Goal: Communication & Community: Answer question/provide support

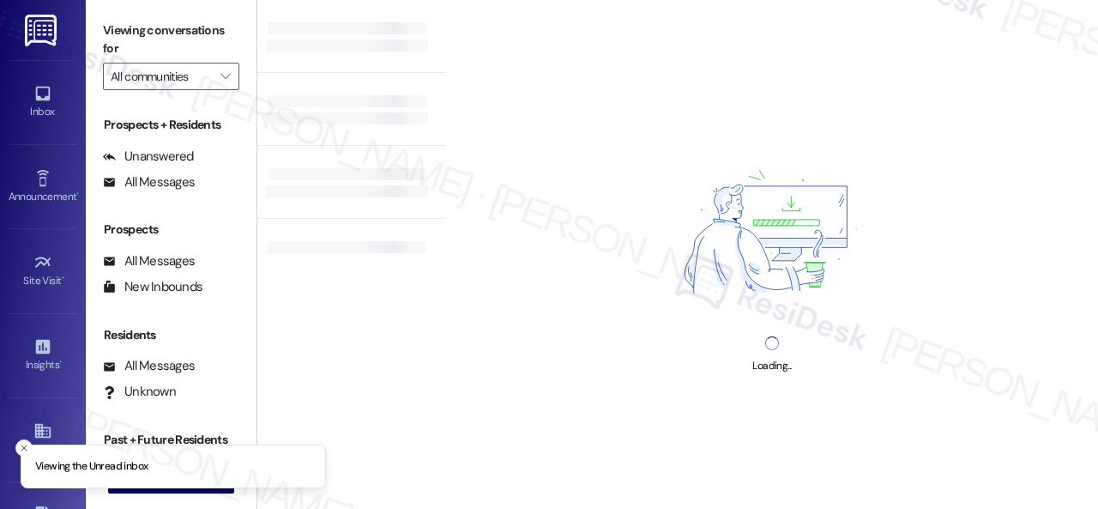
type input "Prairie Pines Townhomes"
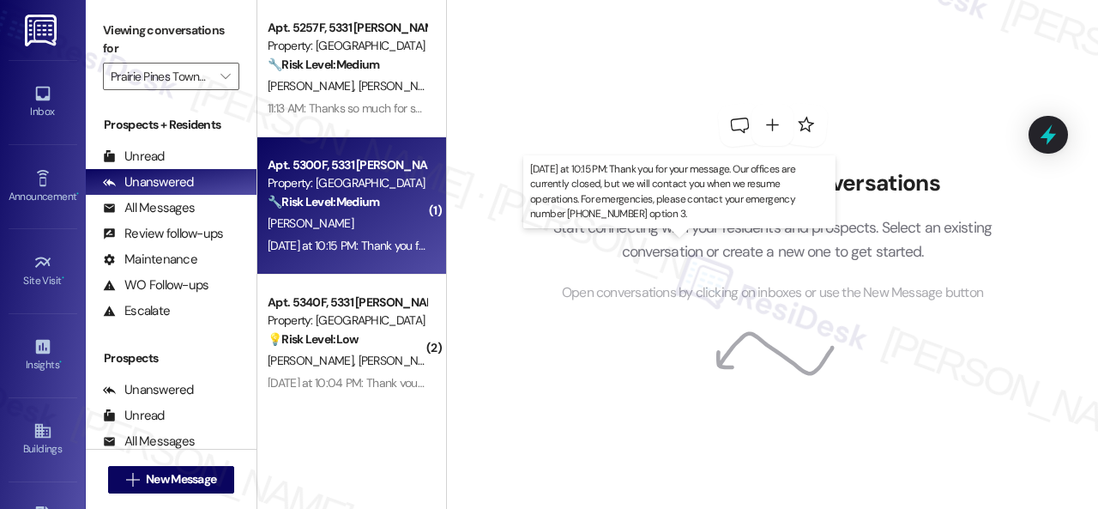
click at [382, 219] on div "[PERSON_NAME]" at bounding box center [347, 223] width 162 height 21
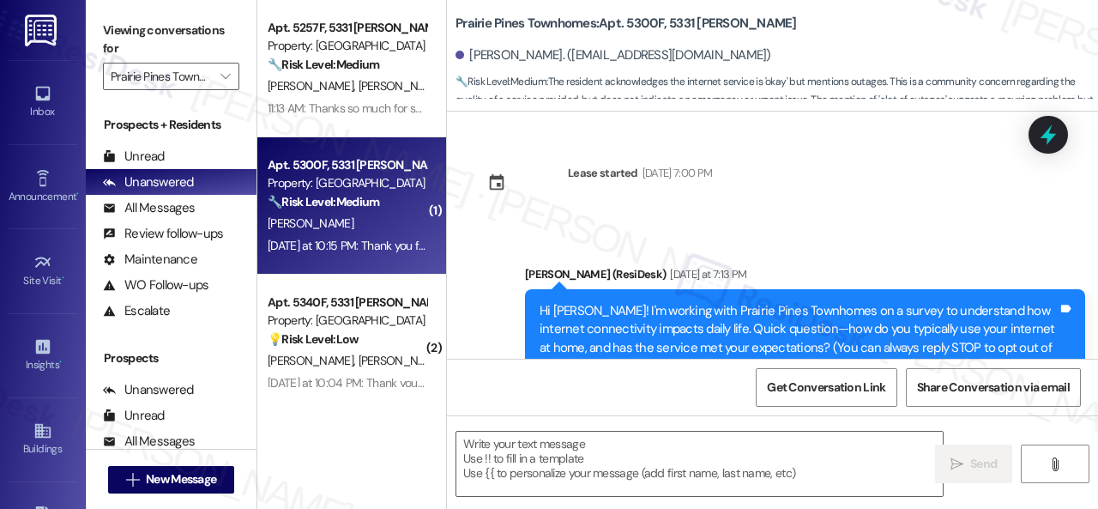
type textarea "Fetching suggested responses. Please feel free to read through the conversation…"
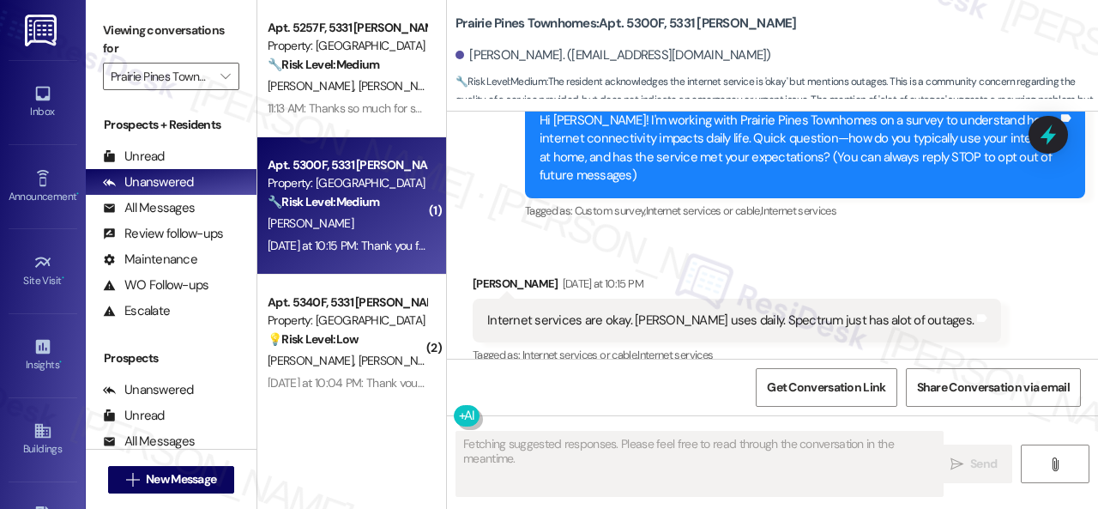
scroll to position [212, 0]
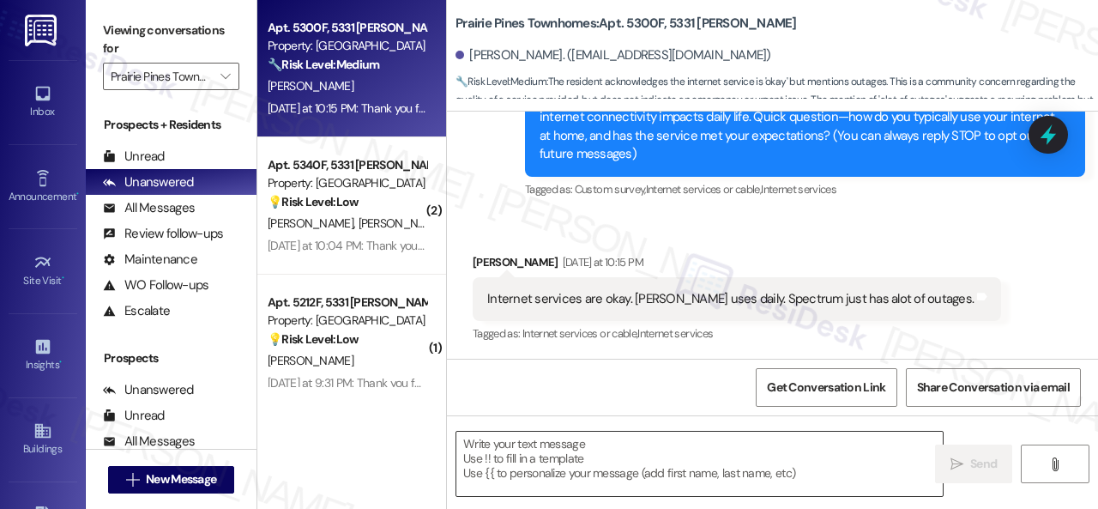
drag, startPoint x: 683, startPoint y: 455, endPoint x: 870, endPoint y: 447, distance: 187.2
click at [683, 455] on textarea at bounding box center [699, 463] width 486 height 64
paste textarea "How often does this occur?"
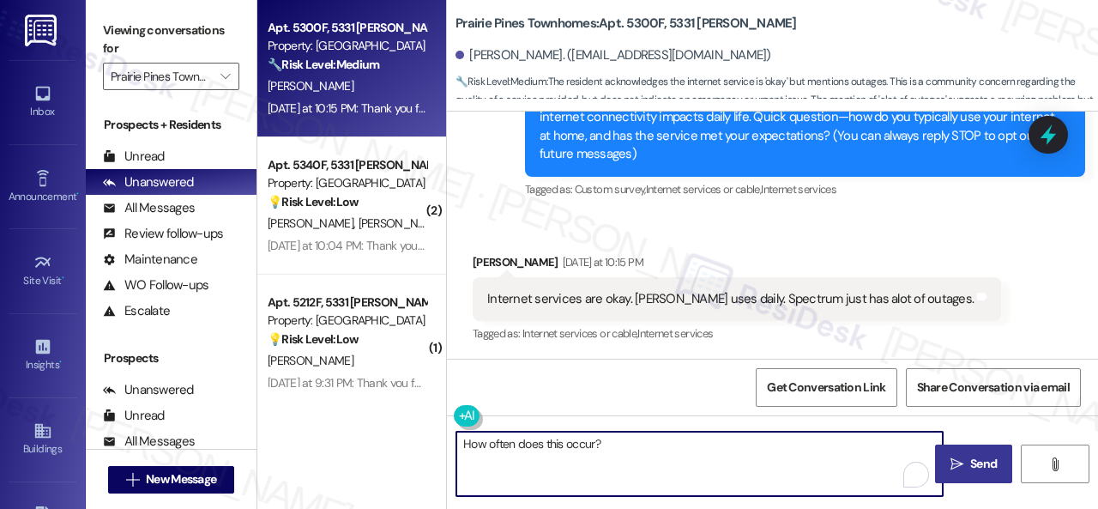
type textarea "How often does this occur?"
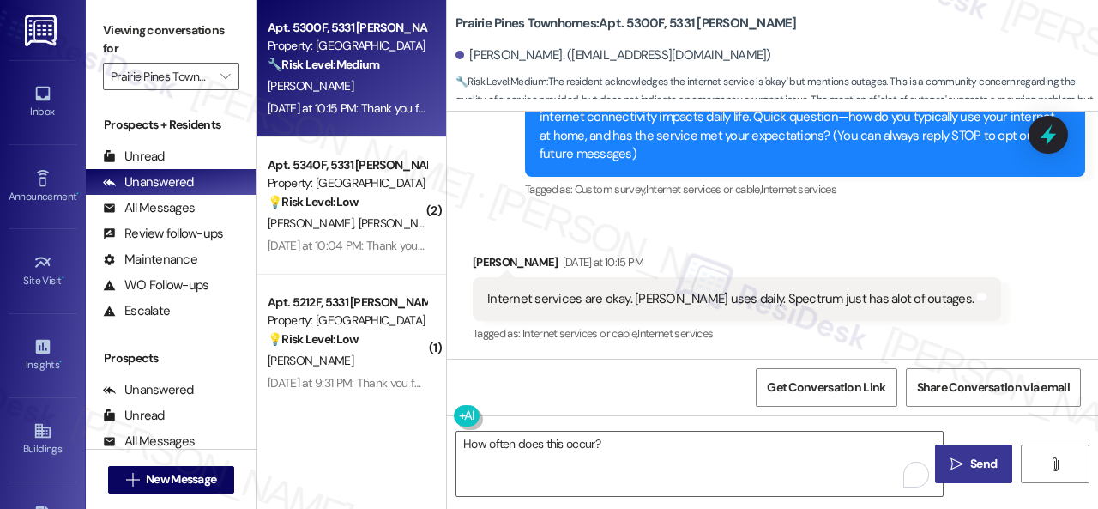
click at [970, 459] on span "Send" at bounding box center [983, 464] width 27 height 18
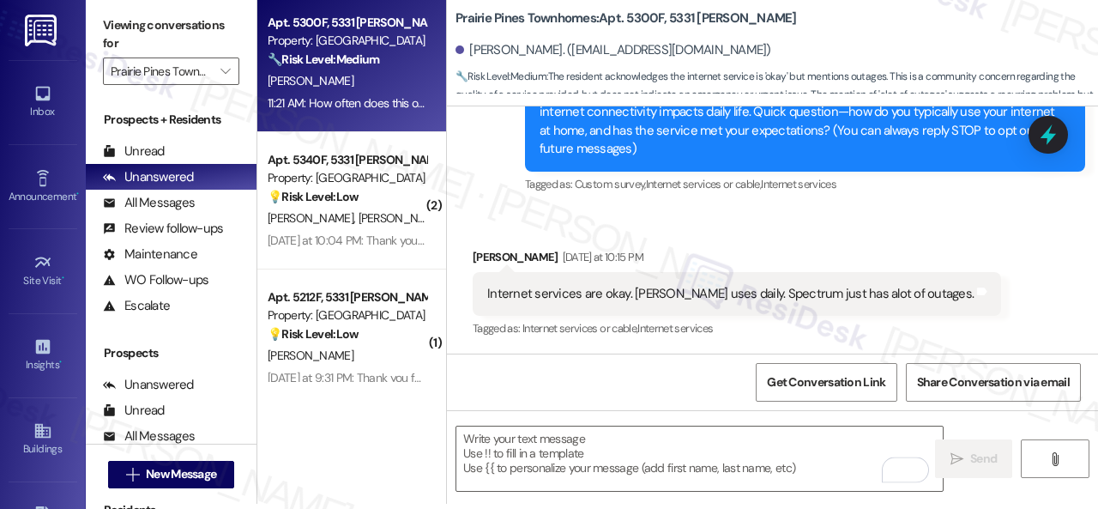
scroll to position [515, 0]
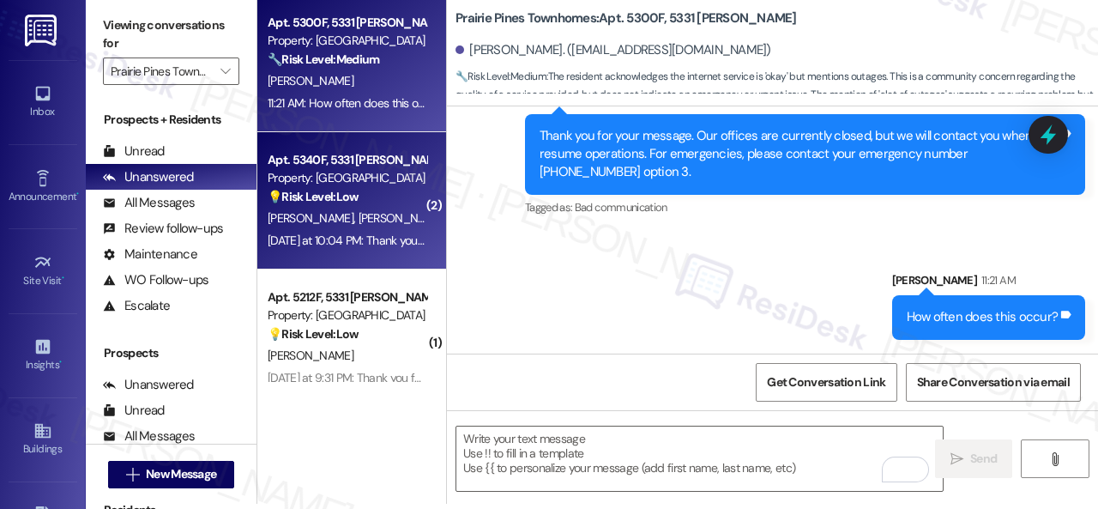
click at [374, 203] on div "💡 Risk Level: Low The resident is responding to a survey about internet connect…" at bounding box center [347, 197] width 159 height 18
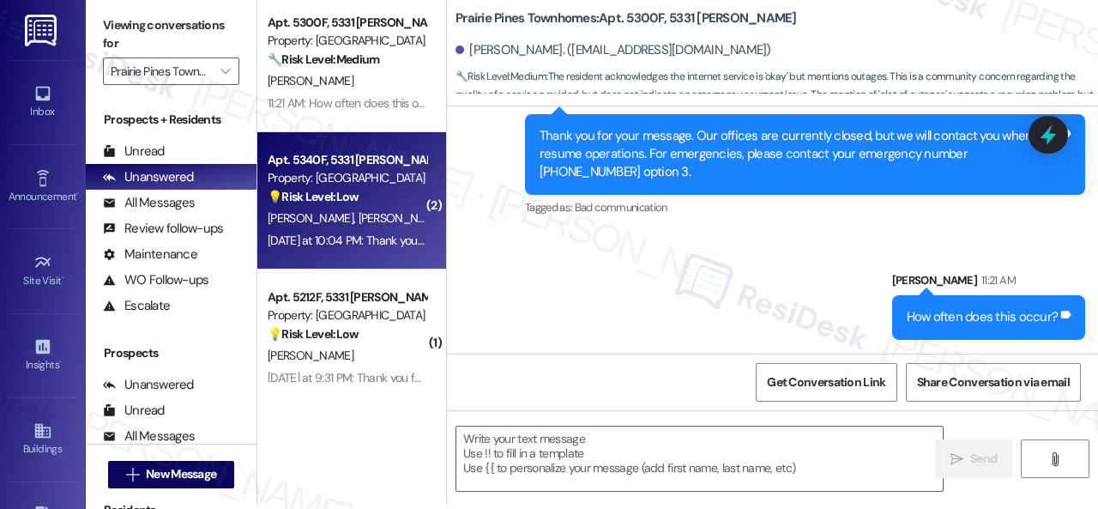
type textarea "Fetching suggested responses. Please feel free to read through the conversation…"
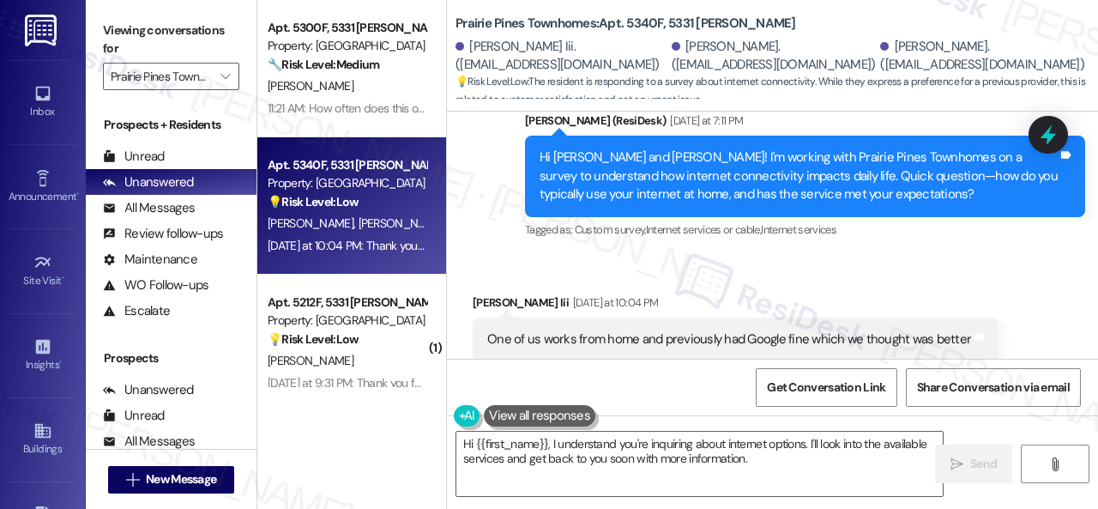
scroll to position [4485, 0]
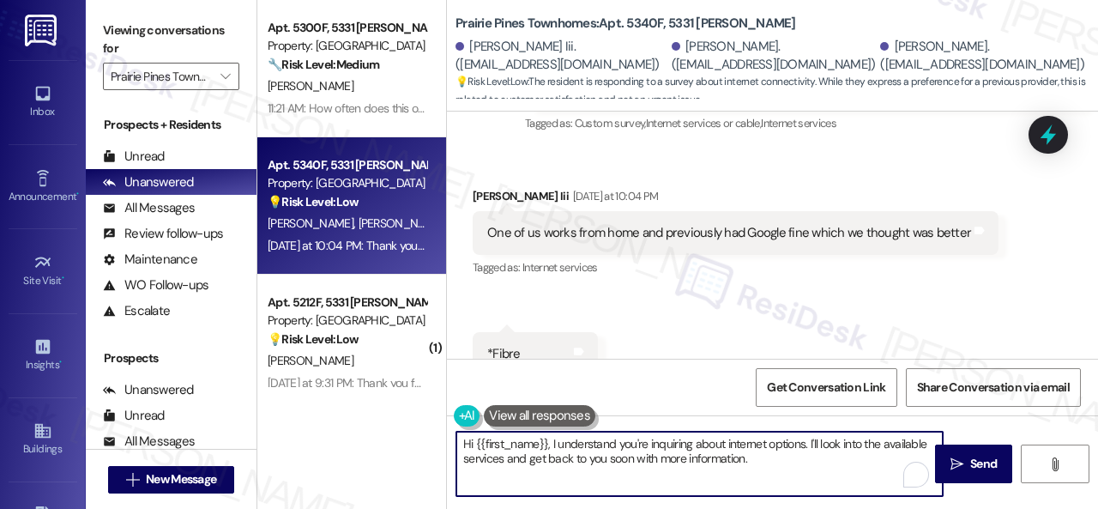
drag, startPoint x: 780, startPoint y: 463, endPoint x: 315, endPoint y: 418, distance: 467.9
click at [315, 419] on div "Apt. 5300F, 5331 Findley Property: Prairie Pines Townhomes 🔧 Risk Level: Medium…" at bounding box center [677, 254] width 840 height 509
paste textarea "What happened?"
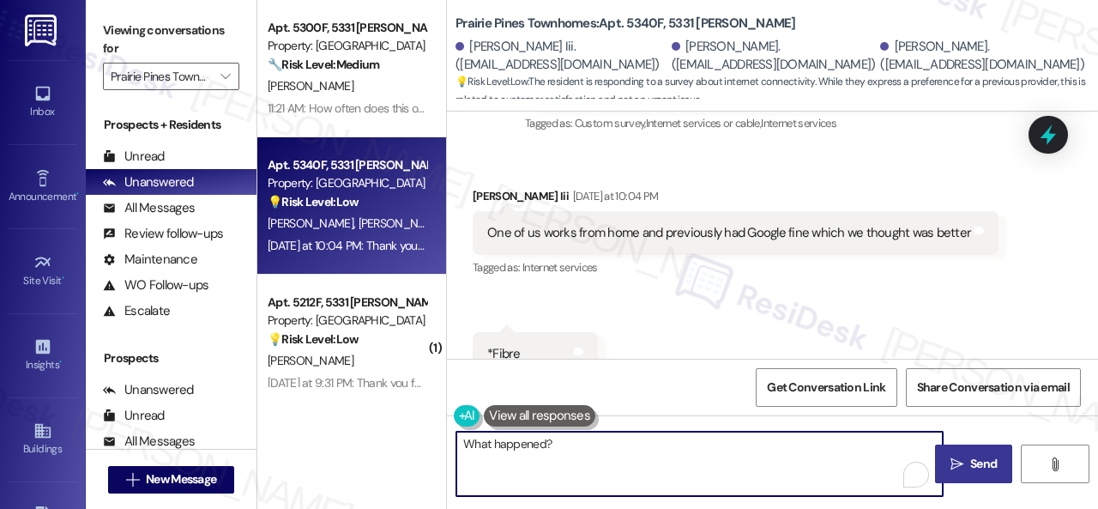
type textarea "What happened?"
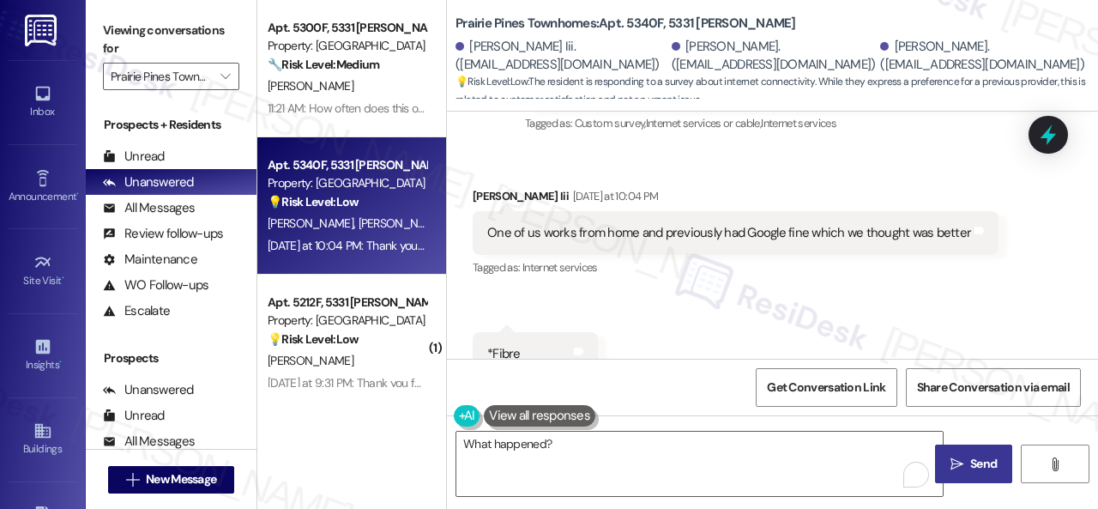
click at [978, 460] on span "Send" at bounding box center [983, 464] width 27 height 18
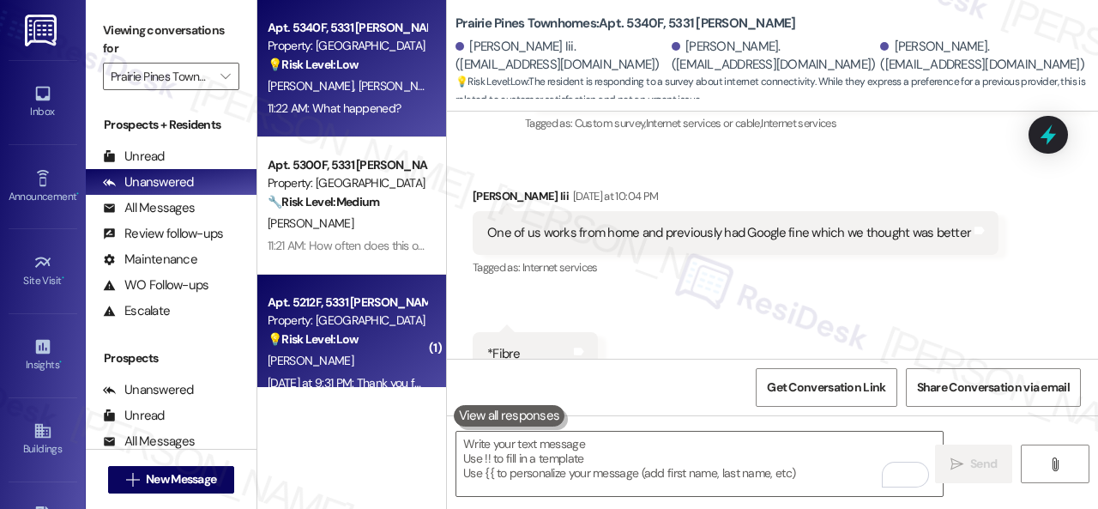
click at [340, 348] on div "💡 Risk Level: Low The resident's response relates to cell phone service, which …" at bounding box center [347, 339] width 159 height 18
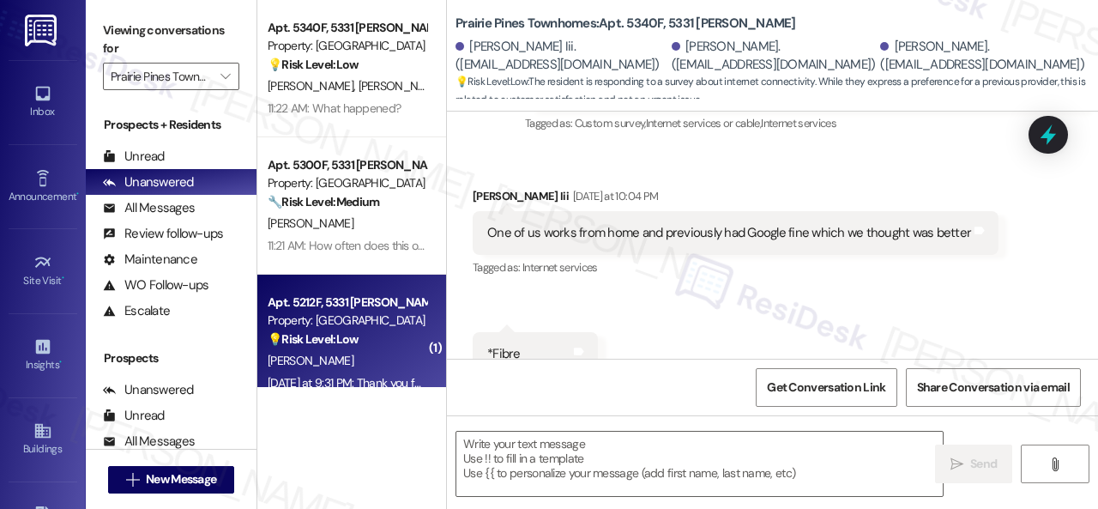
type textarea "Fetching suggested responses. Please feel free to read through the conversation…"
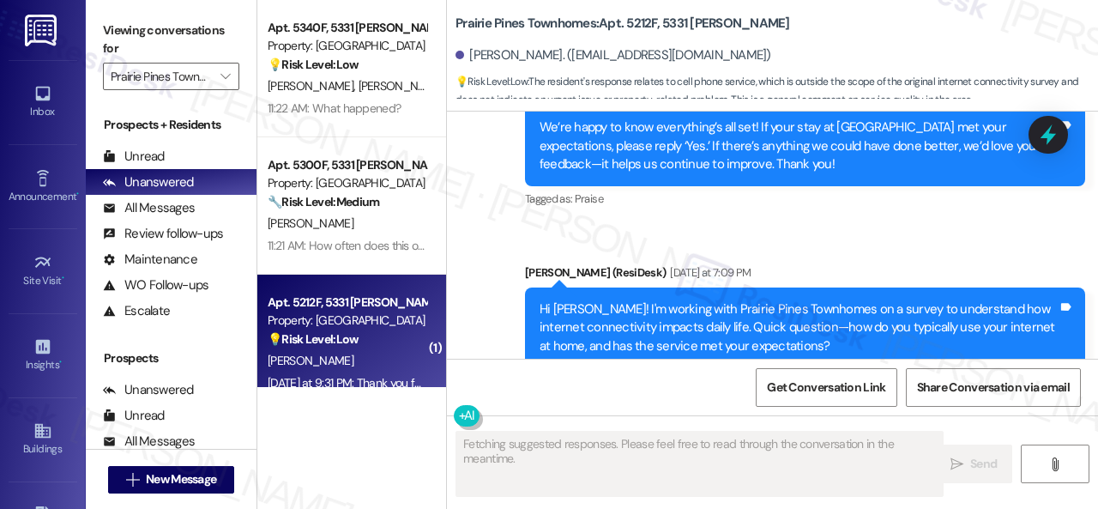
scroll to position [3072, 0]
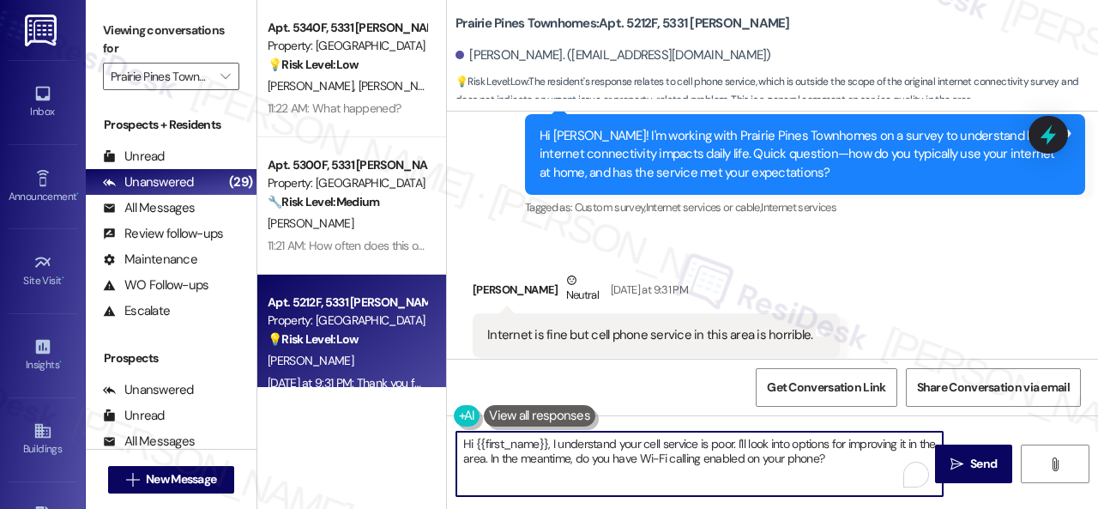
drag, startPoint x: 840, startPoint y: 455, endPoint x: 397, endPoint y: 437, distance: 443.8
click at [397, 437] on div "Apt. 5340F, 5331 Findley Property: Prairie Pines Townhomes 💡 Risk Level: Low Th…" at bounding box center [677, 254] width 840 height 509
paste textarea "ow does this compare to internet service at your previous homes"
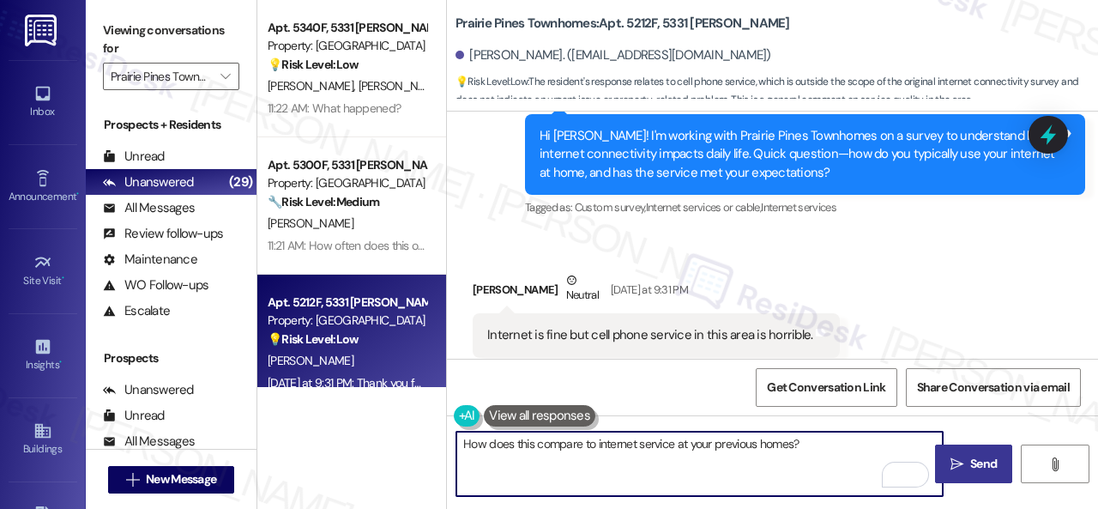
type textarea "How does this compare to internet service at your previous homes?"
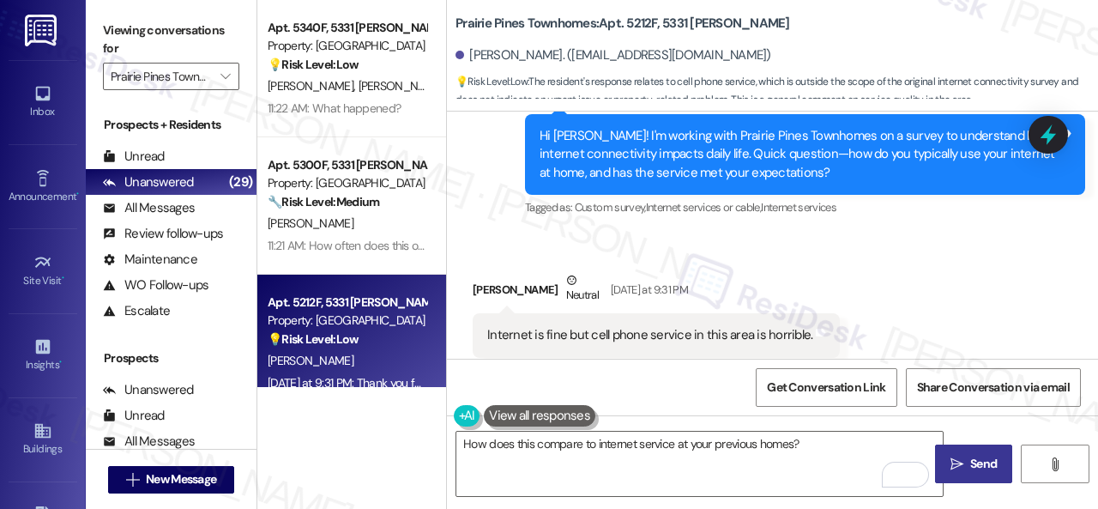
click at [978, 460] on span "Send" at bounding box center [983, 464] width 27 height 18
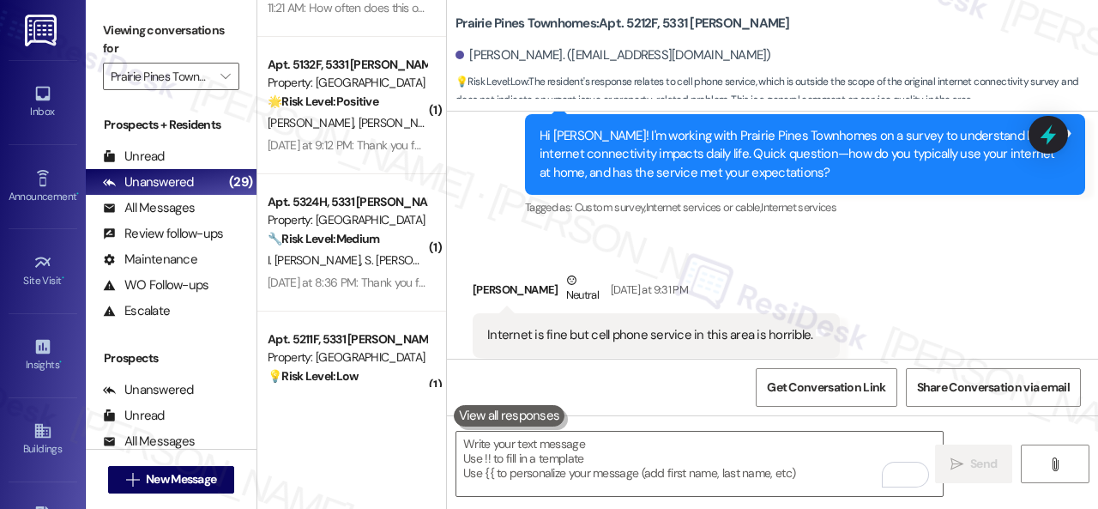
scroll to position [257, 0]
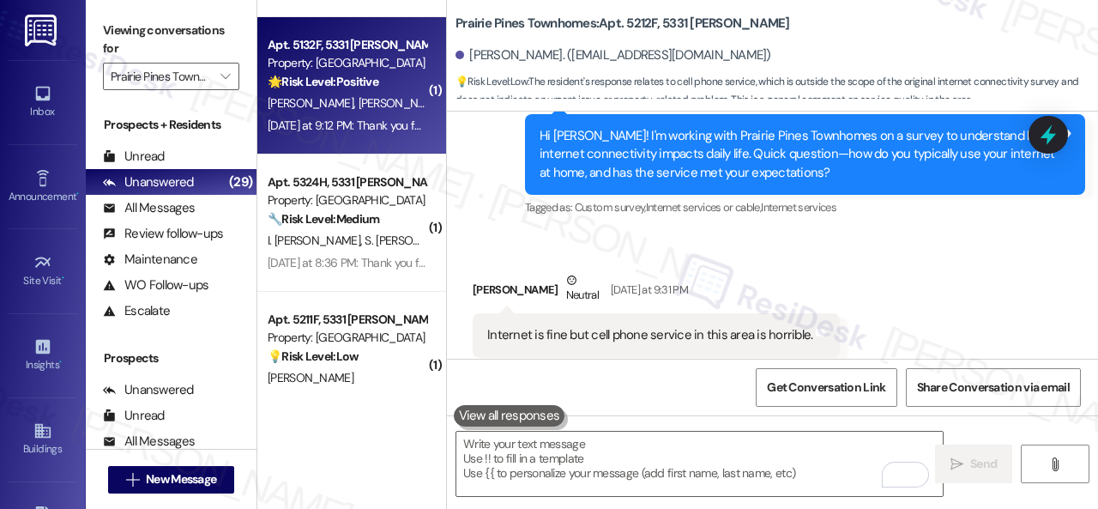
click at [370, 102] on div "B. Carr R. Devinney" at bounding box center [347, 103] width 162 height 21
type textarea "Fetching suggested responses. Please feel free to read through the conversation…"
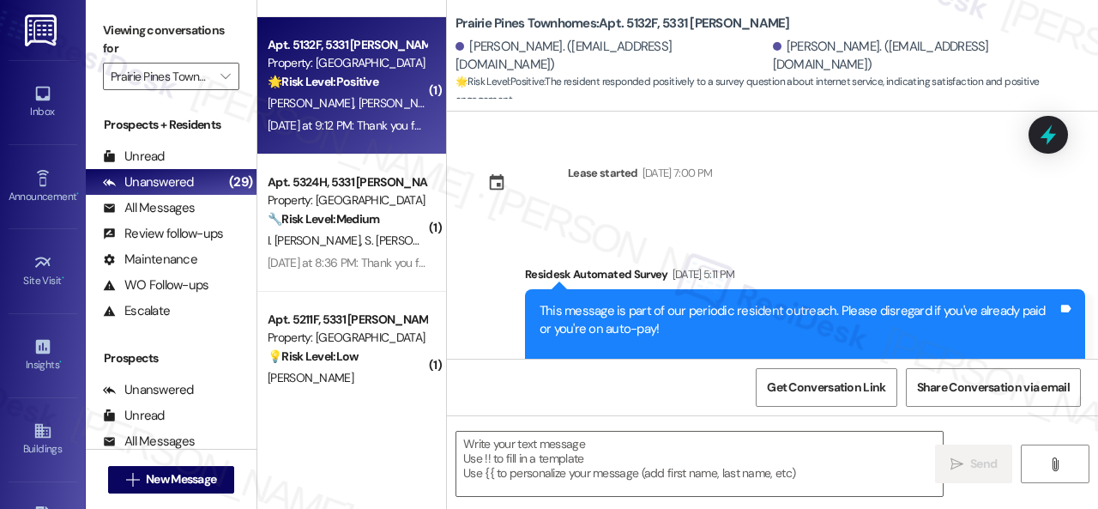
type textarea "Fetching suggested responses. Please feel free to read through the conversation…"
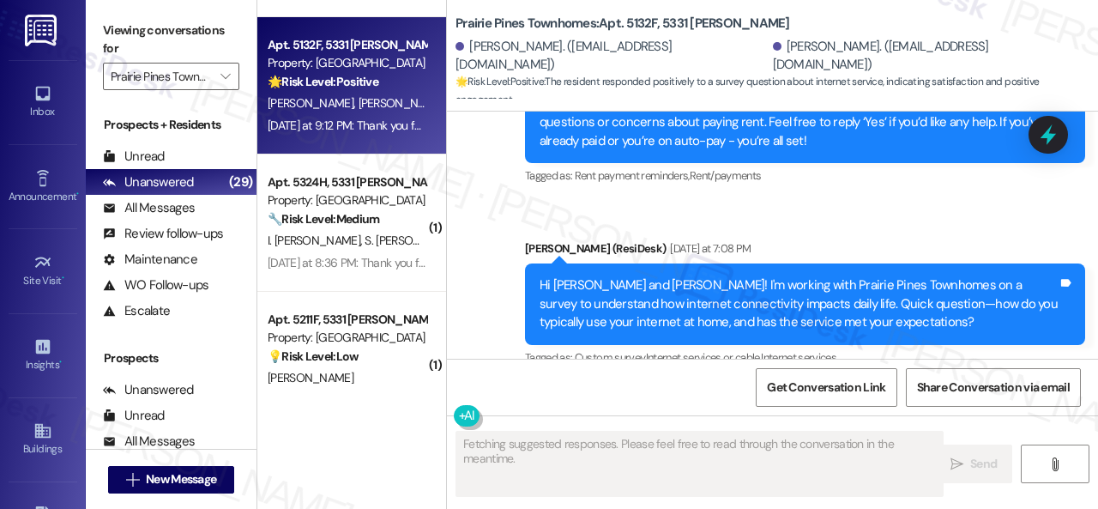
scroll to position [2713, 0]
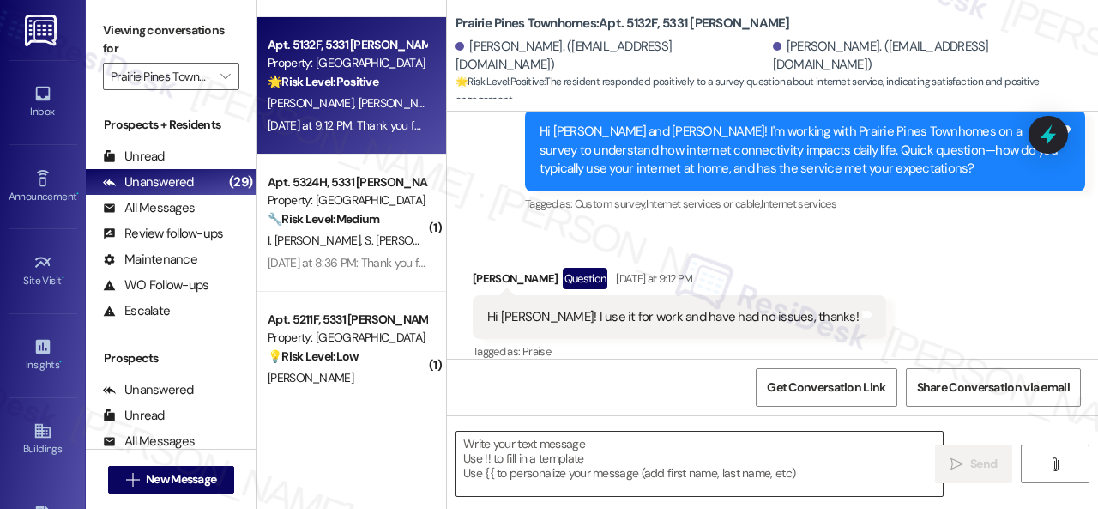
click at [537, 453] on textarea at bounding box center [699, 463] width 486 height 64
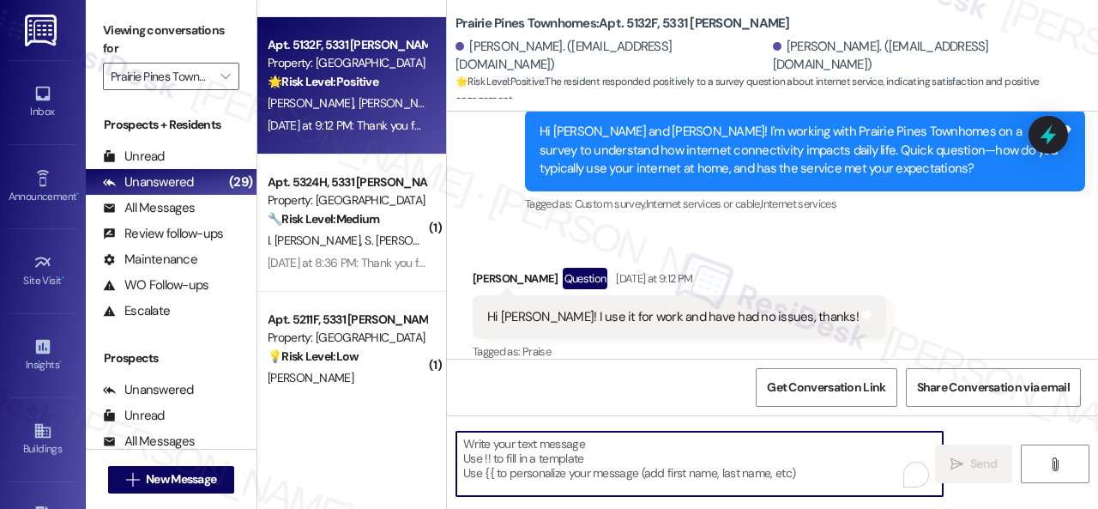
paste textarea "How does this compare to internet service at your previous homes?"
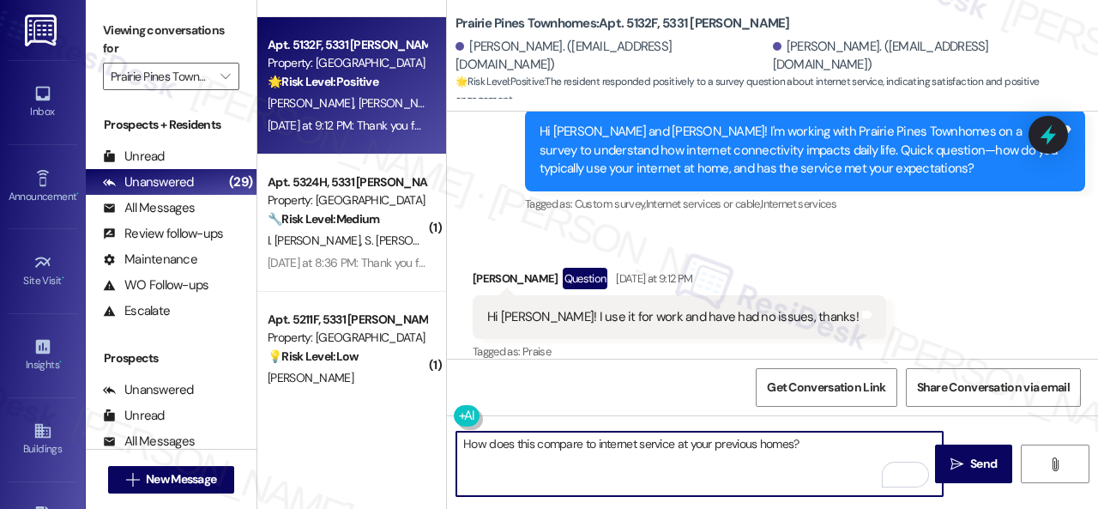
type textarea "How does this compare to internet service at your previous homes?"
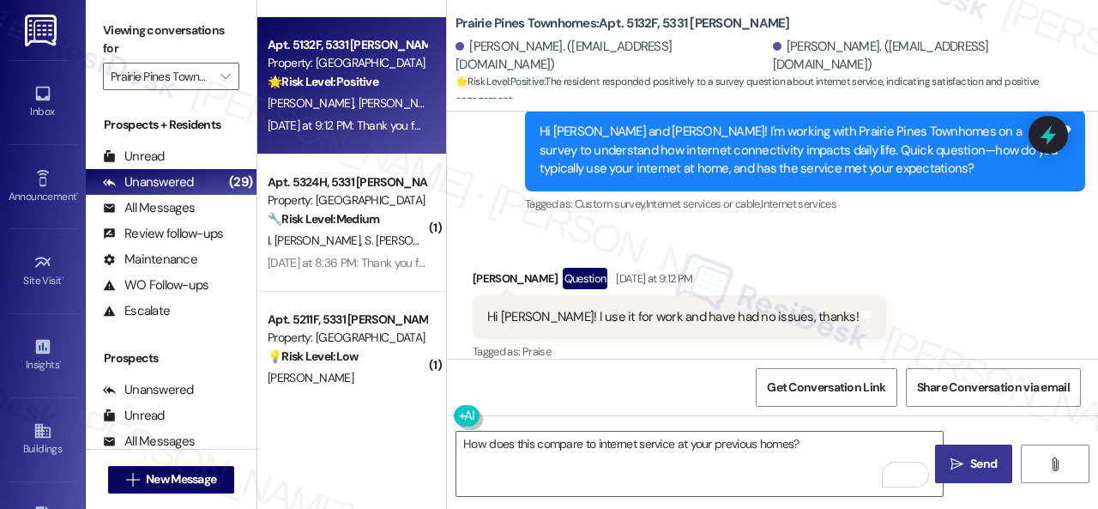
click at [966, 453] on button " Send" at bounding box center [973, 463] width 77 height 39
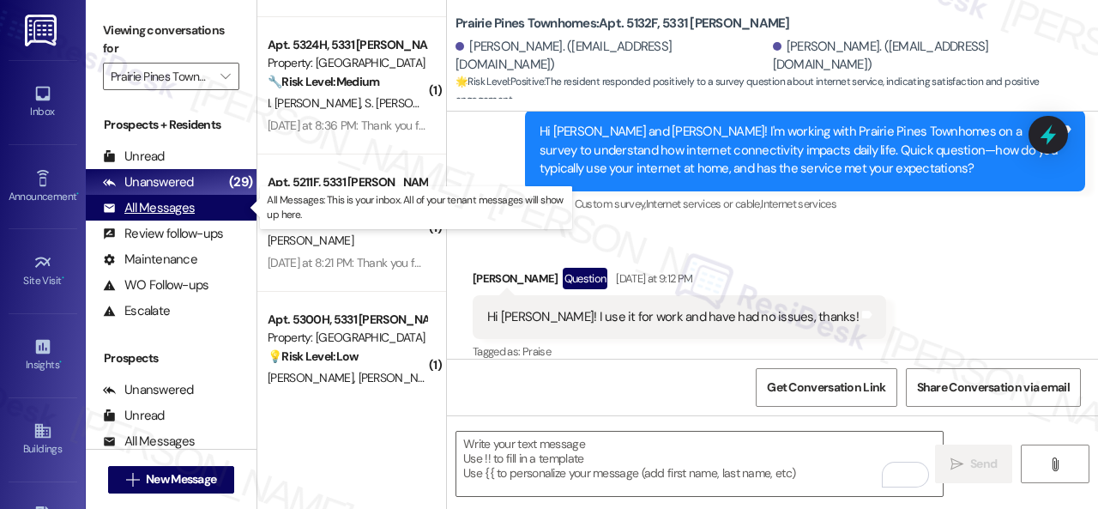
click at [178, 203] on div "All Messages" at bounding box center [149, 208] width 92 height 18
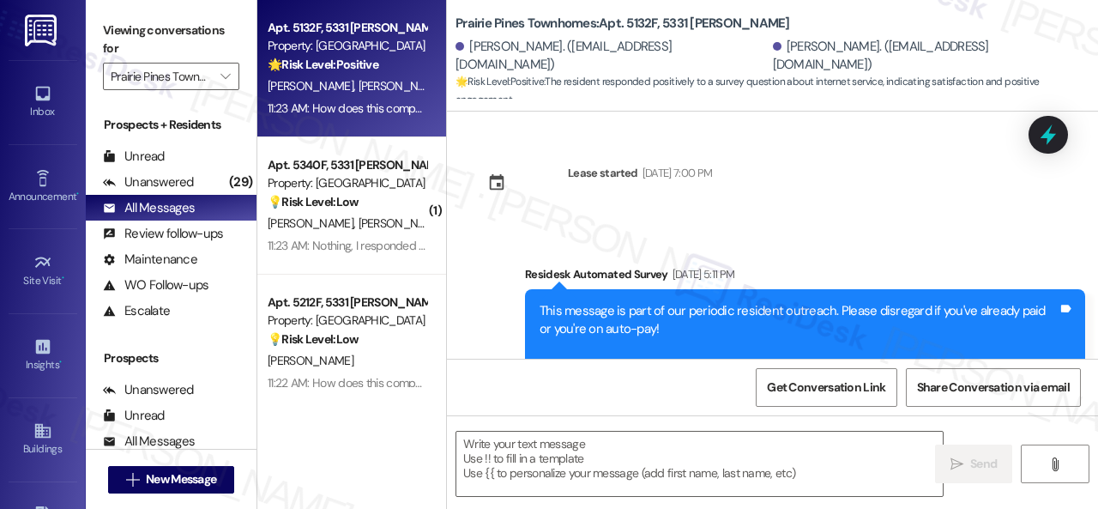
type textarea "Fetching suggested responses. Please feel free to read through the conversation…"
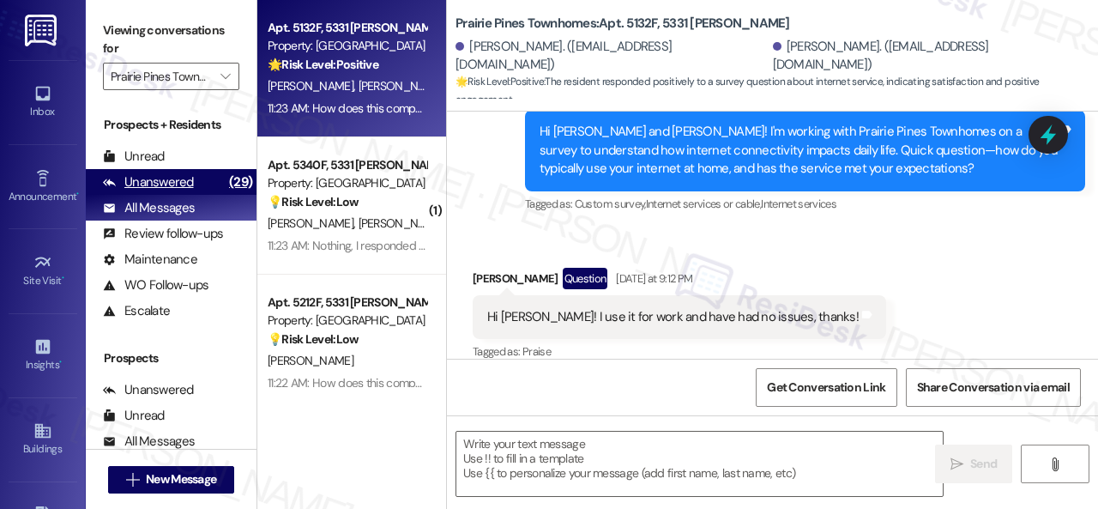
click at [170, 174] on div "Unanswered" at bounding box center [148, 182] width 91 height 18
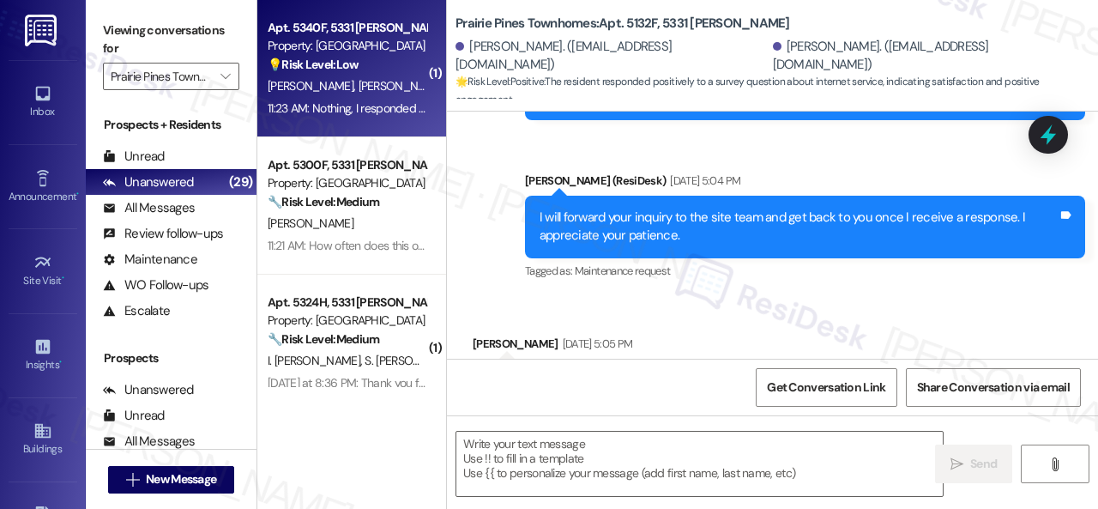
type textarea "Fetching suggested responses. Please feel free to read through the conversation…"
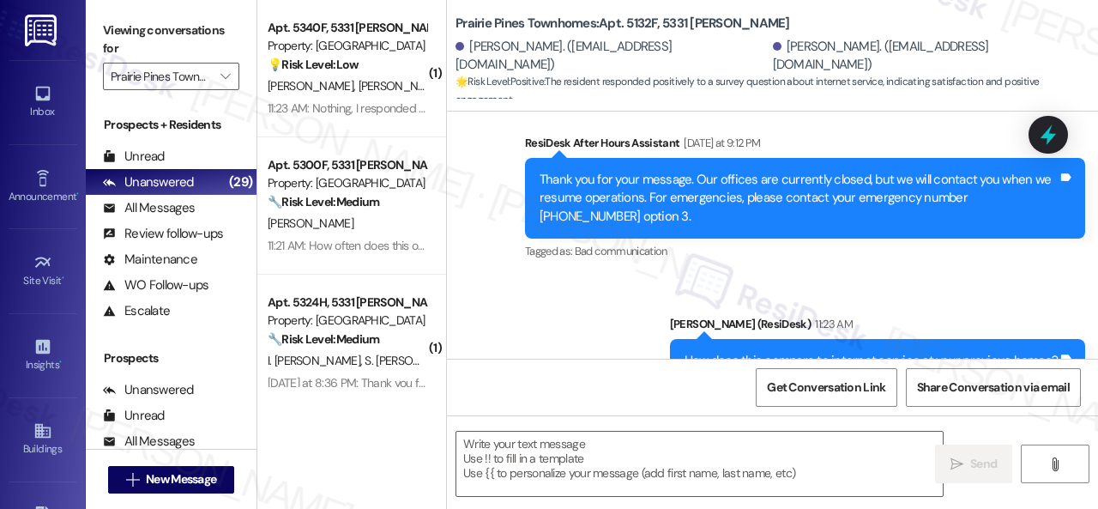
scroll to position [3040, 0]
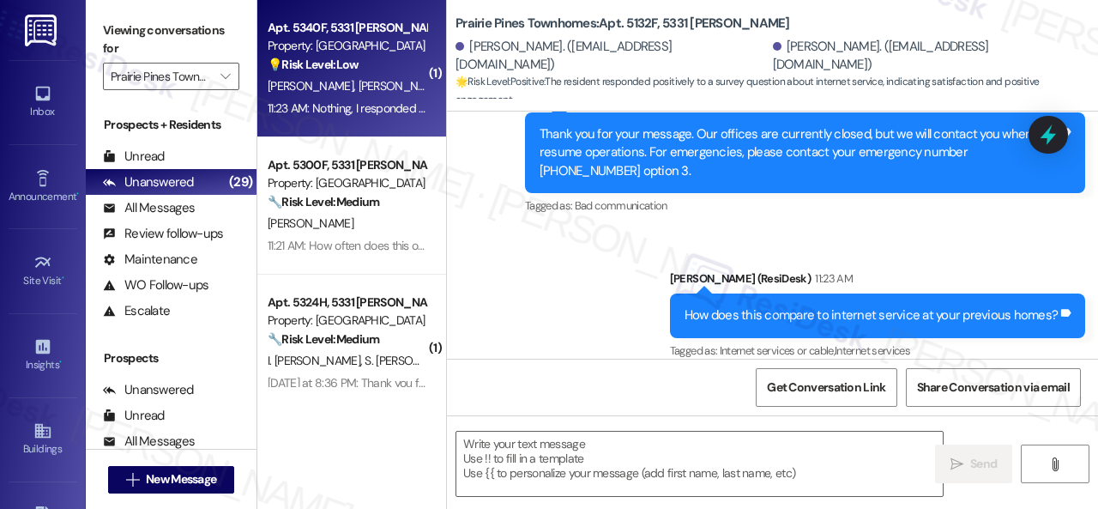
click at [388, 75] on div "Apt. 5340F, 5331 Findley Property: Prairie Pines Townhomes 💡 Risk Level: Low Th…" at bounding box center [347, 46] width 162 height 58
type textarea "Fetching suggested responses. Please feel free to read through the conversation…"
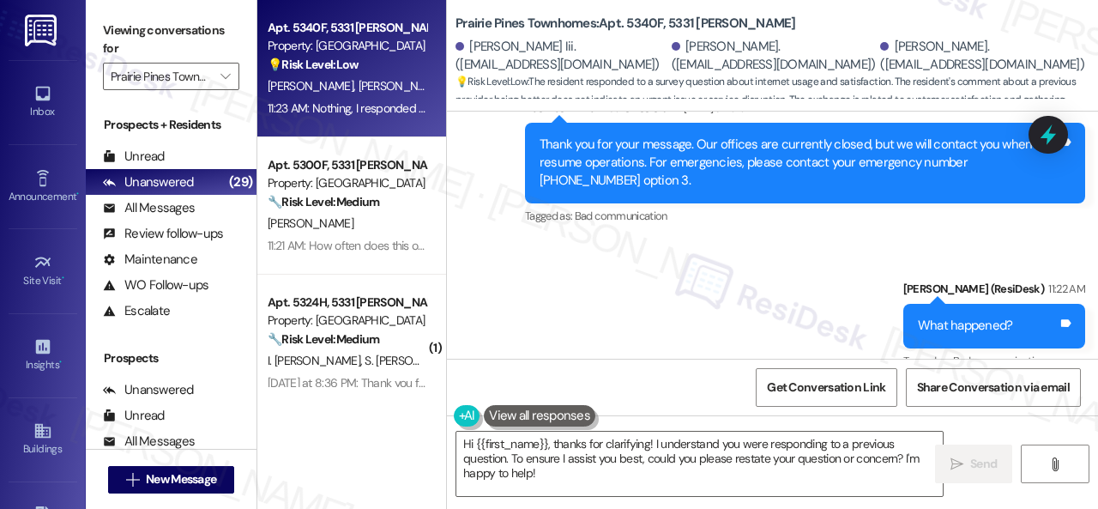
scroll to position [4888, 0]
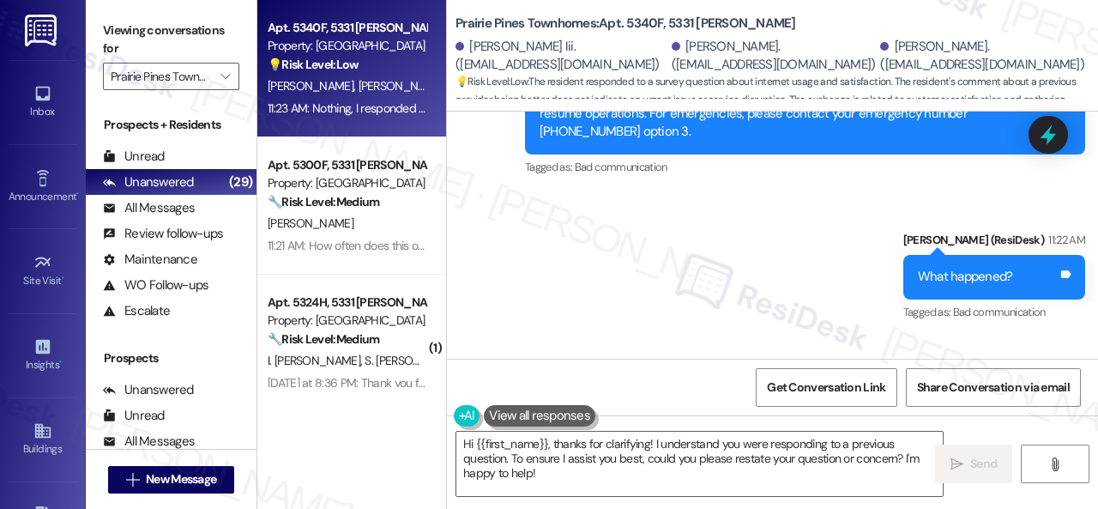
drag, startPoint x: 545, startPoint y: 478, endPoint x: 338, endPoint y: 389, distance: 225.9
click at [370, 411] on div "Apt. 5340F, 5331 Findley Property: Prairie Pines Townhomes 💡 Risk Level: Low Th…" at bounding box center [677, 254] width 840 height 509
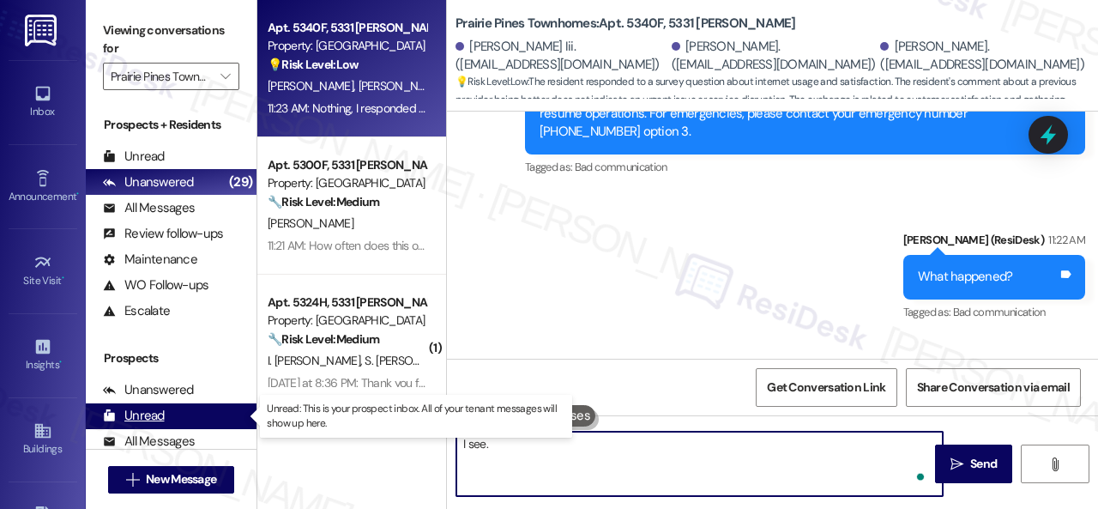
paste textarea "Thanks so much for sharing your experience—it really helps us understand what m…"
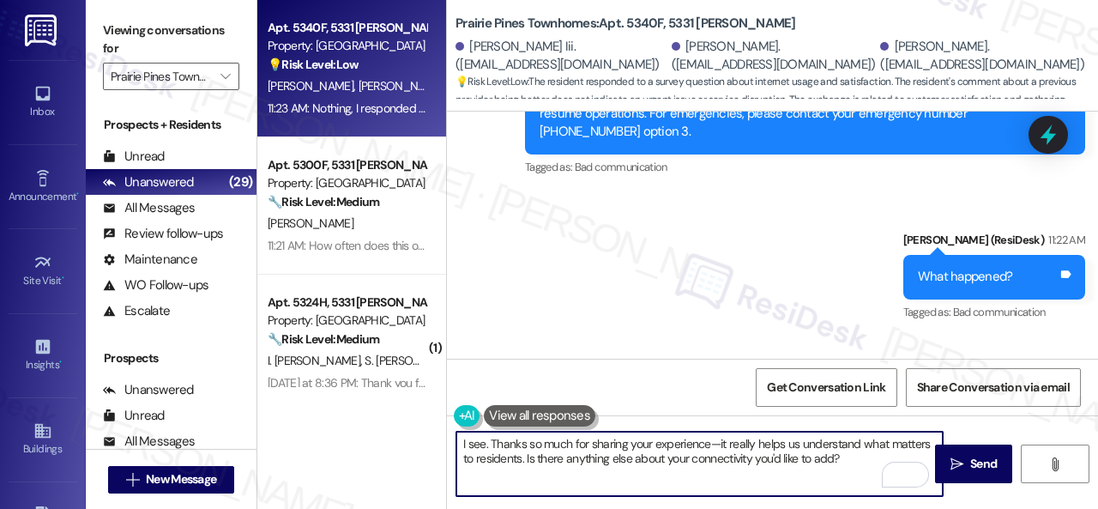
click at [545, 452] on textarea "I see. Thanks so much for sharing your experience—it really helps us understand…" at bounding box center [699, 463] width 486 height 64
drag, startPoint x: 525, startPoint y: 458, endPoint x: 852, endPoint y: 460, distance: 327.6
click at [852, 460] on textarea "I see. Thanks so much for sharing your experience—it really helps us understand…" at bounding box center [699, 463] width 486 height 64
paste textarea "Feel free to let me know if there's anything else you would like to add regardi…"
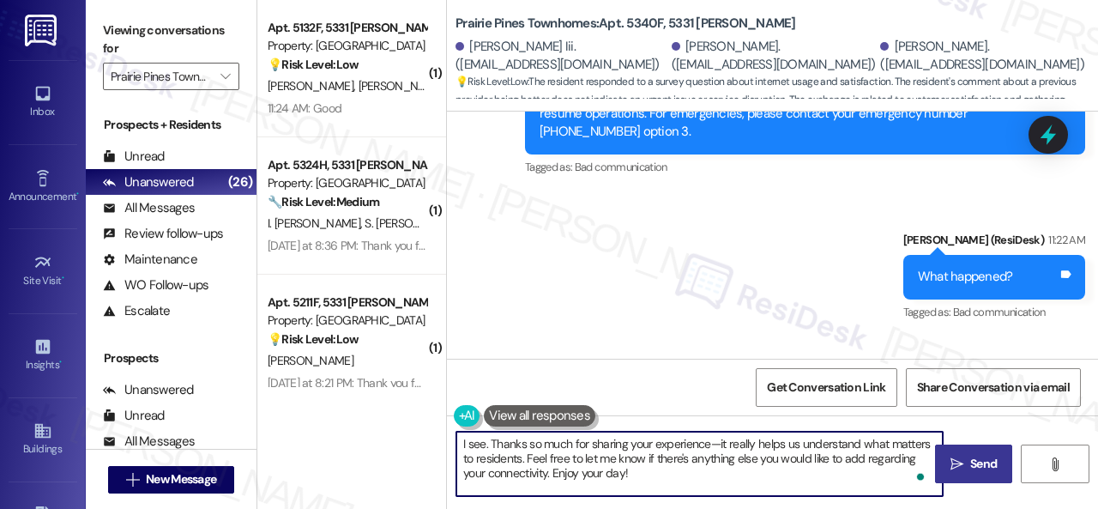
type textarea "I see. Thanks so much for sharing your experience—it really helps us understand…"
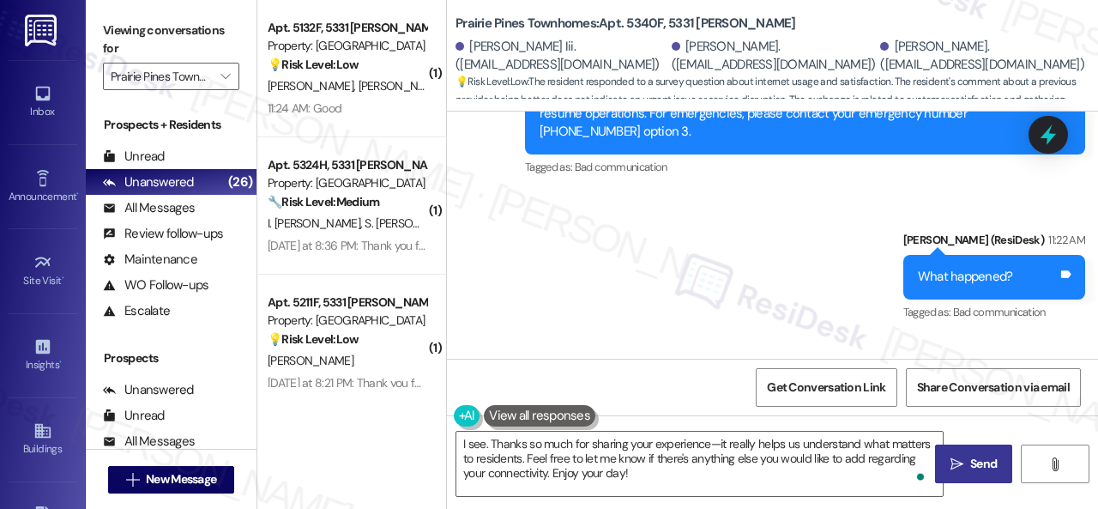
click at [970, 462] on span "Send" at bounding box center [983, 464] width 27 height 18
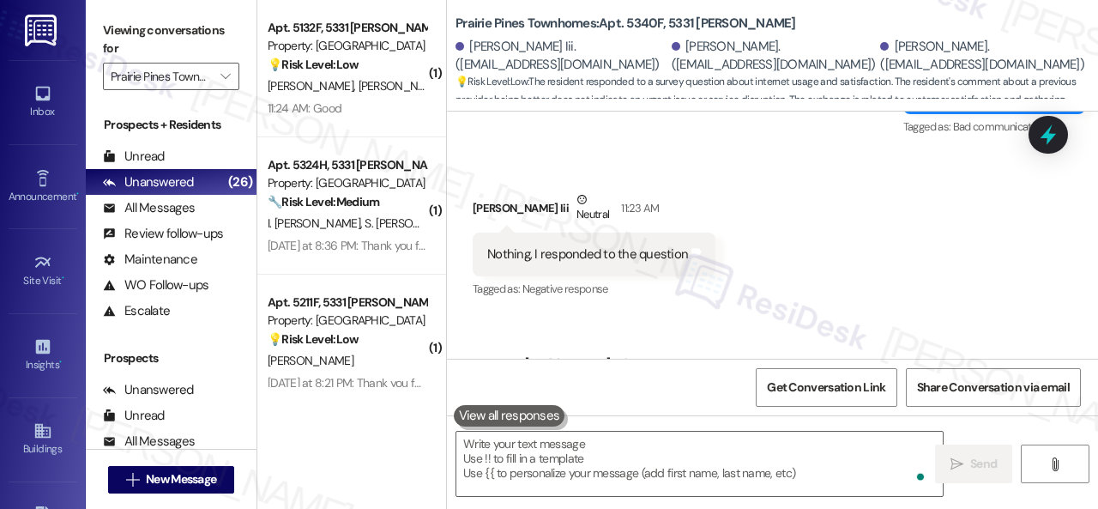
scroll to position [5132, 0]
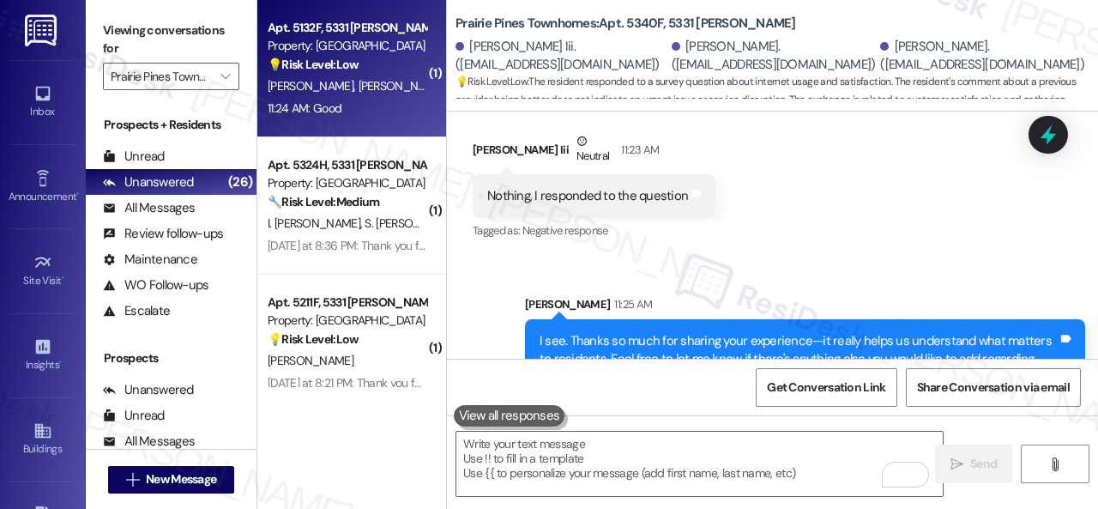
click at [382, 107] on div "11:24 AM: Good 11:24 AM: Good" at bounding box center [347, 108] width 162 height 21
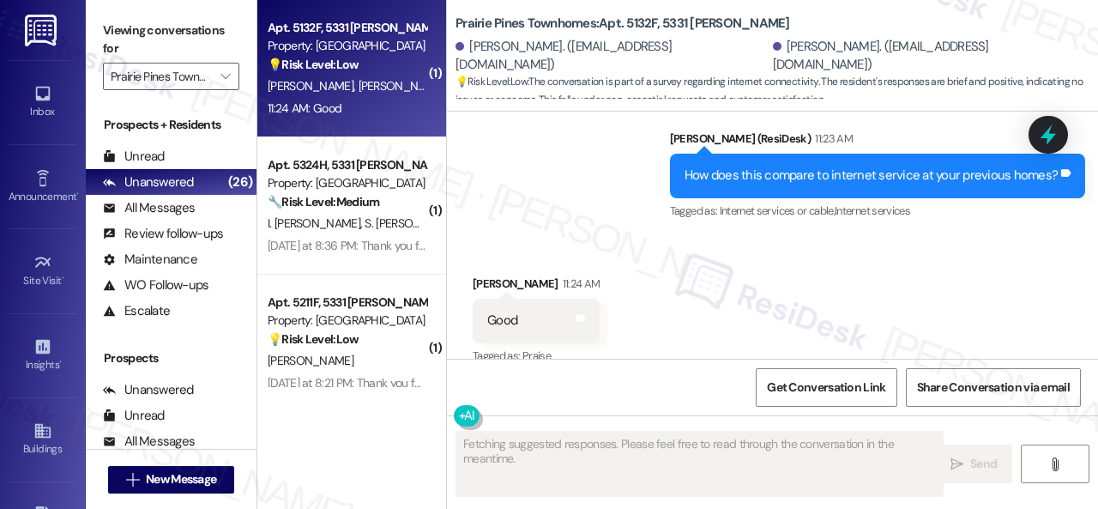
scroll to position [3183, 0]
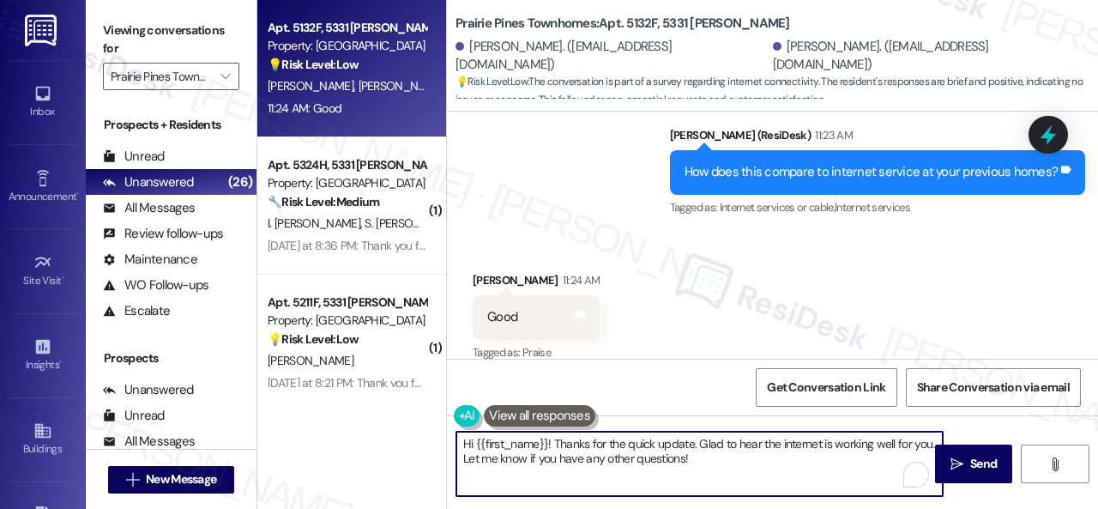
drag, startPoint x: 691, startPoint y: 460, endPoint x: 436, endPoint y: 430, distance: 257.3
click at [429, 430] on div "Apt. 5132F, 5331 Findley Property: Prairie Pines Townhomes 💡 Risk Level: Low Th…" at bounding box center [677, 254] width 840 height 509
paste textarea "Thanks so much for sharing your experience—it really helps us understand what m…"
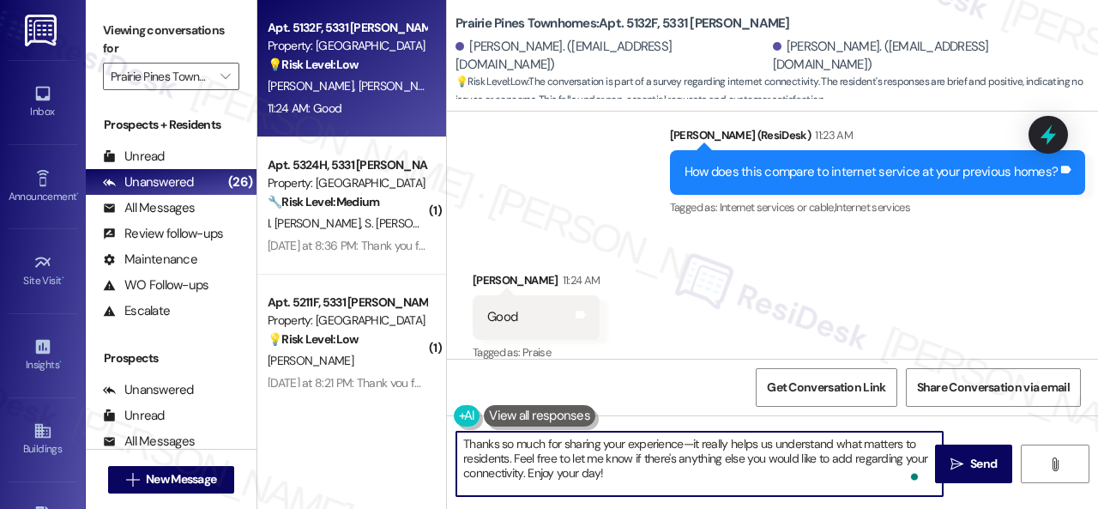
scroll to position [3185, 0]
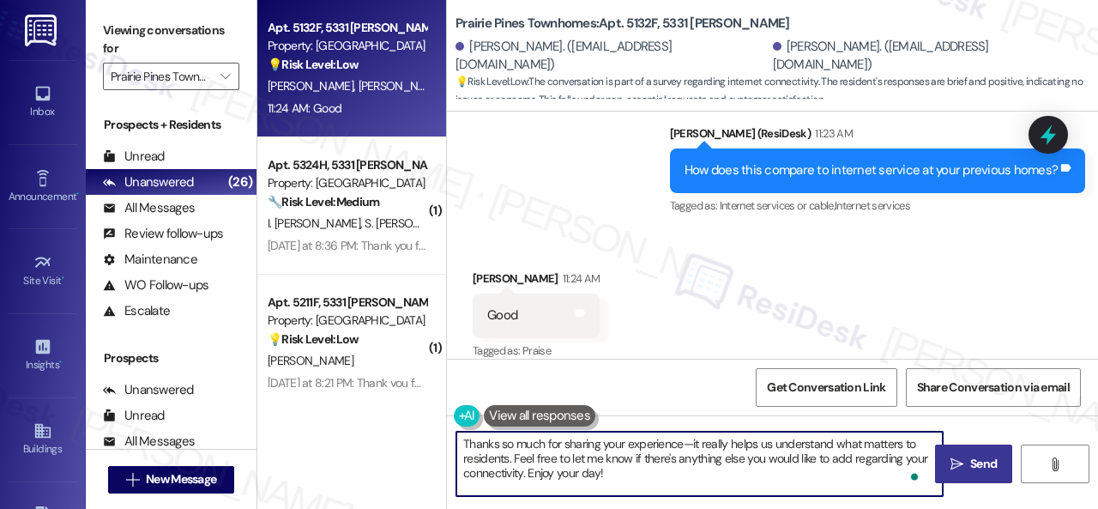
type textarea "Thanks so much for sharing your experience—it really helps us understand what m…"
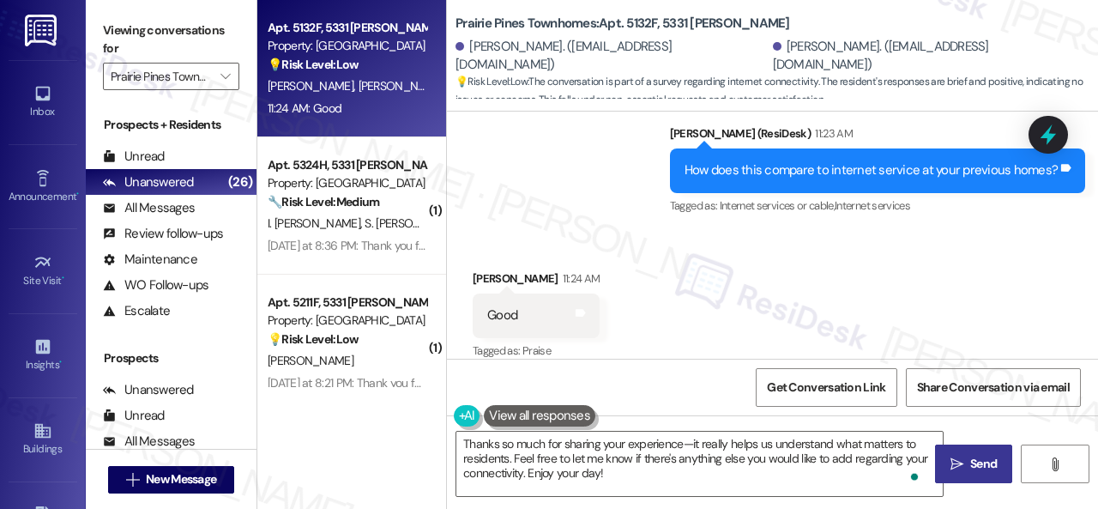
click at [970, 466] on span "Send" at bounding box center [983, 464] width 27 height 18
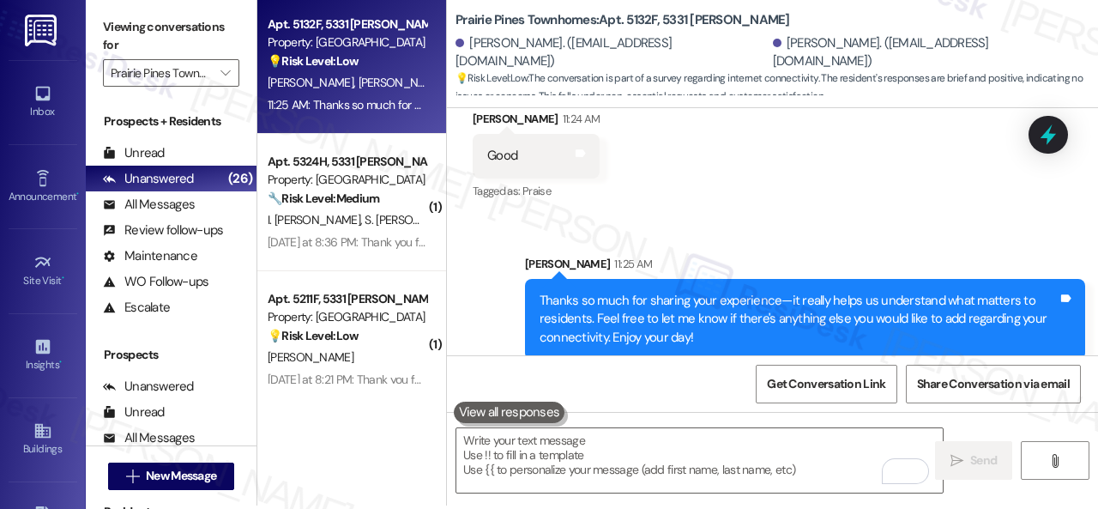
scroll to position [5, 0]
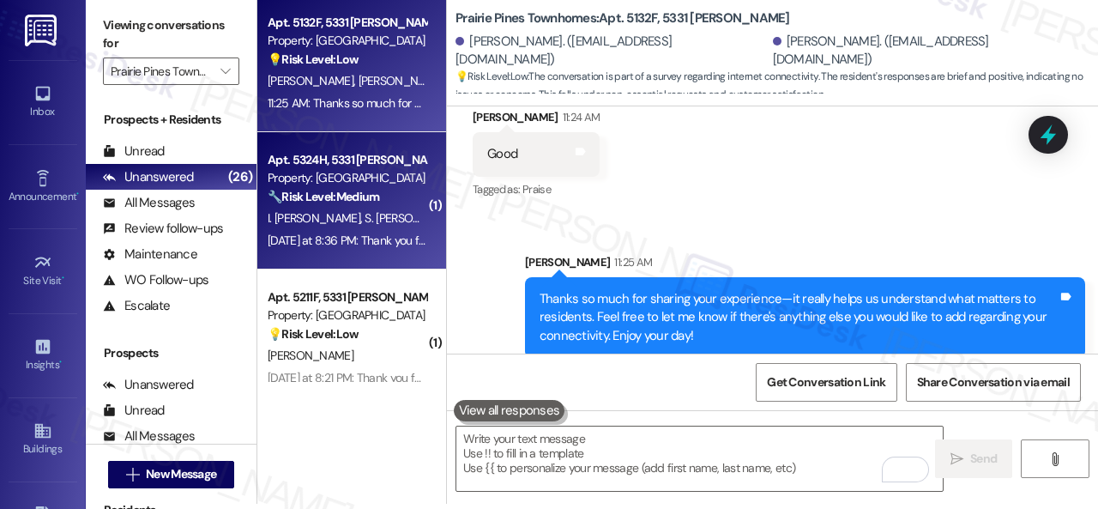
click at [370, 224] on span "S. Mordowicz" at bounding box center [412, 217] width 97 height 15
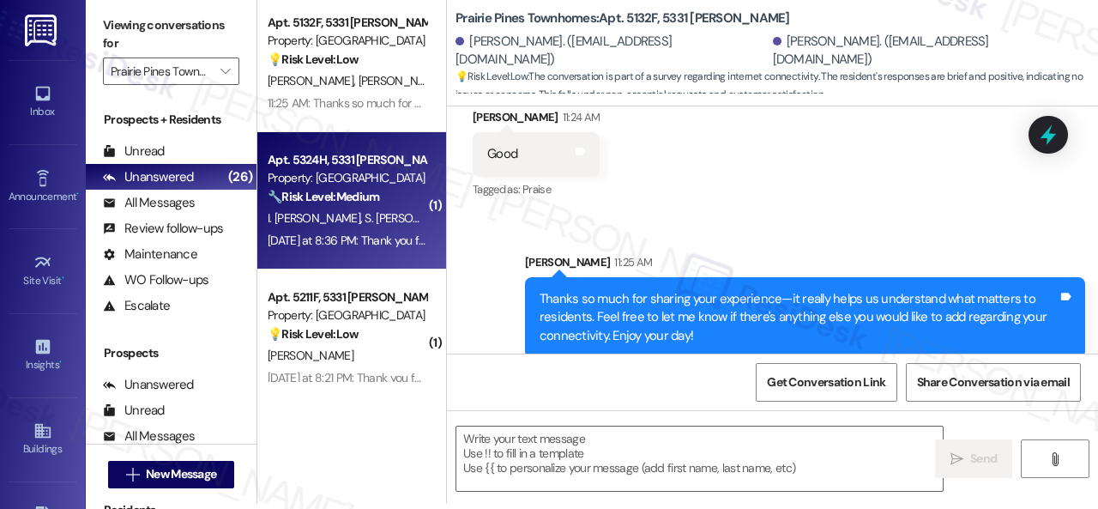
type textarea "Fetching suggested responses. Please feel free to read through the conversation…"
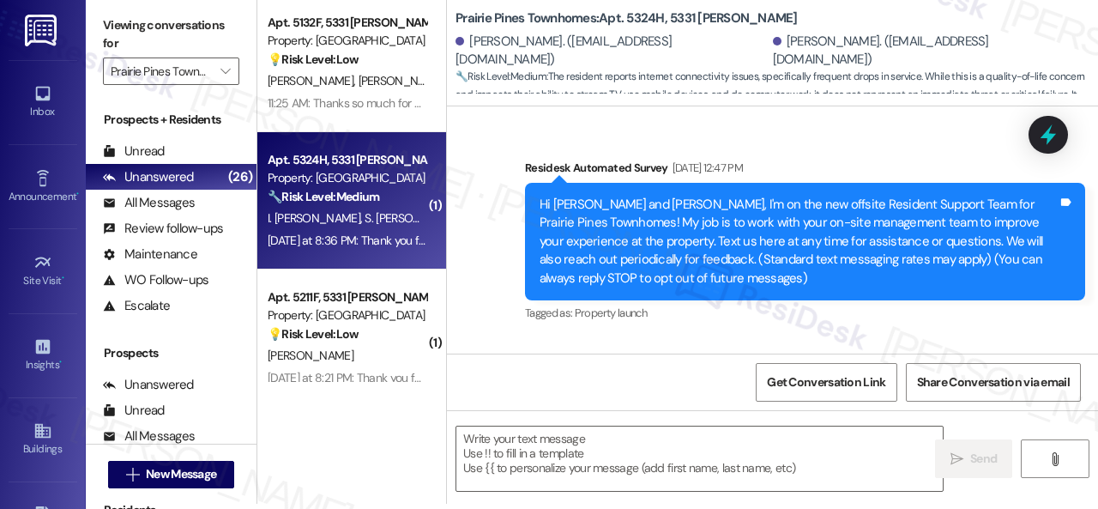
type textarea "Fetching suggested responses. Please feel free to read through the conversation…"
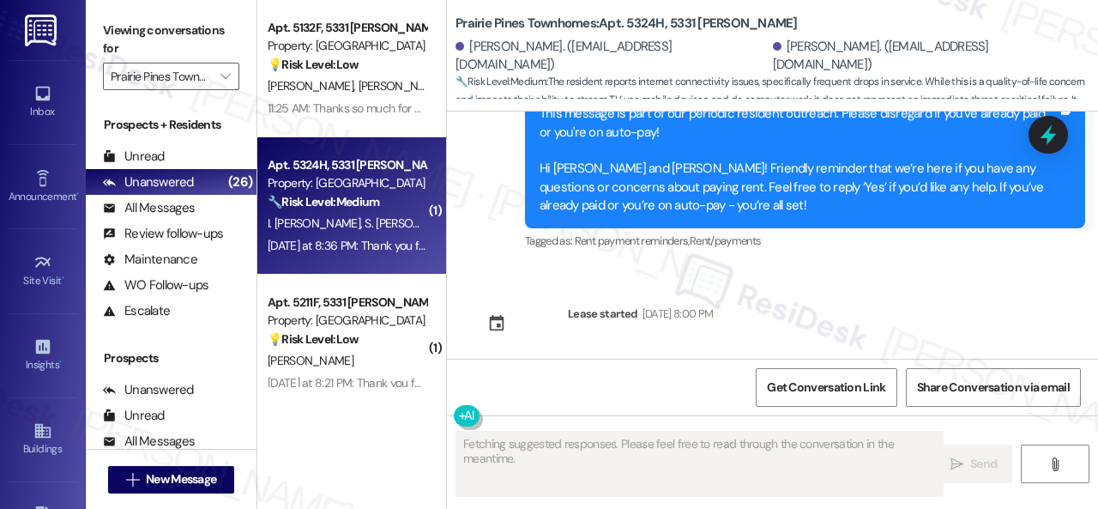
scroll to position [7227, 0]
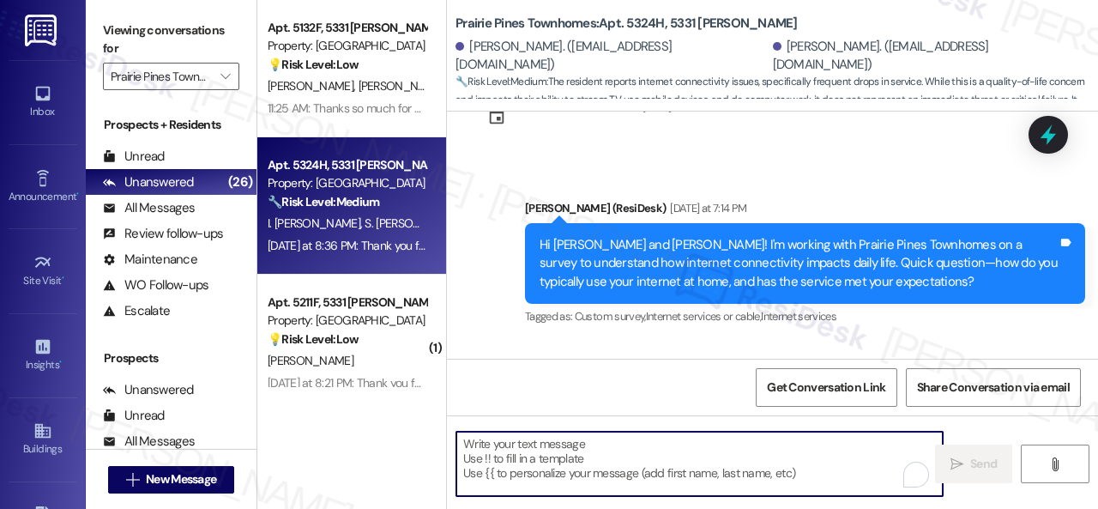
paste textarea "How often does this occur?"
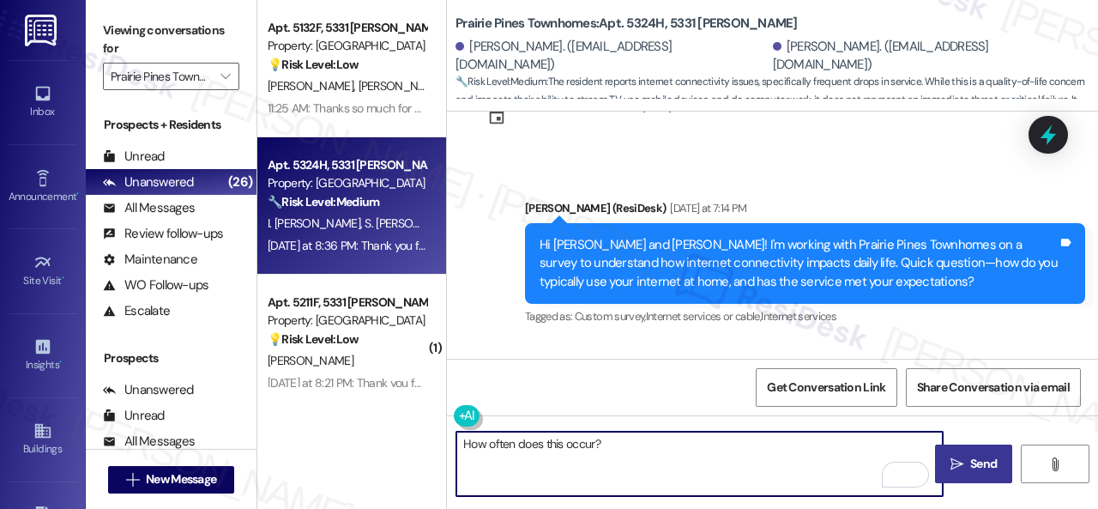
type textarea "How often does this occur?"
click at [974, 464] on span "Send" at bounding box center [983, 464] width 27 height 18
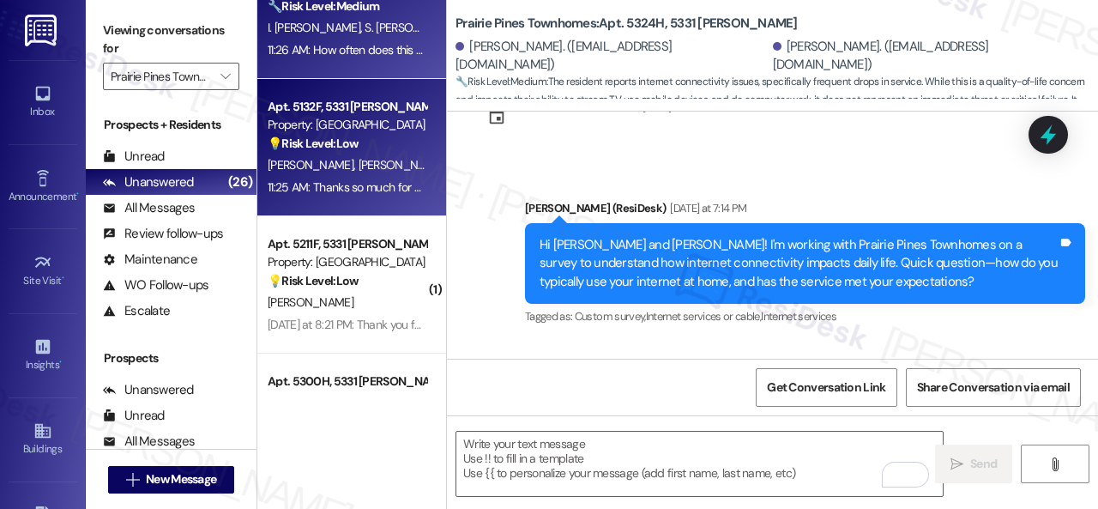
scroll to position [86, 0]
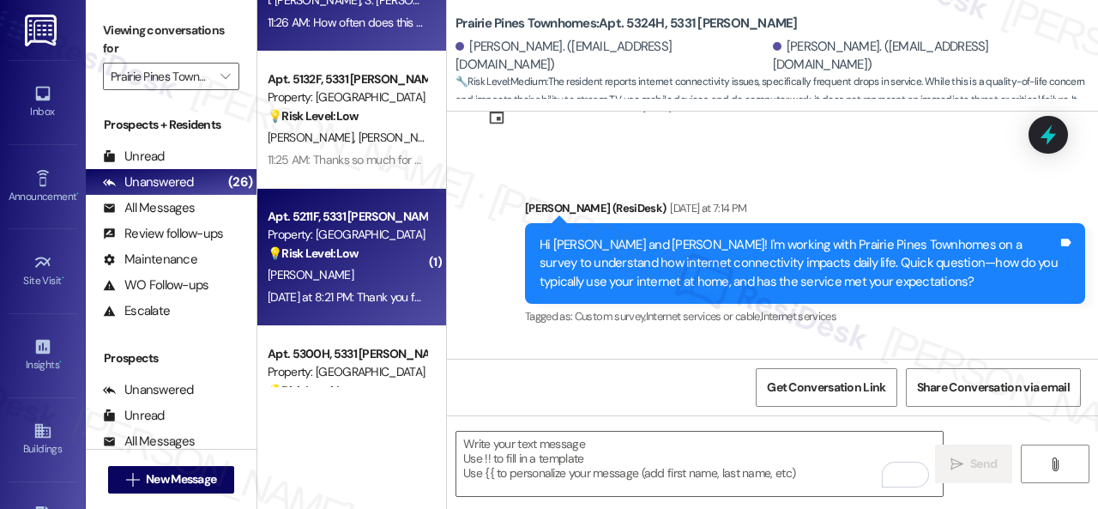
click at [410, 268] on div "M. Tanner" at bounding box center [347, 274] width 162 height 21
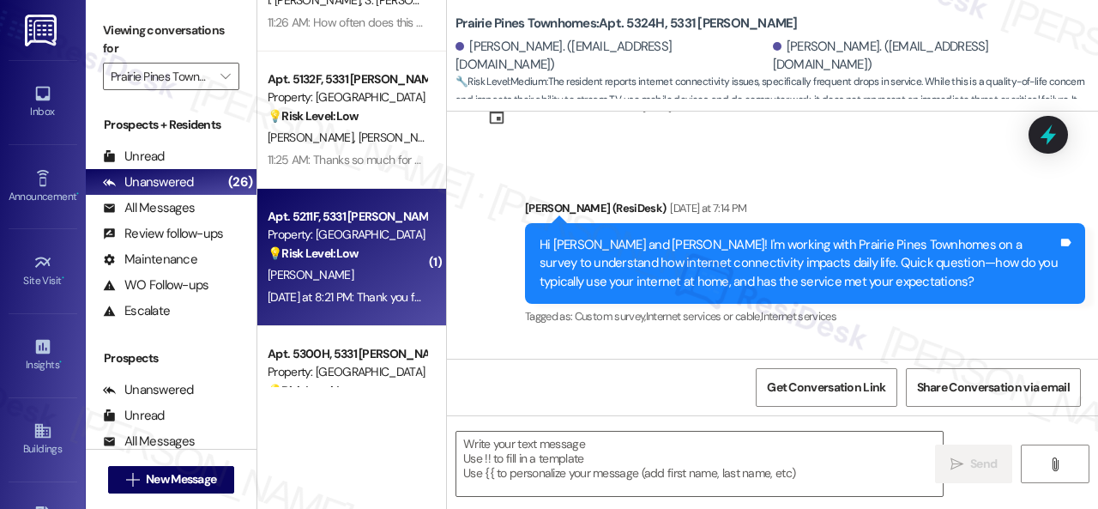
type textarea "Fetching suggested responses. Please feel free to read through the conversation…"
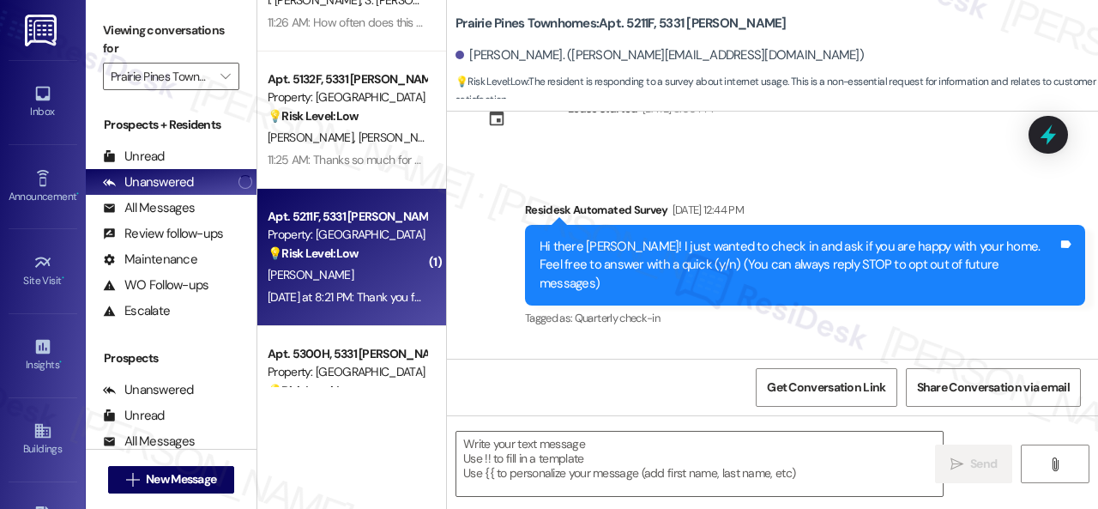
type textarea "Fetching suggested responses. Please feel free to read through the conversation…"
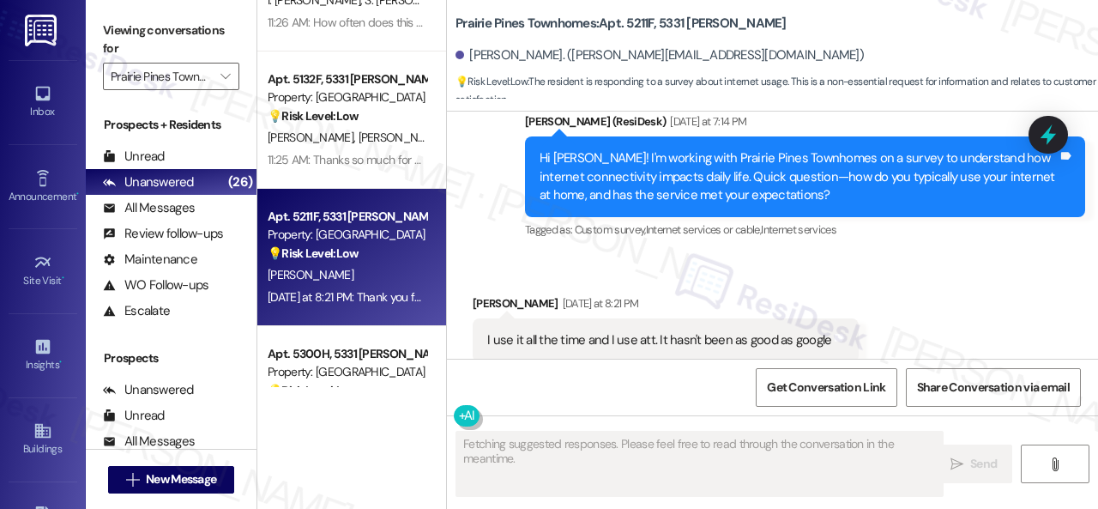
scroll to position [2299, 0]
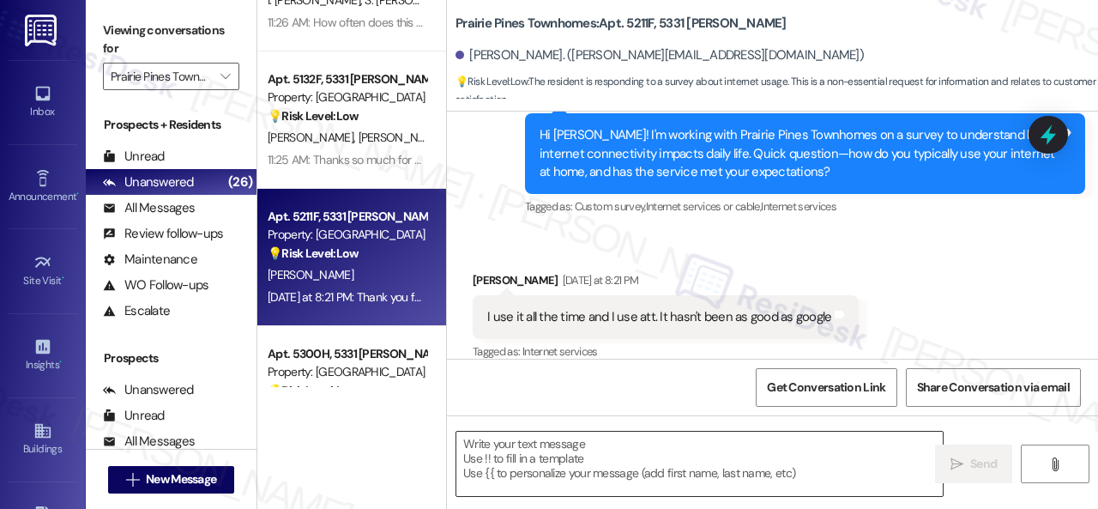
click at [537, 452] on textarea at bounding box center [699, 463] width 486 height 64
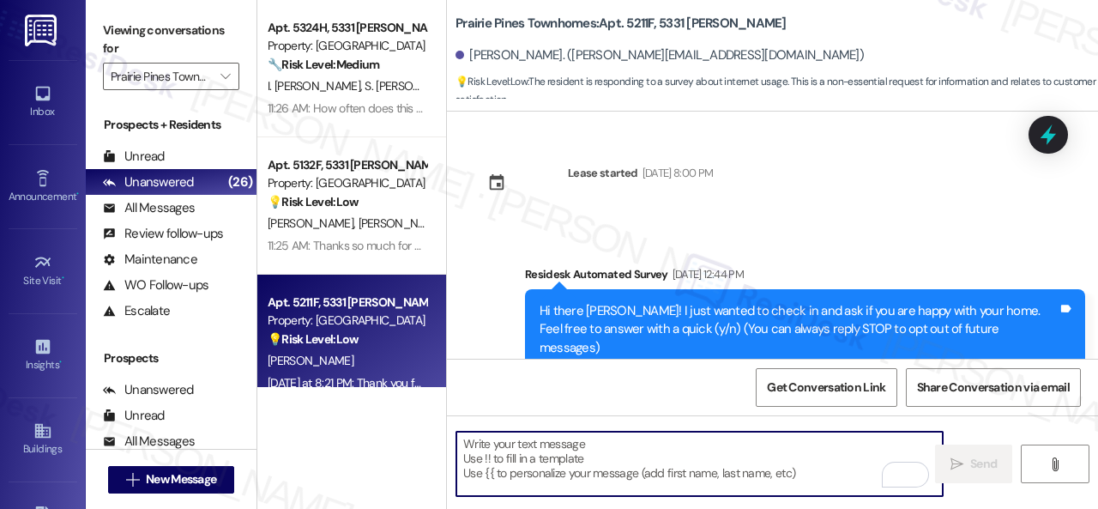
scroll to position [2299, 0]
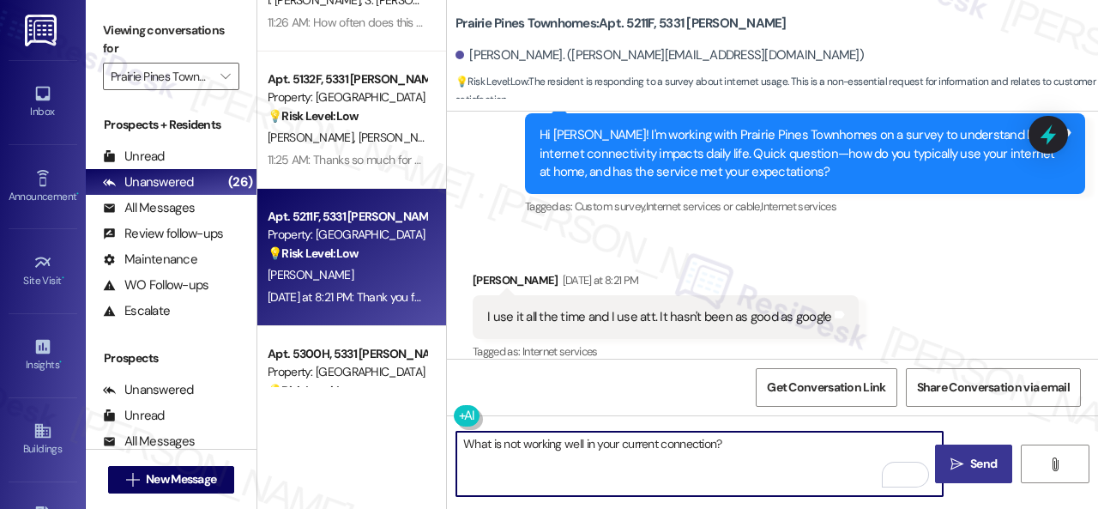
type textarea "What is not working well in your current connection?"
click at [952, 459] on icon "" at bounding box center [956, 464] width 13 height 14
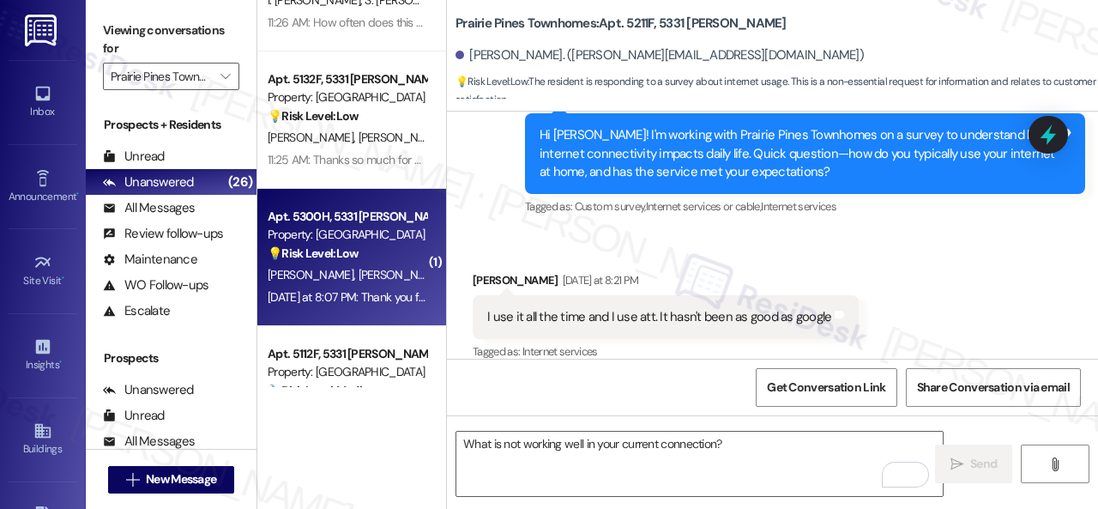
click at [374, 279] on div "[PERSON_NAME] [PERSON_NAME]" at bounding box center [347, 274] width 162 height 21
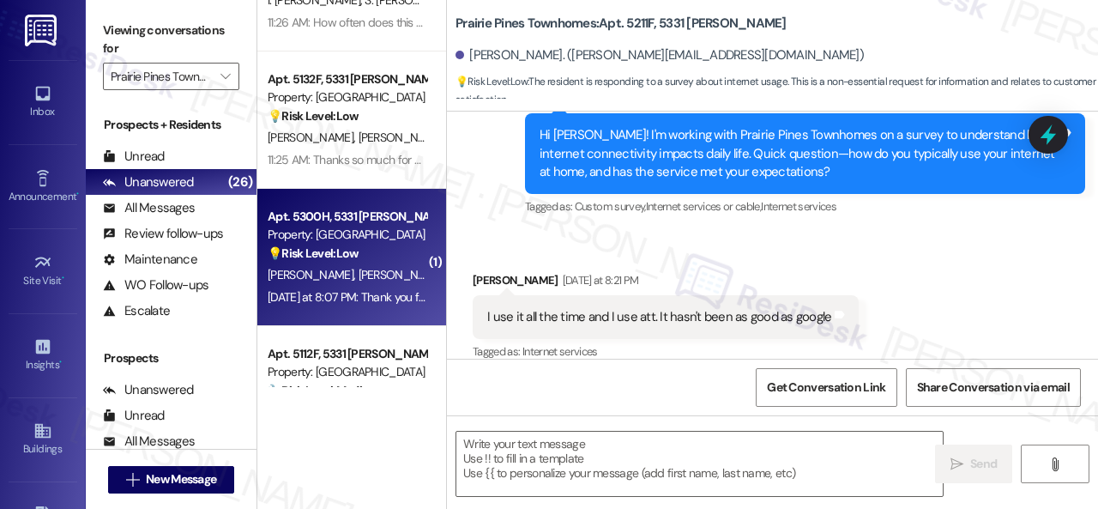
type textarea "Fetching suggested responses. Please feel free to read through the conversation…"
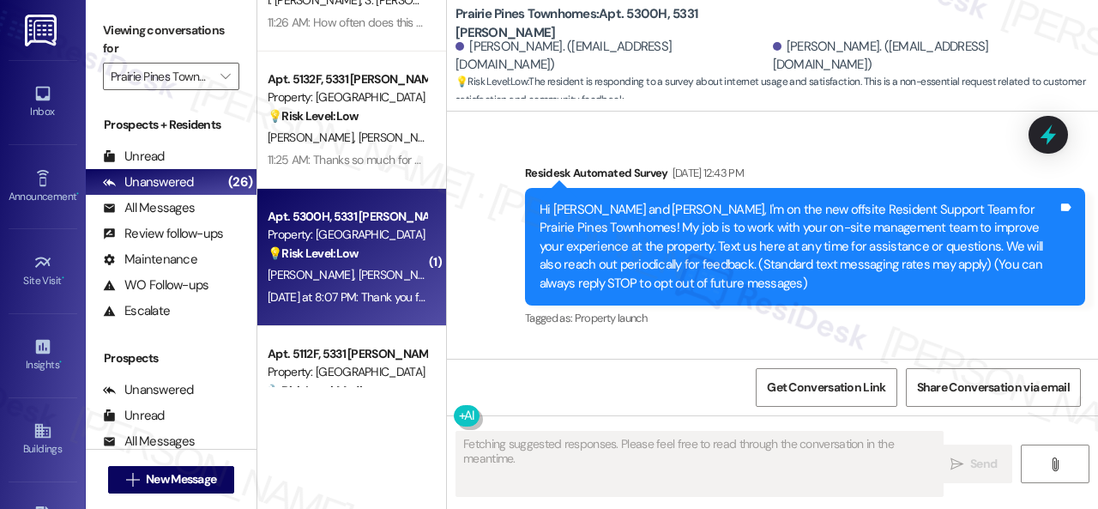
type textarea "Fetching suggested responses. Please feel free to read through the conversation…"
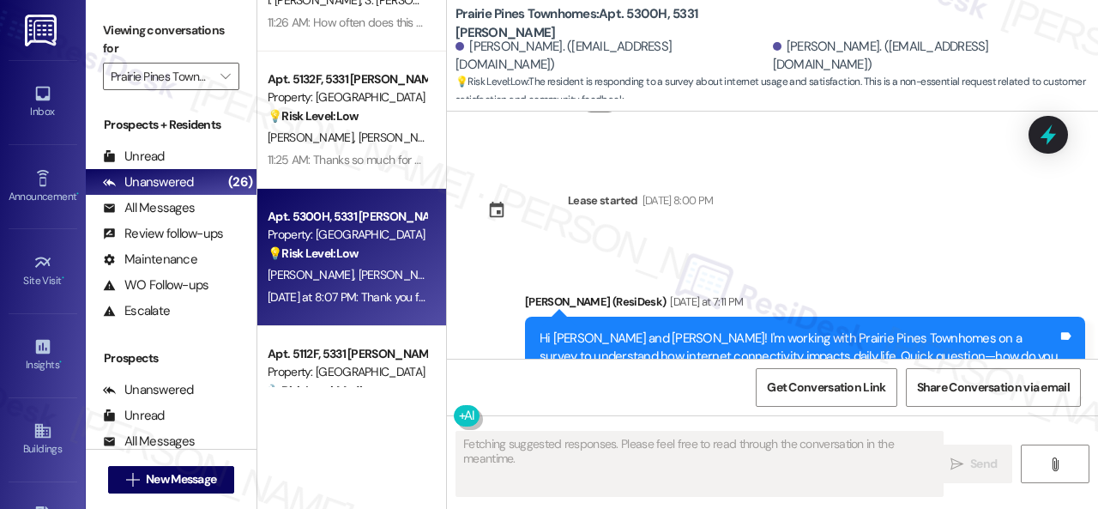
scroll to position [3590, 0]
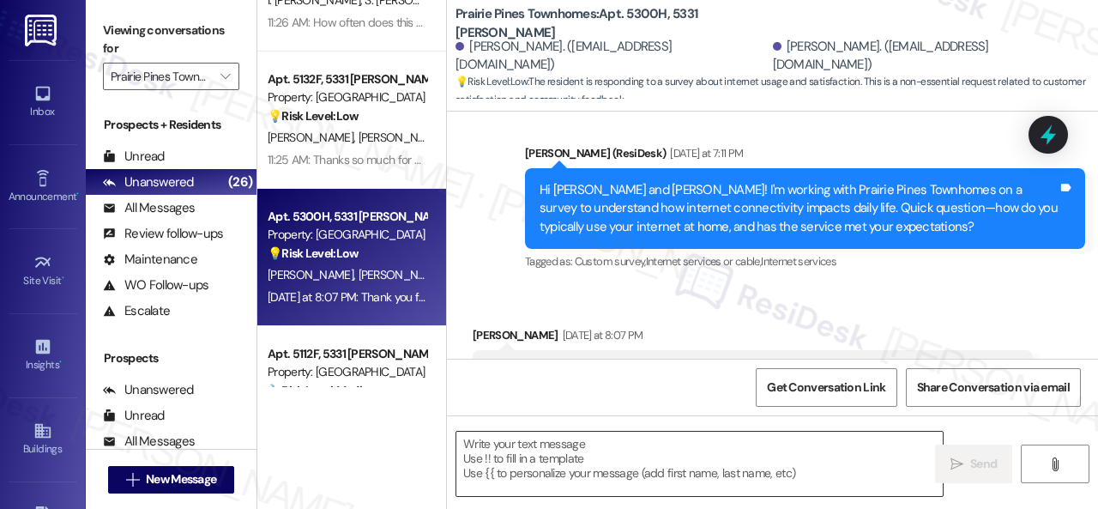
click at [600, 462] on textarea at bounding box center [699, 463] width 486 height 64
paste textarea "How does this compare to internet service at your previous homes?"
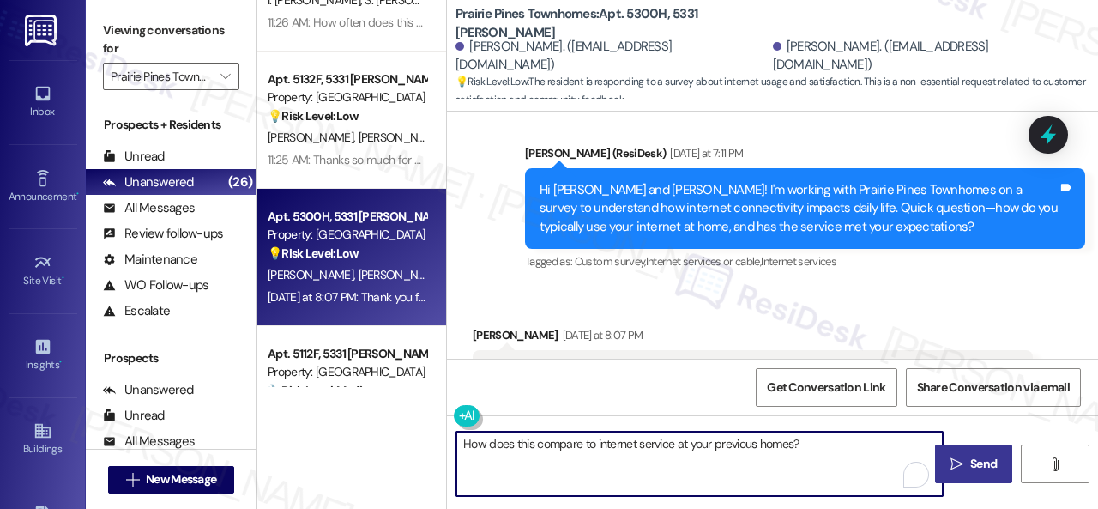
type textarea "How does this compare to internet service at your previous homes?"
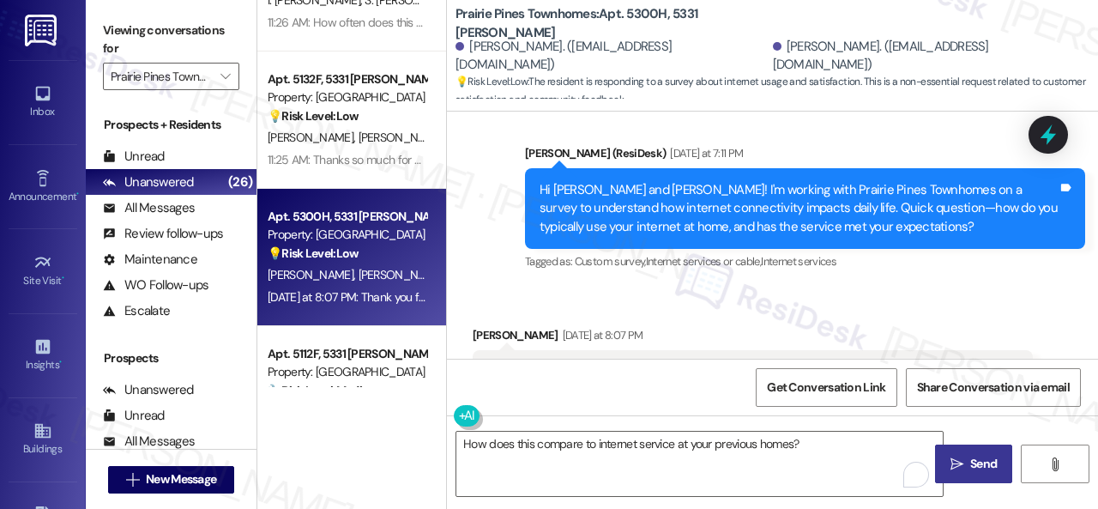
click at [950, 472] on span " Send" at bounding box center [974, 464] width 54 height 18
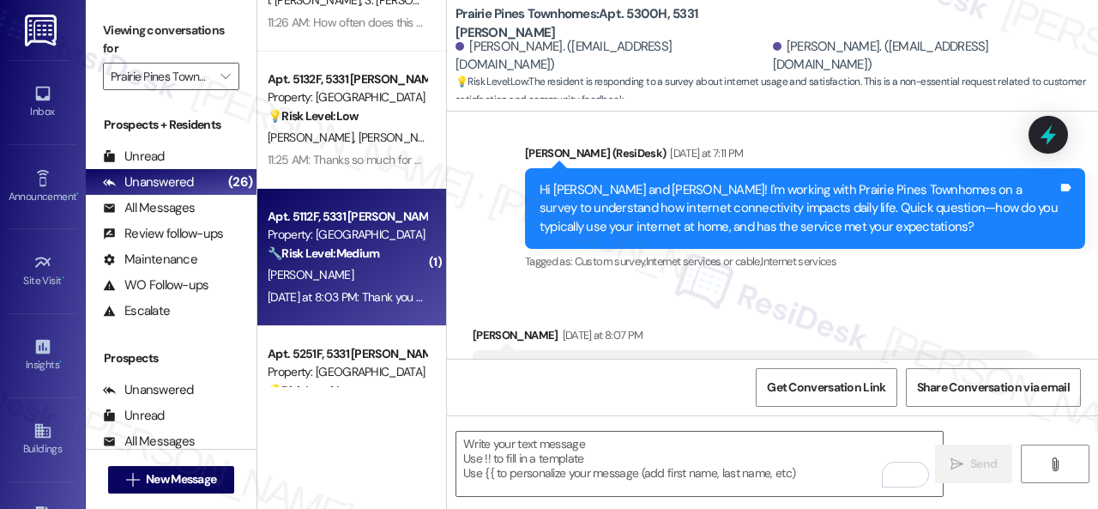
click at [383, 263] on div "Apt. 5112F, 5331 Findley Property: Prairie Pines Townhomes 🔧 Risk Level: Medium…" at bounding box center [347, 235] width 162 height 58
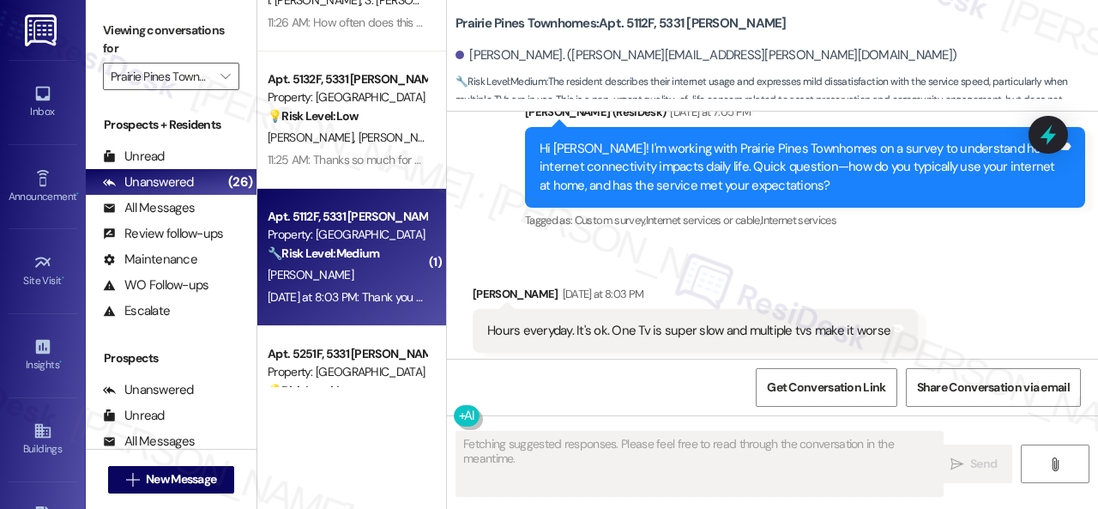
scroll to position [1114, 0]
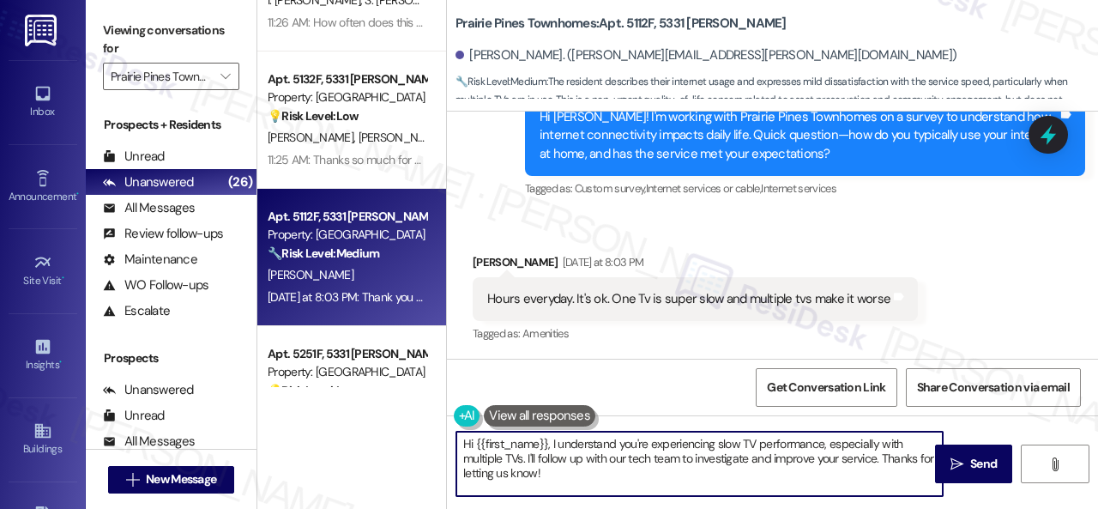
drag, startPoint x: 571, startPoint y: 472, endPoint x: 397, endPoint y: 431, distance: 178.7
click at [397, 431] on div "Apt. 5324H, 5331 Findley Property: Prairie Pines Townhomes 🔧 Risk Level: Medium…" at bounding box center [677, 254] width 840 height 509
paste textarea "as it made you think differently about living here?"
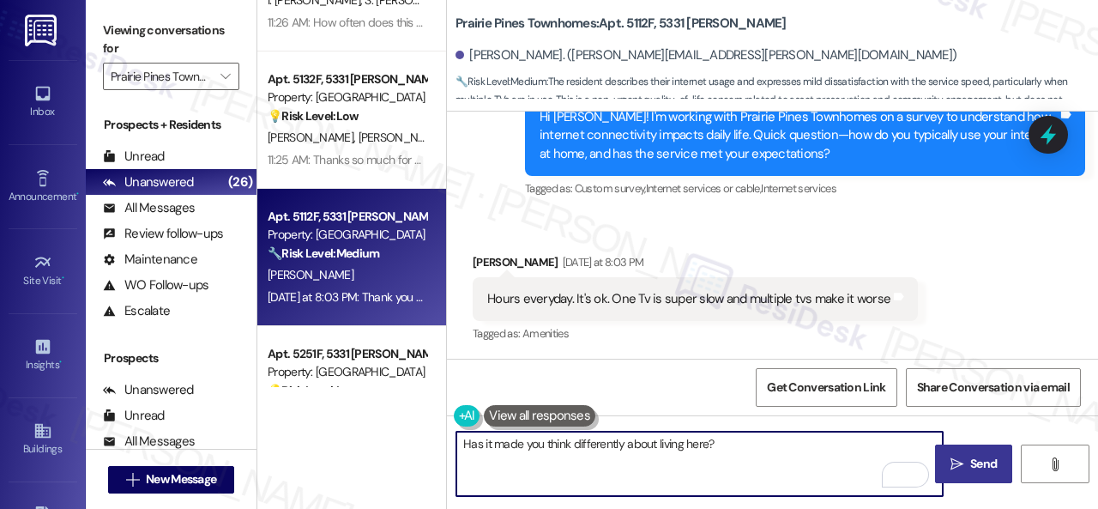
type textarea "Has it made you think differently about living here?"
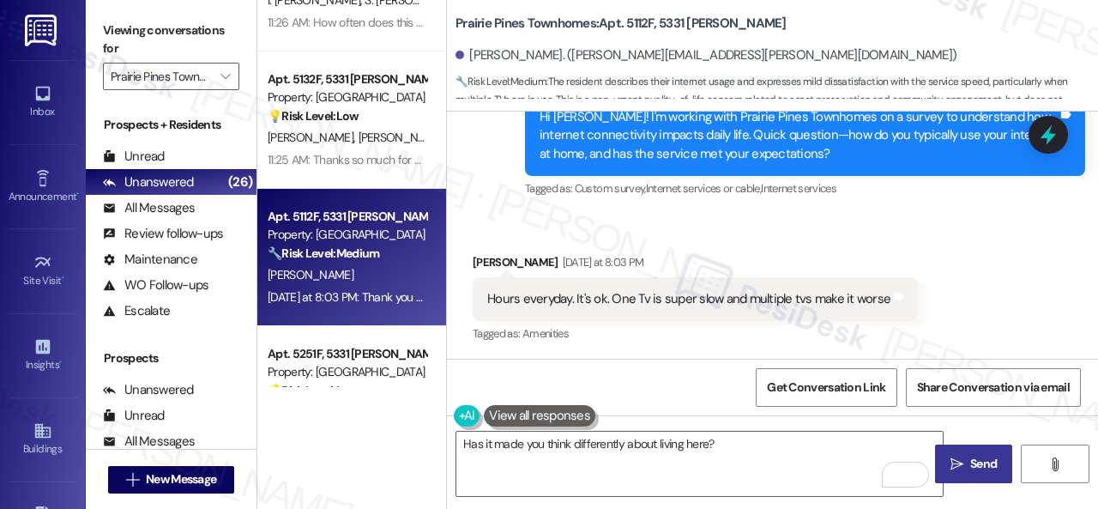
click at [970, 466] on span "Send" at bounding box center [983, 464] width 27 height 18
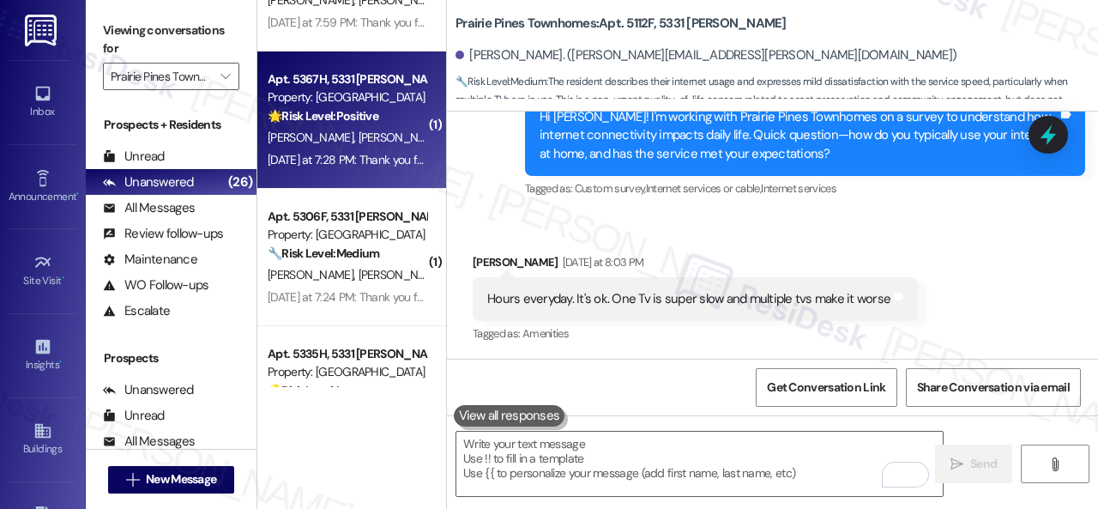
scroll to position [0, 0]
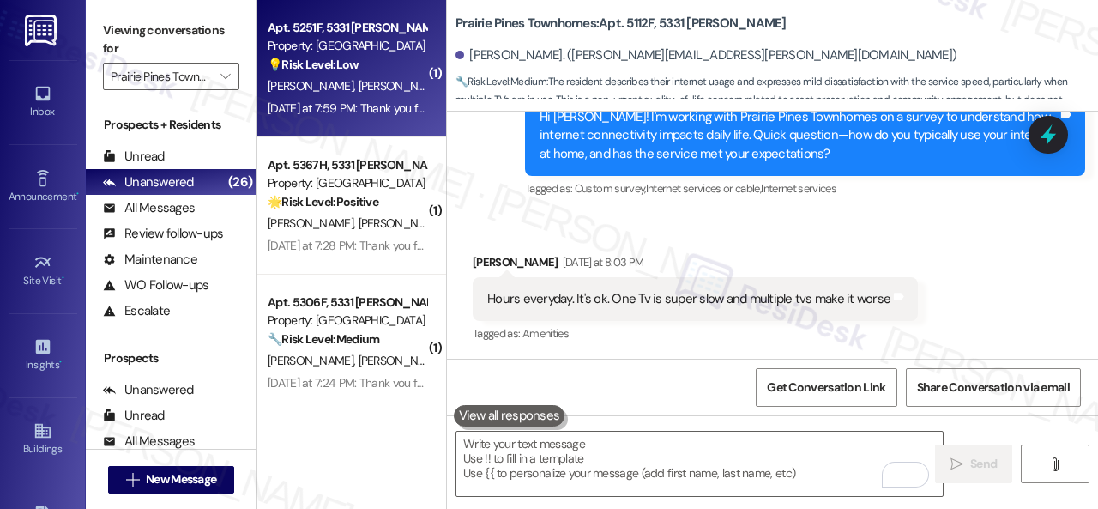
click at [367, 103] on div "Yesterday at 7:59 PM: Thank you for your message. Our offices are currently clo…" at bounding box center [815, 107] width 1095 height 15
type textarea "Fetching suggested responses. Please feel free to read through the conversation…"
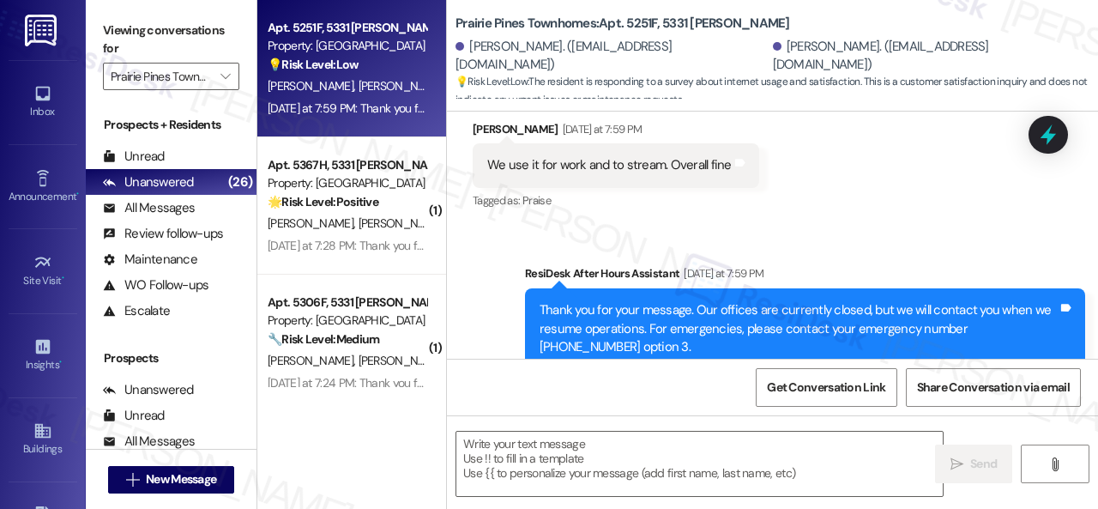
scroll to position [3138, 0]
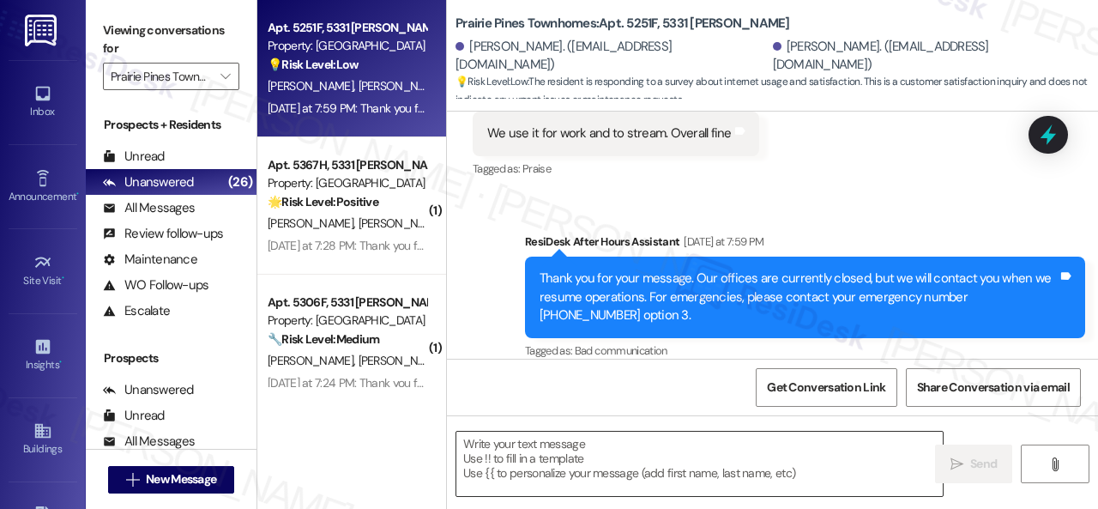
click at [534, 442] on textarea at bounding box center [699, 463] width 486 height 64
paste textarea "Ever had issues that disrupted you?"
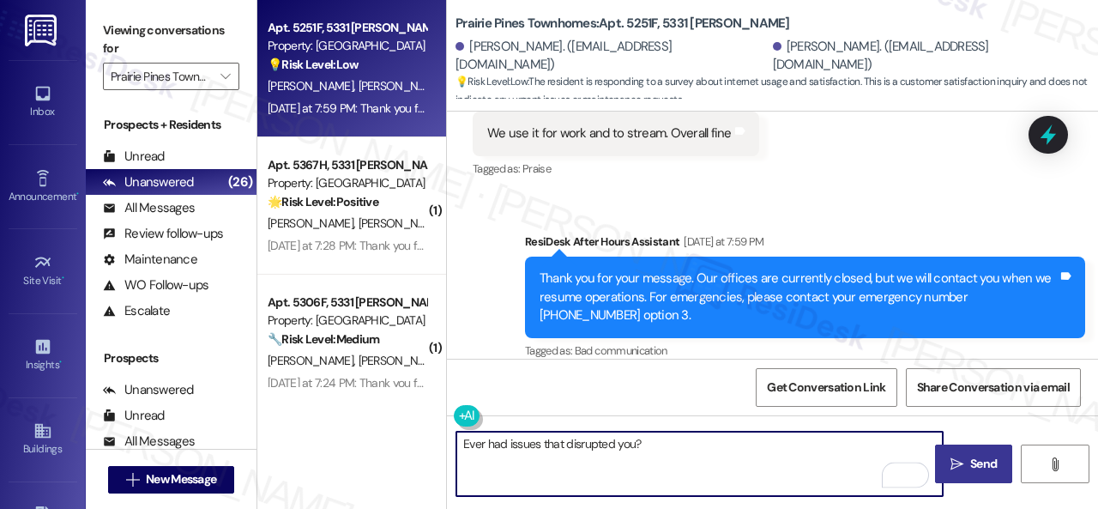
click at [635, 443] on textarea "Ever had issues that disrupted you?" at bounding box center [699, 463] width 486 height 64
type textarea "Ever had issues that disrupted your work?"
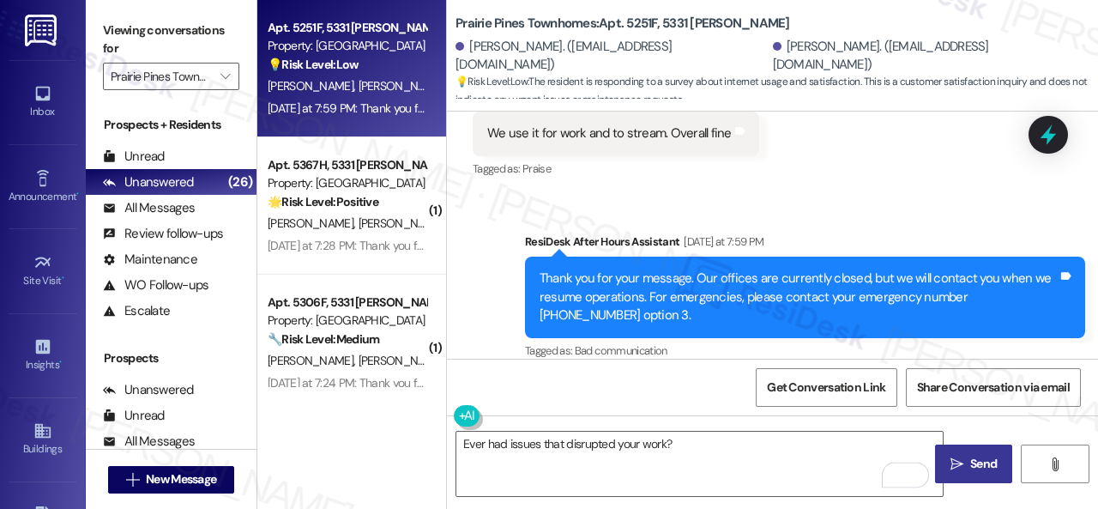
click at [981, 452] on button " Send" at bounding box center [973, 463] width 77 height 39
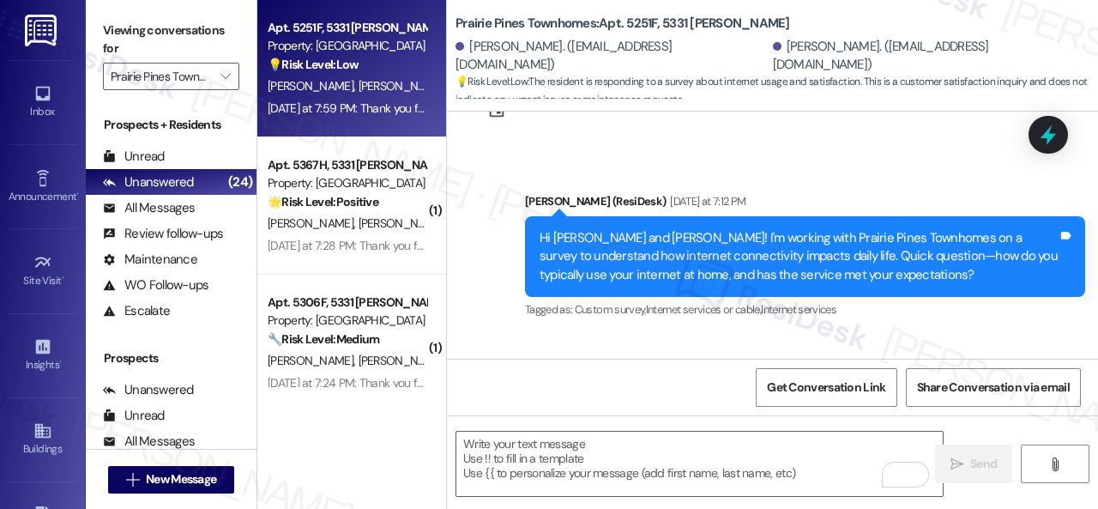
scroll to position [2810, 0]
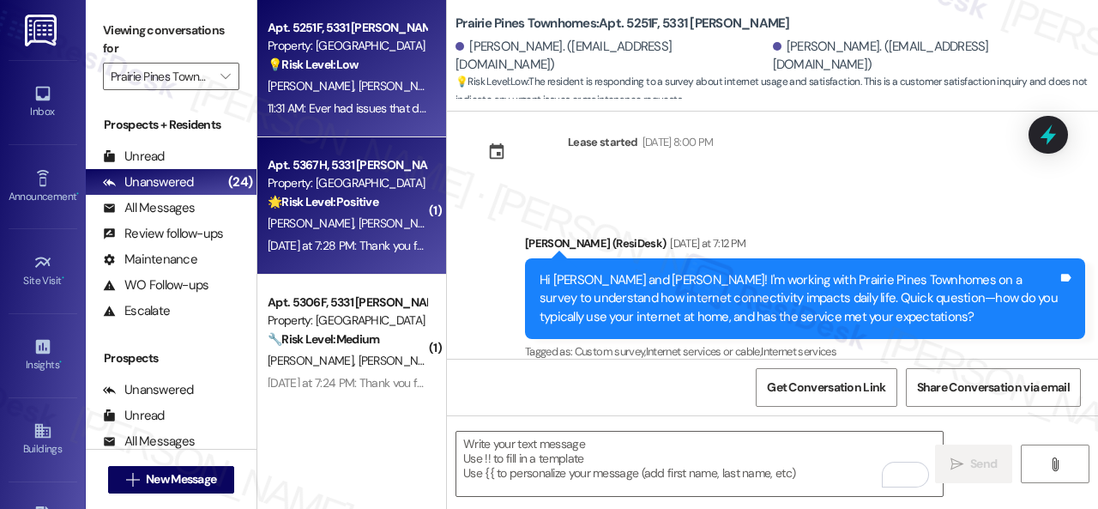
click at [352, 230] on div "K. Scott Z. Scott" at bounding box center [347, 223] width 162 height 21
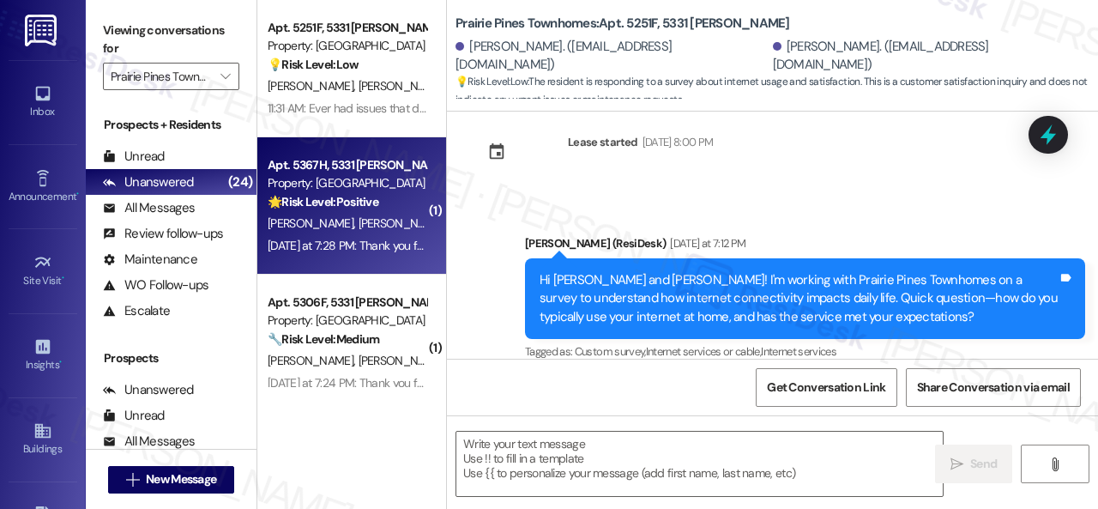
type textarea "Fetching suggested responses. Please feel free to read through the conversation…"
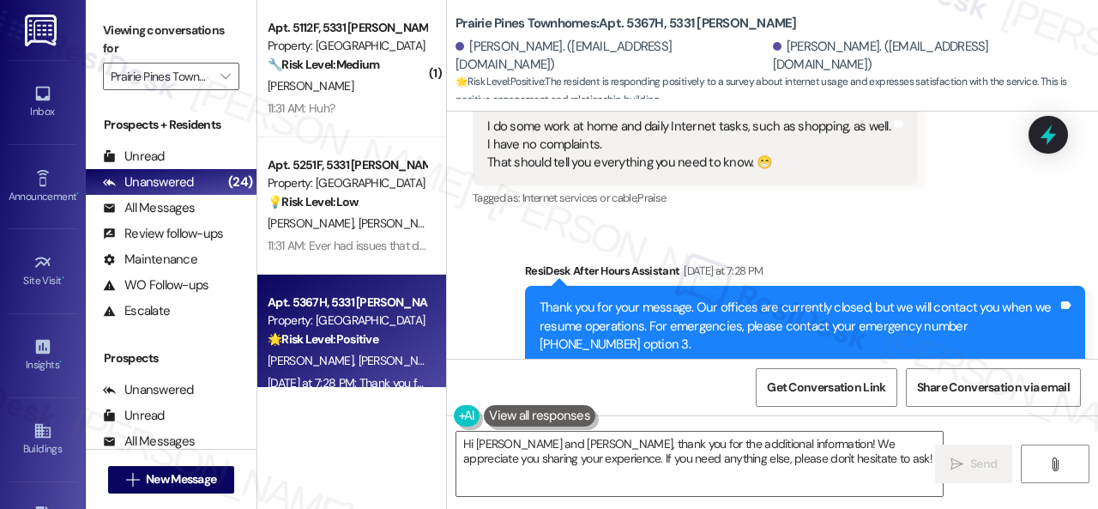
scroll to position [5600, 0]
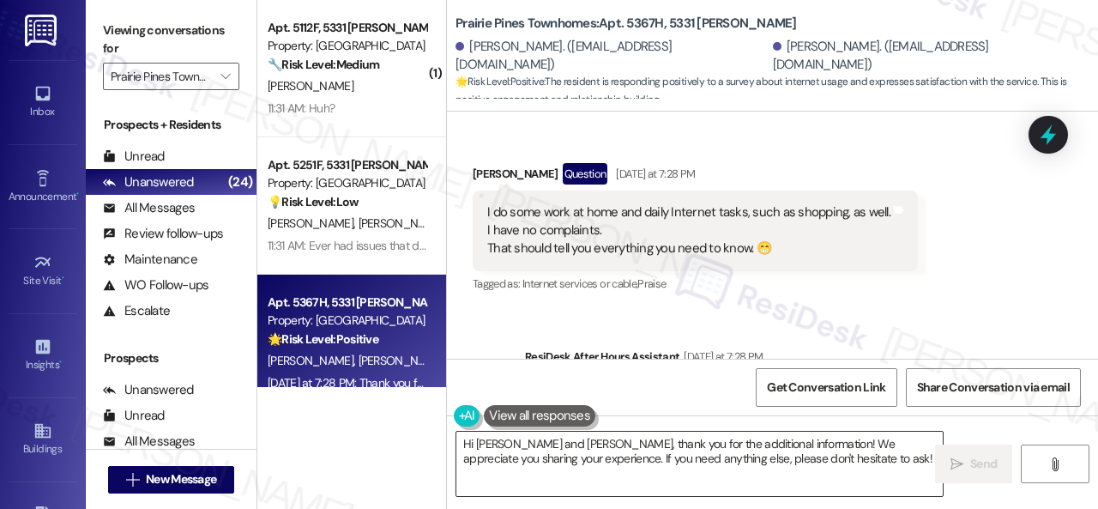
click at [595, 461] on textarea "Hi Kathleen and Zachary, thank you for the additional information! We appreciat…" at bounding box center [699, 463] width 486 height 64
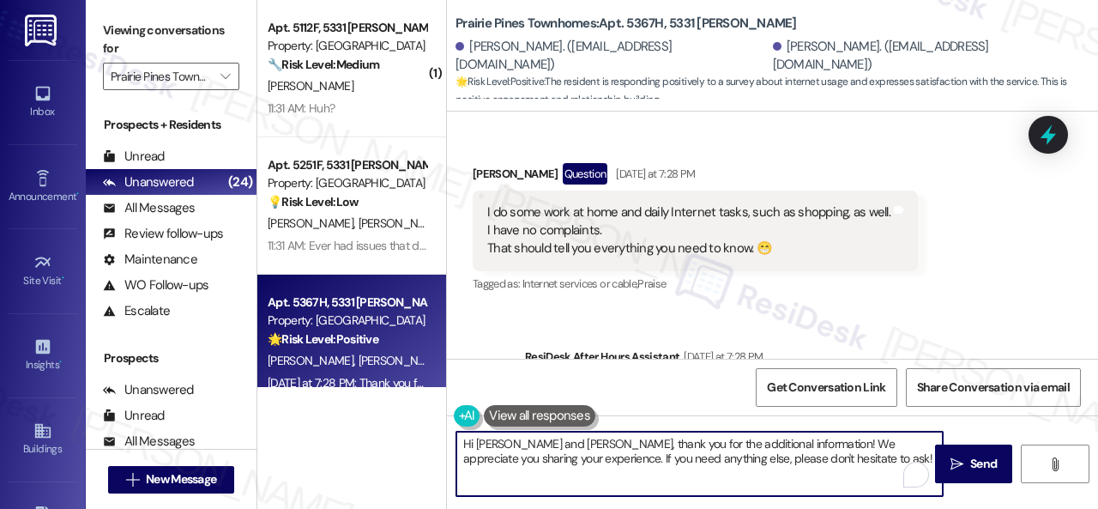
paste textarea "ow does this compare to internet service at your previous homes?"
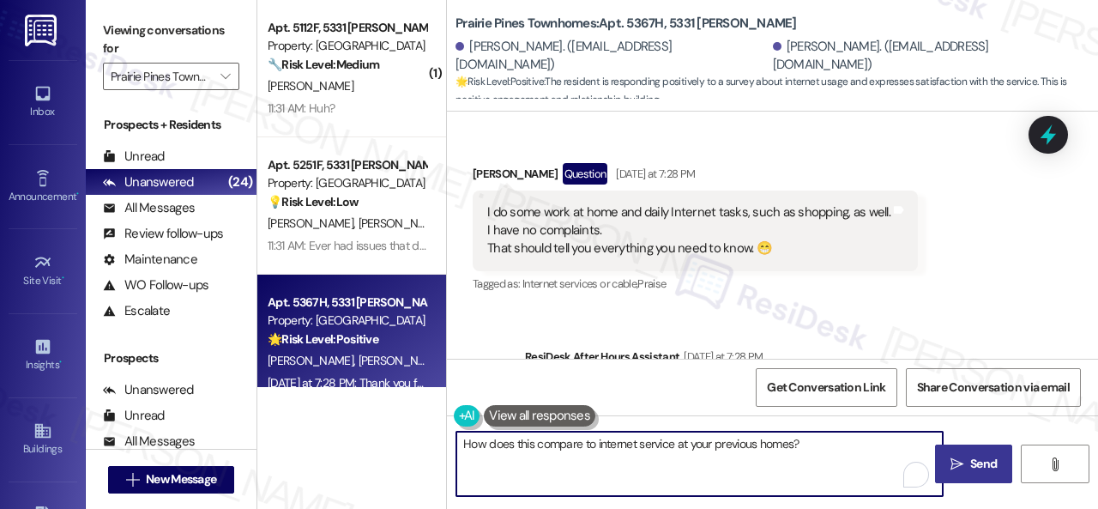
type textarea "How does this compare to internet service at your previous homes?"
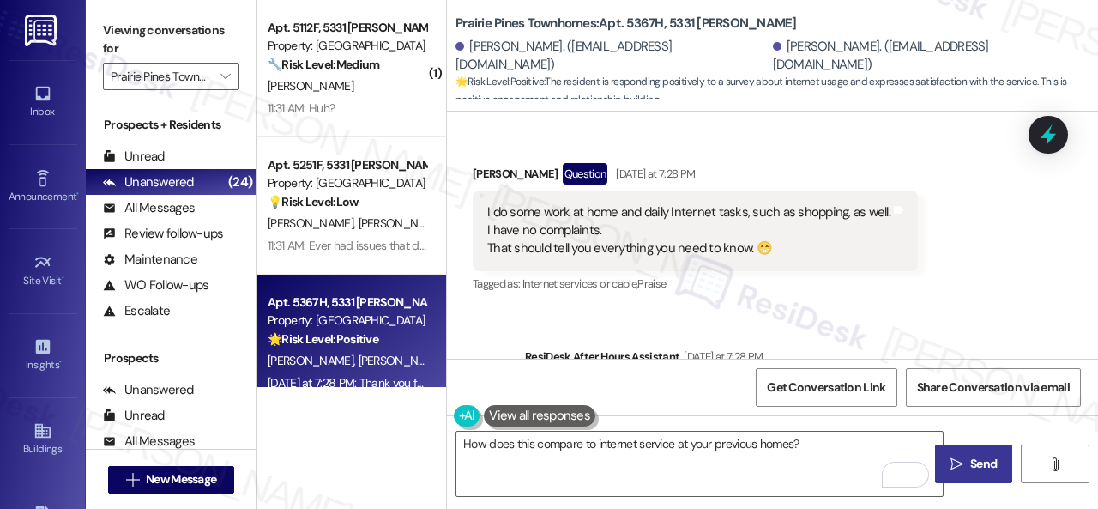
click at [960, 459] on span " Send" at bounding box center [974, 464] width 54 height 18
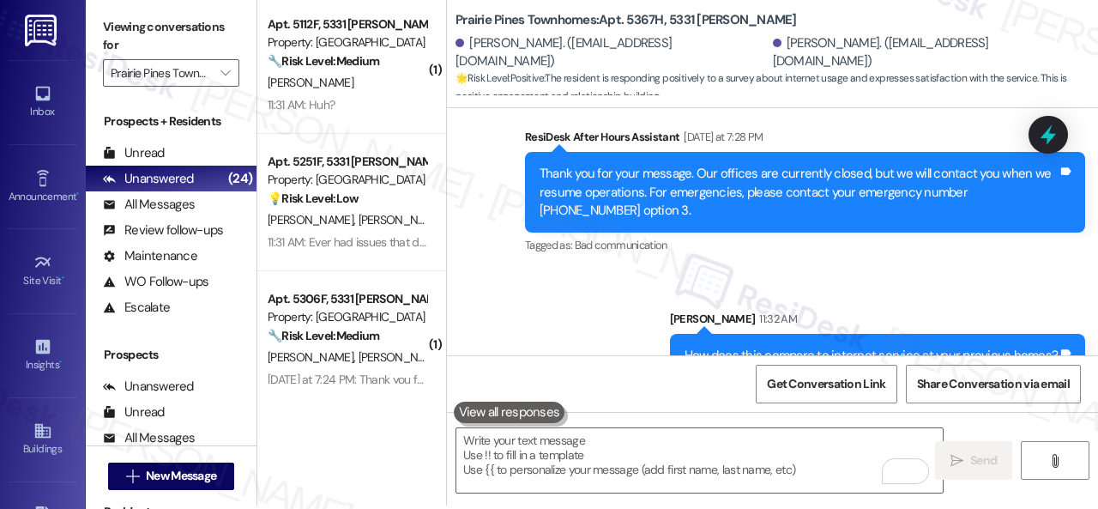
scroll to position [5, 0]
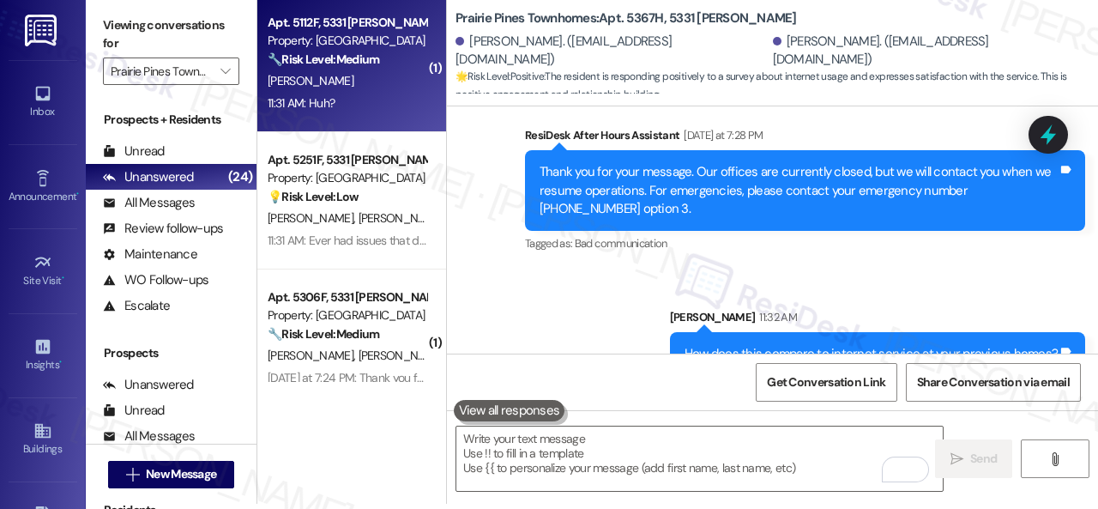
click at [372, 94] on div "11:31 AM: Huh? 11:31 AM: Huh?" at bounding box center [347, 103] width 162 height 21
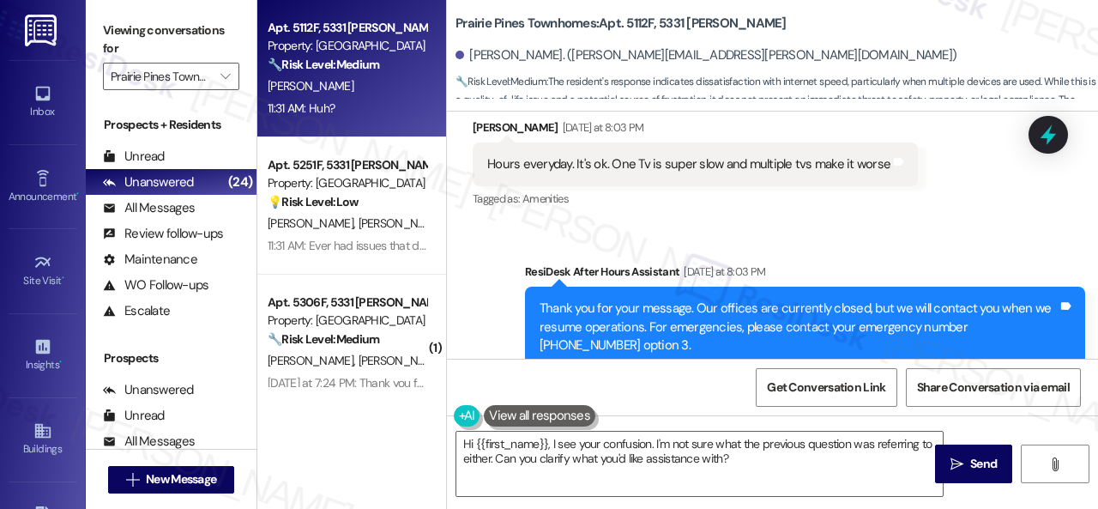
scroll to position [1221, 0]
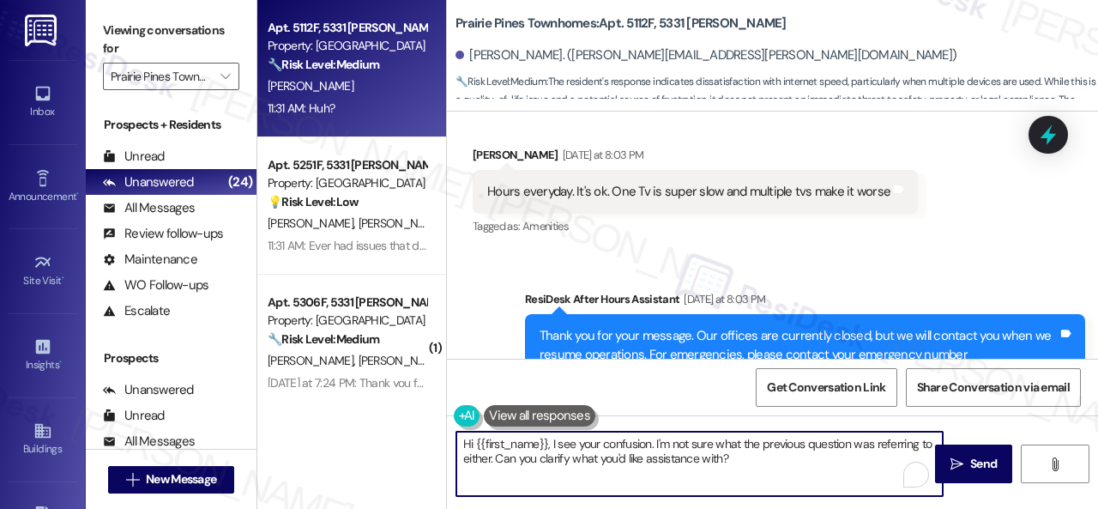
drag, startPoint x: 727, startPoint y: 461, endPoint x: 389, endPoint y: 424, distance: 340.0
click at [389, 424] on div "Apt. 5112F, 5331 Findley Property: Prairie Pines Townhomes 🔧 Risk Level: Medium…" at bounding box center [677, 254] width 840 height 509
click at [561, 443] on textarea "Does the slowness make a big impact in your living experience?" at bounding box center [699, 463] width 486 height 64
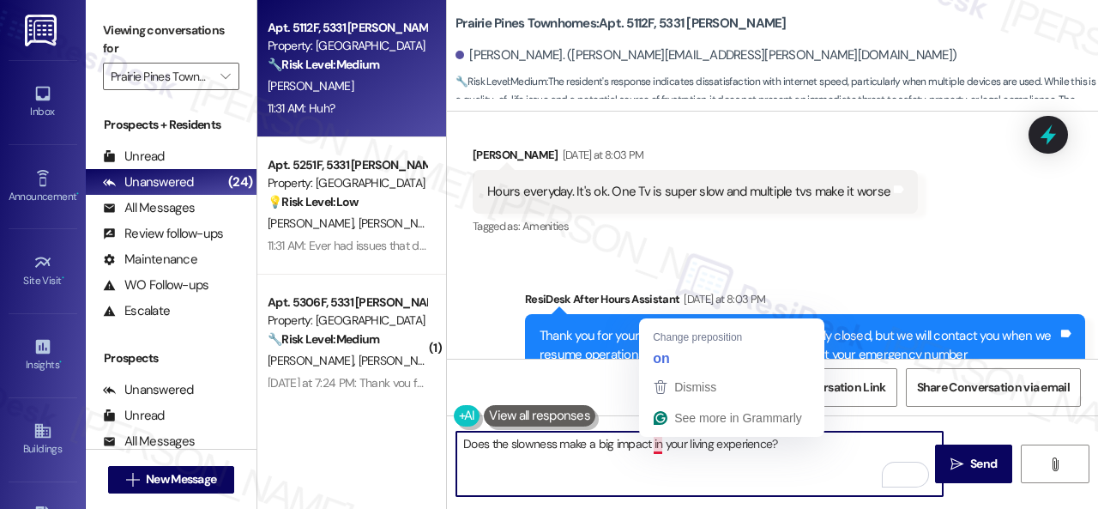
drag, startPoint x: 657, startPoint y: 448, endPoint x: 657, endPoint y: 436, distance: 12.0
click at [657, 448] on textarea "Does the slowness make a big impact in your living experience?" at bounding box center [699, 463] width 486 height 64
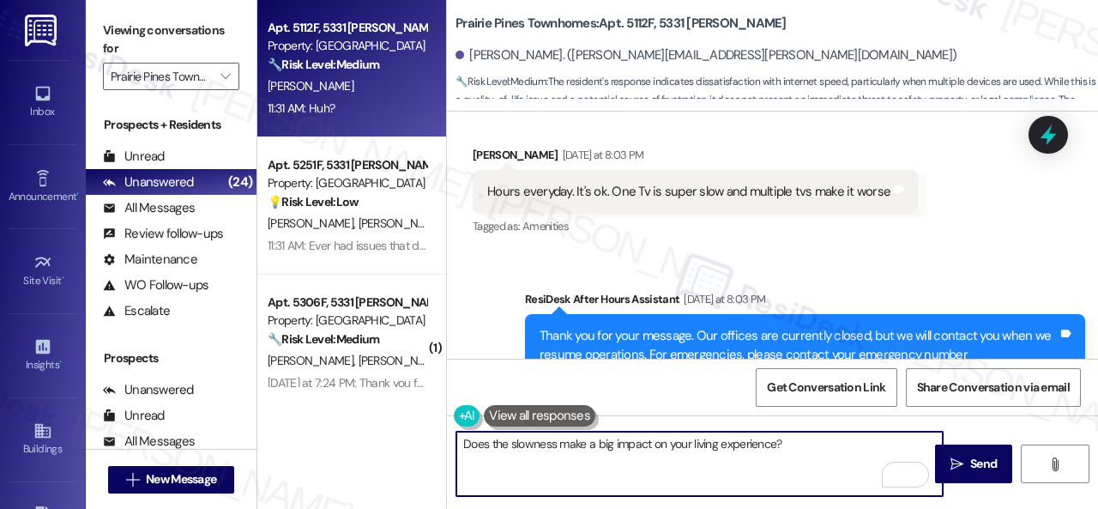
click at [557, 443] on textarea "Does the slowness make a big impact on your living experience?" at bounding box center [699, 463] width 486 height 64
click at [885, 445] on textarea "Does the slowness of the connectivity make a big impact on your living experien…" at bounding box center [699, 463] width 486 height 64
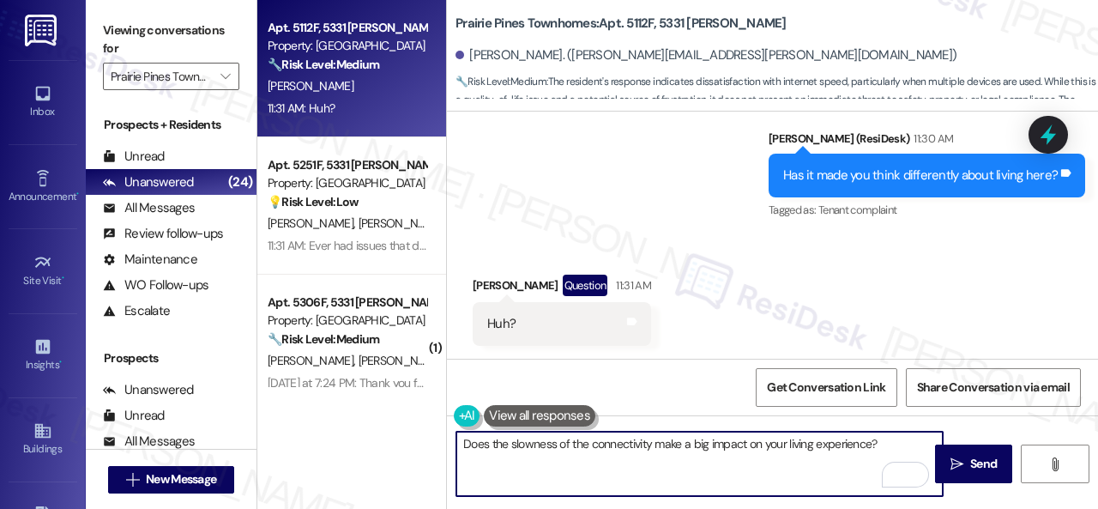
scroll to position [1564, 0]
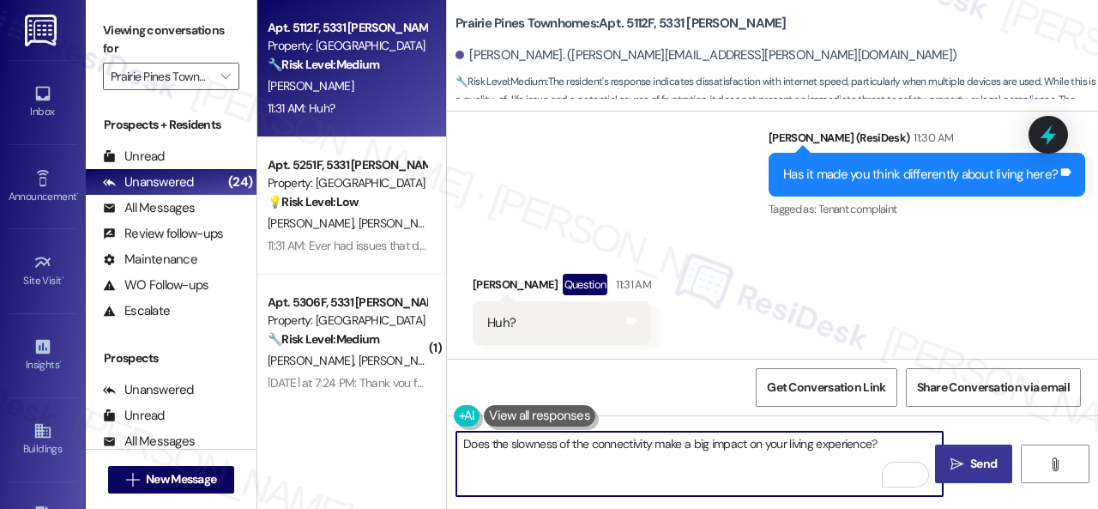
type textarea "Does the slowness of the connectivity make a big impact on your living experien…"
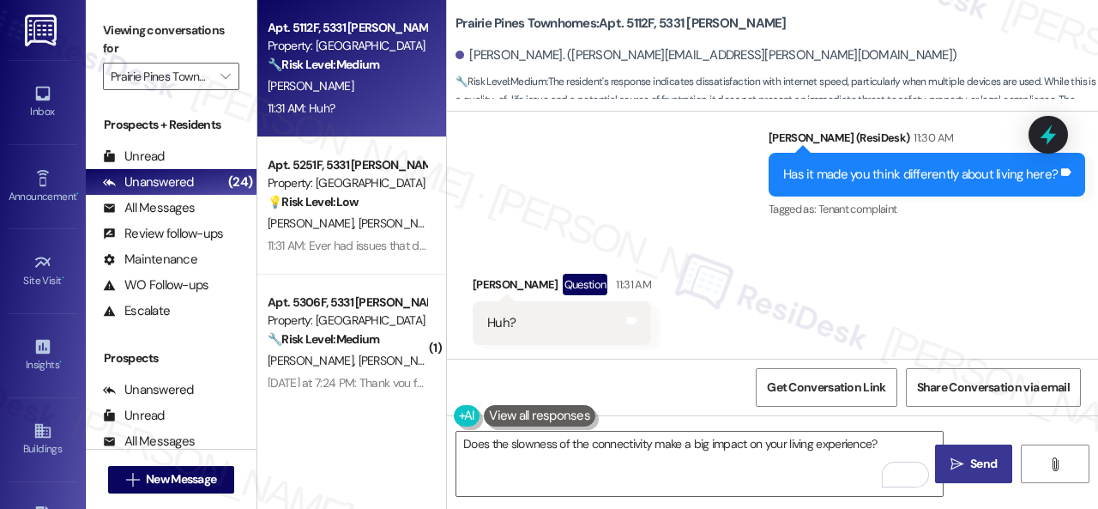
click at [986, 462] on span "Send" at bounding box center [983, 464] width 27 height 18
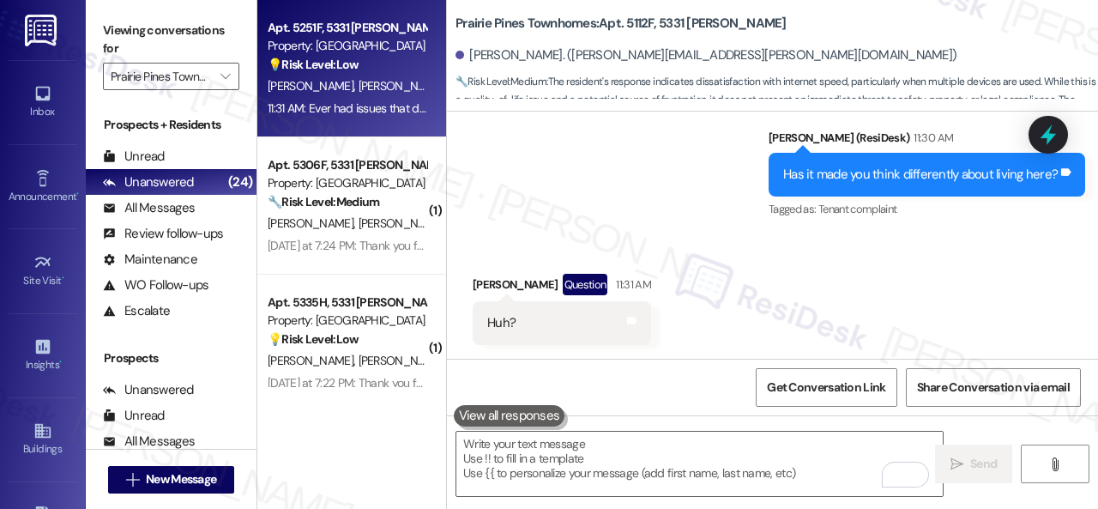
click at [367, 84] on div "I. Cortes S. Sikes" at bounding box center [347, 85] width 162 height 21
type textarea "Fetching suggested responses. Please feel free to read through the conversation…"
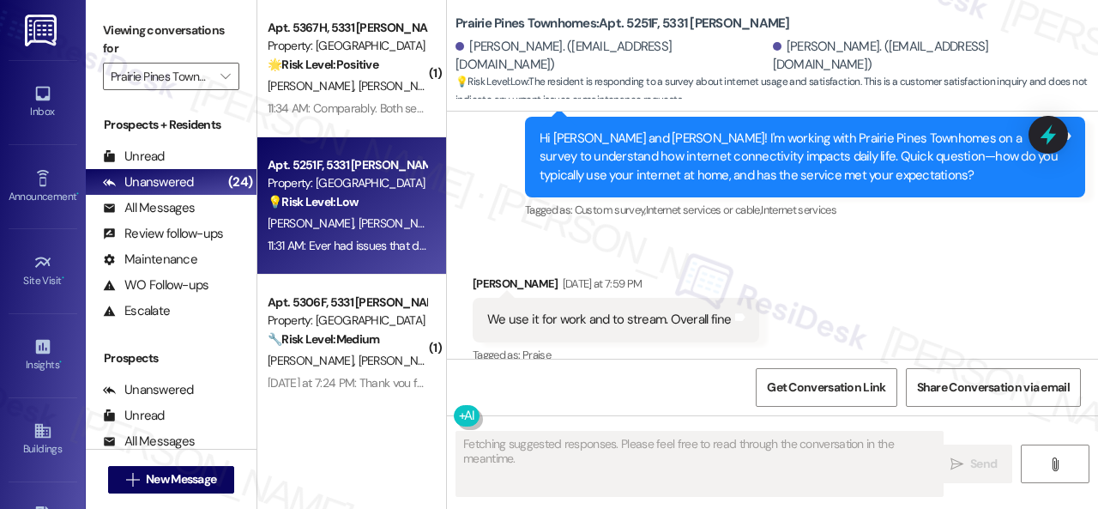
scroll to position [2955, 0]
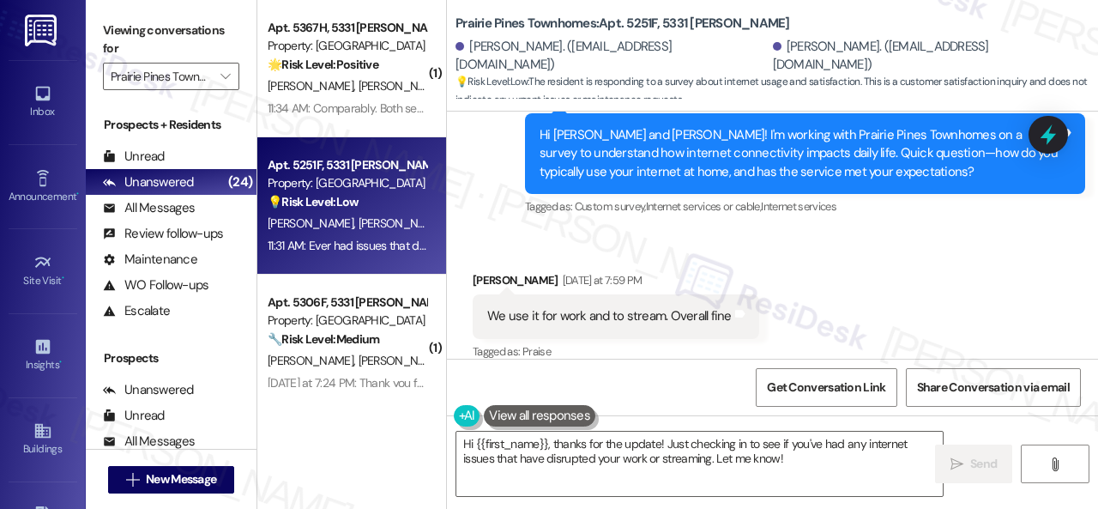
click at [797, 238] on div "Received via SMS Ivan Cortes Yesterday at 7:59 PM We use it for work and to str…" at bounding box center [772, 304] width 651 height 145
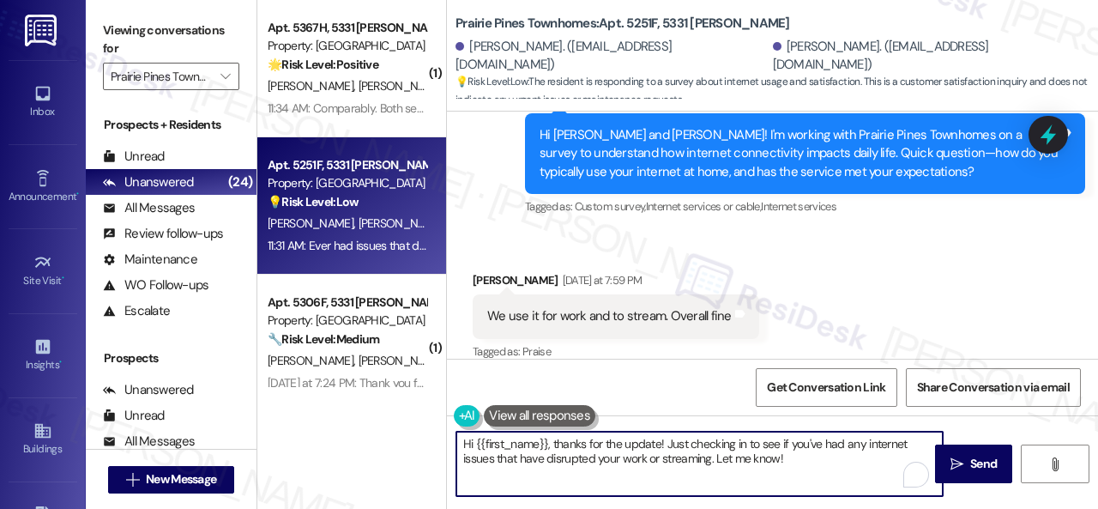
drag, startPoint x: 804, startPoint y: 466, endPoint x: 403, endPoint y: 406, distance: 405.0
click at [403, 406] on div "( 1 ) Apt. 5367H, 5331 Findley Property: Prairie Pines Townhomes 🌟 Risk Level: …" at bounding box center [677, 254] width 840 height 509
paste textarea "ow does this compare to internet service at your previous homes?"
type textarea "How does this compare to internet service at your previous homes?"
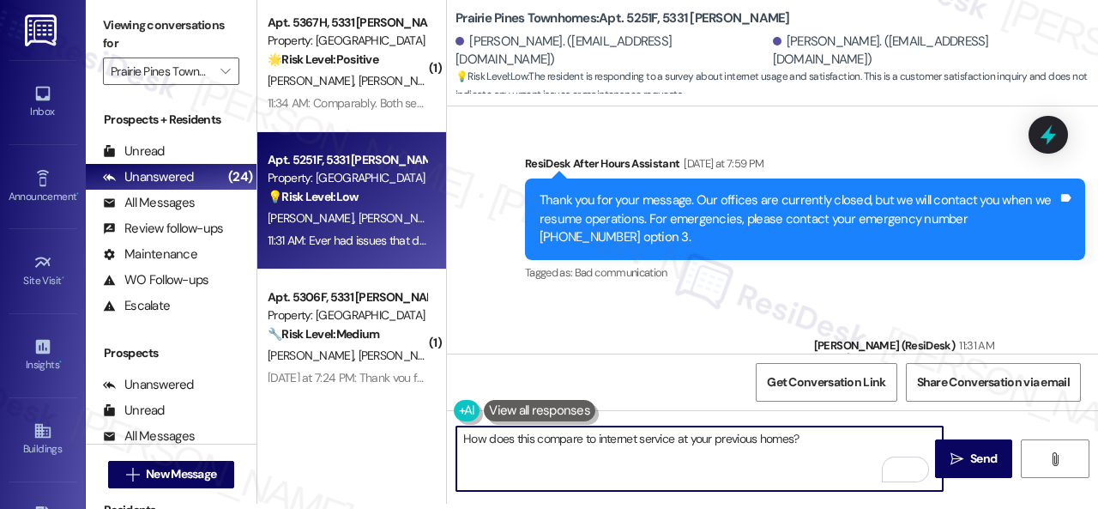
scroll to position [3283, 0]
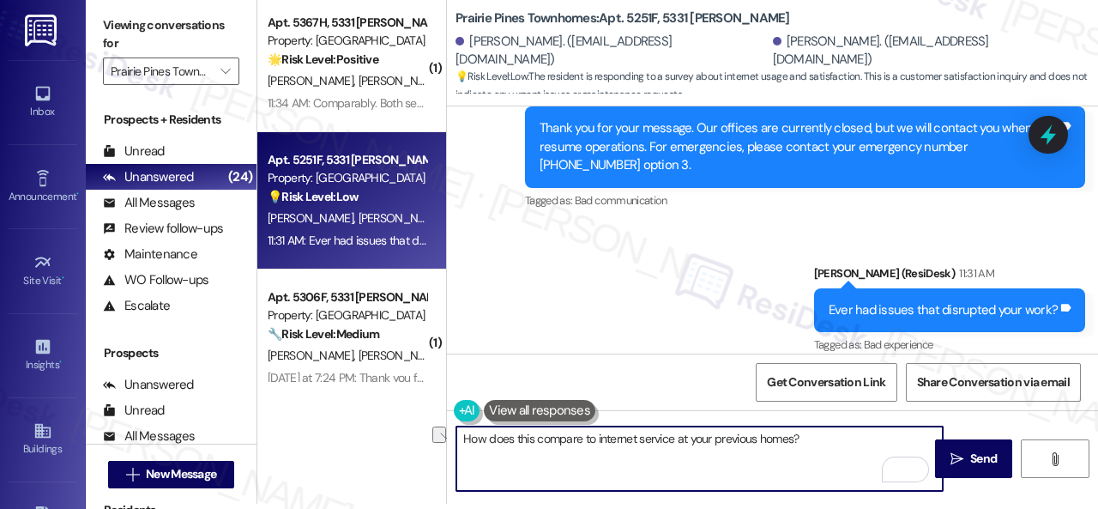
drag, startPoint x: 816, startPoint y: 442, endPoint x: 407, endPoint y: 407, distance: 411.4
click at [407, 407] on div "( 1 ) Apt. 5367H, 5331 Findley Property: Prairie Pines Townhomes 🌟 Risk Level: …" at bounding box center [677, 249] width 840 height 509
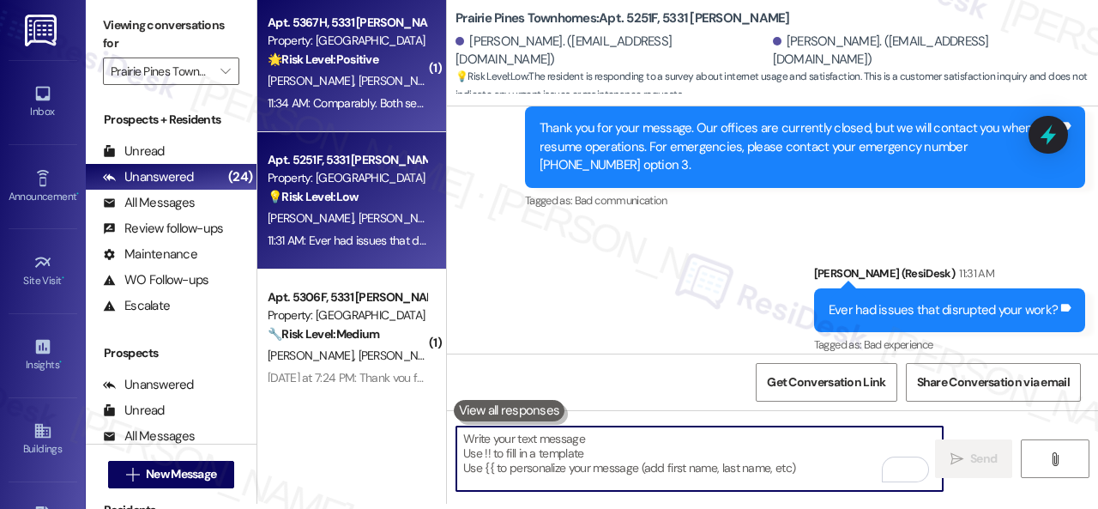
click at [394, 82] on div "K. Scott Z. Scott" at bounding box center [347, 80] width 162 height 21
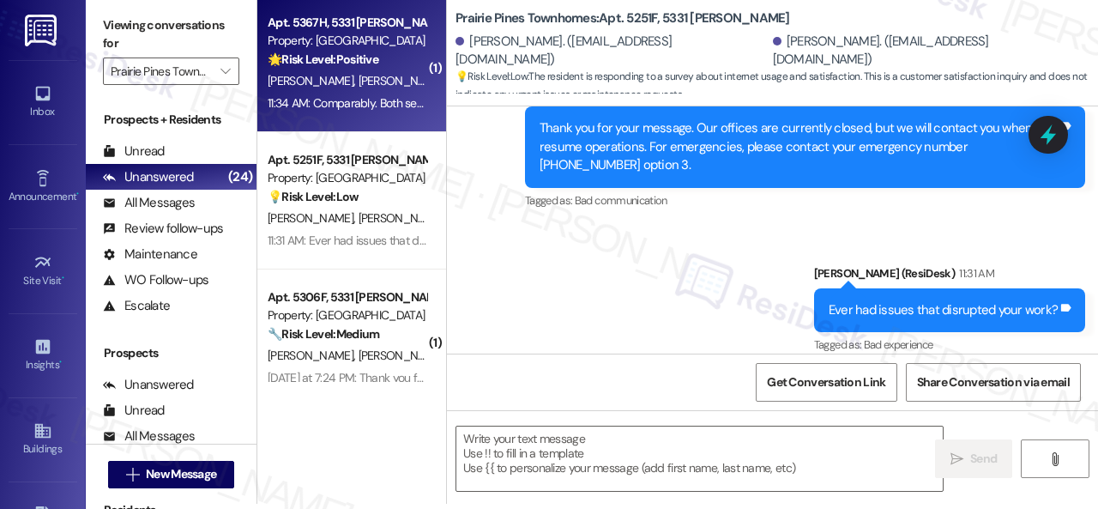
type textarea "Fetching suggested responses. Please feel free to read through the conversation…"
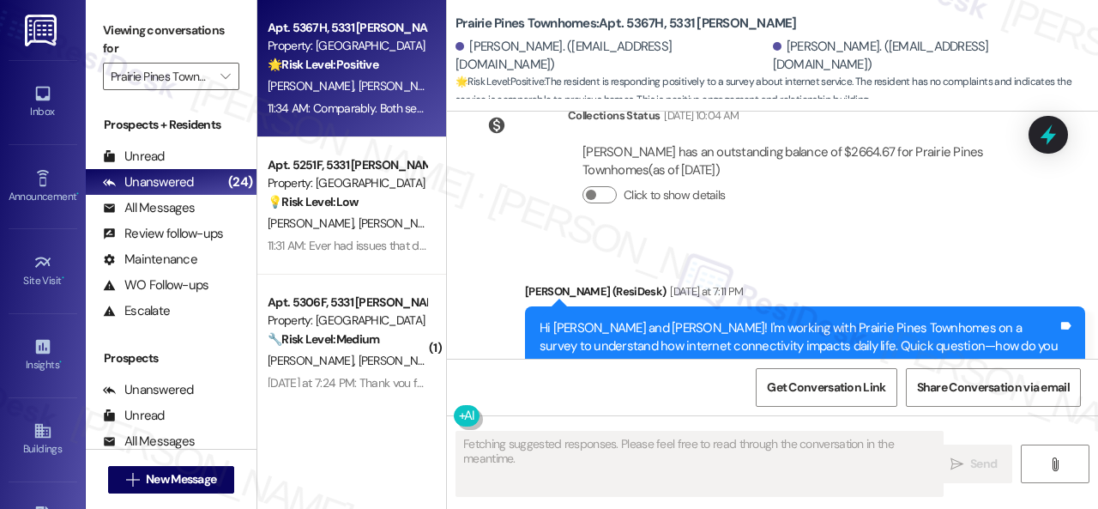
scroll to position [6003, 0]
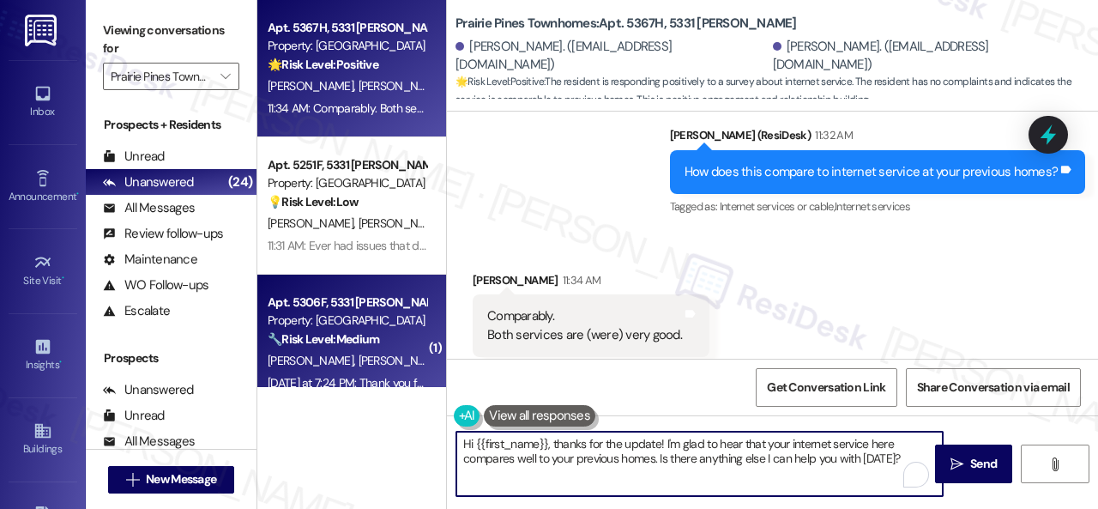
drag, startPoint x: 712, startPoint y: 431, endPoint x: 333, endPoint y: 370, distance: 384.1
click at [338, 371] on div "Apt. 5367H, 5331 Findley Property: Prairie Pines Townhomes 🌟 Risk Level: Positi…" at bounding box center [677, 254] width 840 height 509
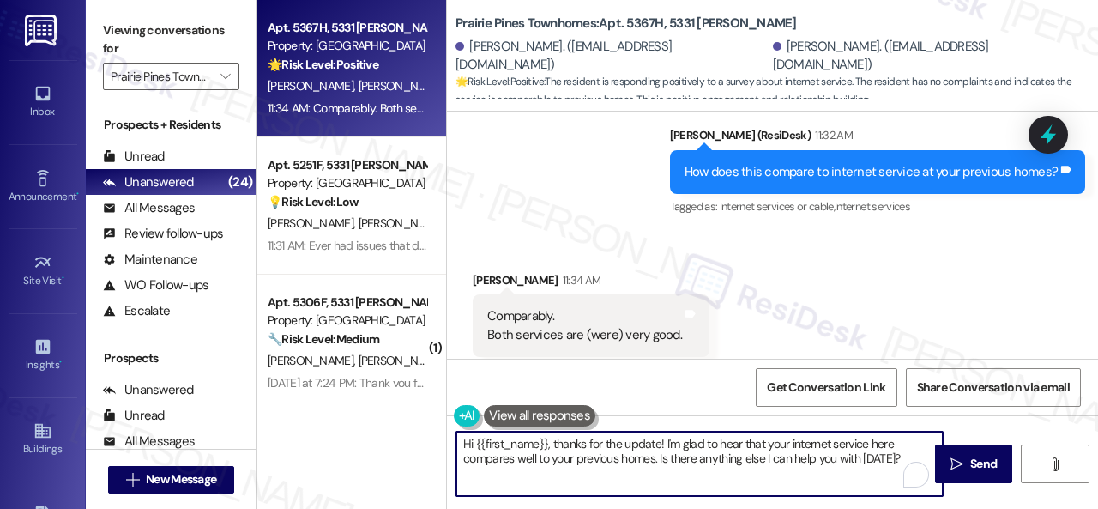
paste textarea "Thanks so much for sharing your experience—it really helps us understand what m…"
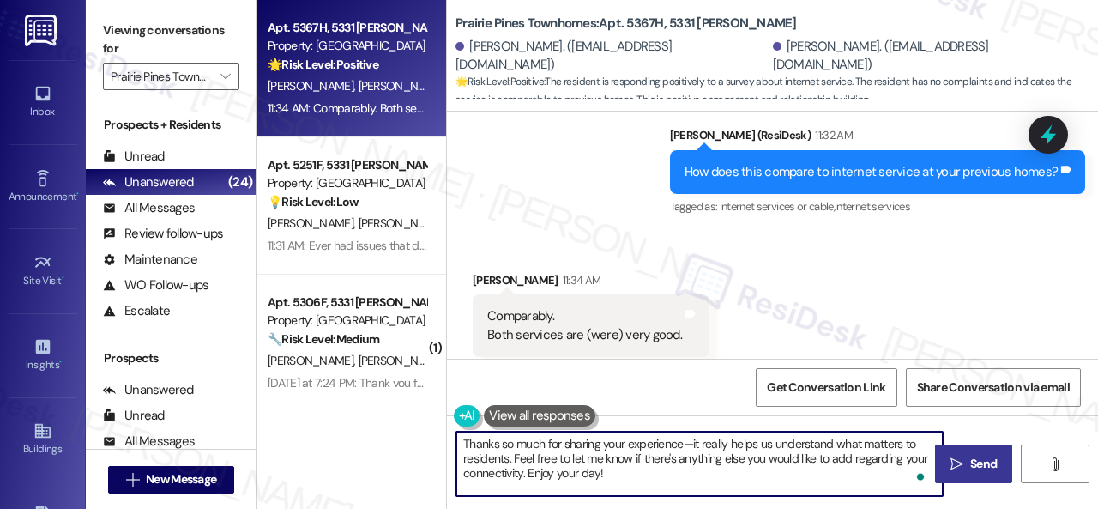
type textarea "Thanks so much for sharing your experience—it really helps us understand what m…"
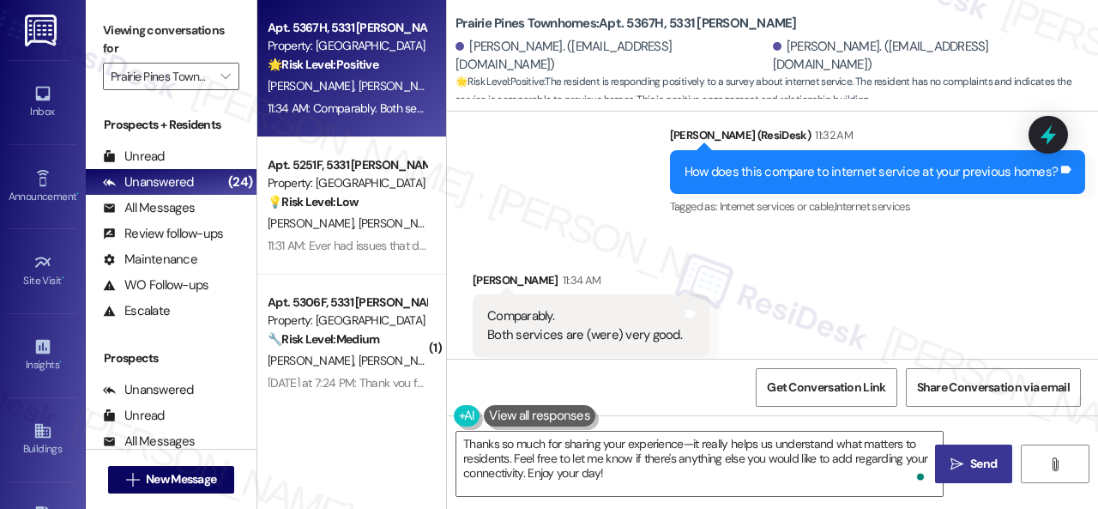
click at [970, 461] on span "Send" at bounding box center [983, 464] width 27 height 18
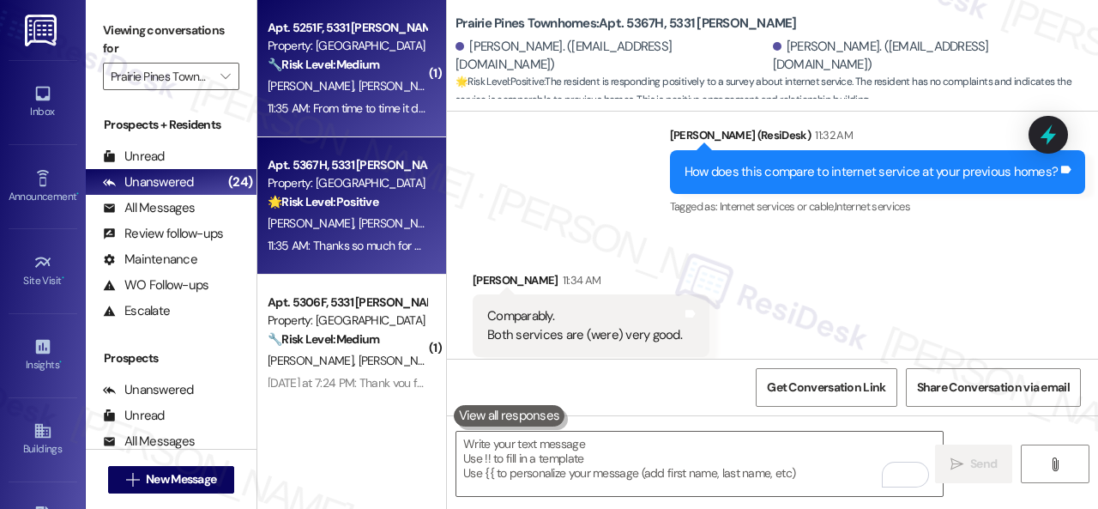
click at [377, 87] on div "I. Cortes S. Sikes" at bounding box center [347, 85] width 162 height 21
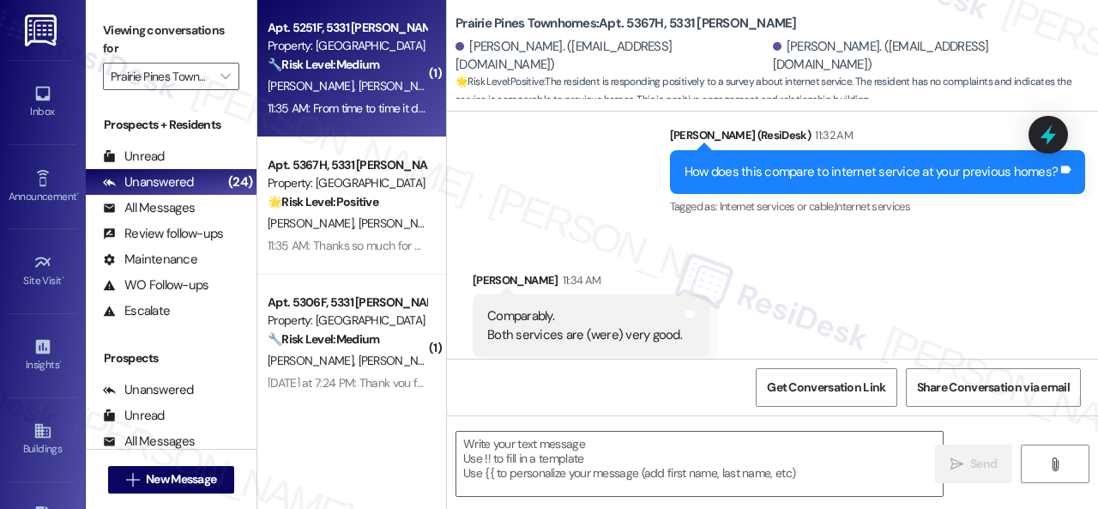
type textarea "Fetching suggested responses. Please feel free to read through the conversation…"
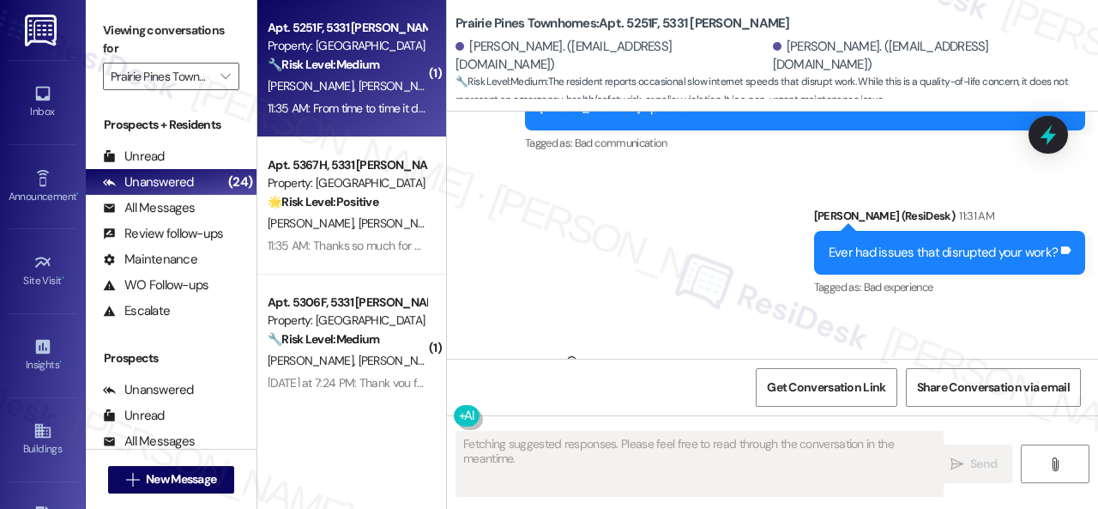
scroll to position [3444, 0]
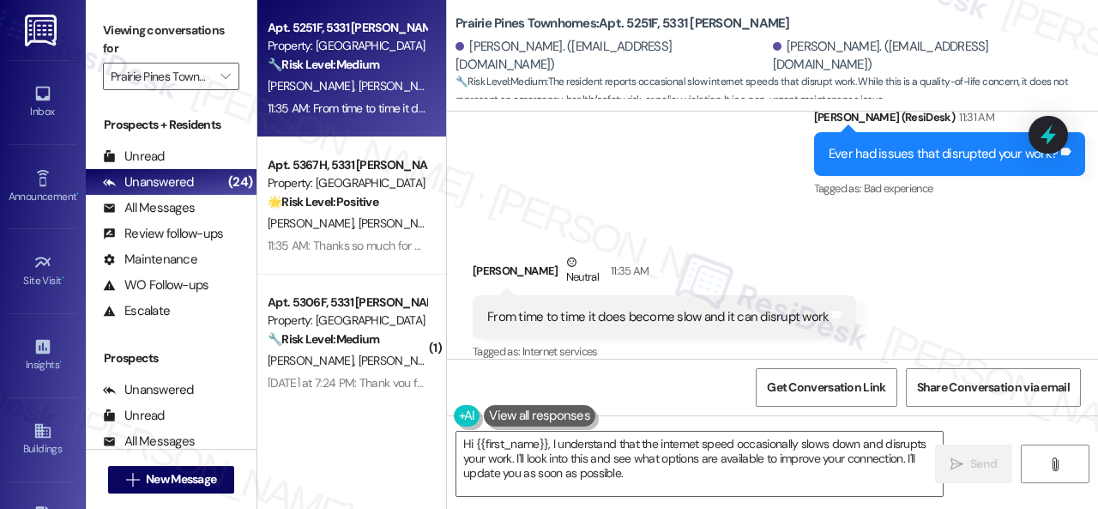
click at [654, 214] on div "Received via SMS Ivan Cortes Neutral 11:35 AM From time to time it does become …" at bounding box center [772, 295] width 651 height 163
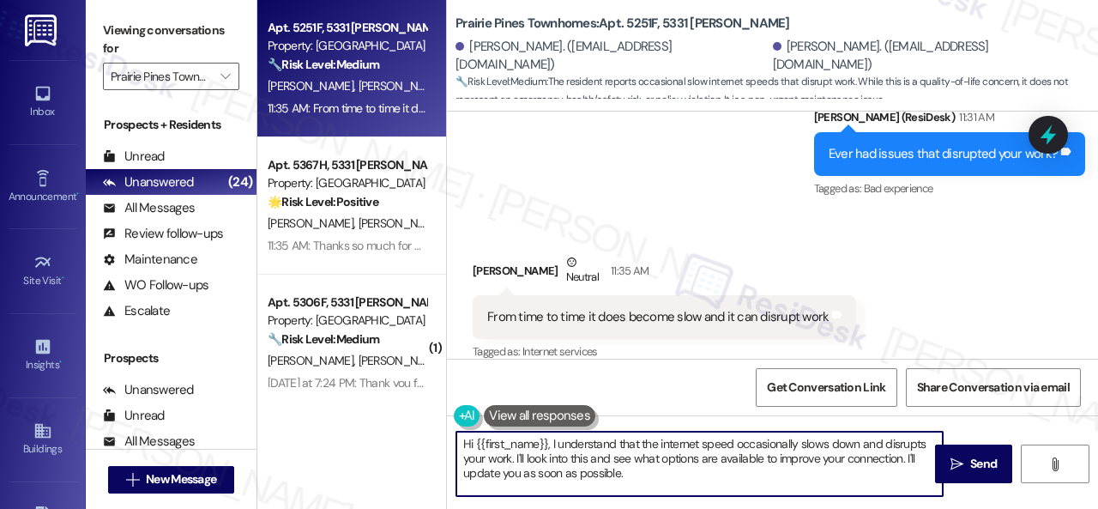
drag, startPoint x: 632, startPoint y: 479, endPoint x: 362, endPoint y: 398, distance: 281.9
click at [372, 398] on div "Apt. 5251F, 5331 Findley Property: Prairie Pines Townhomes 🔧 Risk Level: Medium…" at bounding box center [677, 254] width 840 height 509
paste textarea "Thanks so much for sharing your experience—it really helps us understand what m…"
type textarea "Thanks so much for sharing your experience—it really helps us understand what m…"
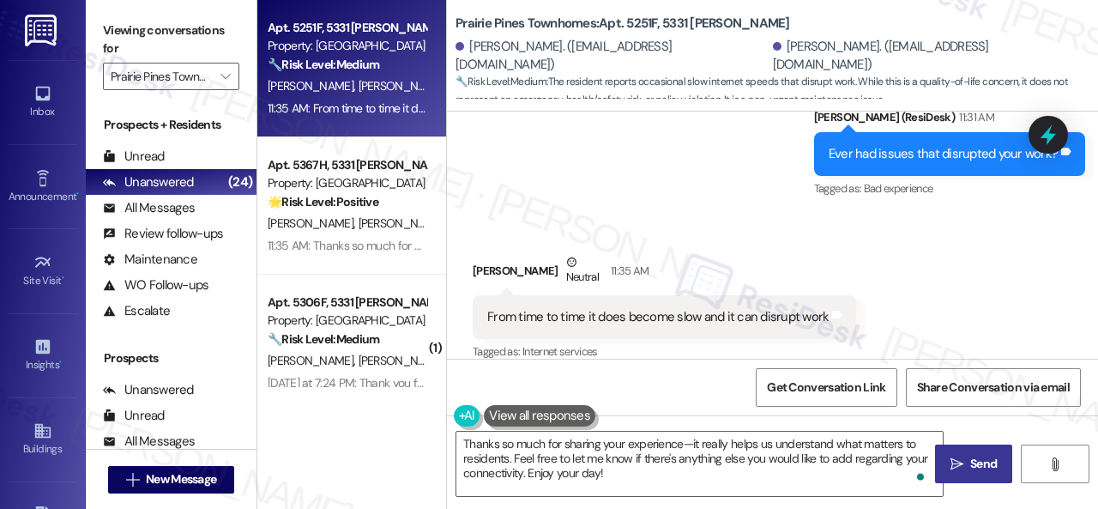
click at [973, 469] on span "Send" at bounding box center [983, 464] width 27 height 18
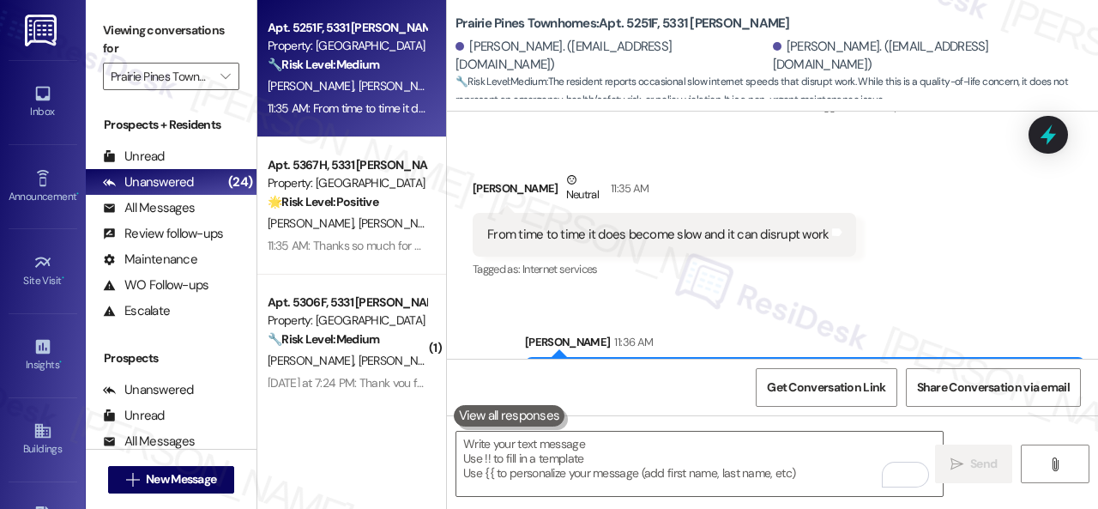
scroll to position [3602, 0]
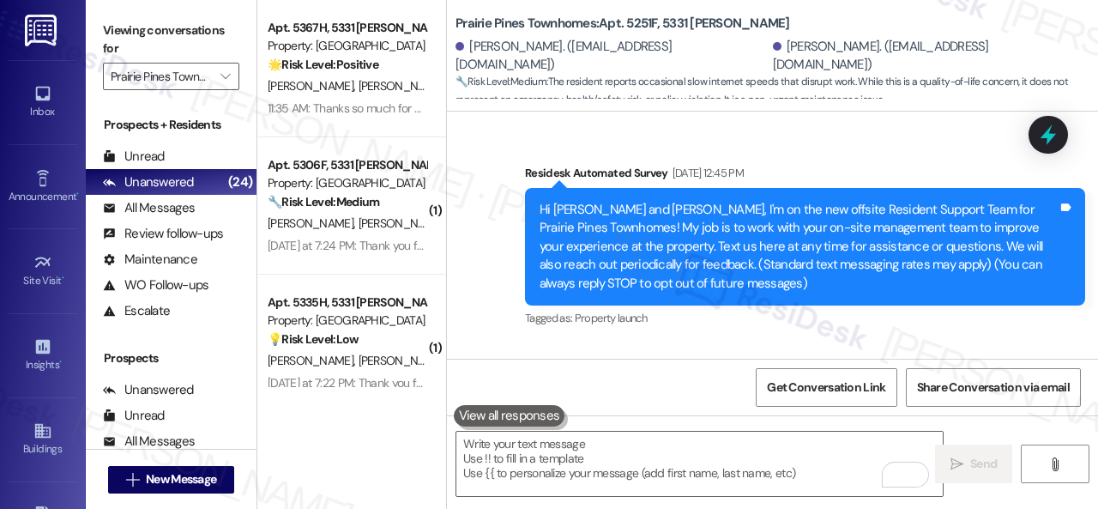
scroll to position [3602, 0]
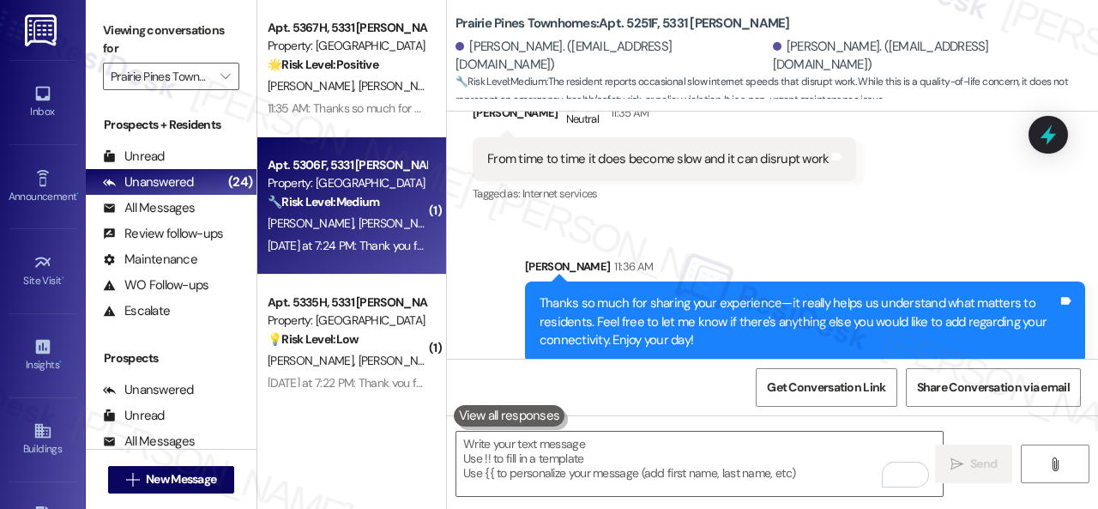
click at [381, 214] on div "[PERSON_NAME] [PERSON_NAME]" at bounding box center [347, 223] width 162 height 21
type textarea "Fetching suggested responses. Please feel free to read through the conversation…"
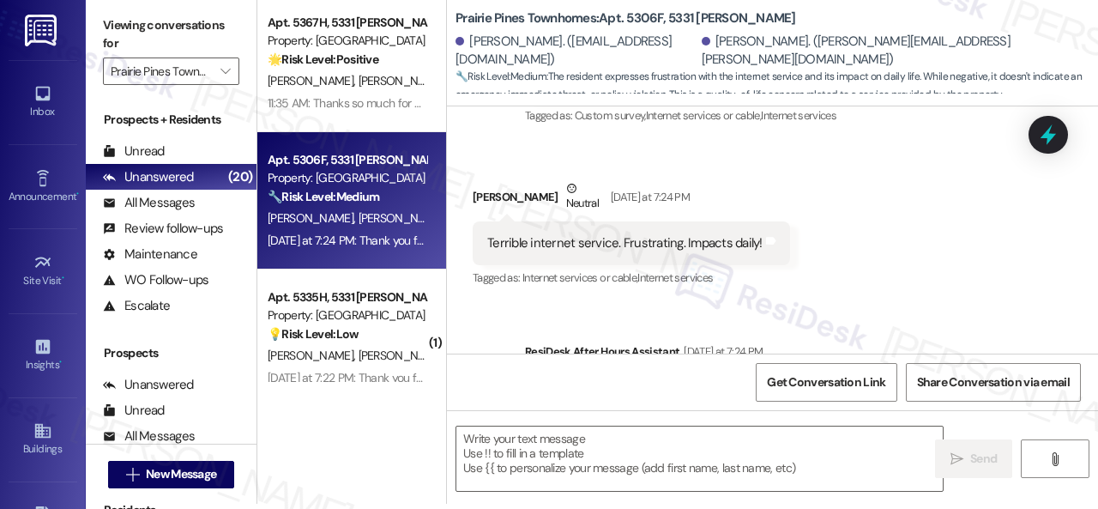
scroll to position [241, 0]
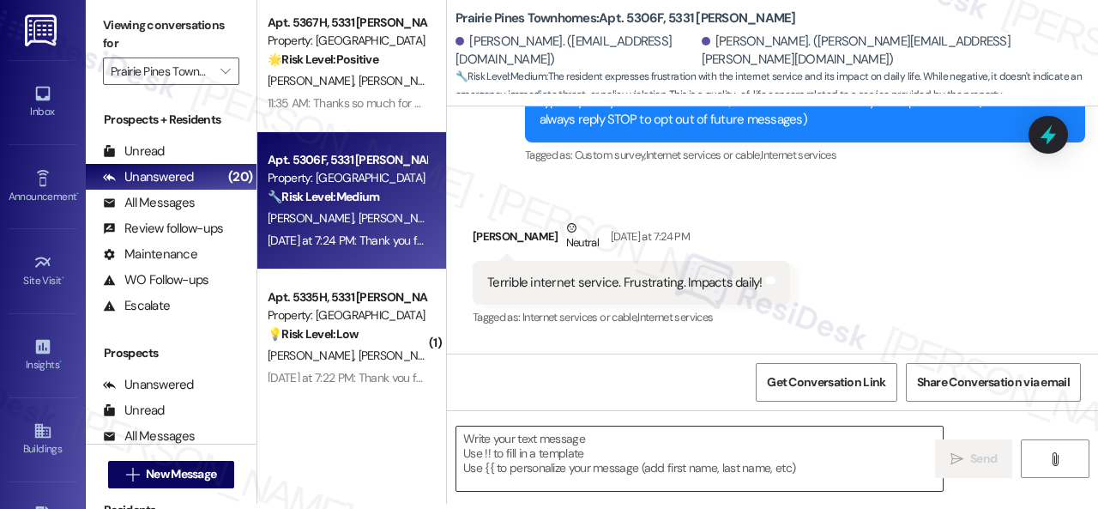
click at [542, 441] on textarea at bounding box center [699, 458] width 486 height 64
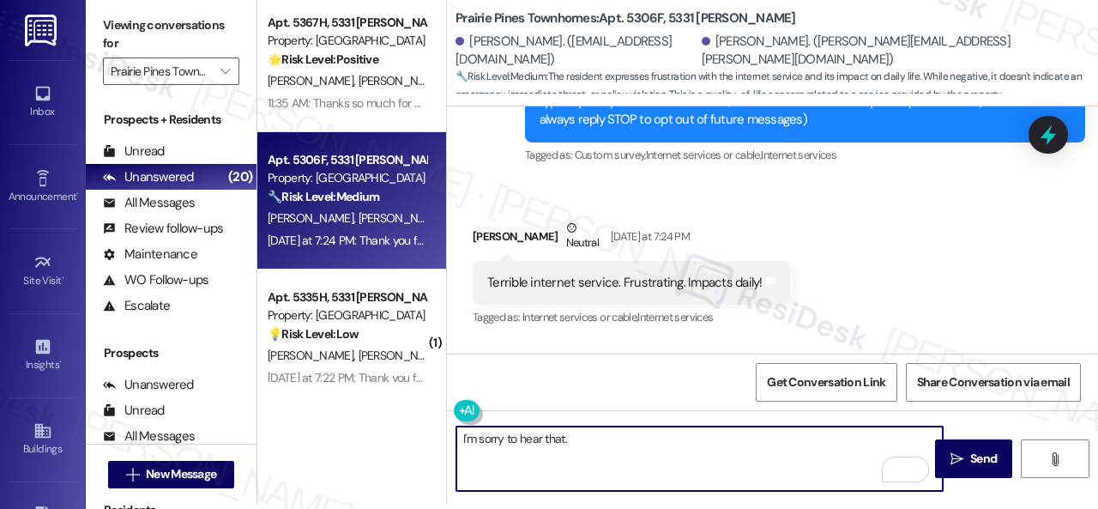
paste textarea "Has it made you think differently about living here?"
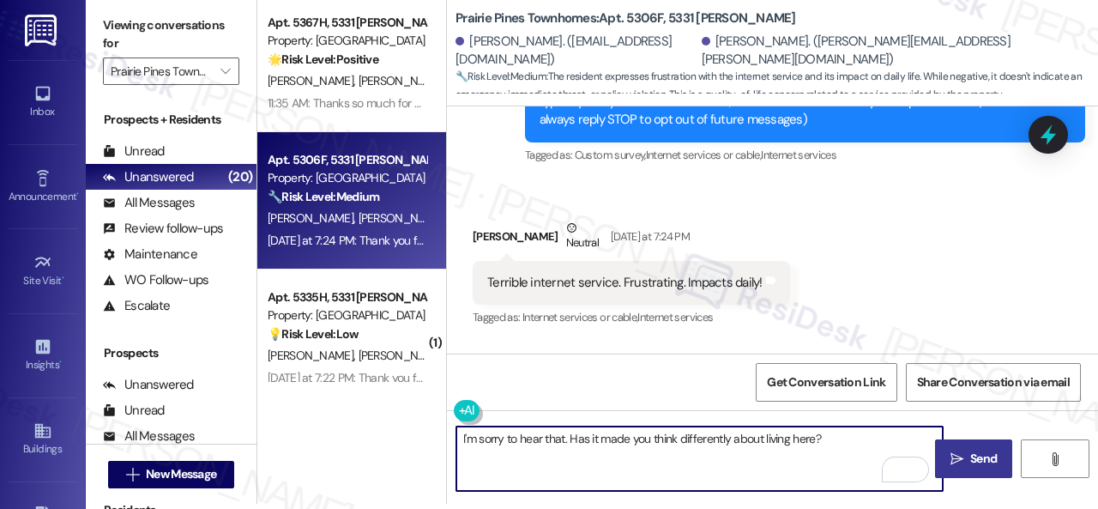
type textarea "I'm sorry to hear that. Has it made you think differently about living here?"
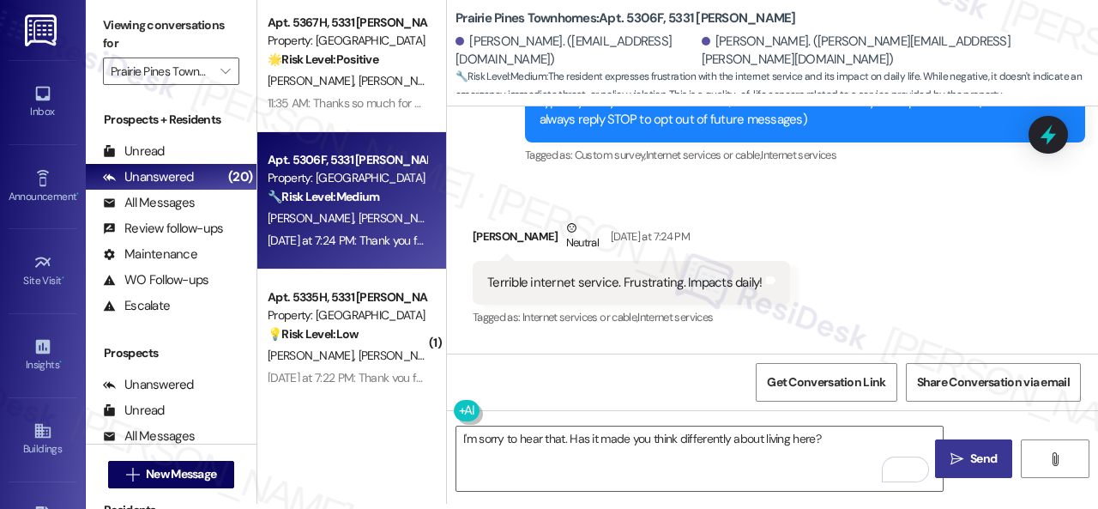
click at [967, 457] on span "Send" at bounding box center [983, 458] width 33 height 18
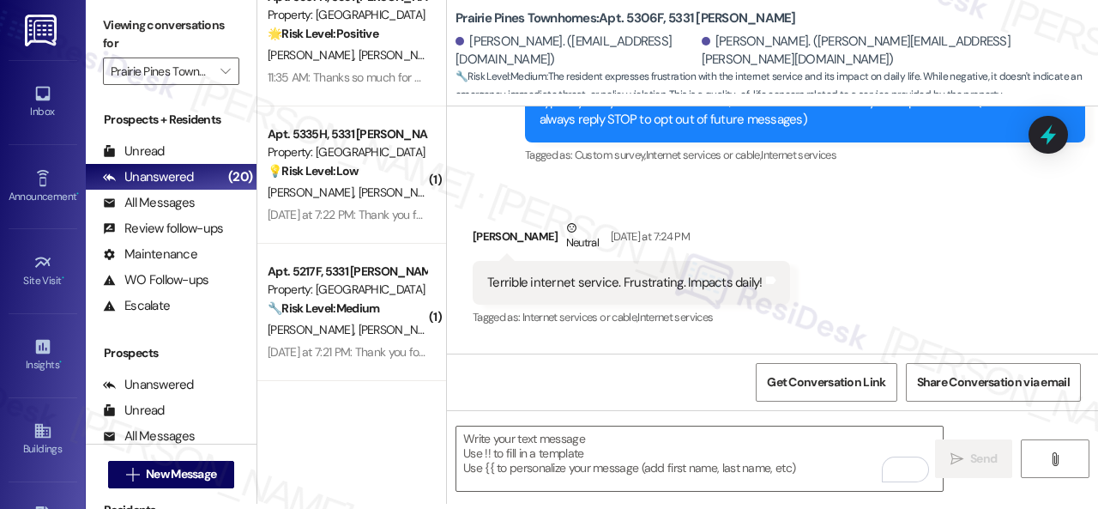
scroll to position [0, 0]
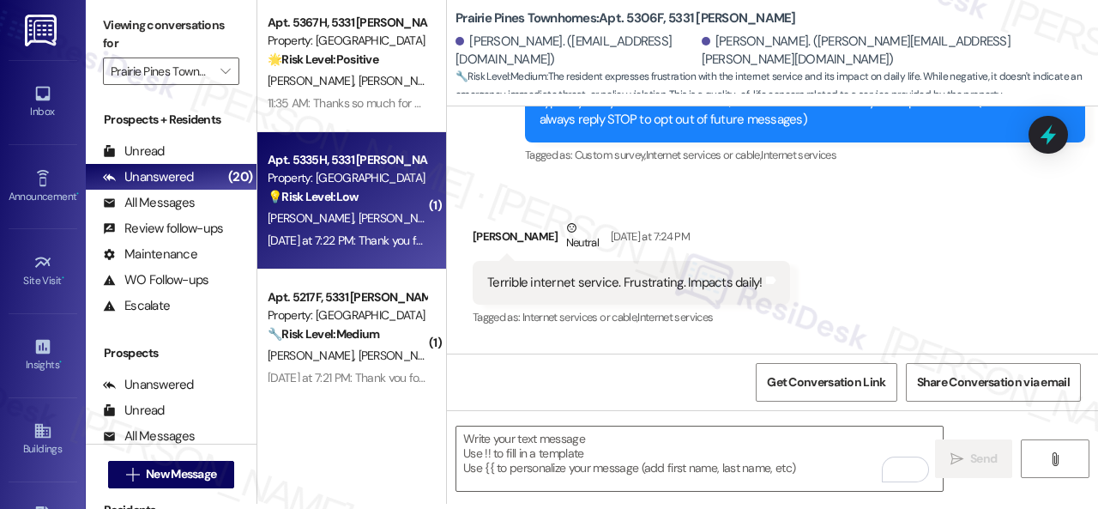
click at [396, 199] on div "💡 Risk Level: Low The resident is responding to a survey about internet usage a…" at bounding box center [347, 197] width 159 height 18
type textarea "Fetching suggested responses. Please feel free to read through the conversation…"
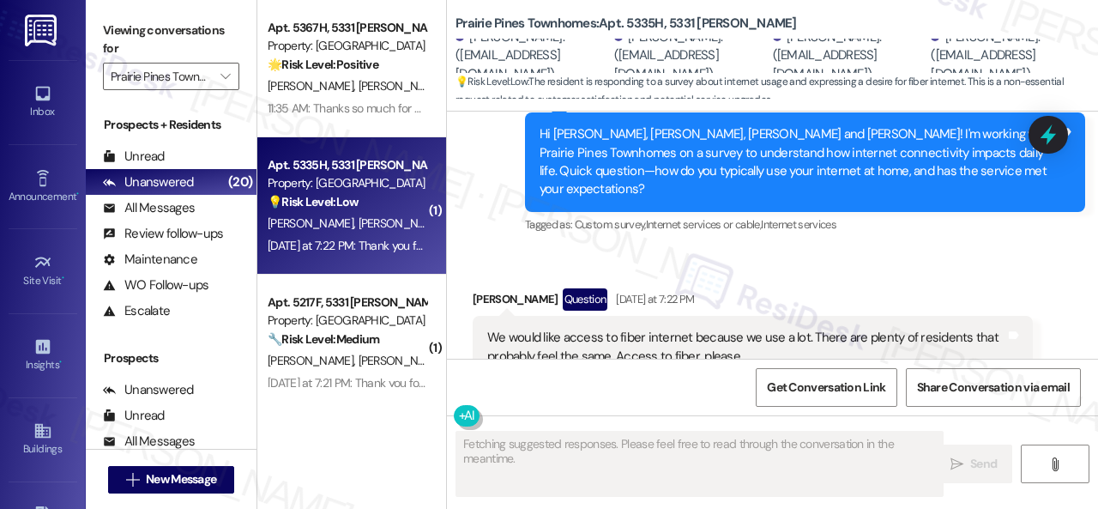
scroll to position [3875, 0]
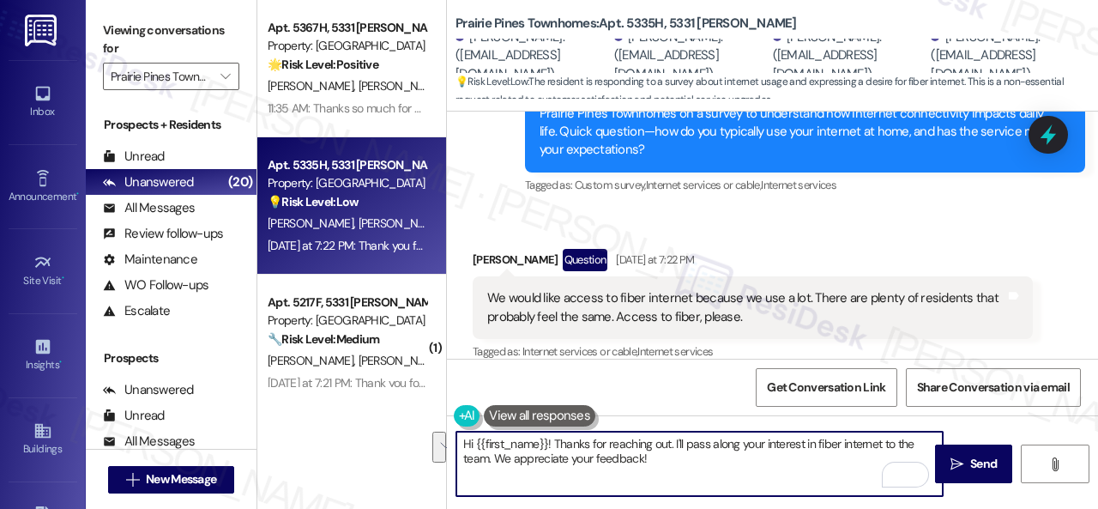
drag, startPoint x: 657, startPoint y: 459, endPoint x: 357, endPoint y: 418, distance: 303.0
click at [357, 418] on div "Apt. 5367H, 5331 Findley Property: Prairie Pines Townhomes 🌟 Risk Level: Positi…" at bounding box center [677, 254] width 840 height 509
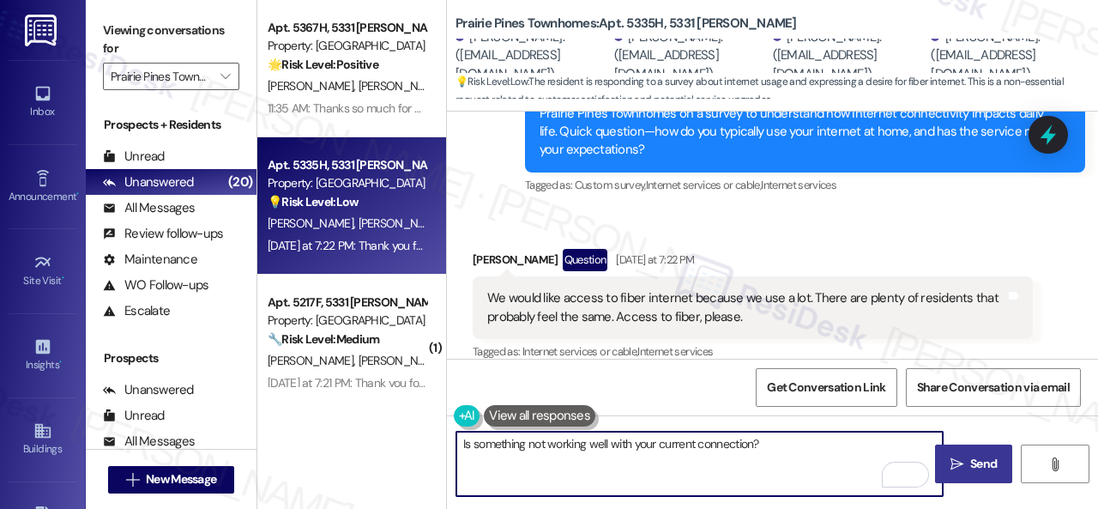
type textarea "Is something not working well with your current connection?"
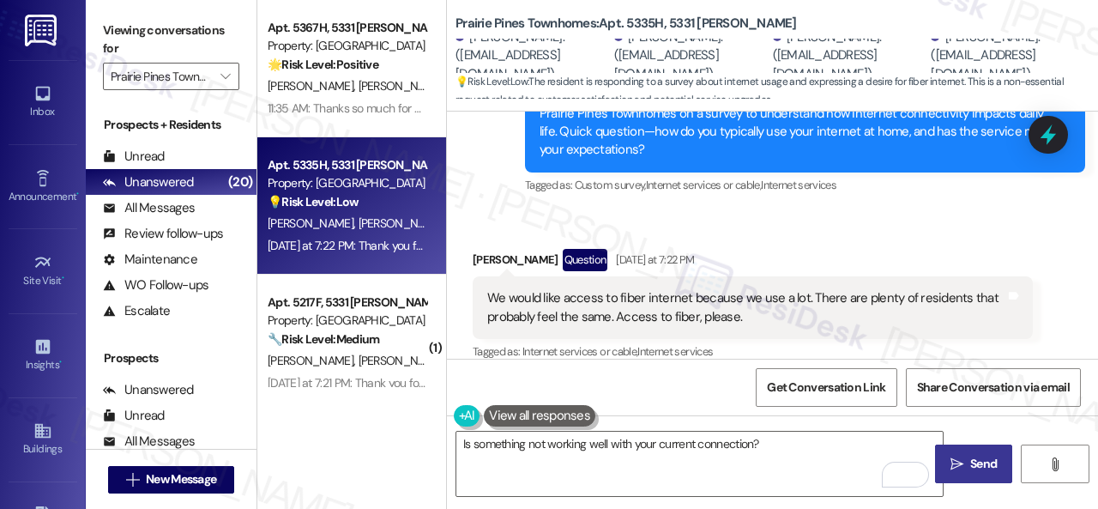
click at [955, 455] on span " Send" at bounding box center [974, 464] width 54 height 18
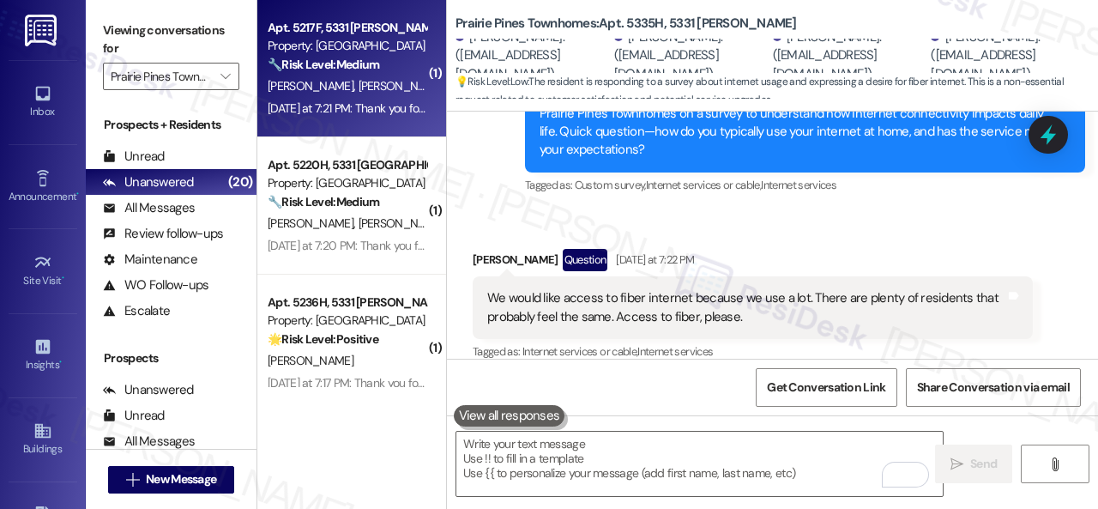
click at [372, 111] on div "Yesterday at 7:21 PM: Thank you for your message. Our offices are currently clo…" at bounding box center [813, 107] width 1090 height 15
type textarea "Fetching suggested responses. Please feel free to read through the conversation…"
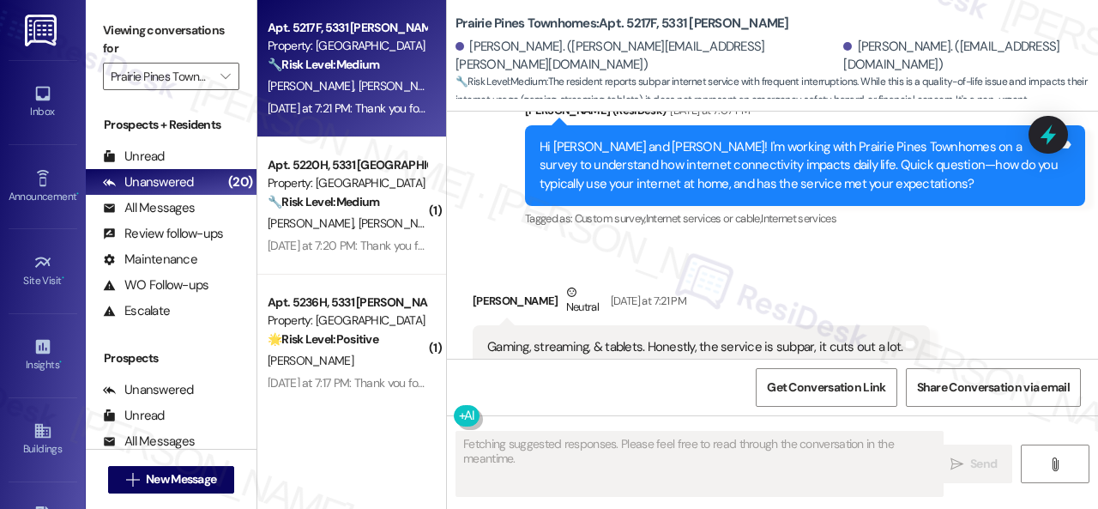
scroll to position [664, 0]
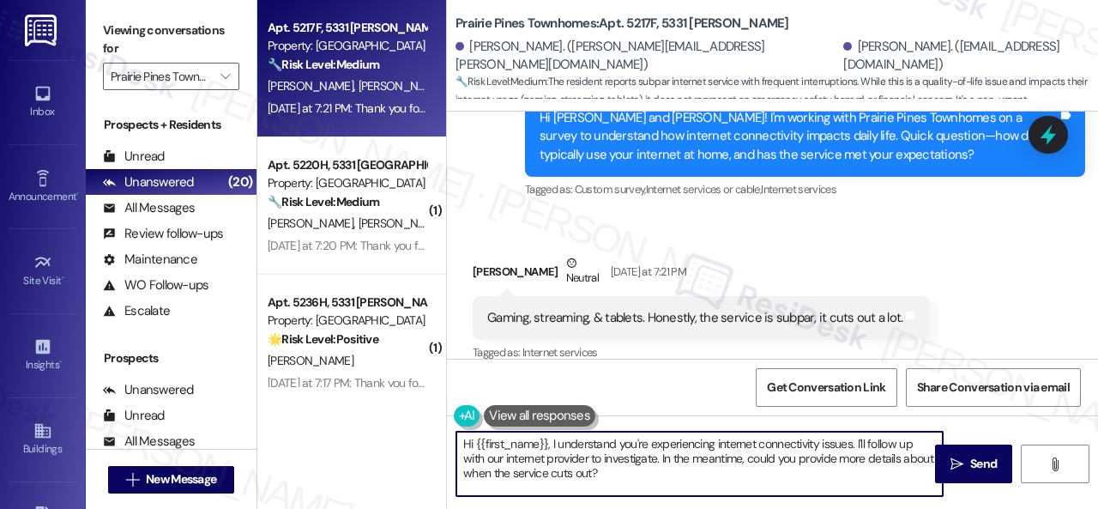
drag, startPoint x: 638, startPoint y: 479, endPoint x: 386, endPoint y: 425, distance: 258.0
click at [386, 425] on div "Apt. 5217F, 5331 Findley Property: Prairie Pines Townhomes 🔧 Risk Level: Medium…" at bounding box center [677, 254] width 840 height 509
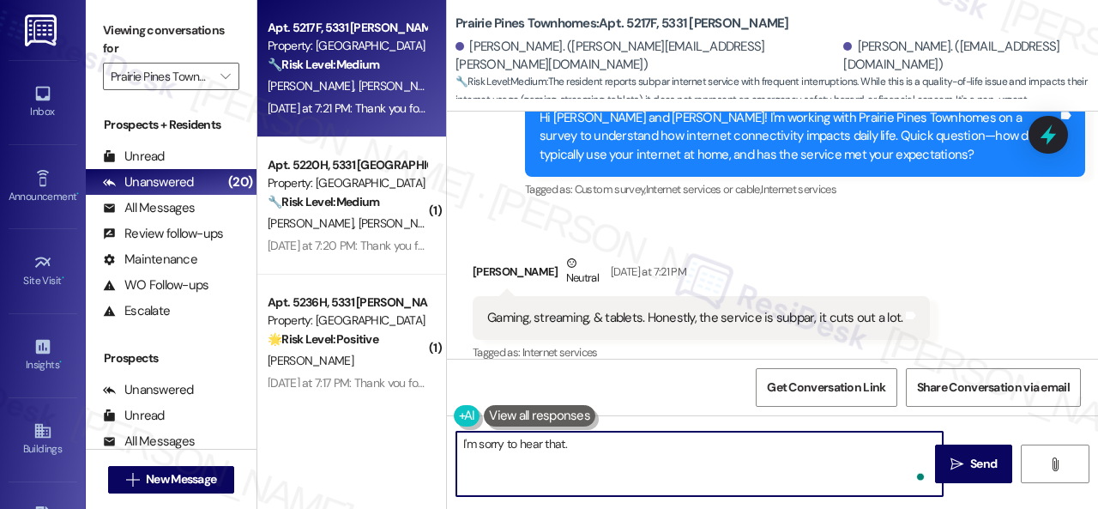
paste textarea "How often does this occur?"
type textarea "I'm sorry to hear that. How often does this occur?"
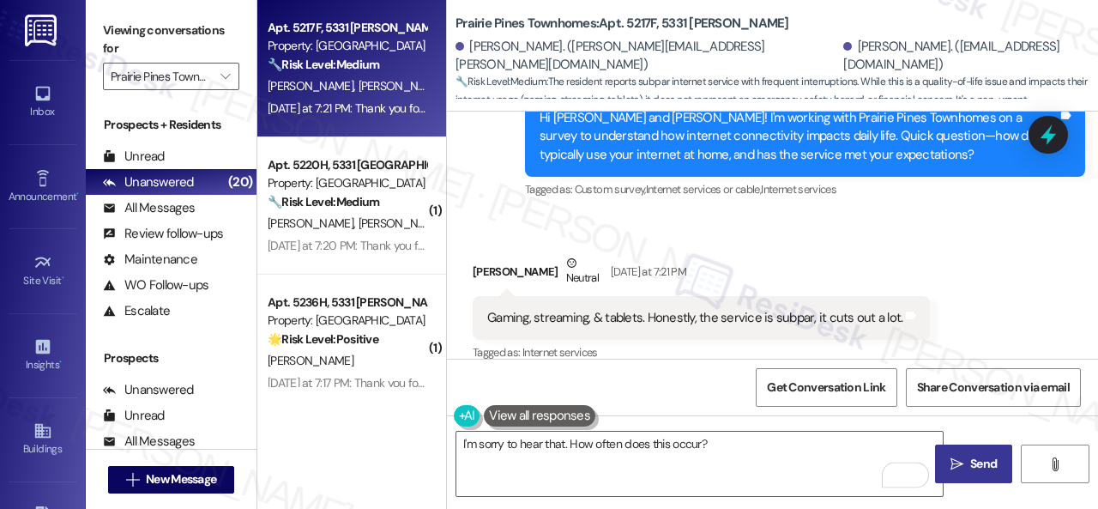
click at [965, 473] on button " Send" at bounding box center [973, 463] width 77 height 39
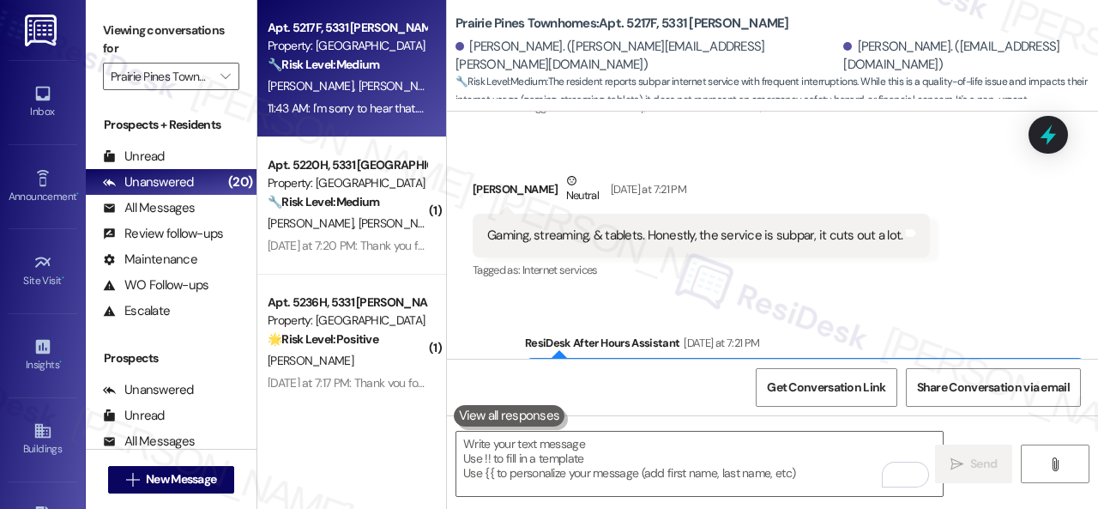
scroll to position [967, 0]
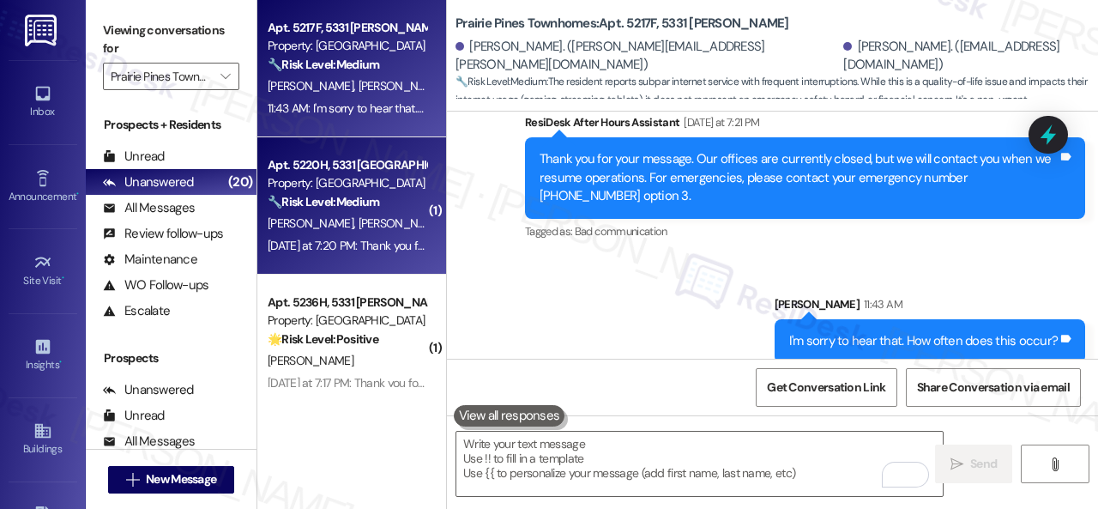
click at [417, 243] on div "Yesterday at 7:20 PM: Thank you for your message. Our offices are currently clo…" at bounding box center [815, 245] width 1095 height 15
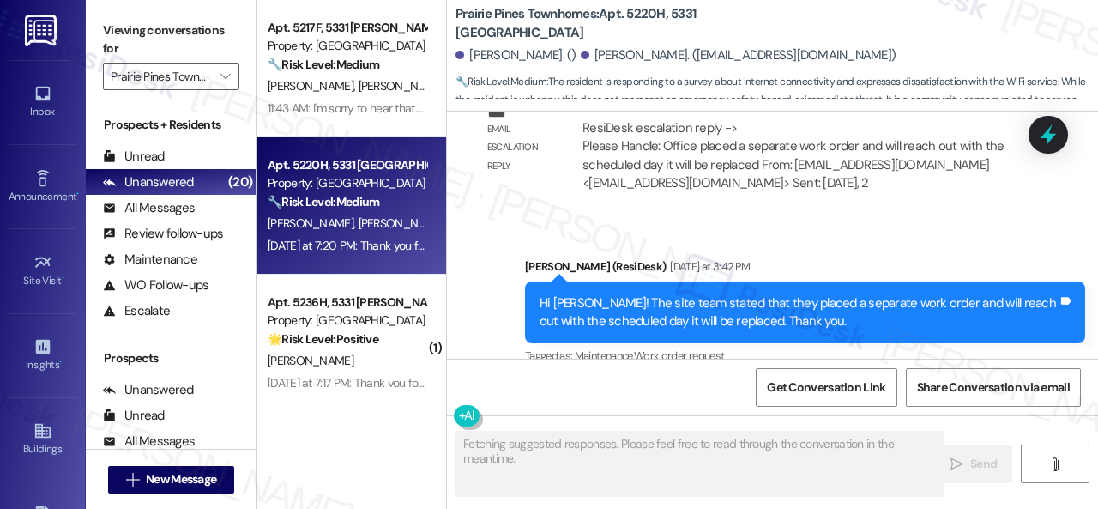
scroll to position [6398, 0]
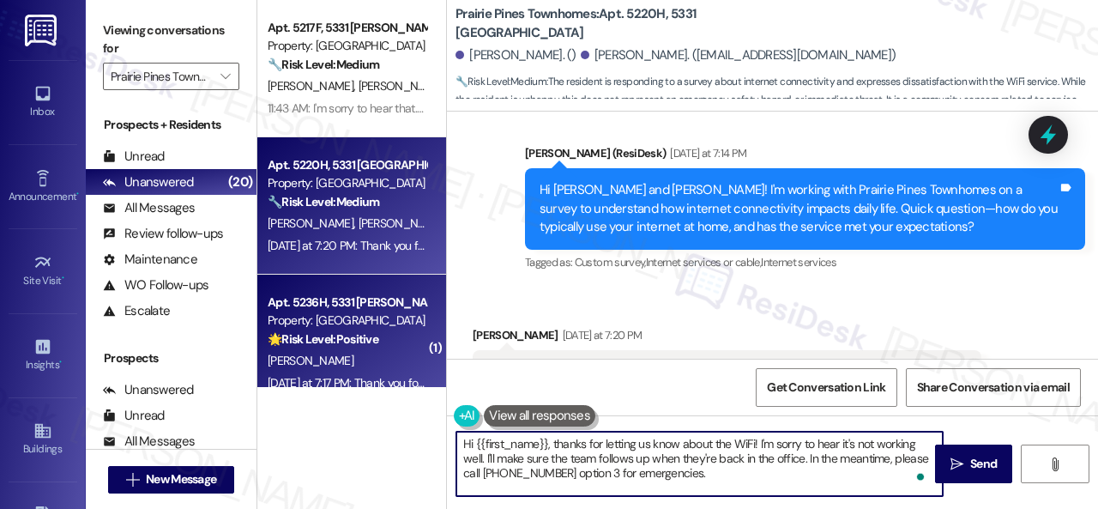
drag, startPoint x: 611, startPoint y: 450, endPoint x: 341, endPoint y: 378, distance: 278.8
click at [341, 378] on div "Apt. 5217F, 5331 Findley Property: Prairie Pines Townhomes 🔧 Risk Level: Medium…" at bounding box center [677, 254] width 840 height 509
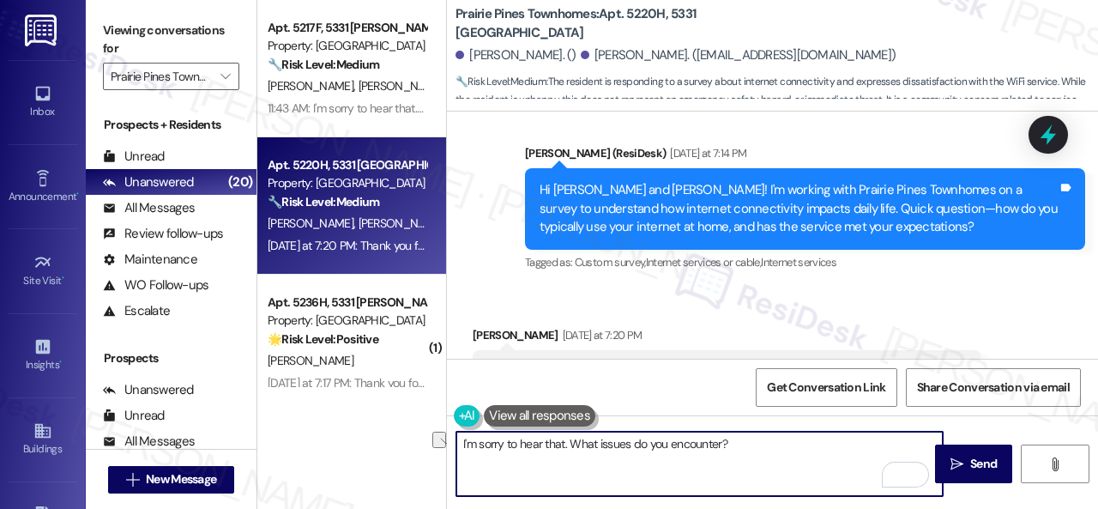
drag, startPoint x: 756, startPoint y: 445, endPoint x: 448, endPoint y: 442, distance: 308.8
click at [444, 442] on div "Apt. 5217F, 5331 Findley Property: Prairie Pines Townhomes 🔧 Risk Level: Medium…" at bounding box center [677, 254] width 840 height 509
type textarea "I'm sorry to hear that. What issues do you encounter?"
click at [751, 450] on textarea "I'm sorry to hear that. What issues do you encounter?" at bounding box center [699, 463] width 486 height 64
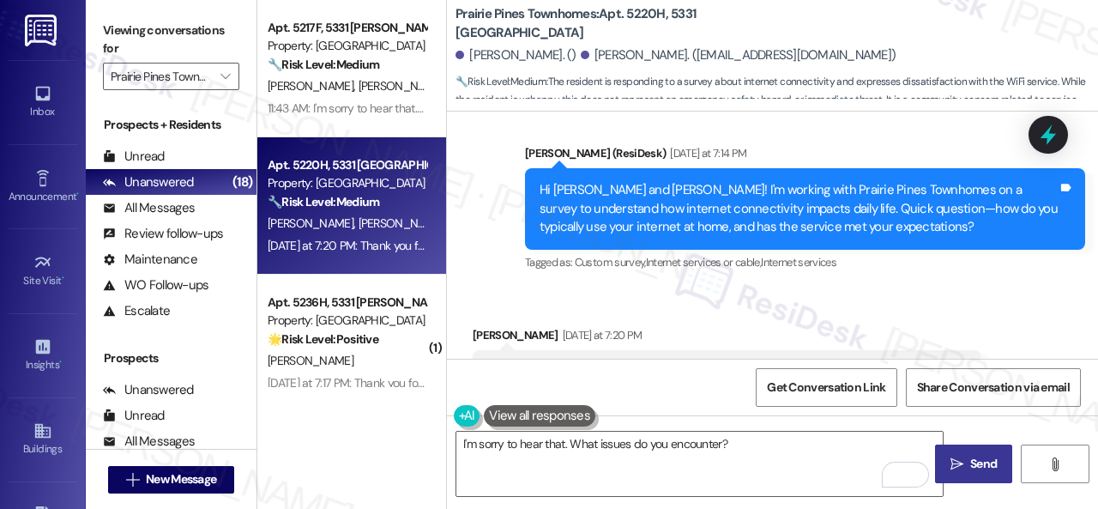
click at [970, 459] on span "Send" at bounding box center [983, 464] width 27 height 18
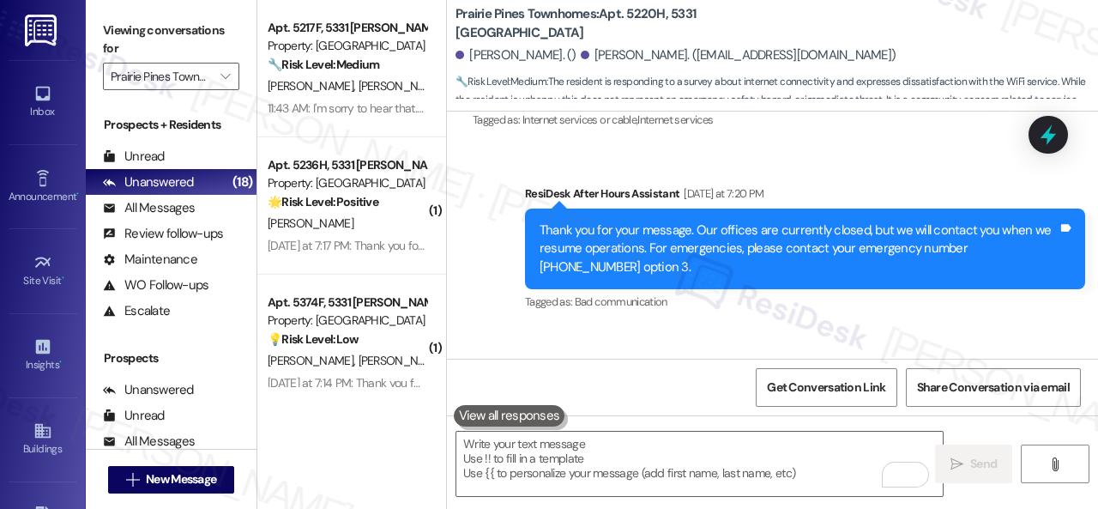
scroll to position [6701, 0]
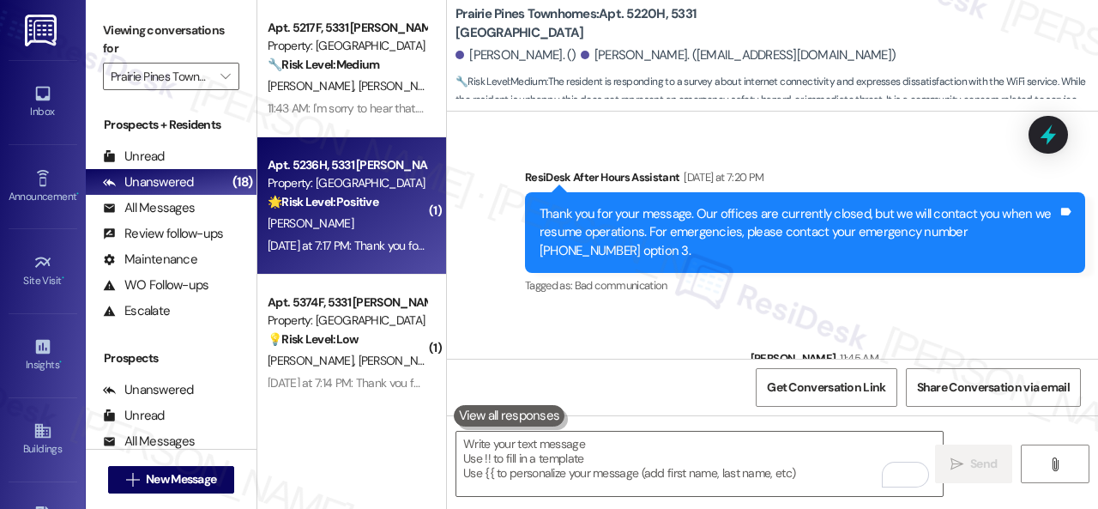
click at [407, 223] on div "A. Zager" at bounding box center [347, 223] width 162 height 21
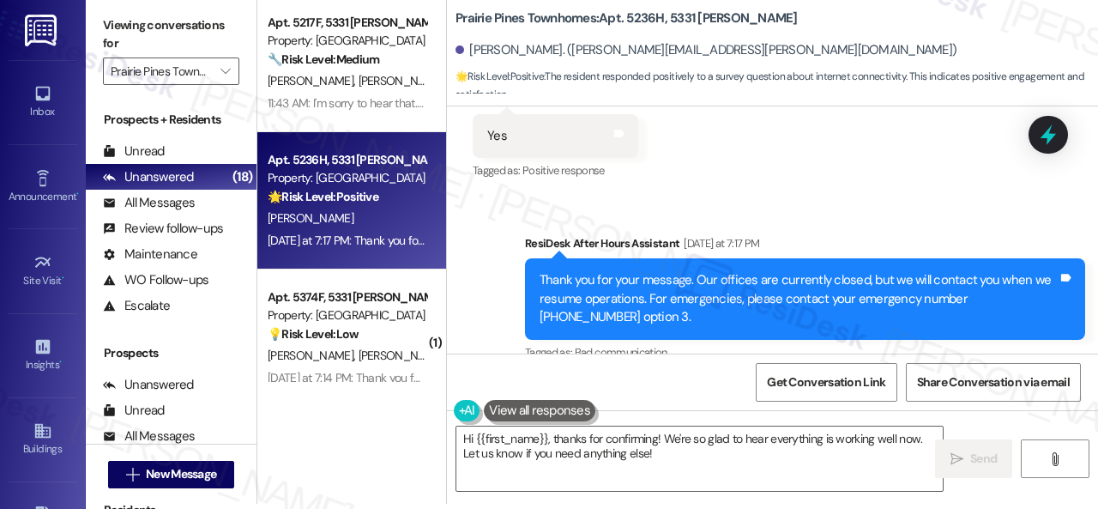
scroll to position [16622, 0]
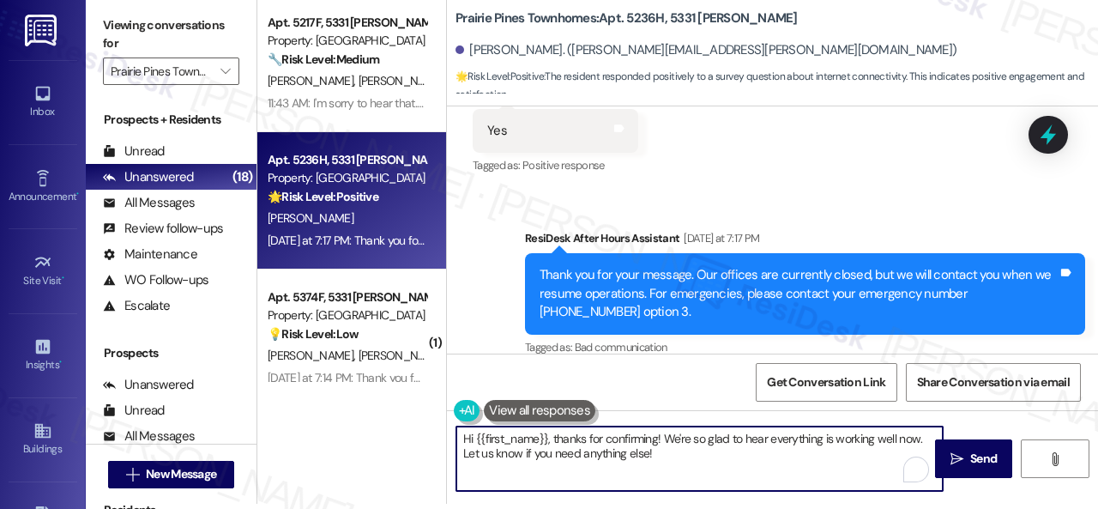
drag, startPoint x: 658, startPoint y: 455, endPoint x: 370, endPoint y: 397, distance: 293.2
click at [370, 397] on div "Apt. 5217F, 5331 Findley Property: Prairie Pines Townhomes 🔧 Risk Level: Medium…" at bounding box center [677, 249] width 840 height 509
paste textarea "What works well for you?"
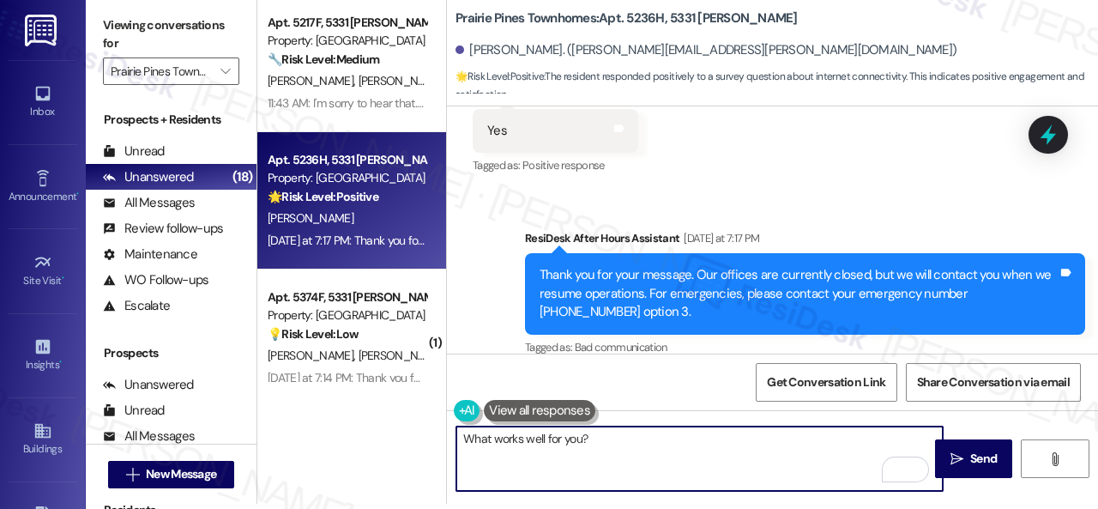
click at [465, 441] on textarea "What works well for you?" at bounding box center [699, 458] width 486 height 64
type textarea "That's great to hear! What works well for you?"
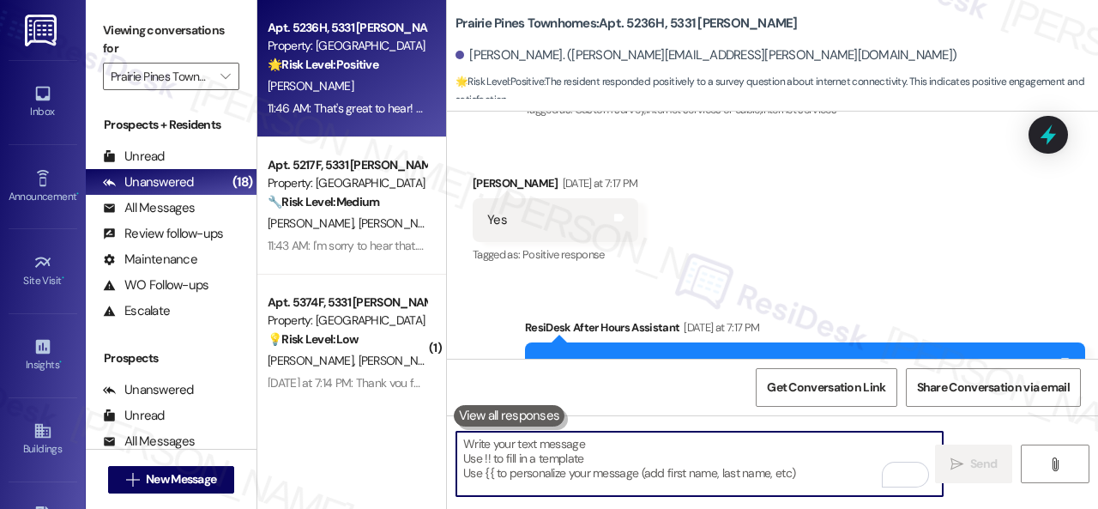
scroll to position [16612, 0]
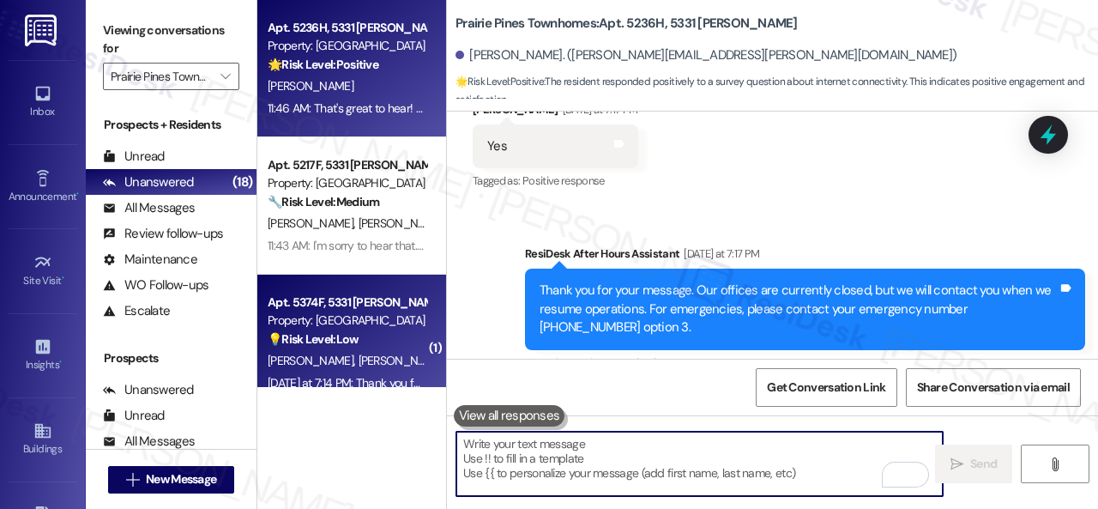
click at [388, 350] on div "C. Scarkino-Cusick C. Davison" at bounding box center [347, 360] width 162 height 21
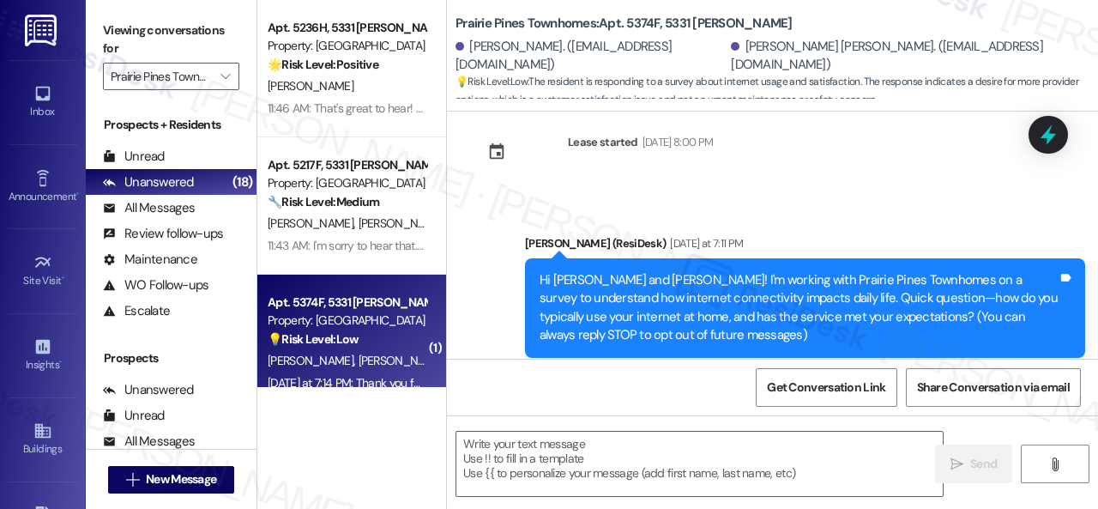
type textarea "Fetching suggested responses. Please feel free to read through the conversation…"
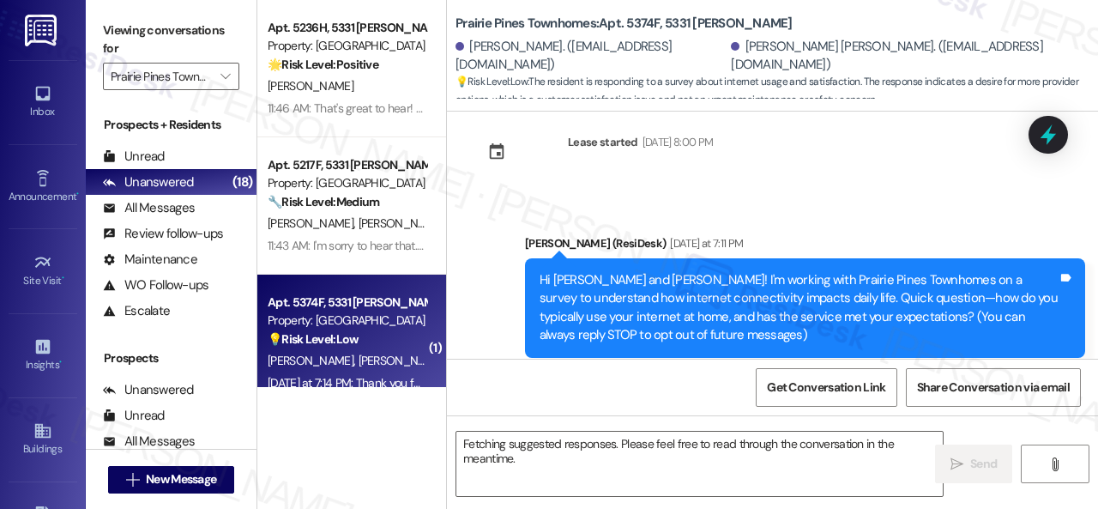
scroll to position [401, 0]
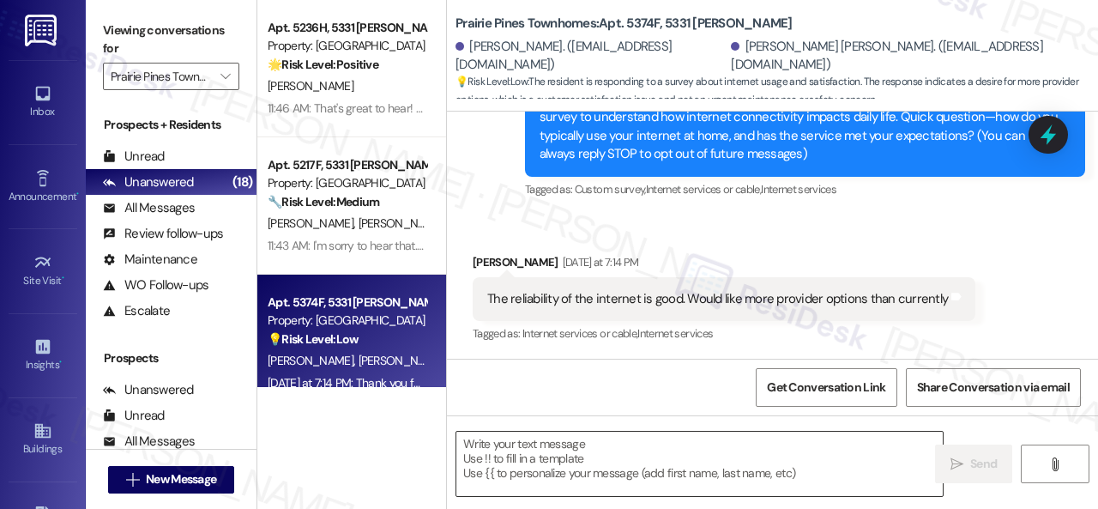
click at [570, 457] on textarea at bounding box center [699, 463] width 486 height 64
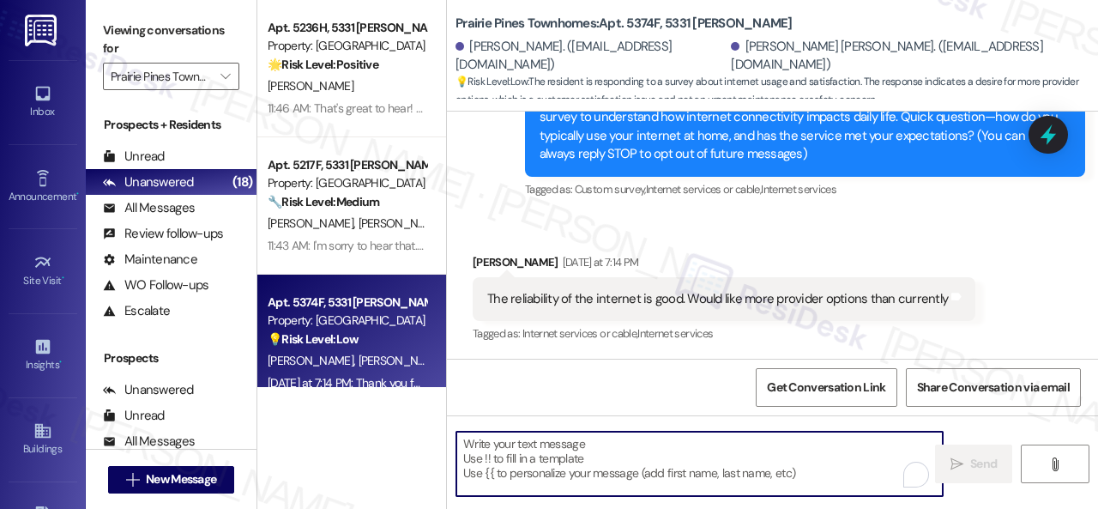
paste textarea "Is there anything that would make it even better?"
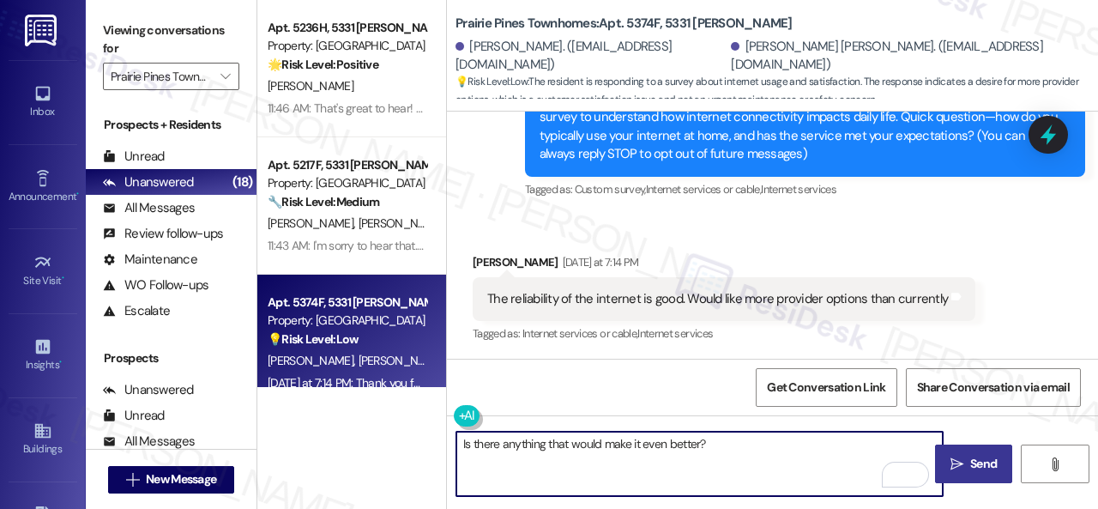
type textarea "Is there anything that would make it even better?"
click at [970, 459] on span "Send" at bounding box center [983, 464] width 27 height 18
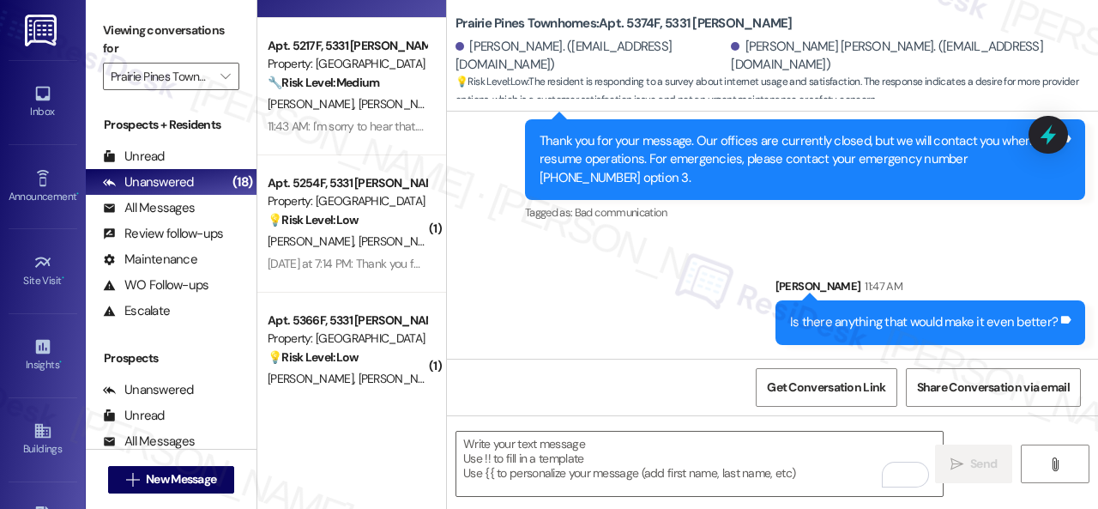
scroll to position [257, 0]
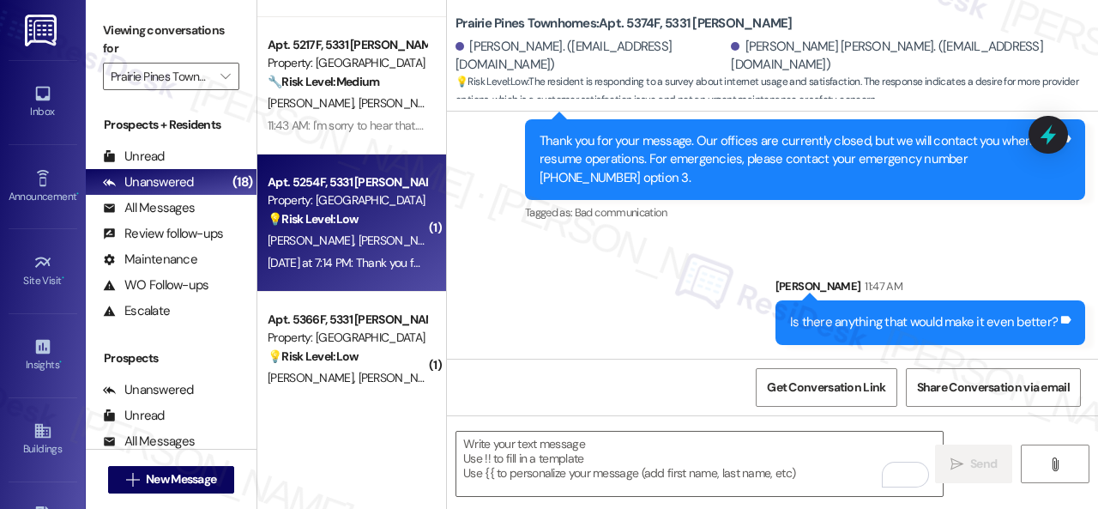
click at [401, 239] on div "M. Jahnke B. Griffin" at bounding box center [347, 240] width 162 height 21
type textarea "Fetching suggested responses. Please feel free to read through the conversation…"
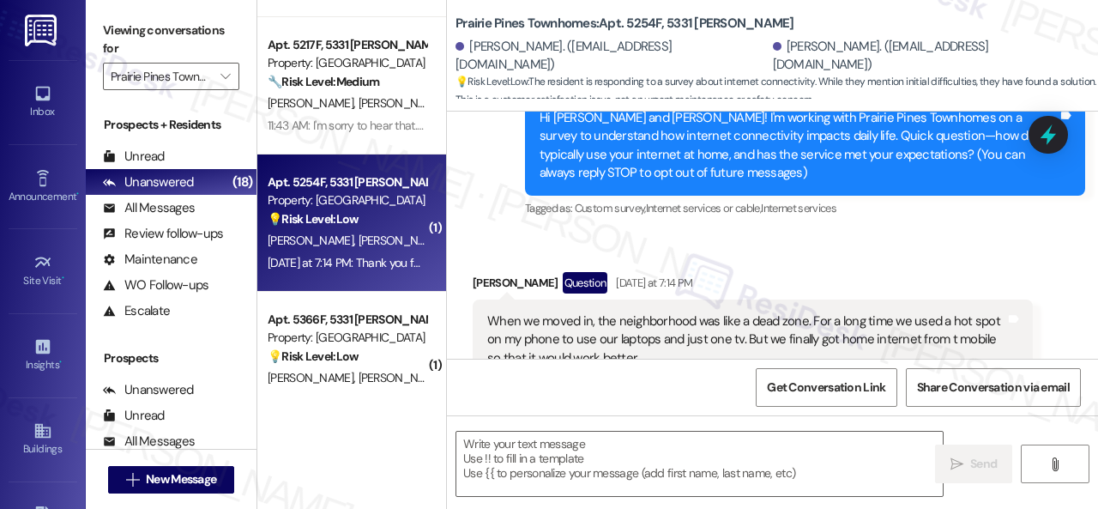
scroll to position [252, 0]
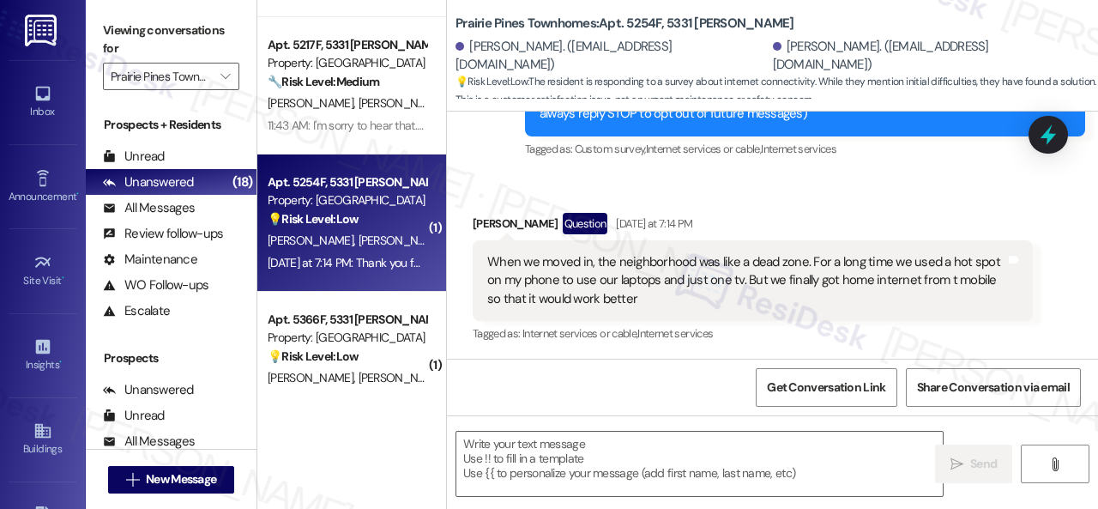
type textarea "Fetching suggested responses. Please feel free to read through the conversation…"
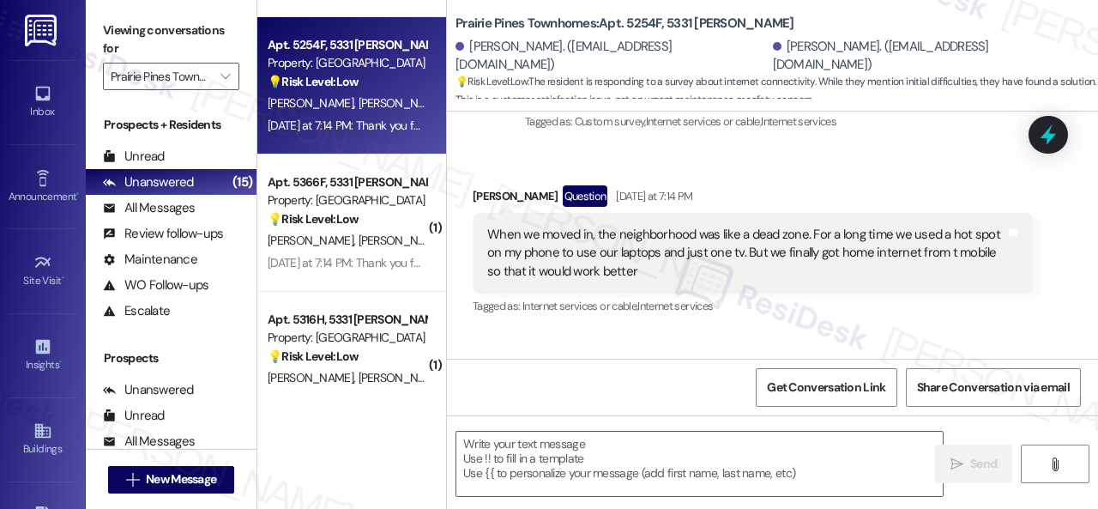
scroll to position [263, 0]
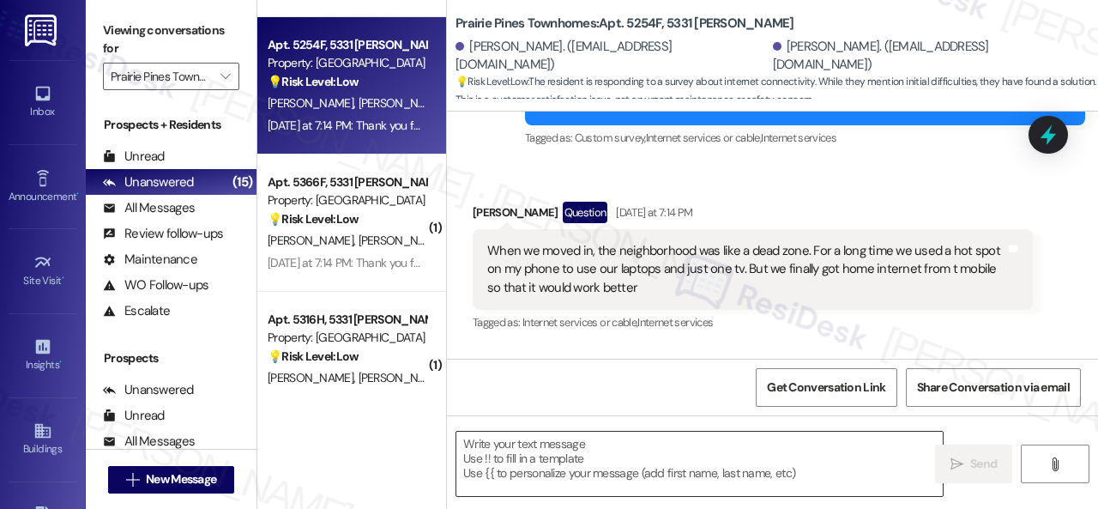
click at [575, 454] on textarea at bounding box center [699, 463] width 486 height 64
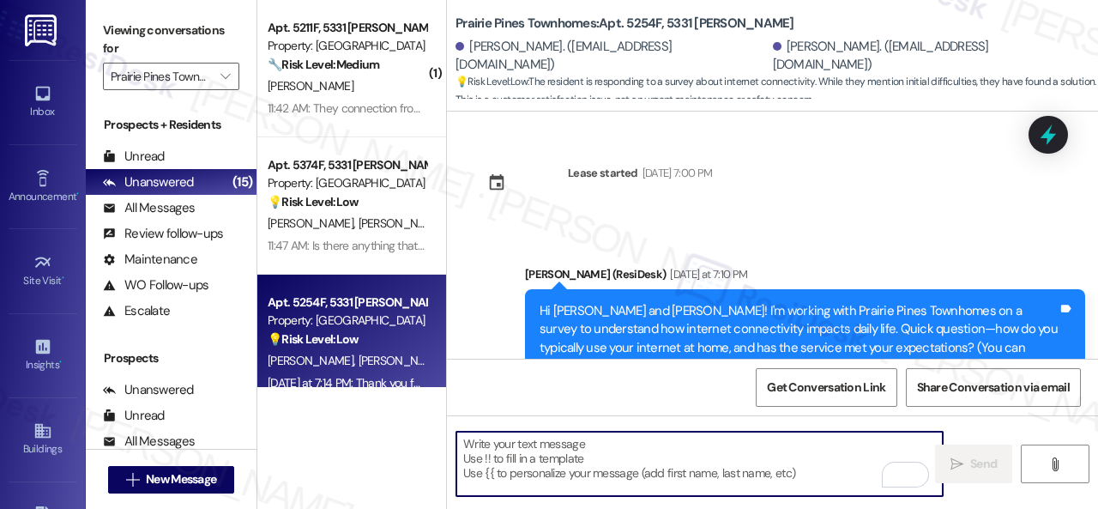
scroll to position [263, 0]
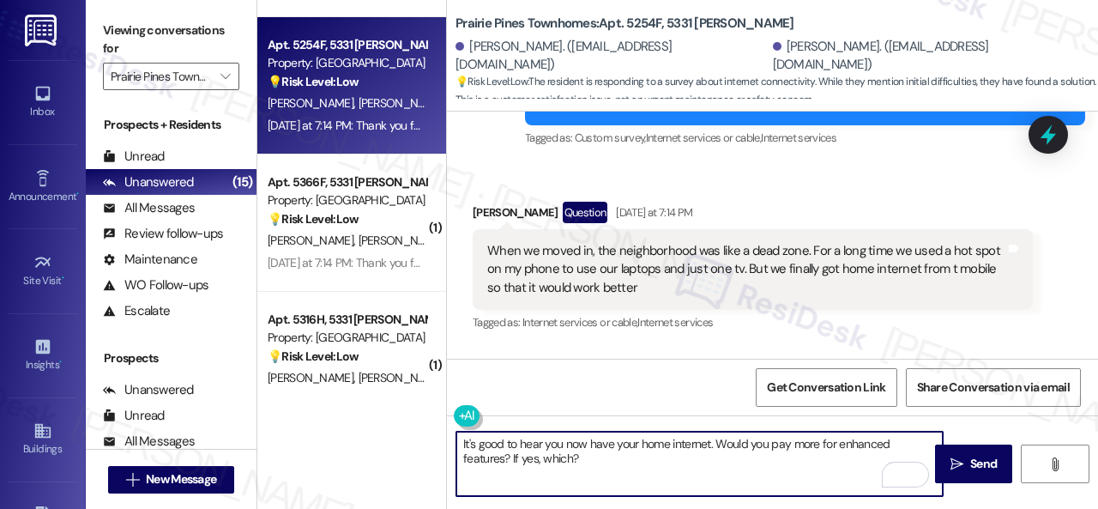
click at [605, 459] on textarea "It's good to hear you now have your home internet. Would you pay more for enhan…" at bounding box center [699, 463] width 486 height 64
type textarea "It's good to hear you now have your home internet. Would you pay more for enhan…"
click at [997, 449] on button " Send" at bounding box center [973, 463] width 77 height 39
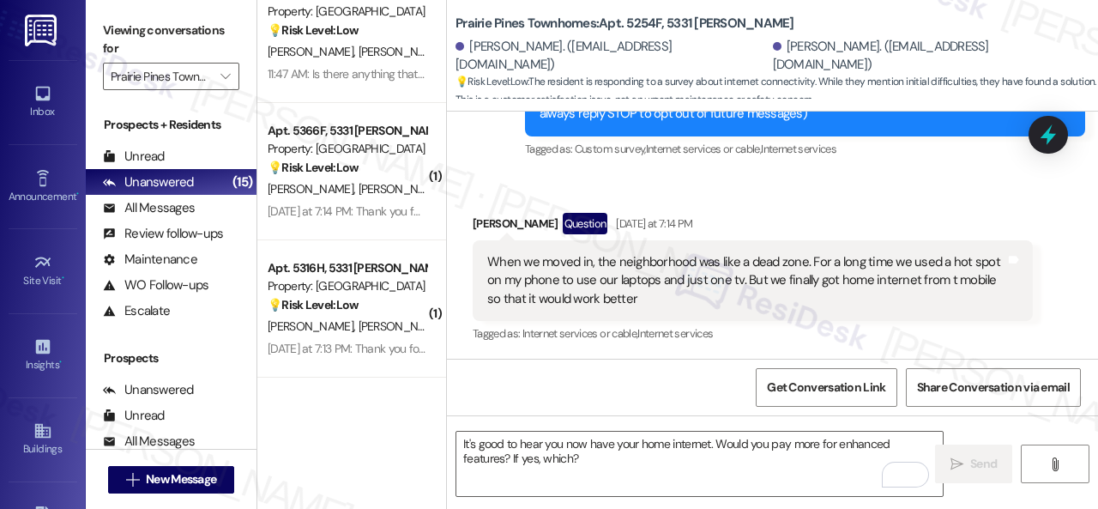
scroll to position [0, 0]
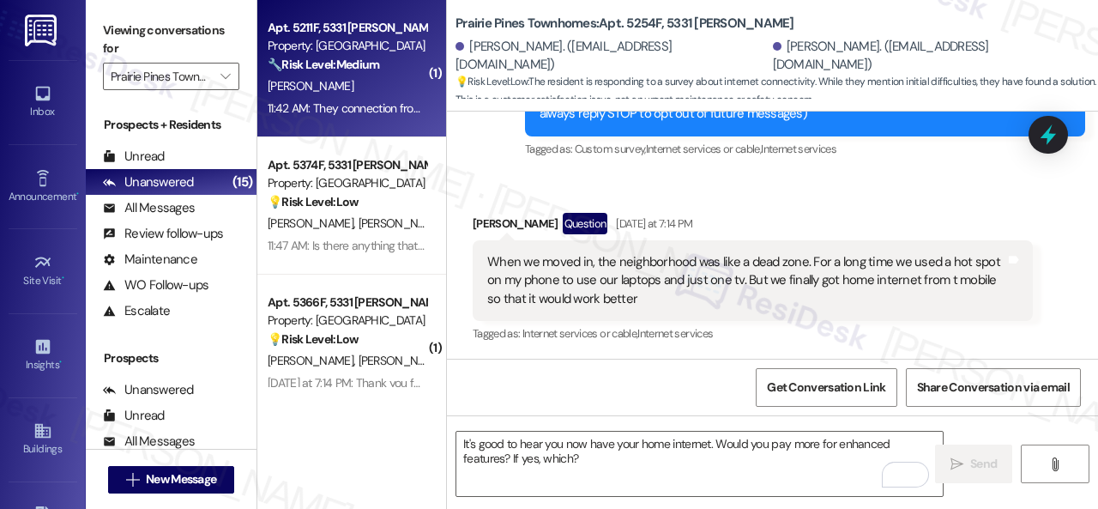
click at [381, 96] on div "[PERSON_NAME]" at bounding box center [347, 85] width 162 height 21
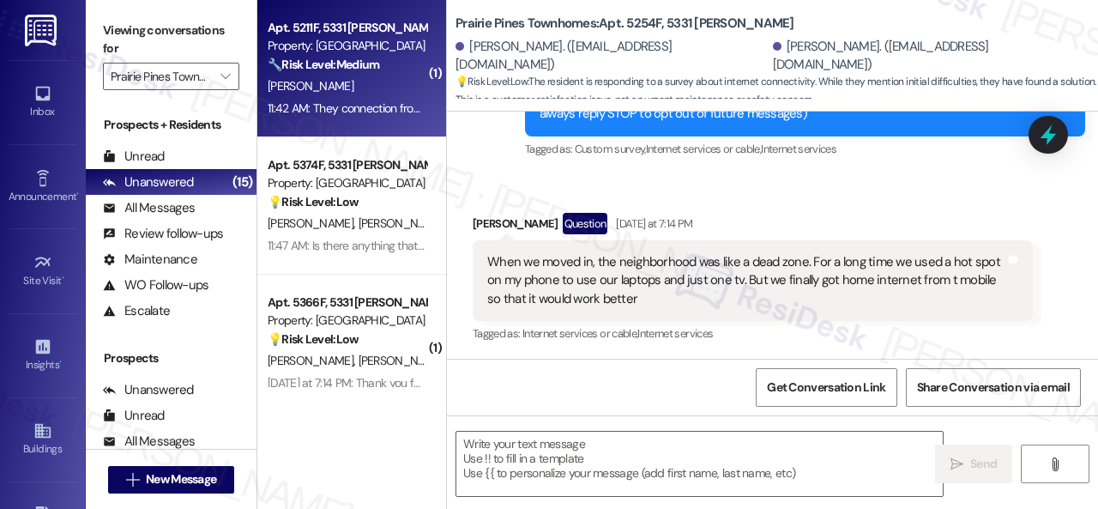
type textarea "Fetching suggested responses. Please feel free to read through the conversation…"
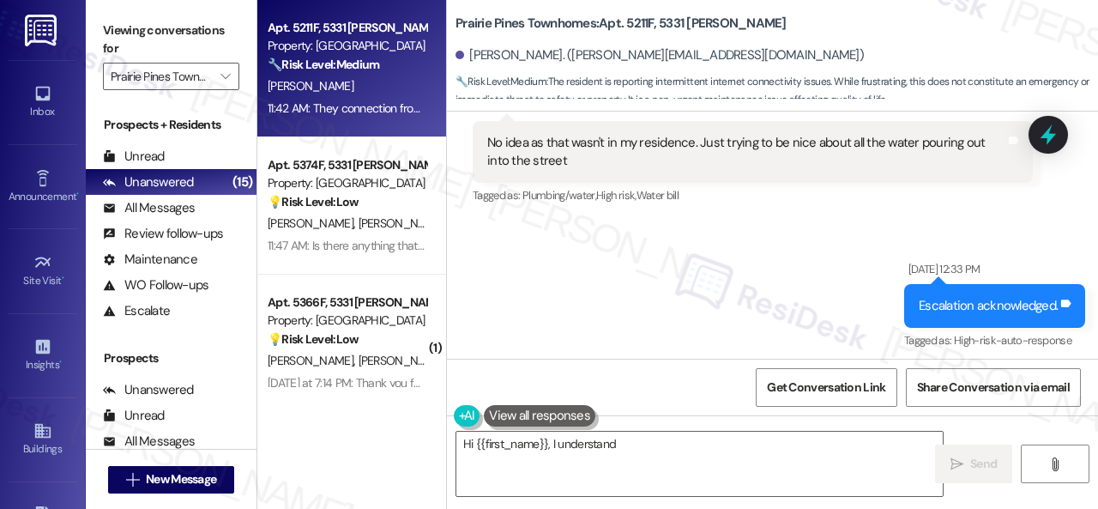
scroll to position [2825, 0]
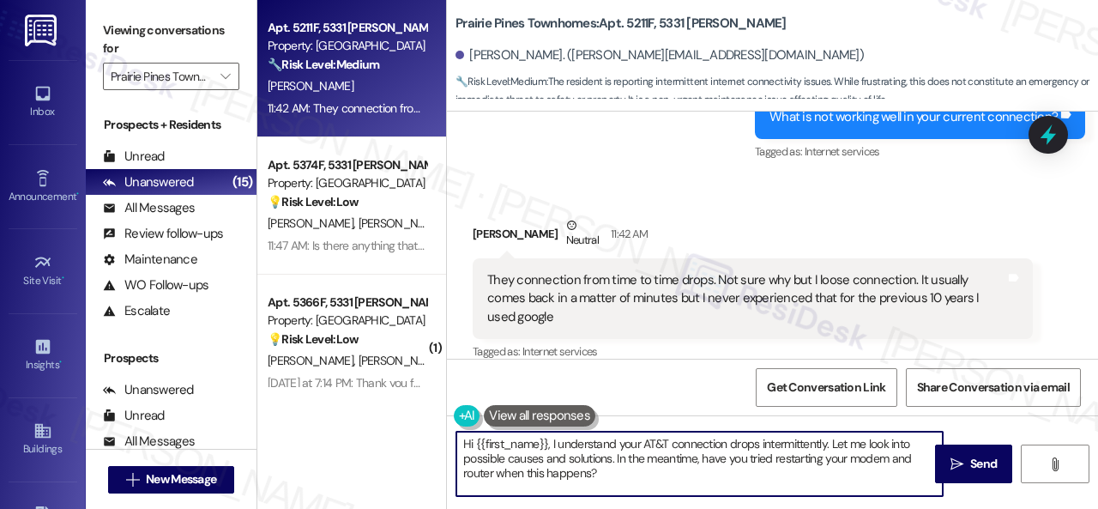
drag, startPoint x: 619, startPoint y: 473, endPoint x: 369, endPoint y: 400, distance: 260.8
click at [369, 400] on div "Apt. 5211F, 5331 [PERSON_NAME] Property: [GEOGRAPHIC_DATA] Townhomes 🔧 Risk Lev…" at bounding box center [677, 254] width 840 height 509
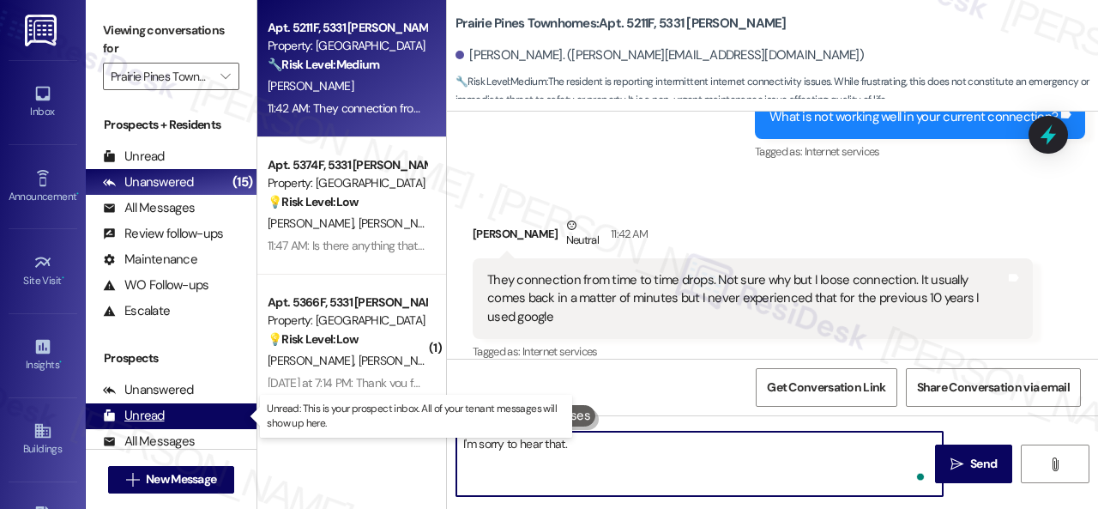
paste textarea "Any difference in connectivity between your apartment and the common areas?"
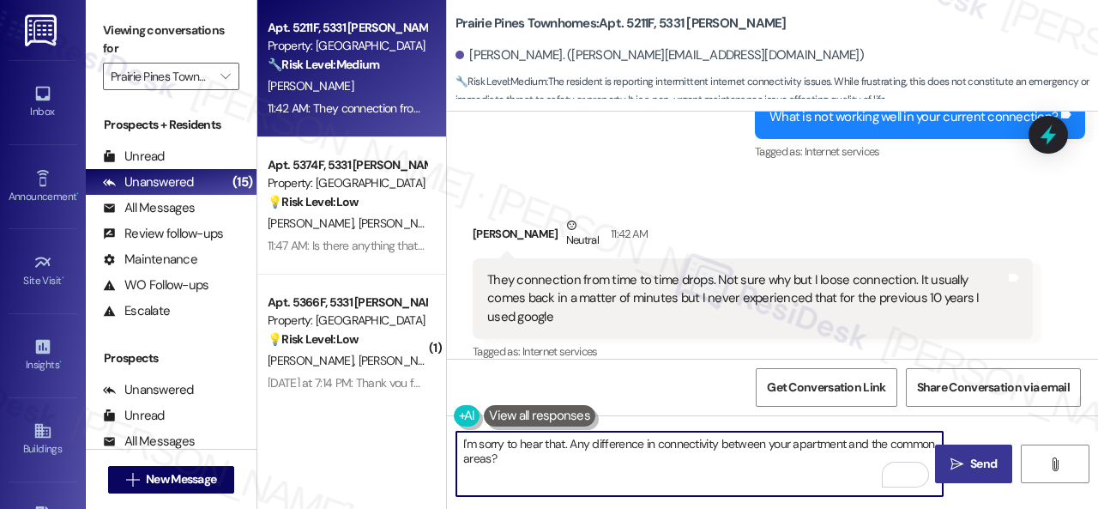
type textarea "I'm sorry to hear that. Any difference in connectivity between your apartment a…"
drag, startPoint x: 974, startPoint y: 464, endPoint x: 976, endPoint y: 449, distance: 14.7
click at [976, 464] on span "Send" at bounding box center [983, 464] width 27 height 18
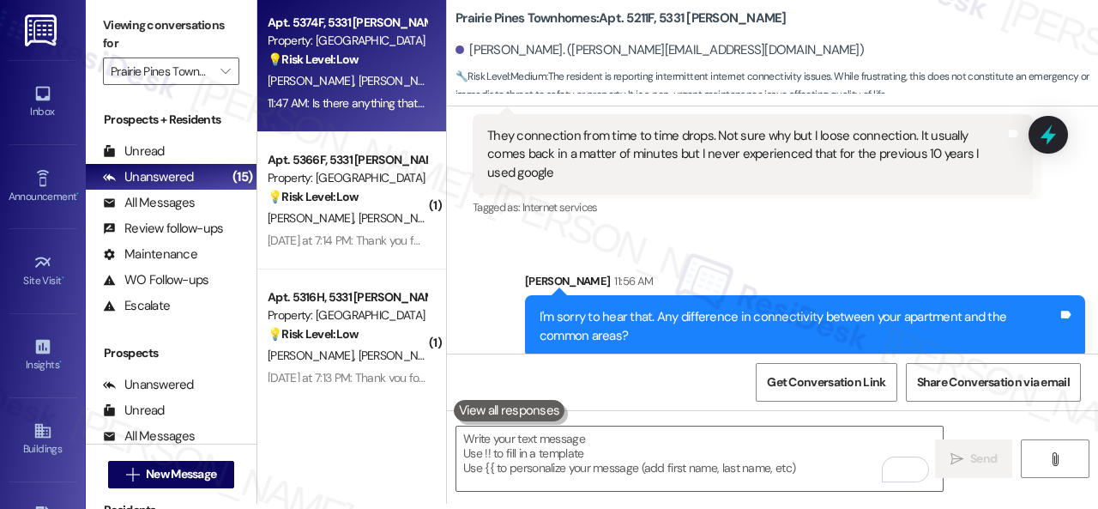
scroll to position [0, 0]
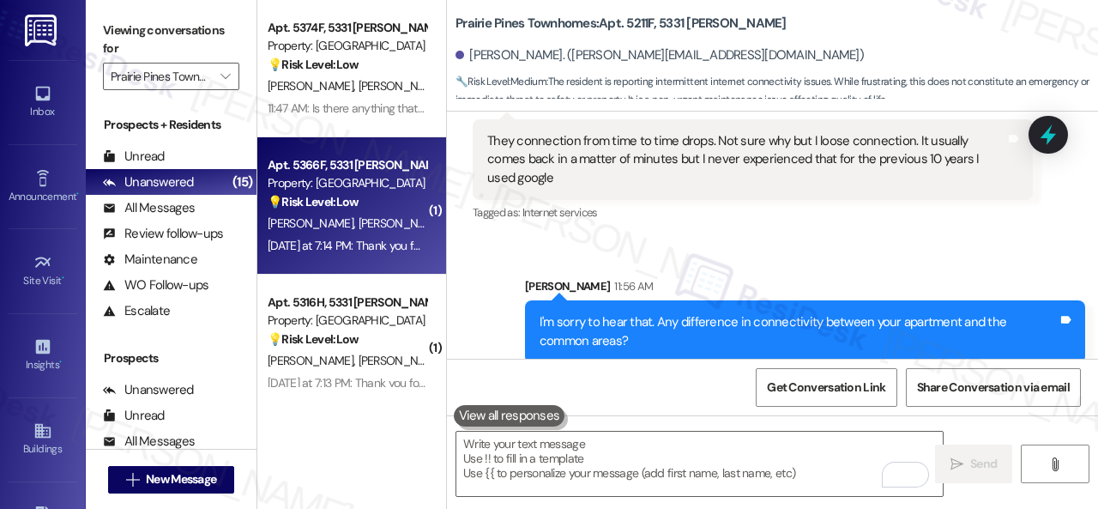
click at [399, 212] on div "Apt. 5366F, 5331 Findley Property: Prairie Pines Townhomes 💡 Risk Level: Low Th…" at bounding box center [347, 183] width 162 height 58
type textarea "Fetching suggested responses. Please feel free to read through the conversation…"
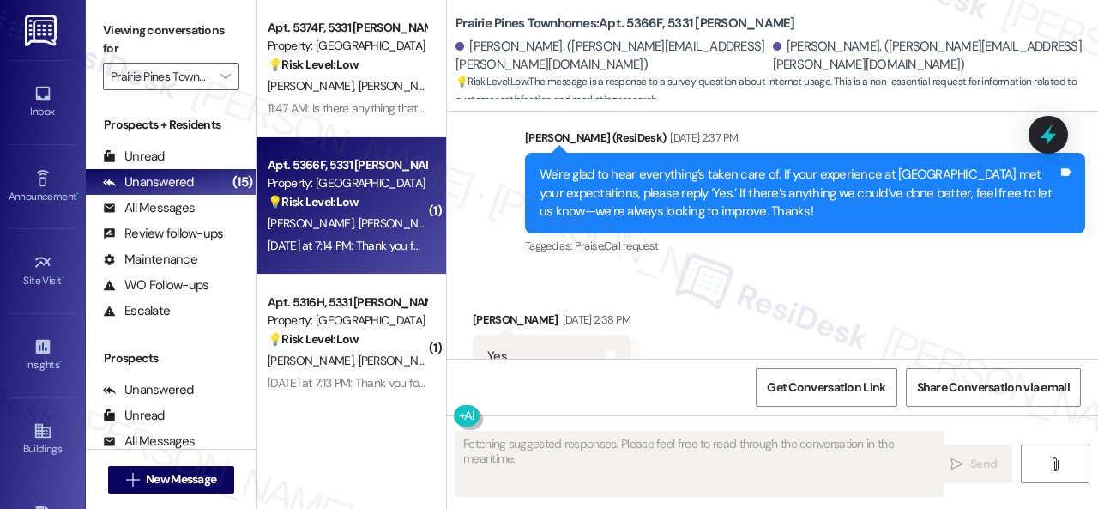
scroll to position [4029, 0]
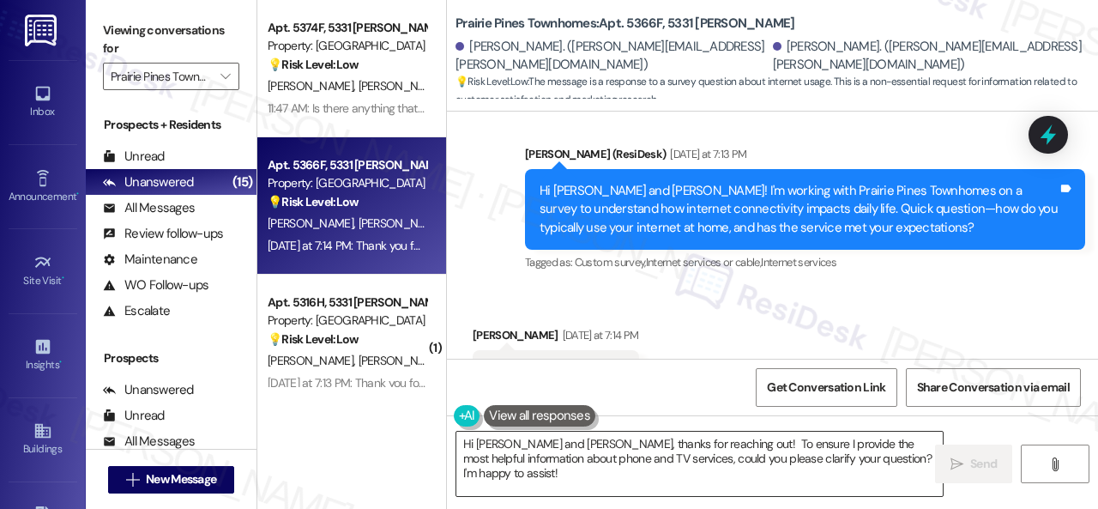
click at [499, 449] on textarea "Hi Jane and Daniel, thanks for reaching out! To ensure I provide the most helpf…" at bounding box center [699, 463] width 486 height 64
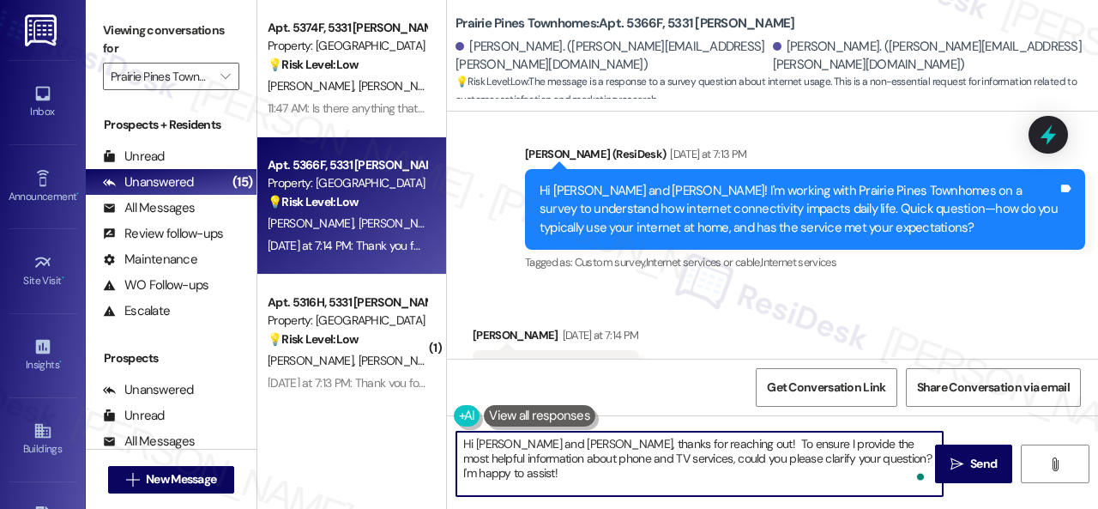
paste textarea "What do you mostly use it for?"
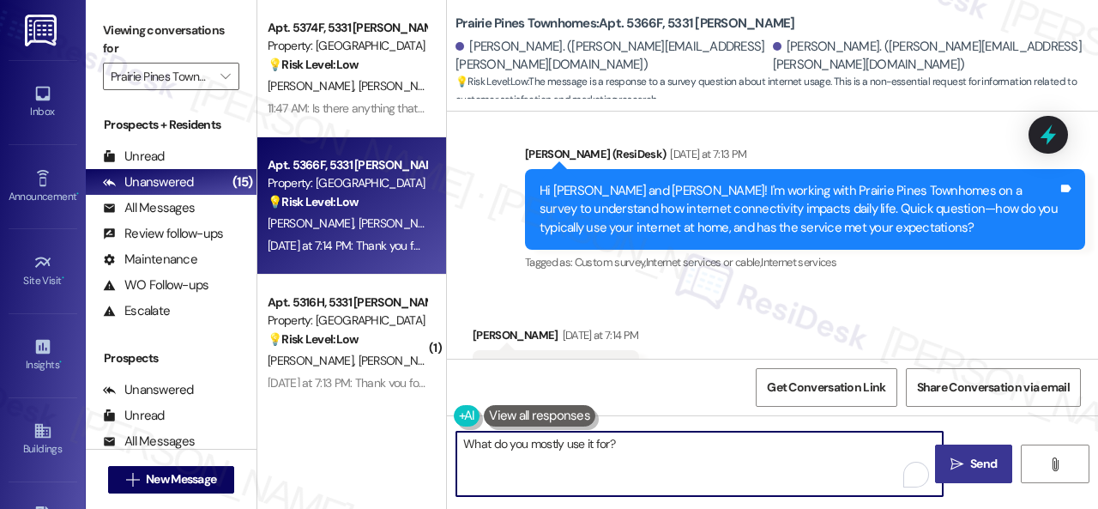
type textarea "What do you mostly use it for?"
click at [957, 461] on span " Send" at bounding box center [974, 464] width 54 height 18
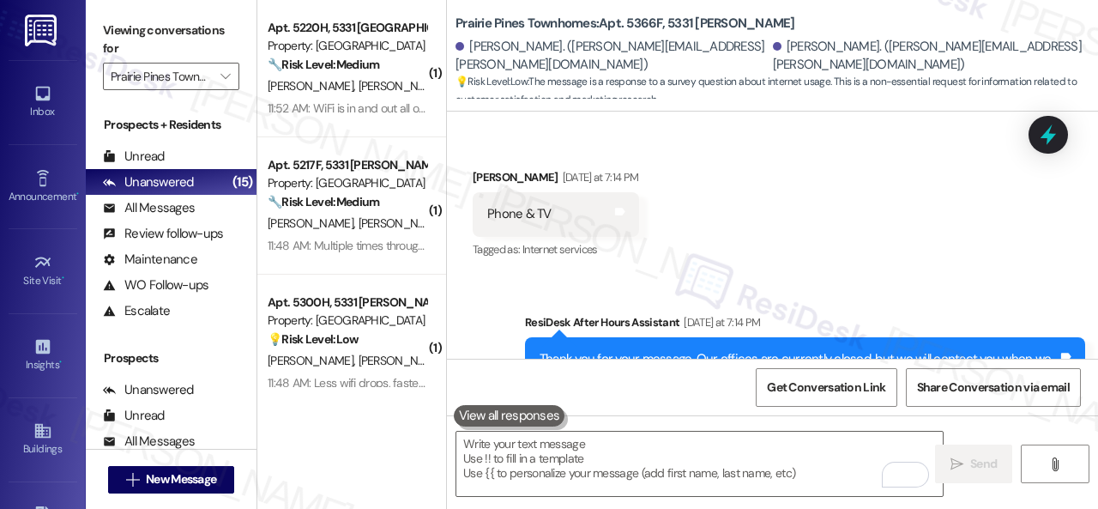
scroll to position [4332, 0]
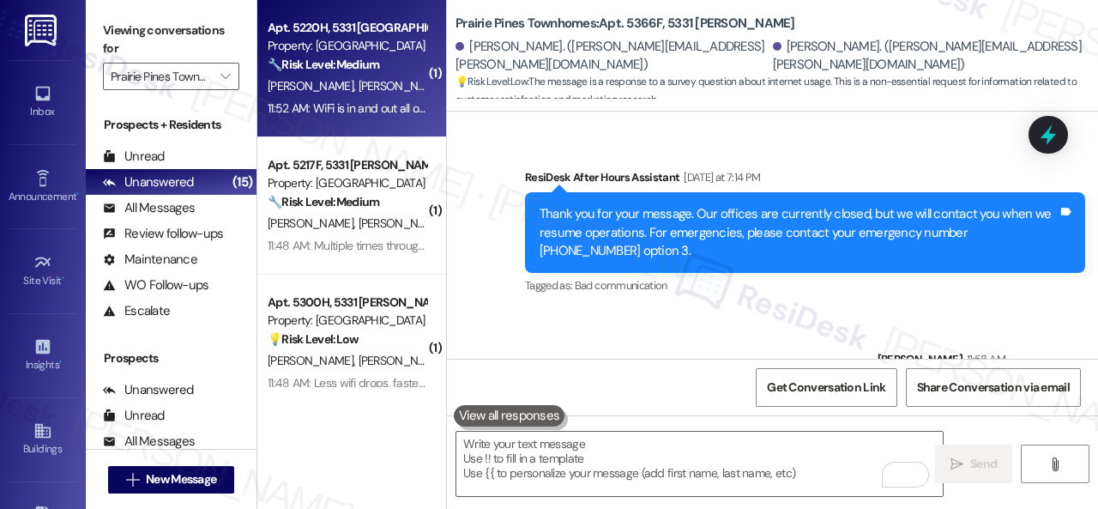
click at [412, 107] on div "11:52 AM: WiFi is in and out all of the time no matter what floor we are on bot…" at bounding box center [513, 107] width 490 height 15
type textarea "Fetching suggested responses. Please feel free to read through the conversation…"
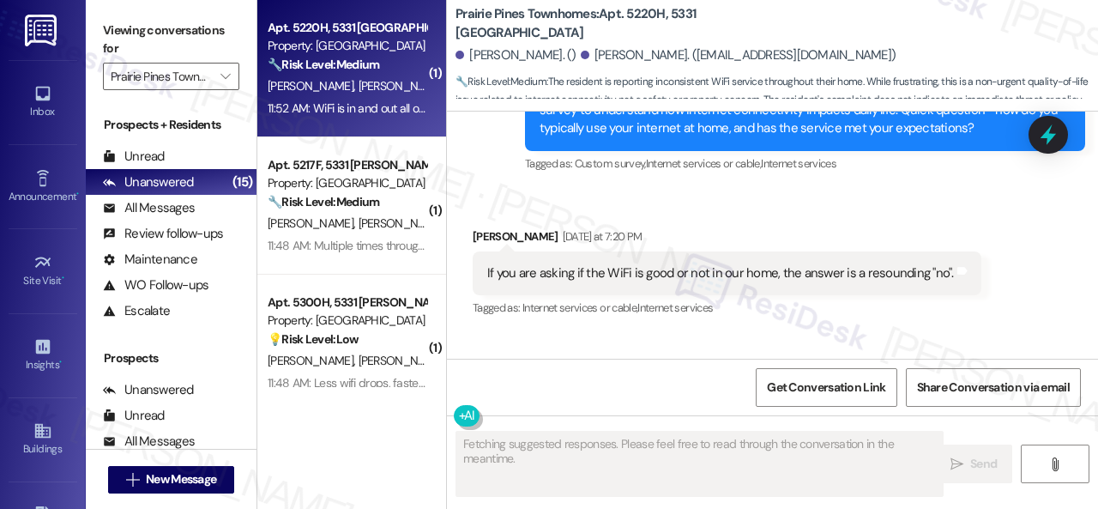
scroll to position [6887, 0]
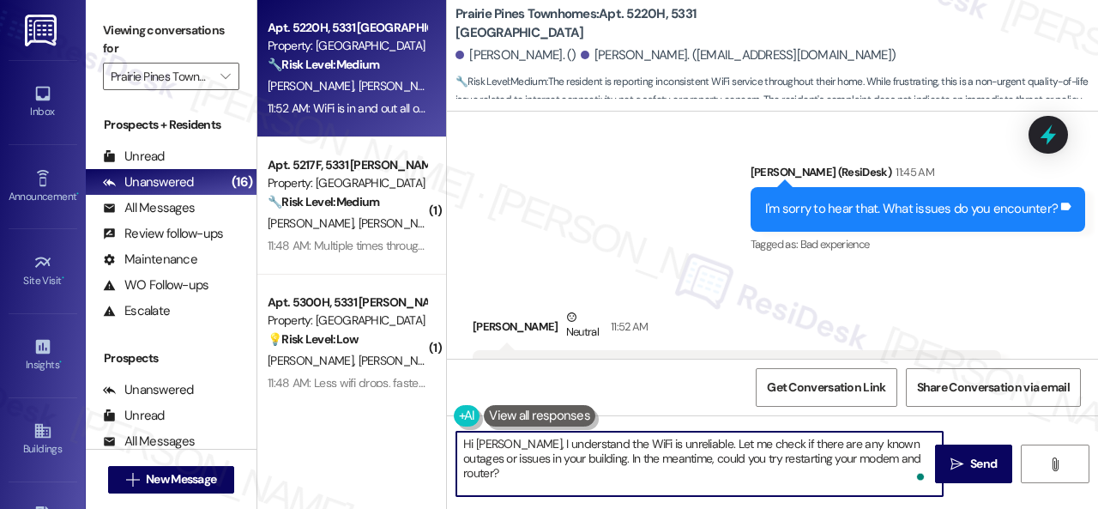
drag, startPoint x: 906, startPoint y: 454, endPoint x: 405, endPoint y: 428, distance: 501.5
click at [405, 428] on div "Apt. 5220H, 5331 Findley Property: Prairie Pines Townhomes 🔧 Risk Level: Medium…" at bounding box center [677, 254] width 840 height 509
paste textarea "I'm sorry to hear that. Has it made you think differently about living here"
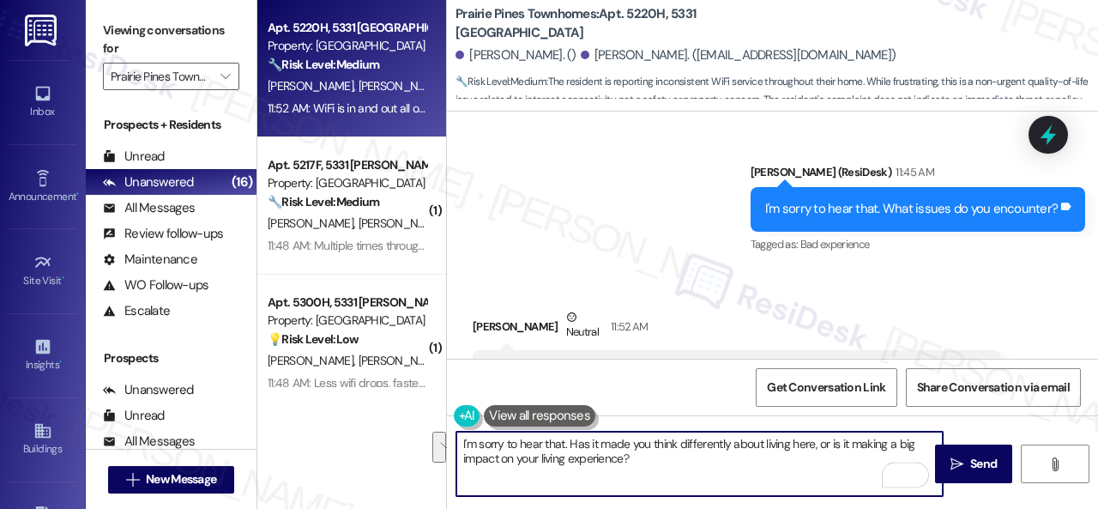
drag, startPoint x: 654, startPoint y: 459, endPoint x: 403, endPoint y: 434, distance: 251.7
click at [403, 434] on div "Apt. 5220H, 5331 Findley Property: Prairie Pines Townhomes 🔧 Risk Level: Medium…" at bounding box center [677, 254] width 840 height 509
type textarea "I'm sorry to hear that. Has it made you think differently about living here, or…"
click at [642, 389] on div "Get Conversation Link Share Conversation via email" at bounding box center [772, 386] width 651 height 57
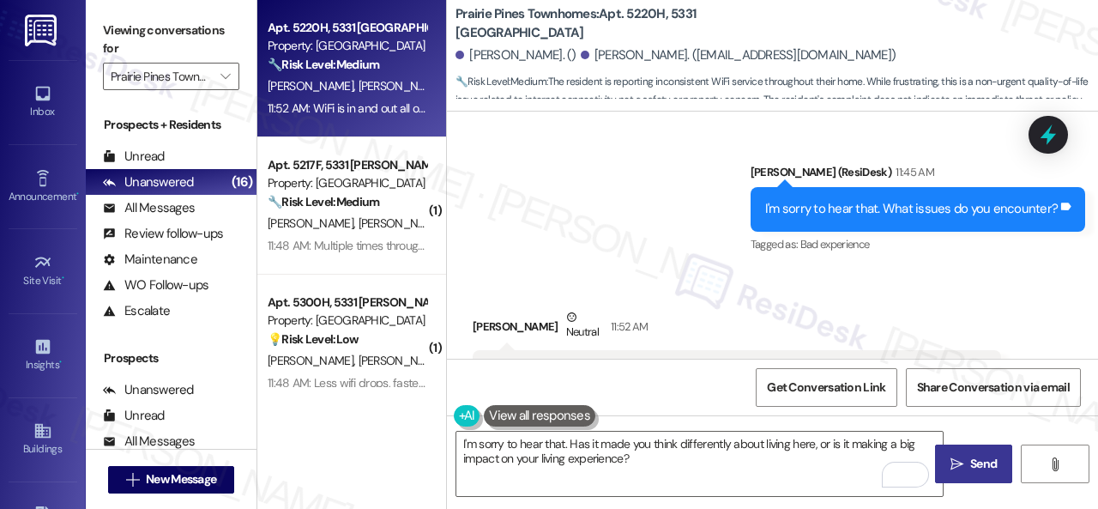
click at [978, 468] on span "Send" at bounding box center [983, 464] width 27 height 18
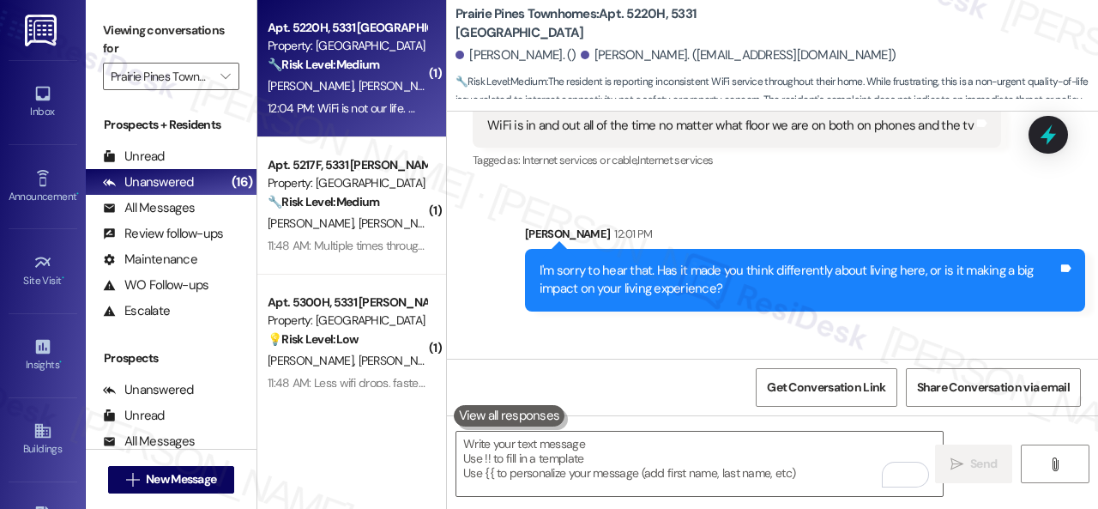
scroll to position [7145, 0]
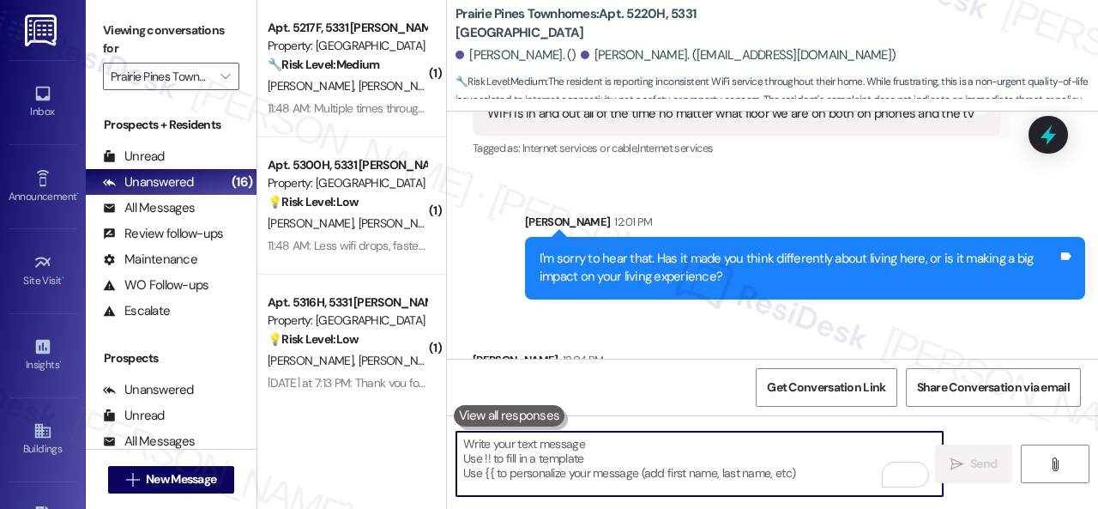
drag, startPoint x: 522, startPoint y: 443, endPoint x: 521, endPoint y: 454, distance: 10.3
click at [521, 454] on textarea "To enrich screen reader interactions, please activate Accessibility in Grammarl…" at bounding box center [699, 463] width 486 height 64
paste textarea "Thanks so much for sharing your experience—it really helps us understand what m…"
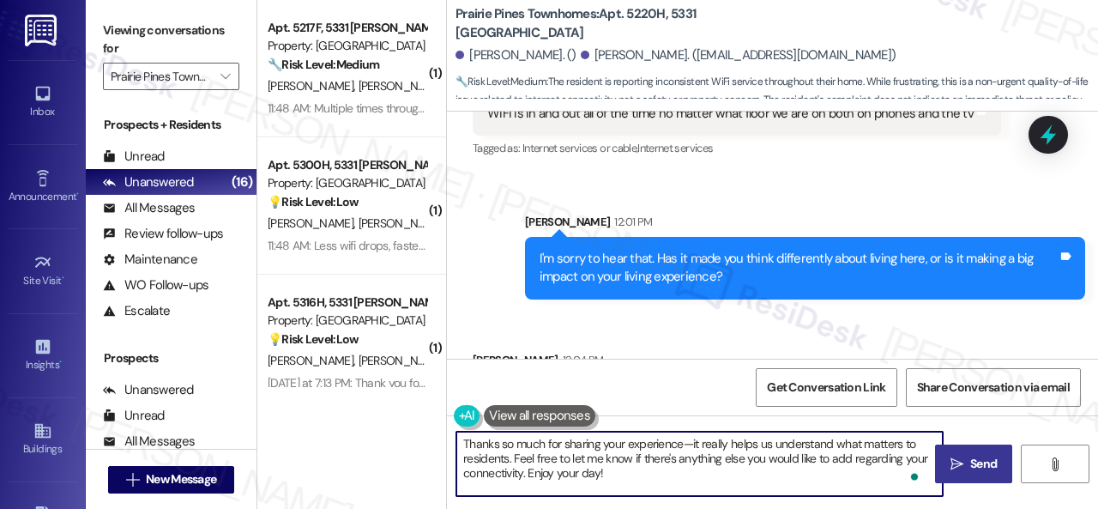
type textarea "Thanks so much for sharing your experience—it really helps us understand what m…"
click at [955, 458] on icon "" at bounding box center [956, 464] width 13 height 14
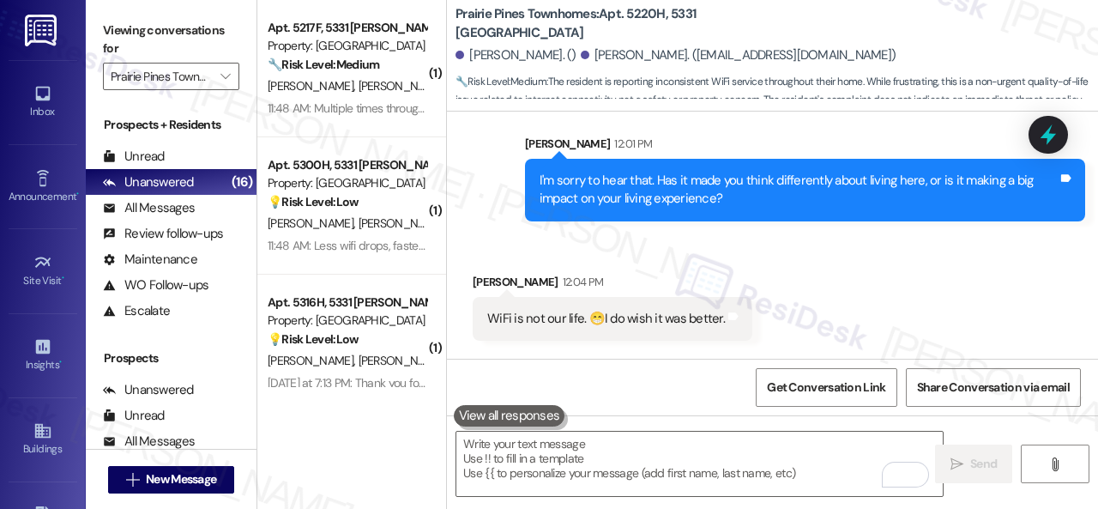
scroll to position [7302, 0]
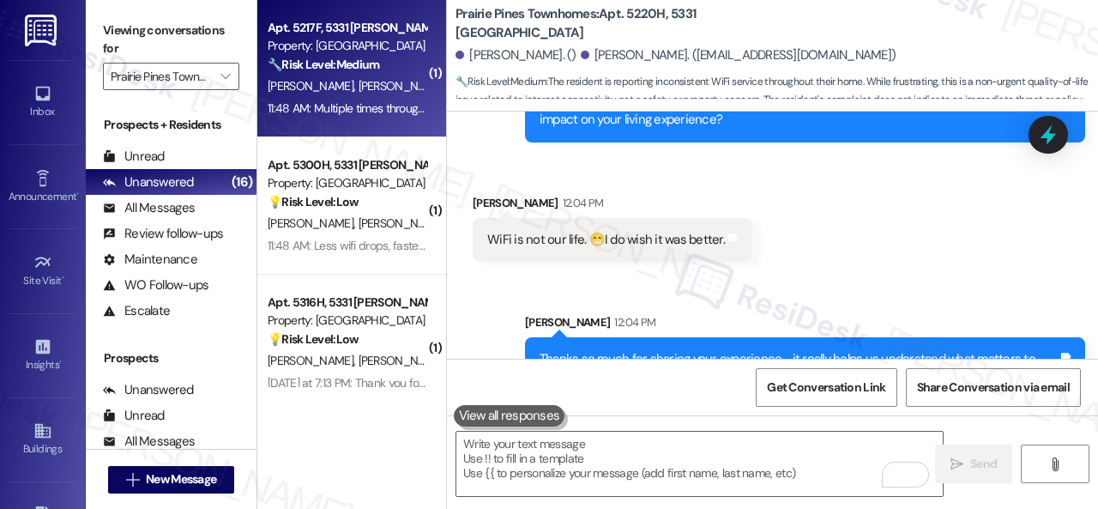
click at [400, 85] on div "T. Coleman S. Coleman" at bounding box center [347, 85] width 162 height 21
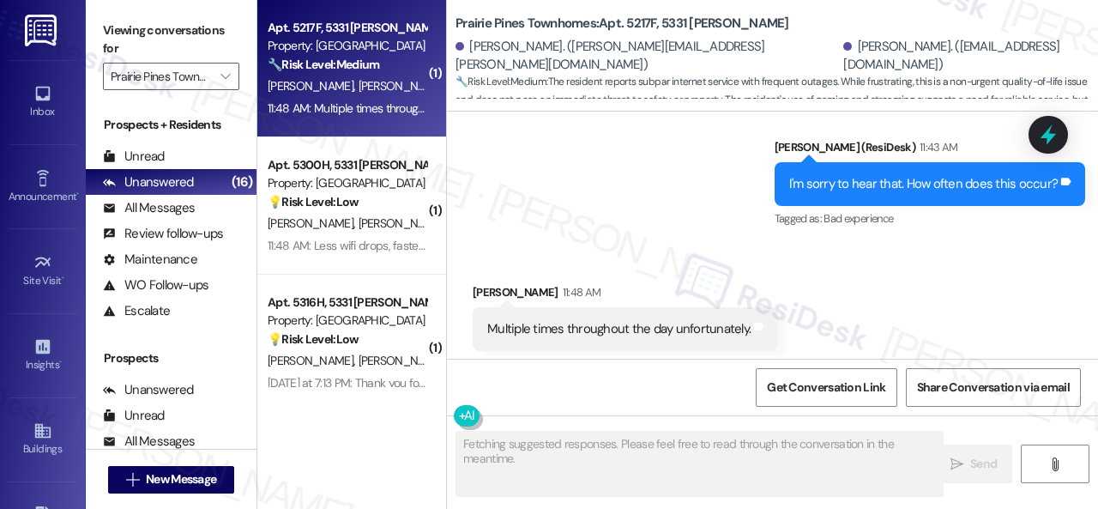
scroll to position [1135, 0]
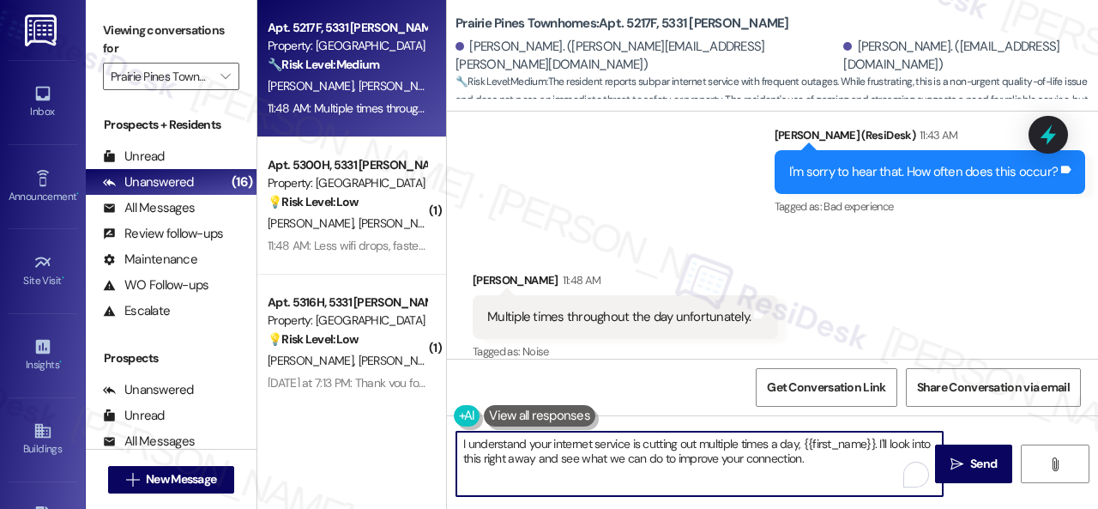
drag, startPoint x: 831, startPoint y: 462, endPoint x: 413, endPoint y: 418, distance: 420.0
click at [413, 418] on div "Apt. 5217F, 5331 Findley Property: Prairie Pines Townhomes 🔧 Risk Level: Medium…" at bounding box center [677, 254] width 840 height 509
paste textarea "Thanks so much for sharing your experience—it really helps us understand what m…"
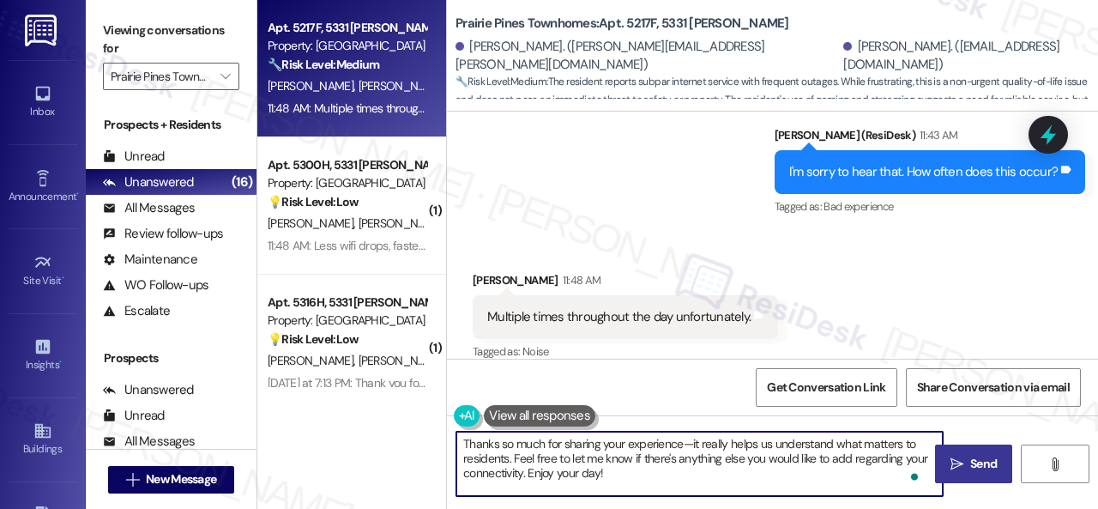
type textarea "Thanks so much for sharing your experience—it really helps us understand what m…"
click at [955, 458] on icon "" at bounding box center [956, 464] width 13 height 14
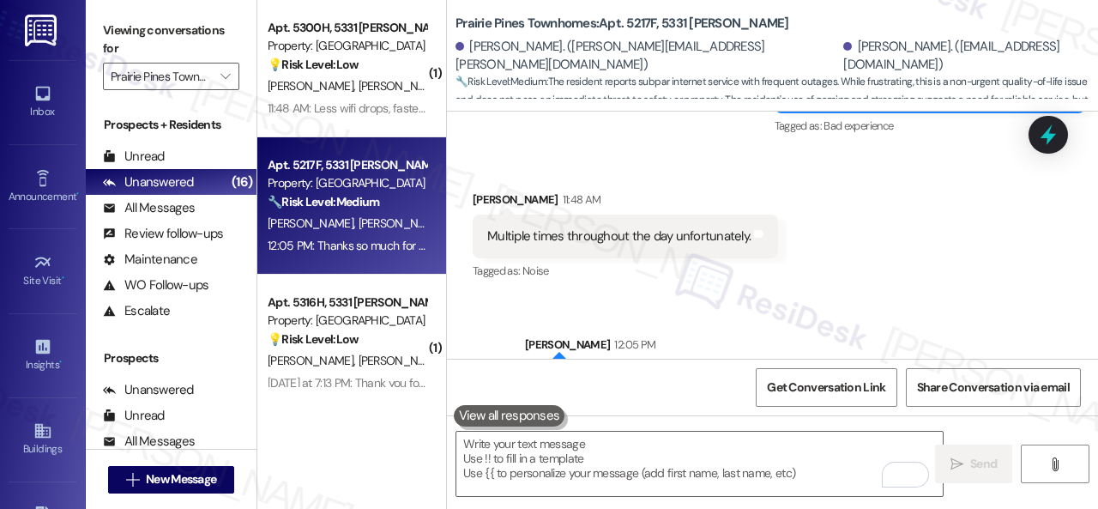
scroll to position [1292, 0]
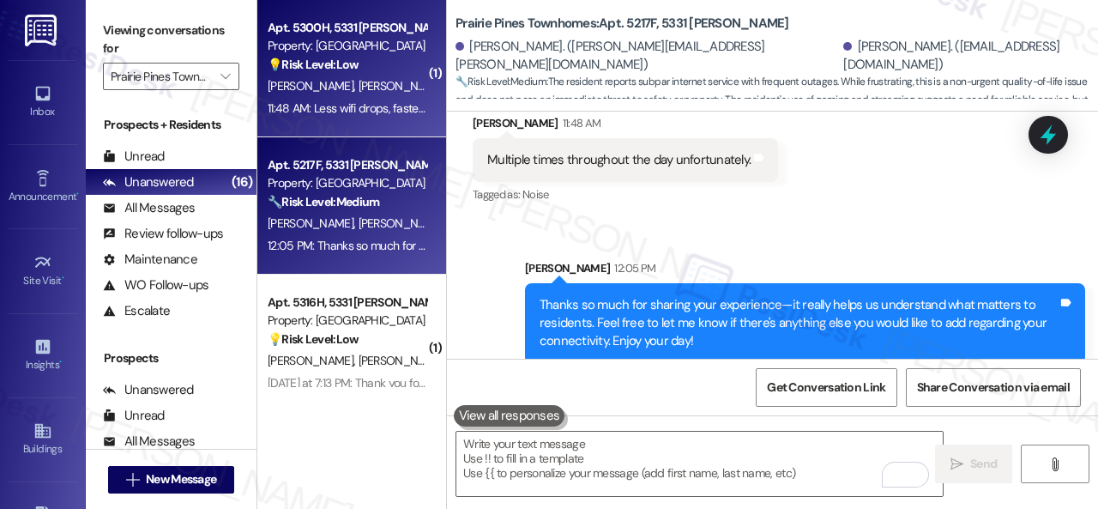
click at [401, 85] on div "T. Huyett J. Hemler" at bounding box center [347, 85] width 162 height 21
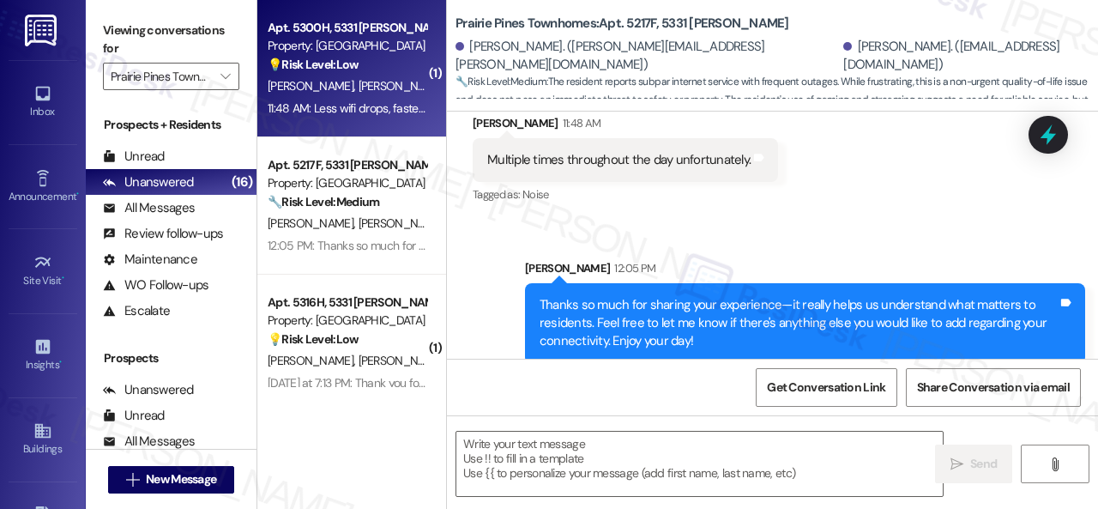
type textarea "Fetching suggested responses. Please feel free to read through the conversation…"
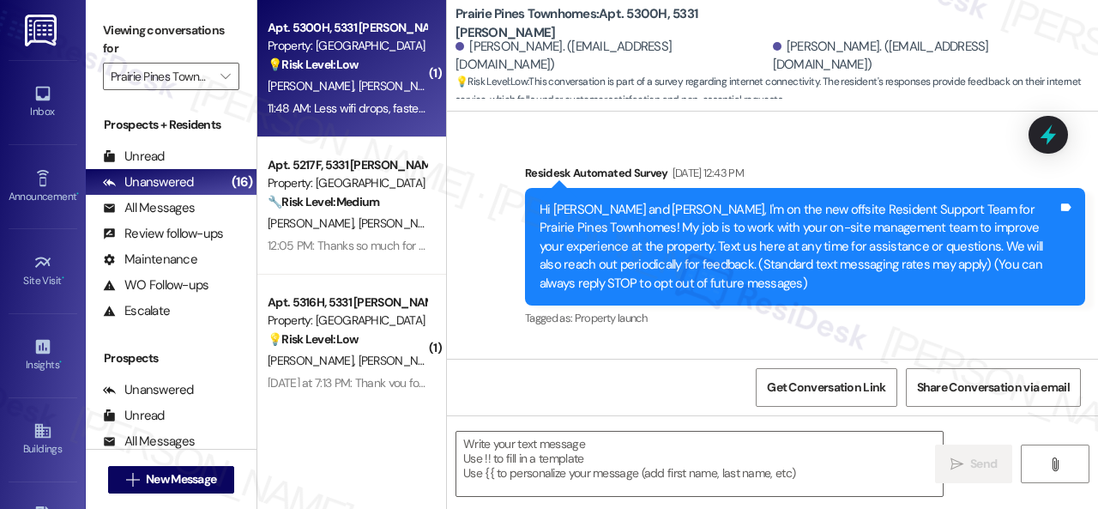
type textarea "Fetching suggested responses. Please feel free to read through the conversation…"
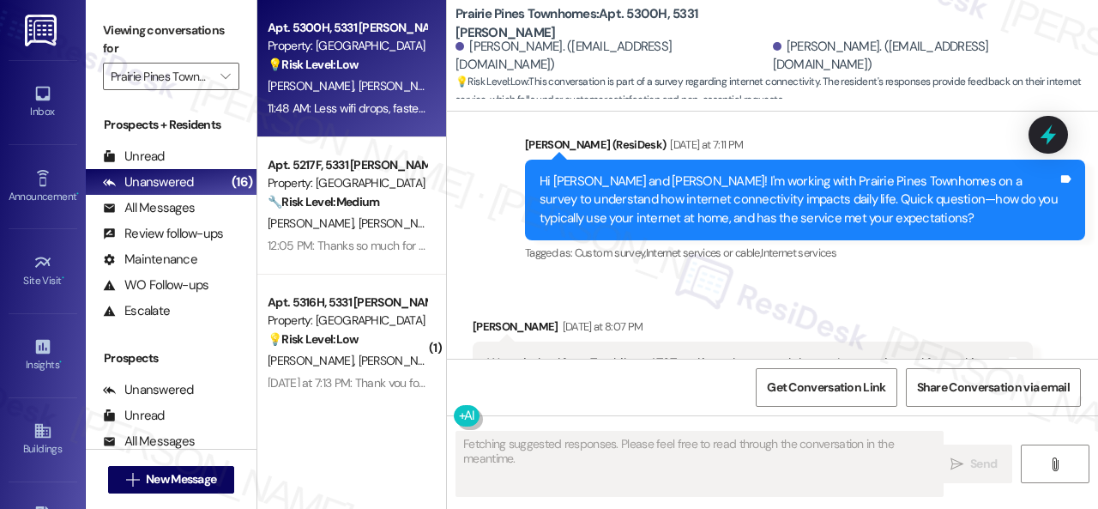
scroll to position [4079, 0]
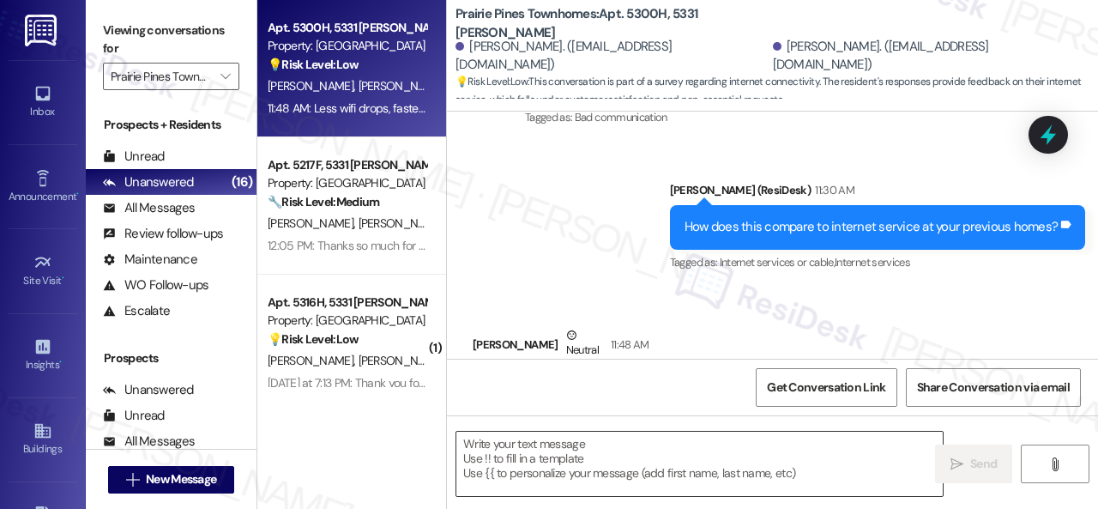
click at [499, 462] on textarea at bounding box center [699, 463] width 486 height 64
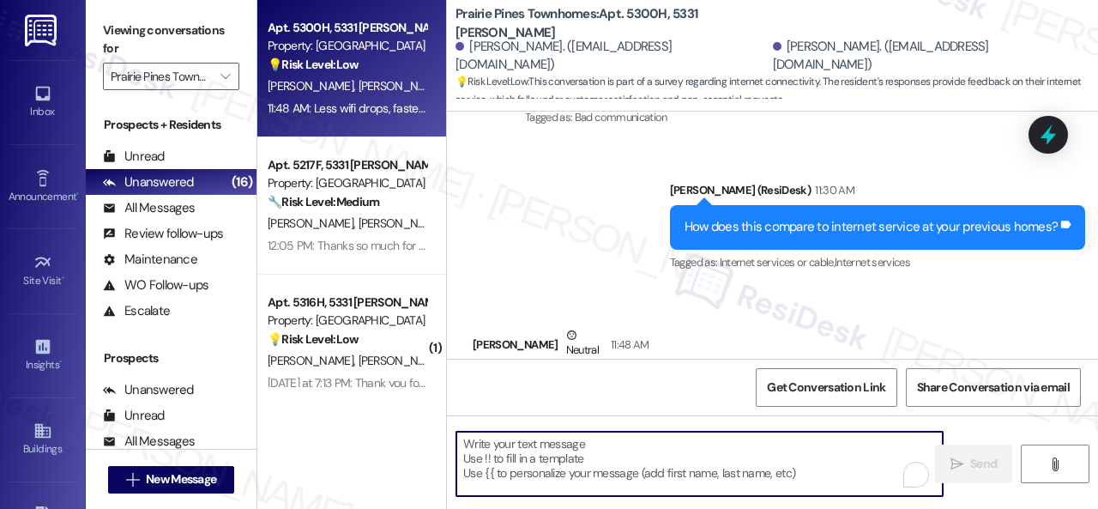
paste textarea "Thanks so much for sharing your experience—it really helps us understand what m…"
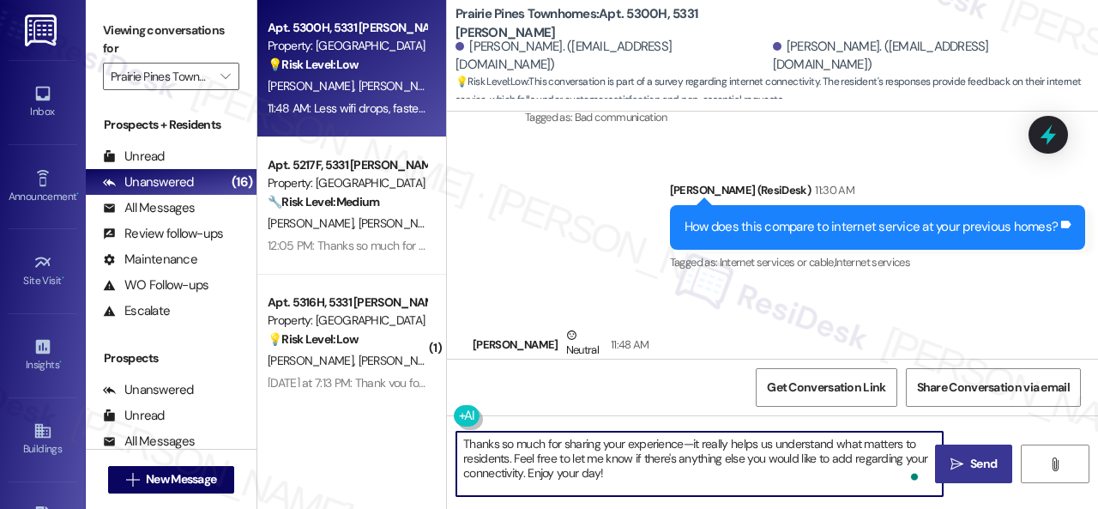
type textarea "Thanks so much for sharing your experience—it really helps us understand what m…"
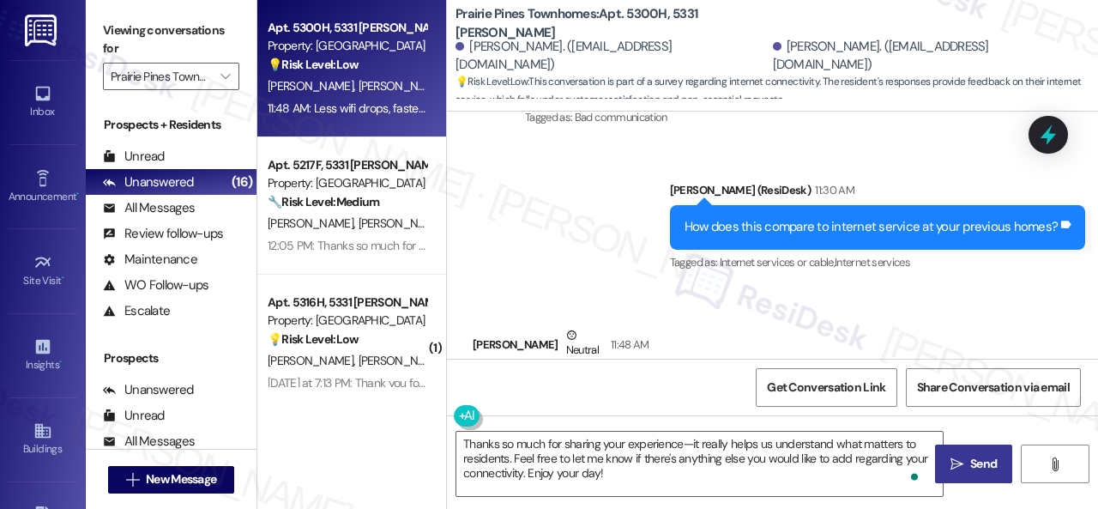
click at [973, 458] on span "Send" at bounding box center [983, 464] width 27 height 18
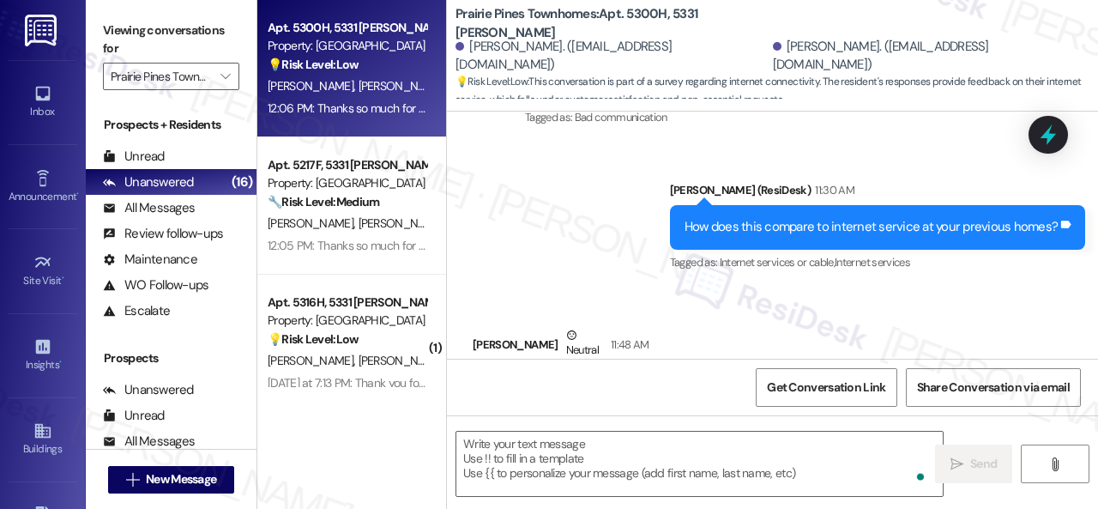
scroll to position [4237, 0]
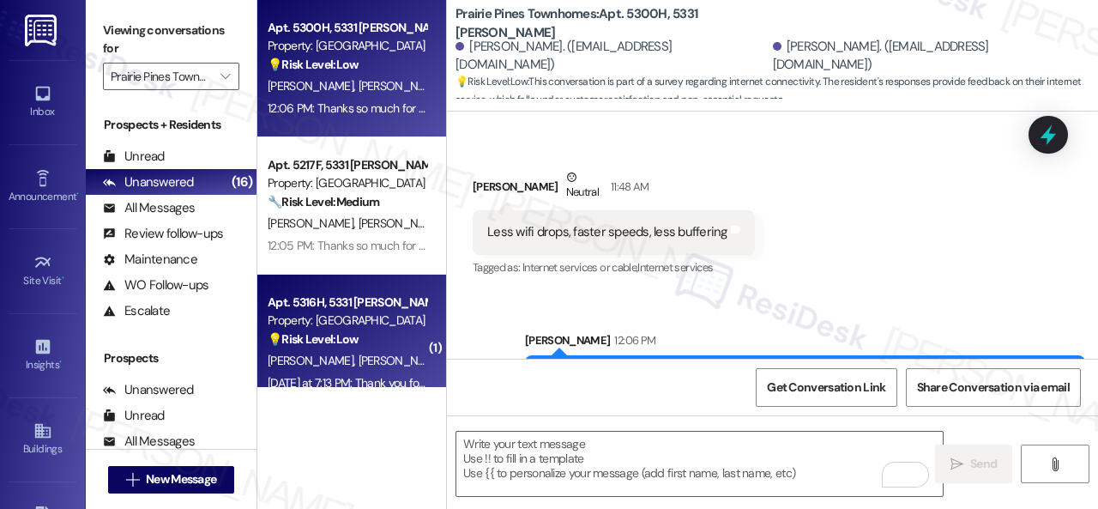
click at [376, 365] on div "L. Miller A. Graham" at bounding box center [347, 360] width 162 height 21
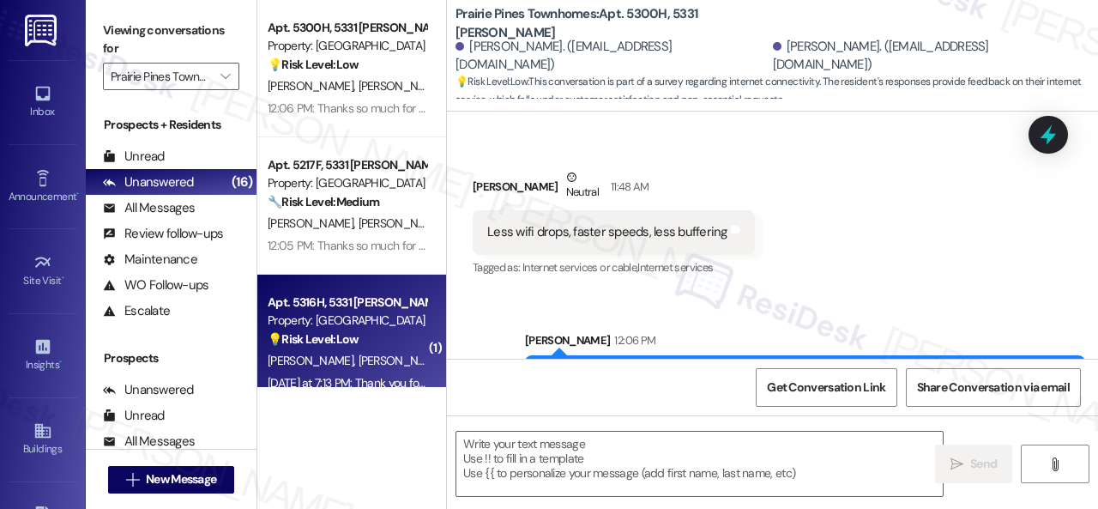
type textarea "Fetching suggested responses. Please feel free to read through the conversation…"
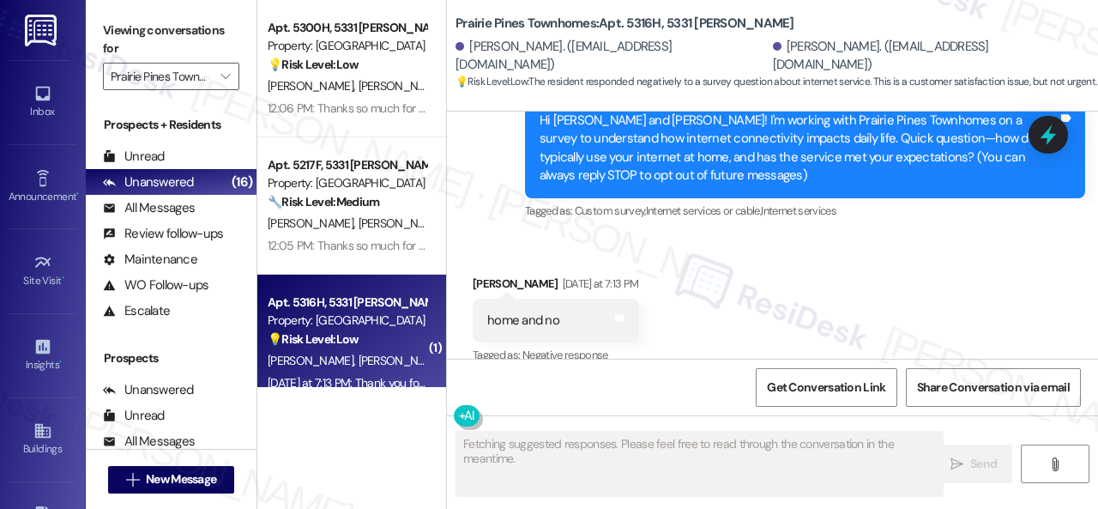
type textarea "Fetching suggested responses. Please feel free to read through the conversation…"
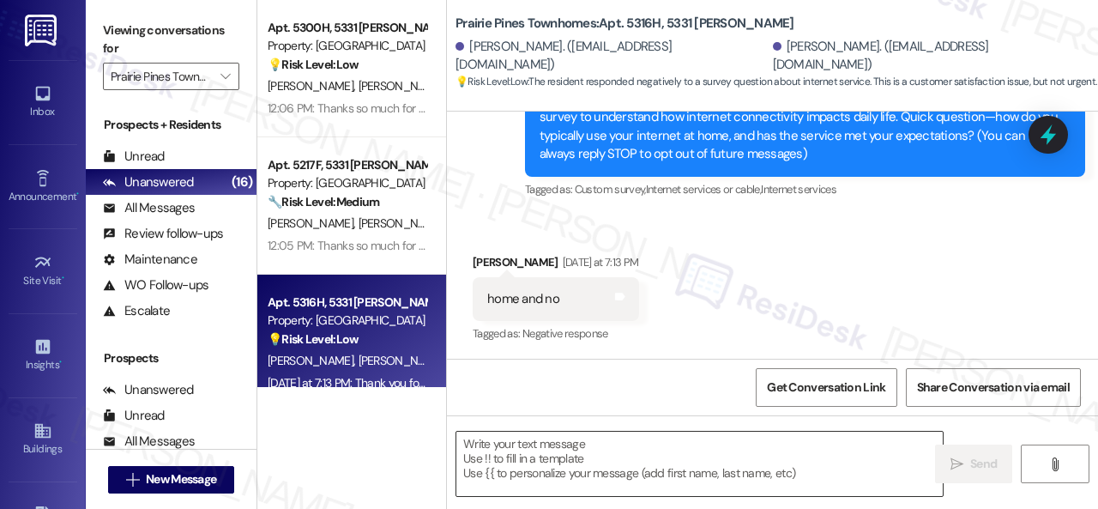
click at [569, 459] on textarea at bounding box center [699, 463] width 486 height 64
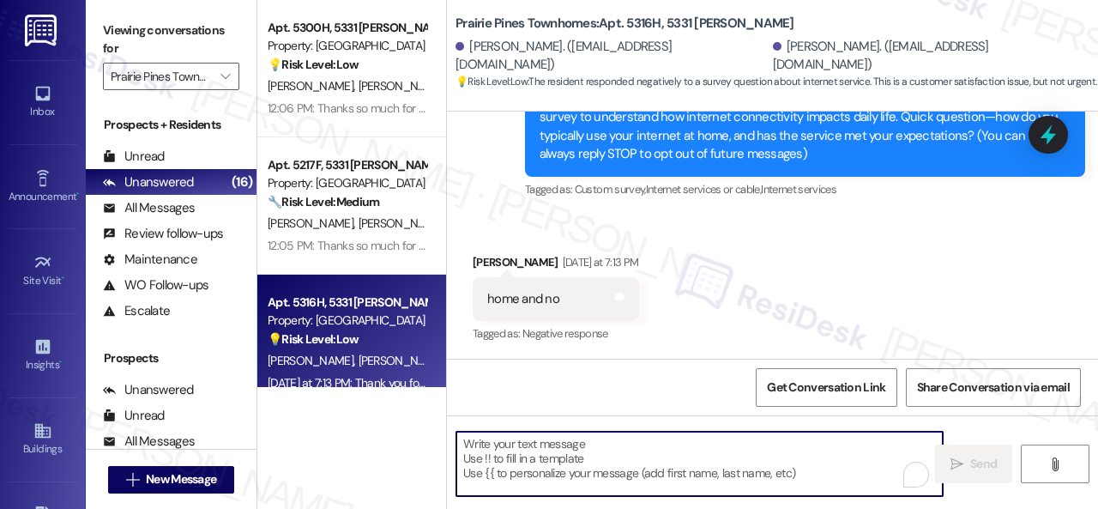
paste textarea "I'm sorry to hear that. What issues do you encounter?"
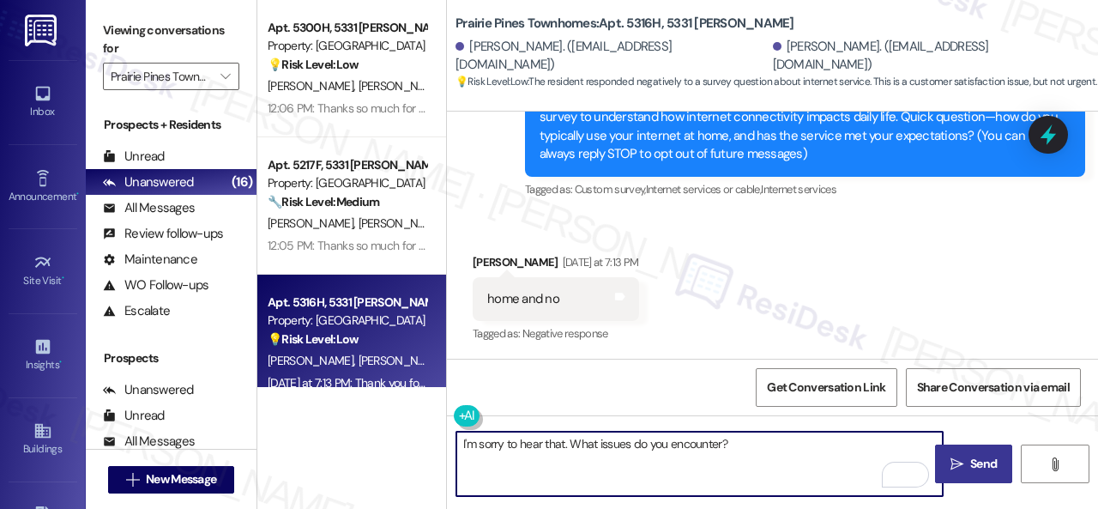
type textarea "I'm sorry to hear that. What issues do you encounter?"
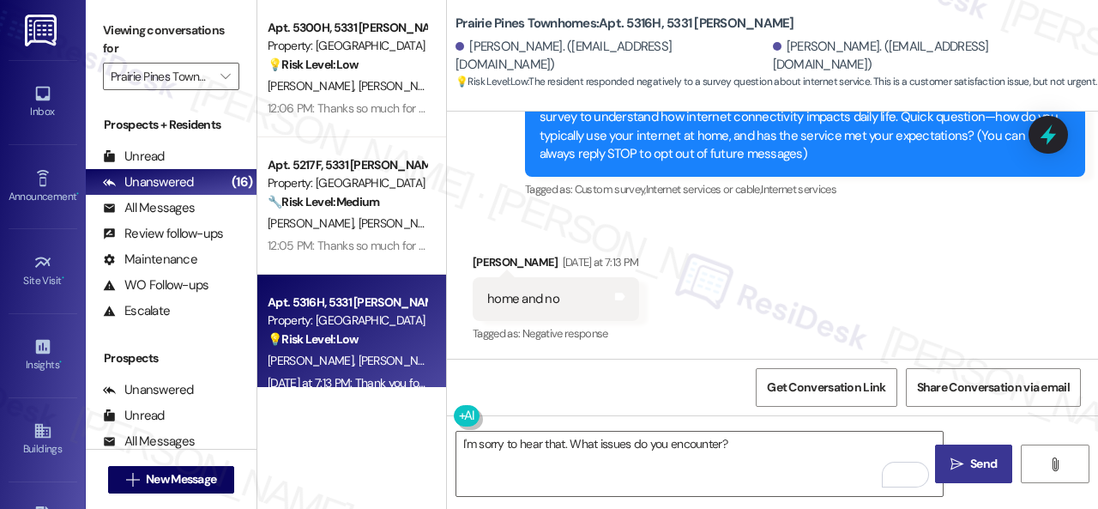
click at [955, 458] on icon "" at bounding box center [956, 464] width 13 height 14
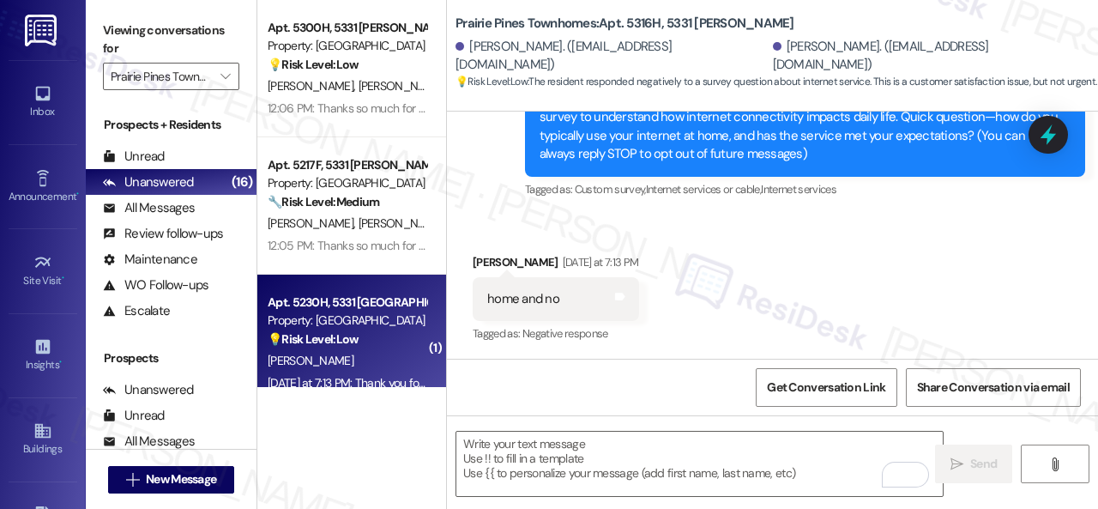
click at [365, 370] on div "A. Gall" at bounding box center [347, 360] width 162 height 21
type textarea "Fetching suggested responses. Please feel free to read through the conversation…"
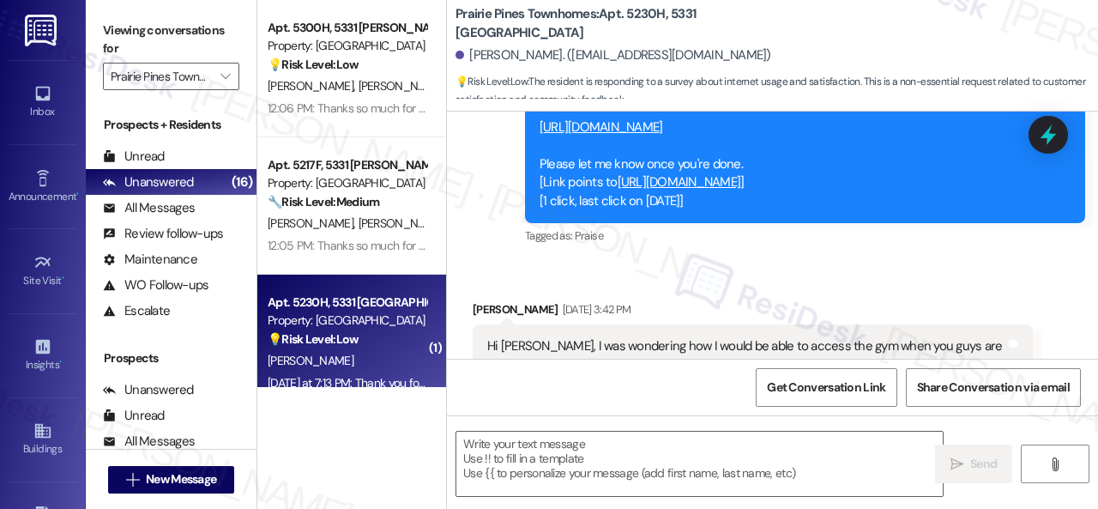
type textarea "Fetching suggested responses. Please feel free to read through the conversation…"
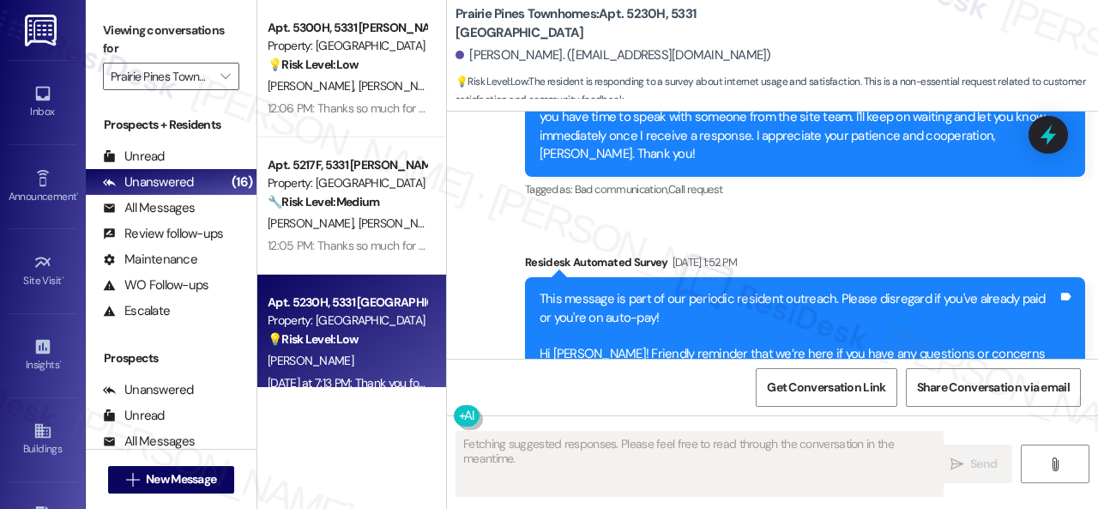
scroll to position [3563, 0]
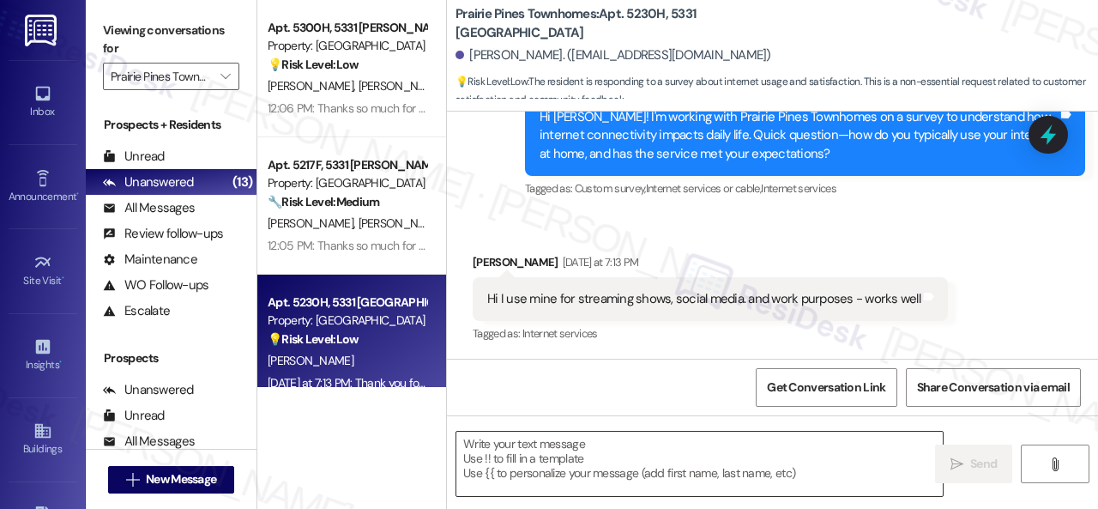
click at [572, 469] on textarea at bounding box center [699, 463] width 486 height 64
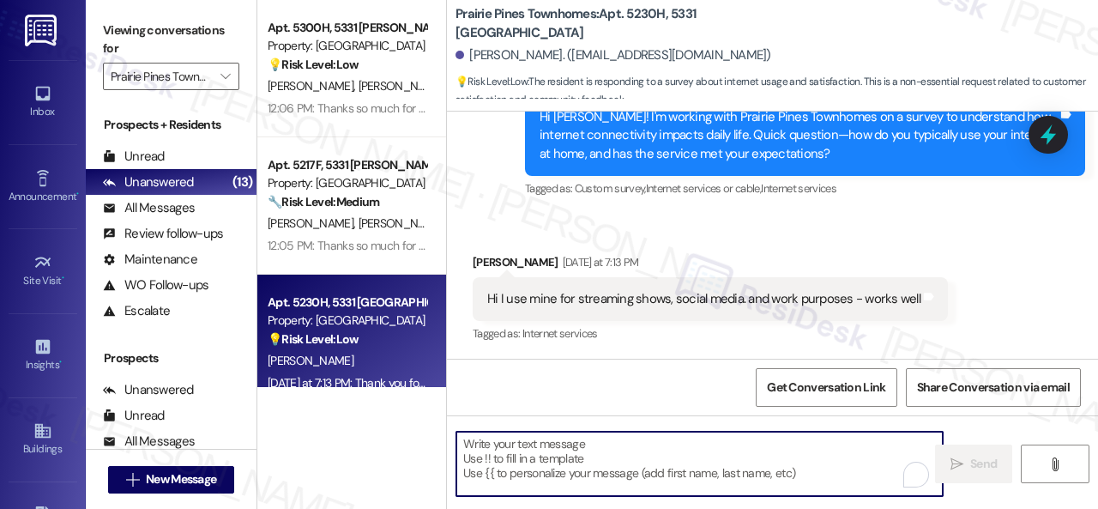
paste textarea "That’s great to hear! Is there anything that would make it even better?"
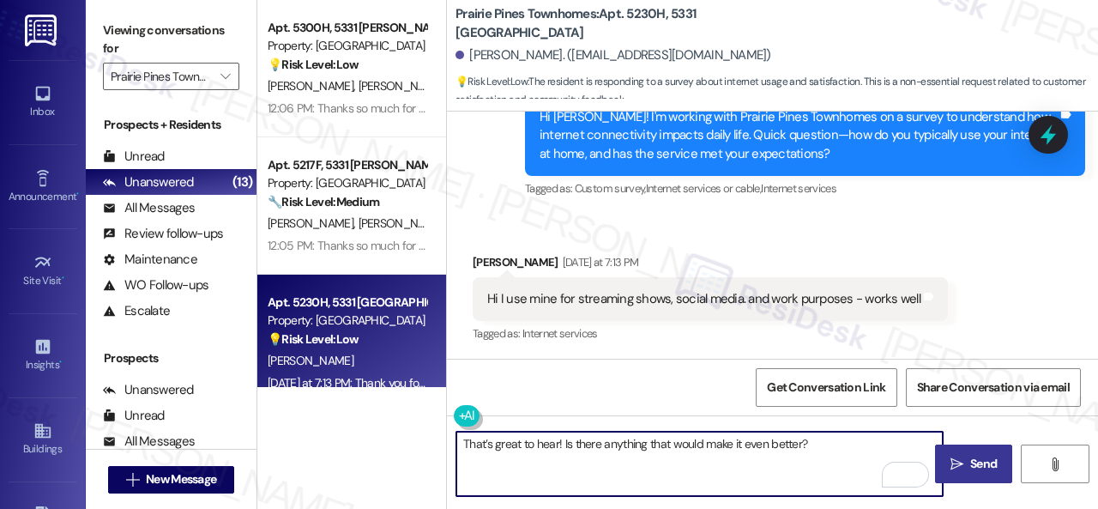
type textarea "That’s great to hear! Is there anything that would make it even better?"
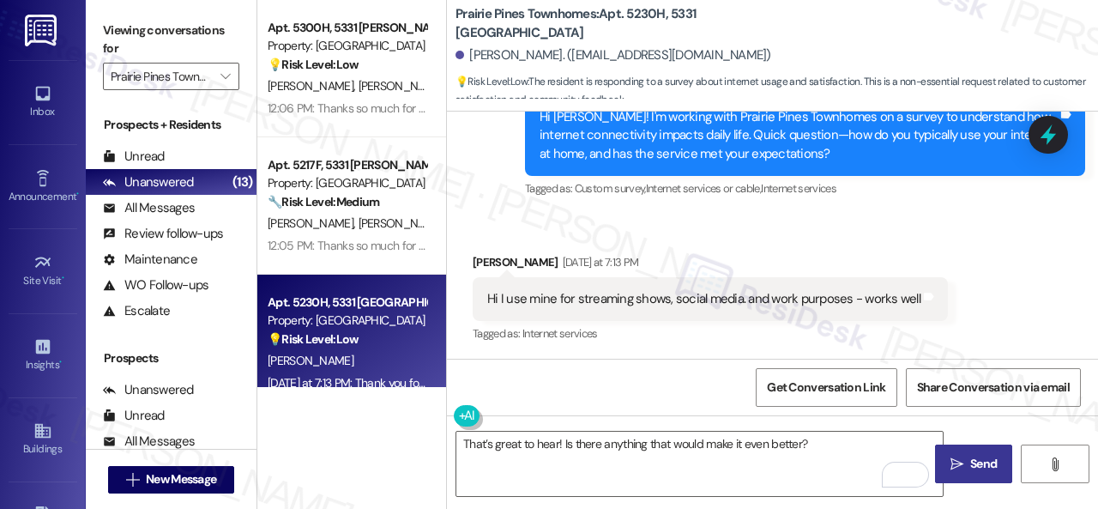
click at [976, 455] on span "Send" at bounding box center [983, 464] width 27 height 18
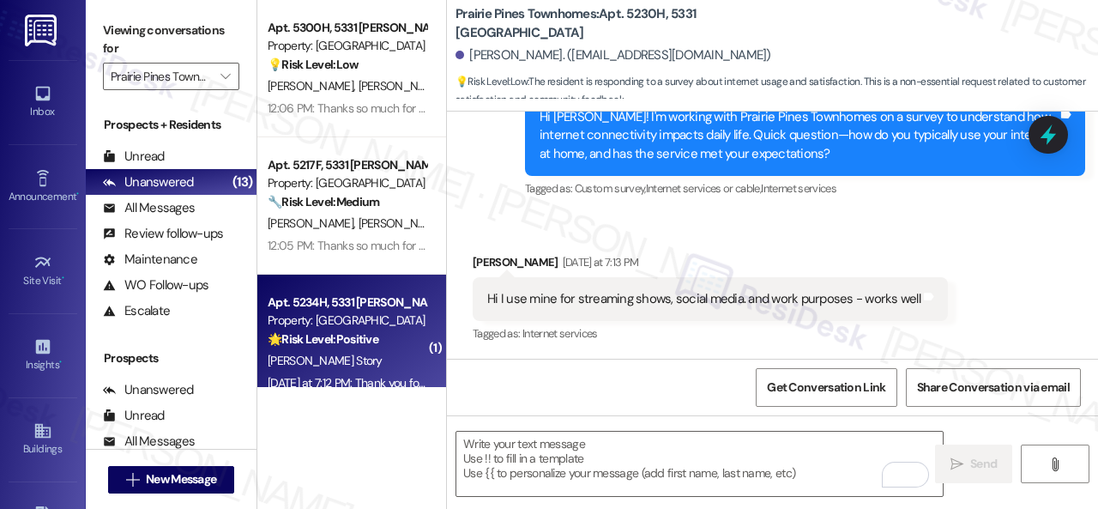
click at [352, 352] on div "J. Story" at bounding box center [347, 360] width 162 height 21
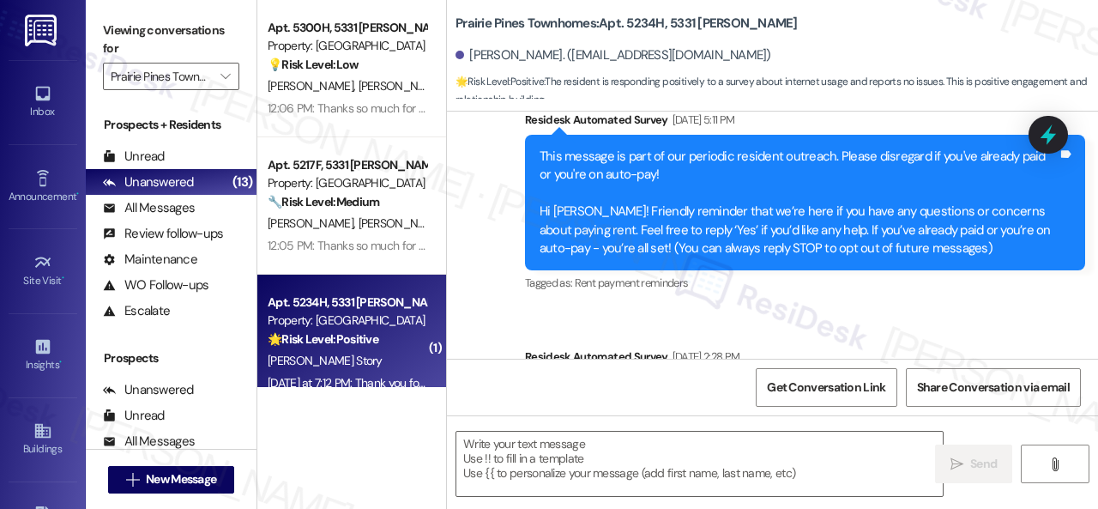
type textarea "Fetching suggested responses. Please feel free to read through the conversation…"
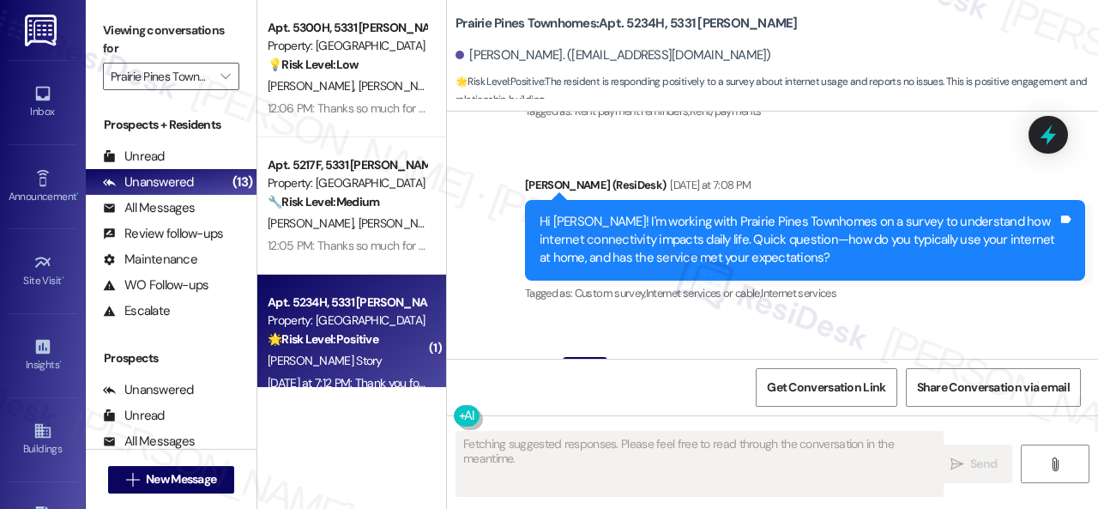
scroll to position [1325, 0]
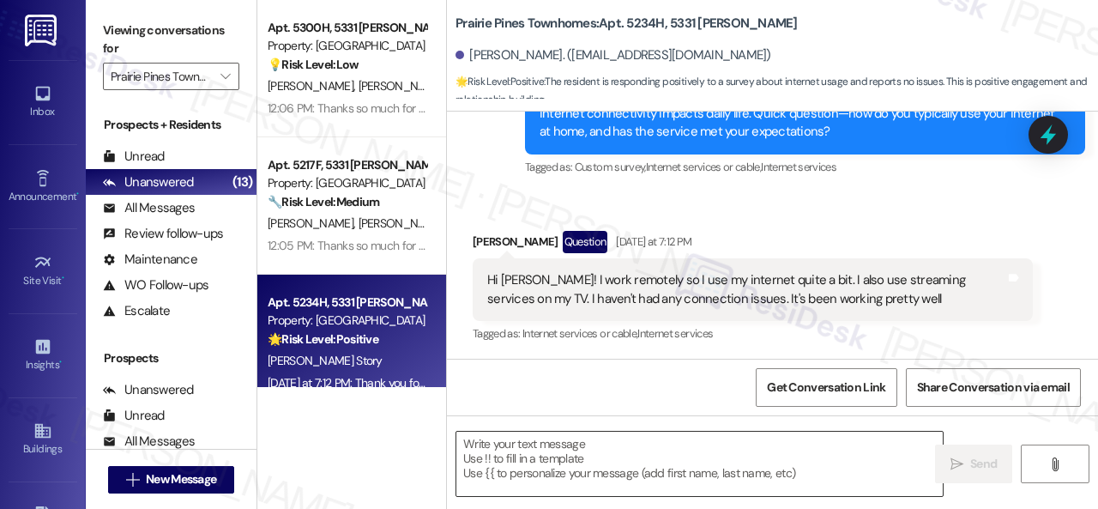
click at [587, 449] on textarea at bounding box center [699, 463] width 486 height 64
paste textarea "That’s great to hear! How does this compare to internet service at your previou…"
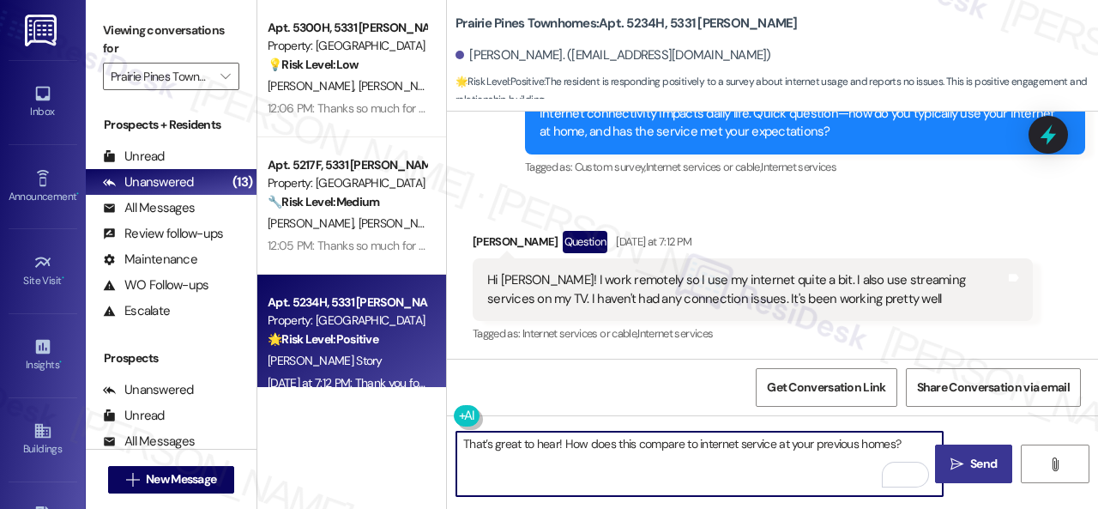
type textarea "That’s great to hear! How does this compare to internet service at your previou…"
click at [970, 459] on span "Send" at bounding box center [983, 464] width 27 height 18
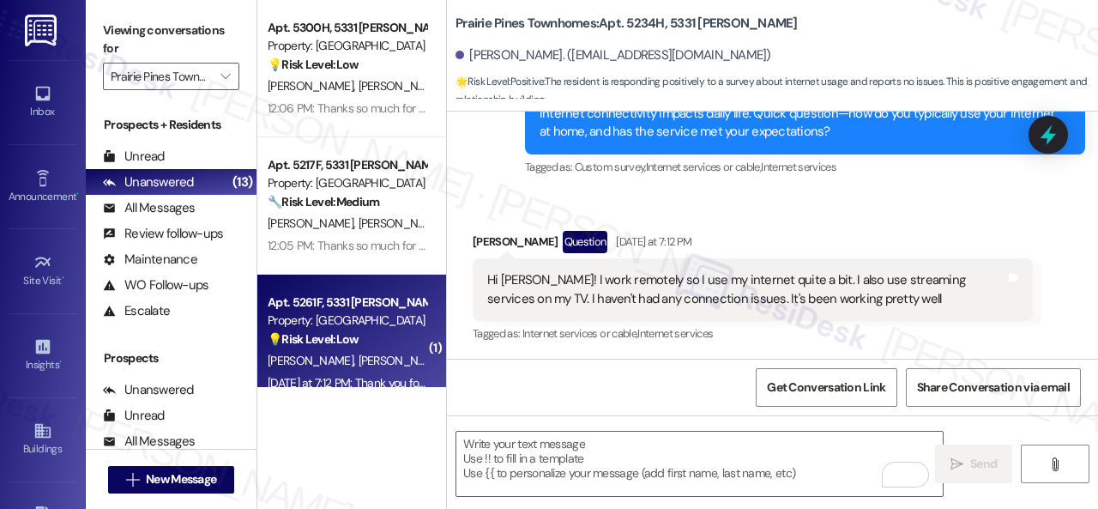
click at [398, 366] on div "C. Kraft W. Young" at bounding box center [347, 360] width 162 height 21
type textarea "Fetching suggested responses. Please feel free to read through the conversation…"
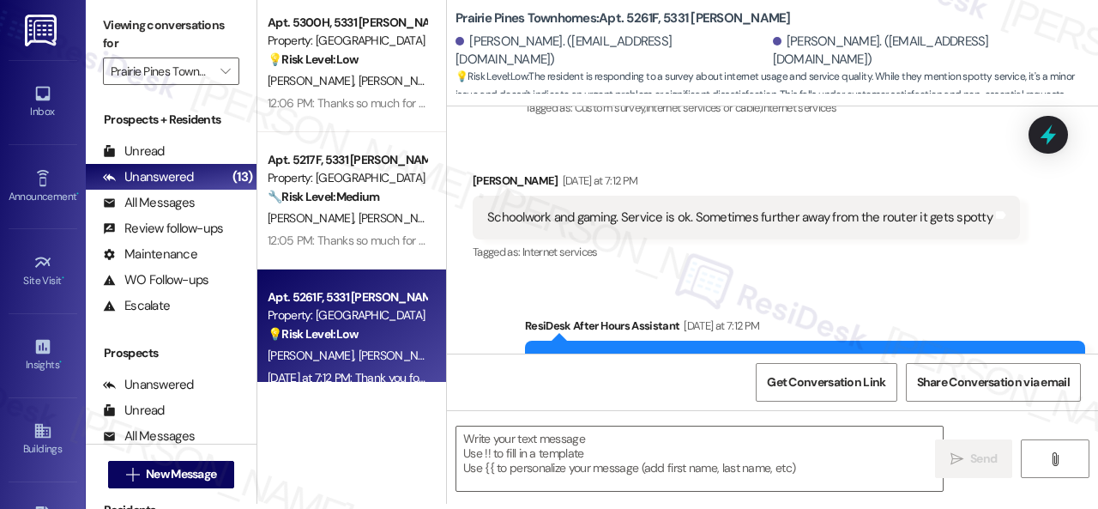
scroll to position [223, 0]
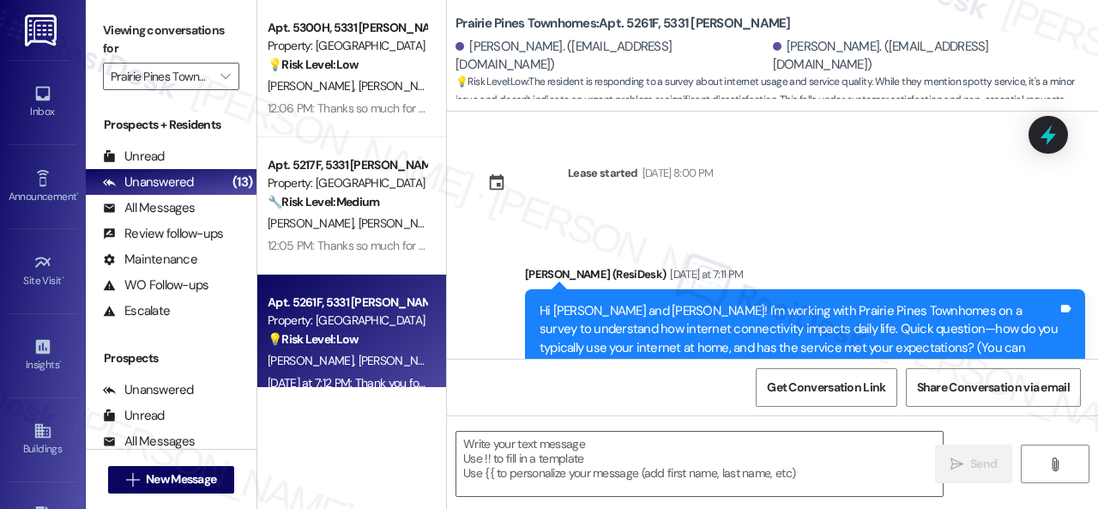
scroll to position [223, 0]
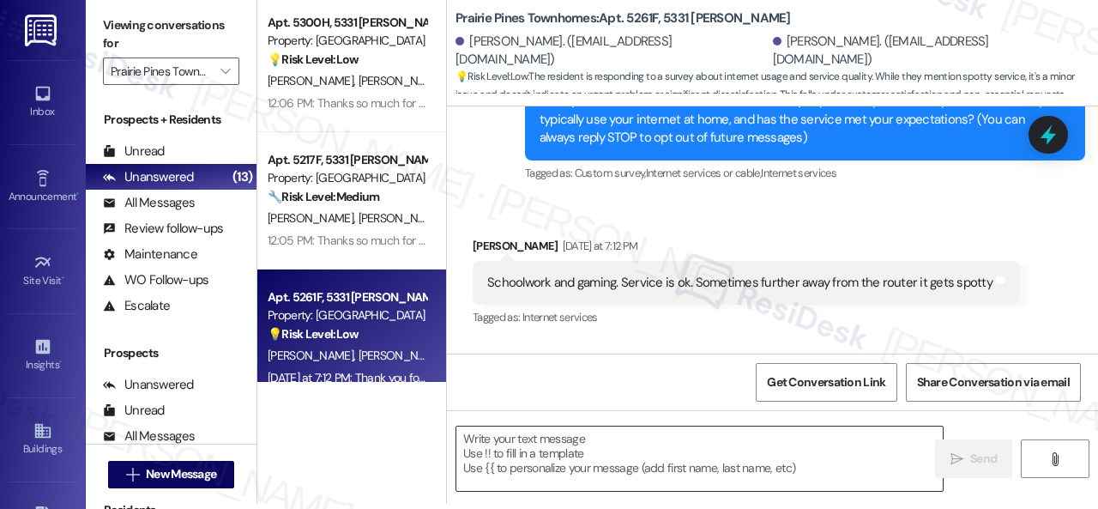
click at [530, 446] on textarea at bounding box center [699, 458] width 486 height 64
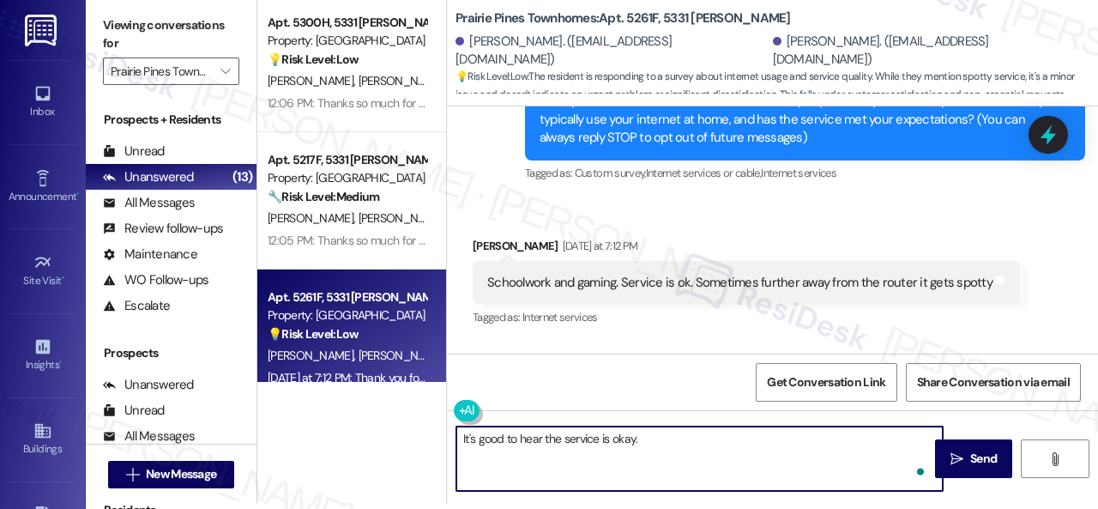
paste textarea "How does this compare to internet service at your previous homes?"
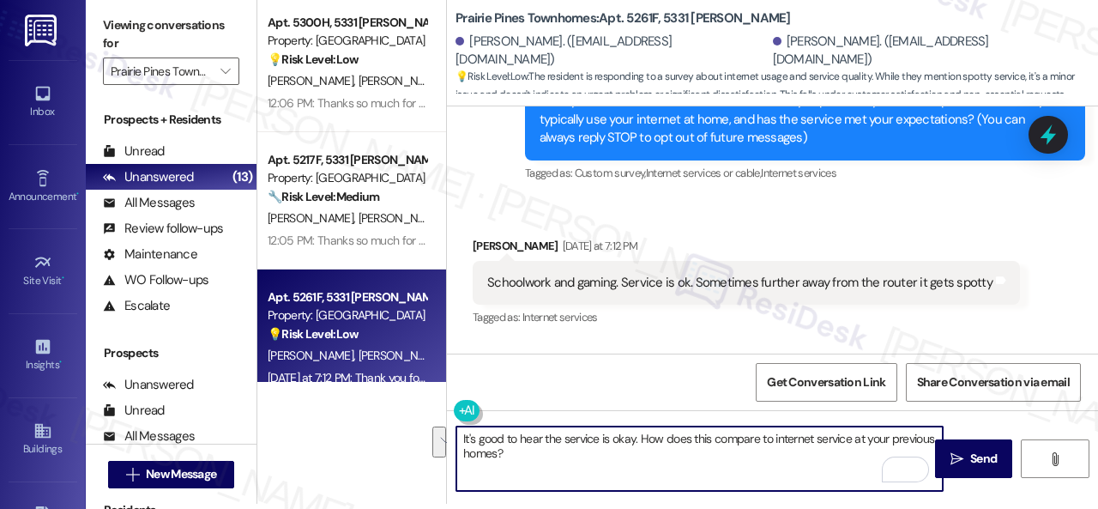
drag, startPoint x: 638, startPoint y: 440, endPoint x: 648, endPoint y: 449, distance: 13.4
click at [648, 449] on textarea "It's good to hear the service is okay. How does this compare to internet servic…" at bounding box center [699, 458] width 486 height 64
paste textarea "Is there anything that would make it even better?"
type textarea "It's good to hear the service is okay. Is there anything that would make it eve…"
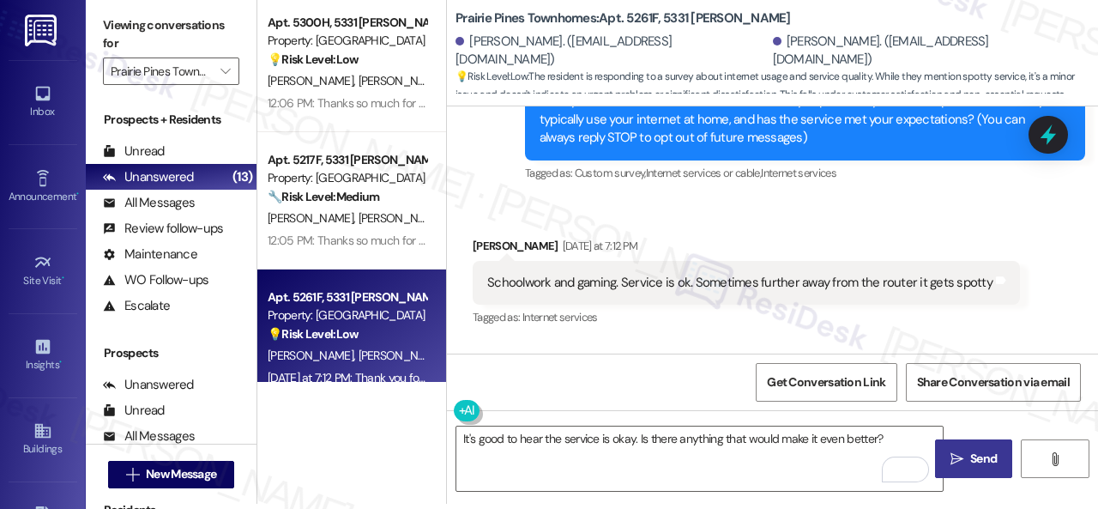
click at [951, 455] on icon "" at bounding box center [956, 459] width 13 height 14
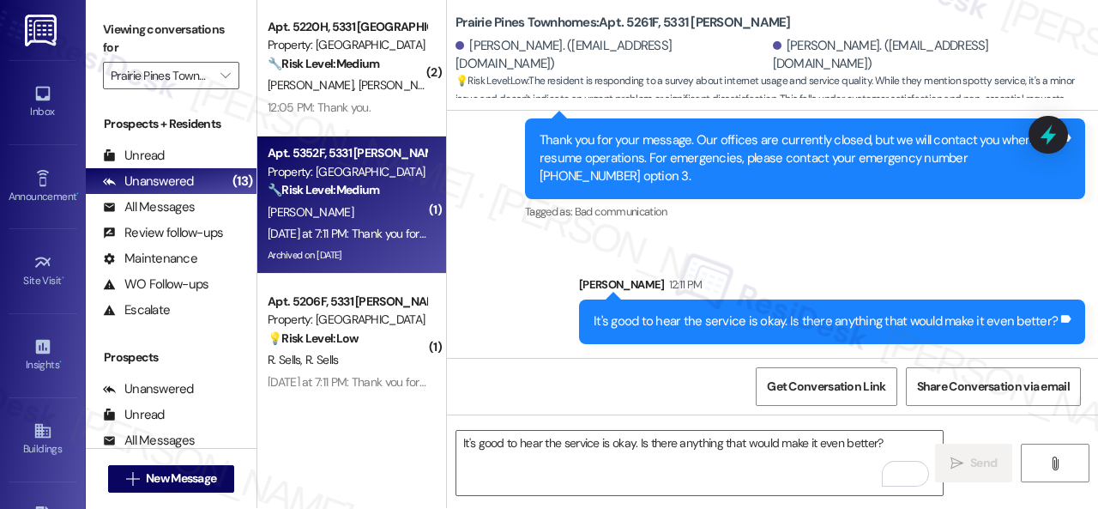
scroll to position [0, 0]
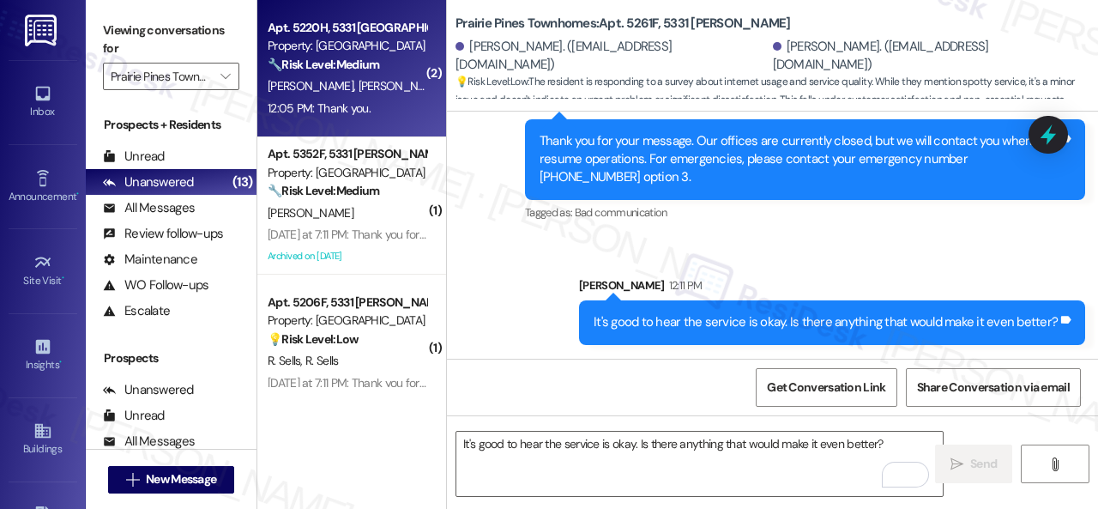
click at [385, 99] on div "12:05 PM: Thank you. 12:05 PM: Thank you." at bounding box center [347, 108] width 162 height 21
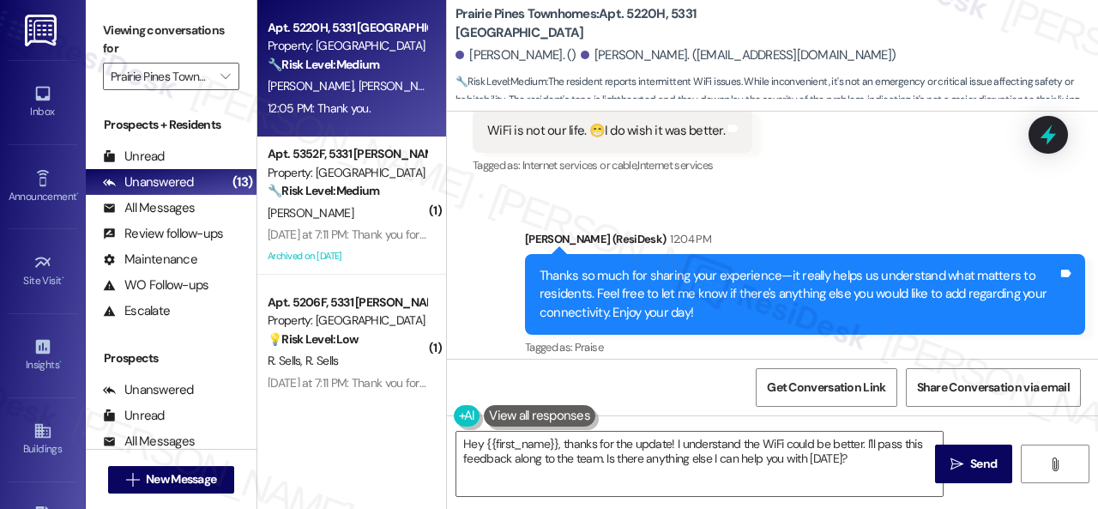
scroll to position [7540, 0]
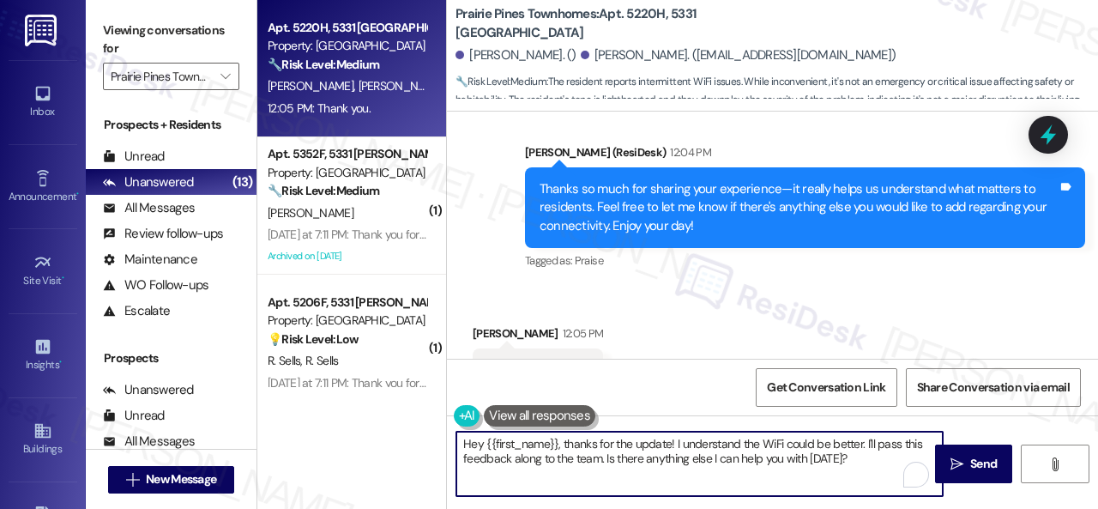
drag, startPoint x: 854, startPoint y: 455, endPoint x: 415, endPoint y: 416, distance: 440.9
click at [415, 416] on div "Apt. 5220H, 5331 [PERSON_NAME] Property: [GEOGRAPHIC_DATA] Townhomes 🔧 Risk Lev…" at bounding box center [677, 254] width 840 height 509
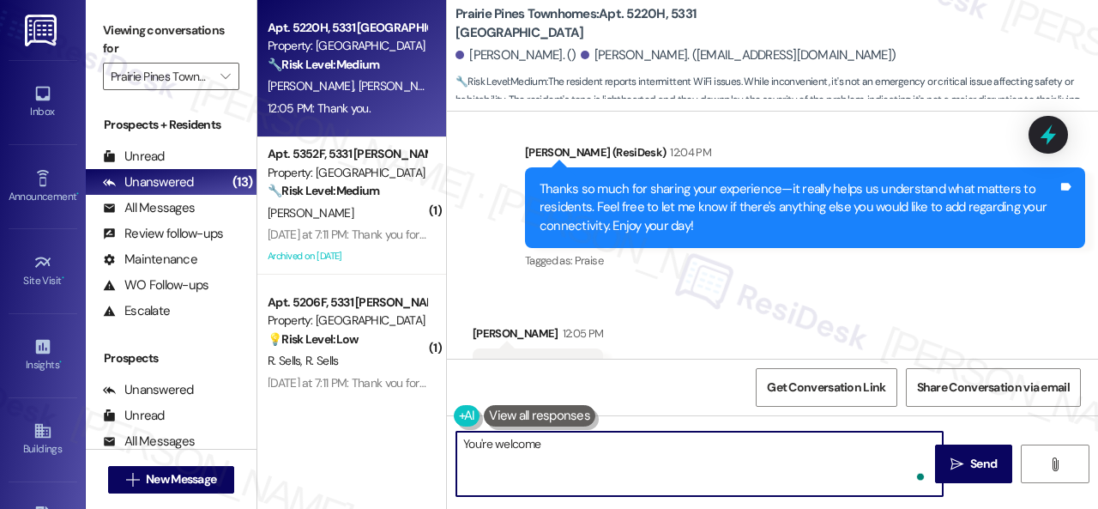
type textarea "You're welcome!"
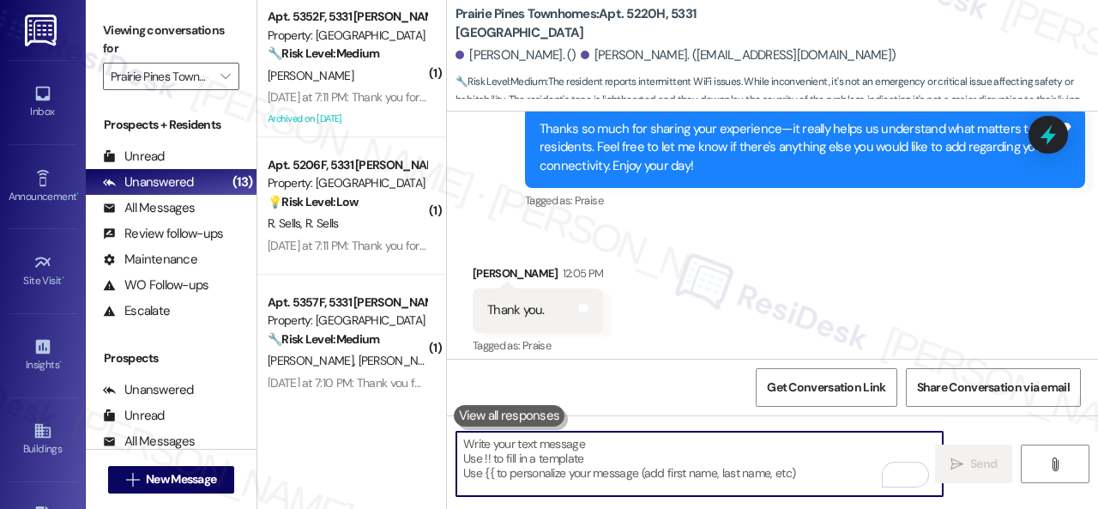
scroll to position [7660, 0]
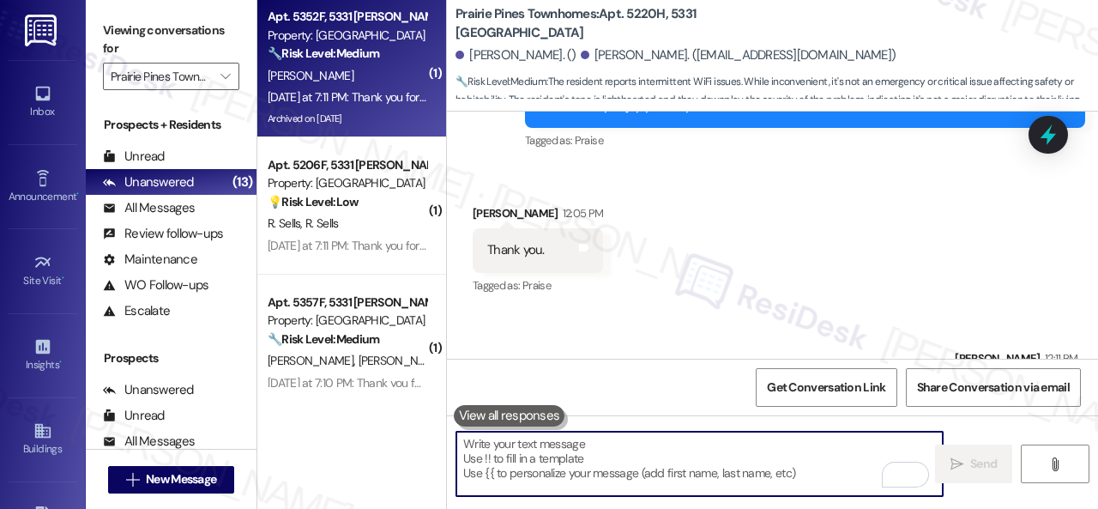
click at [362, 83] on div "[PERSON_NAME]" at bounding box center [347, 75] width 162 height 21
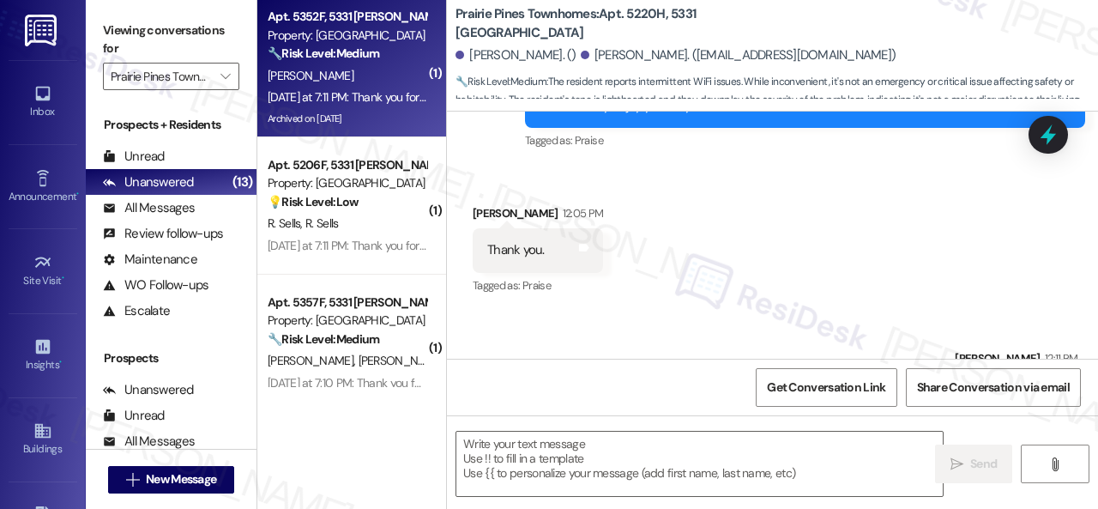
type textarea "Fetching suggested responses. Please feel free to read through the conversation…"
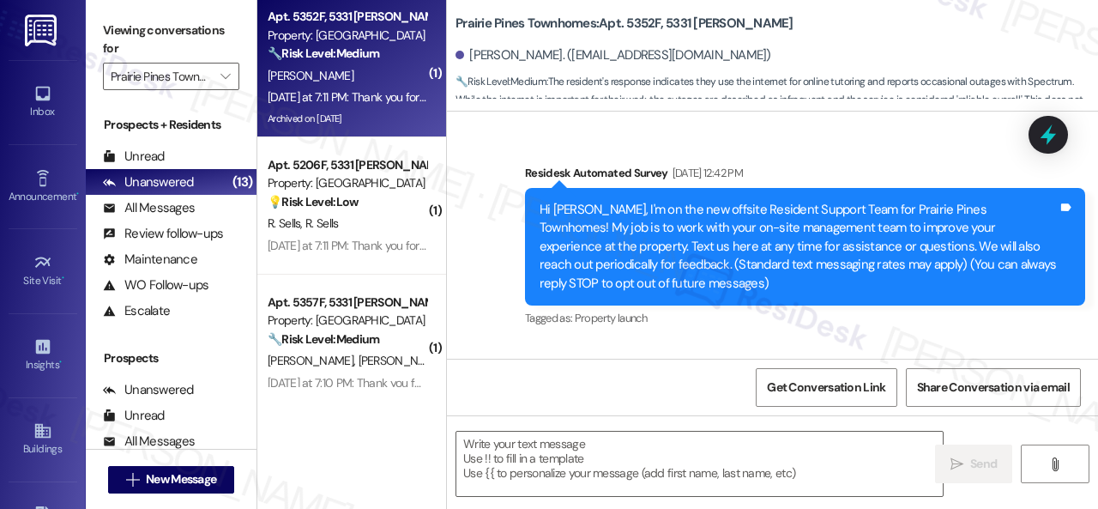
type textarea "Fetching suggested responses. Please feel free to read through the conversation…"
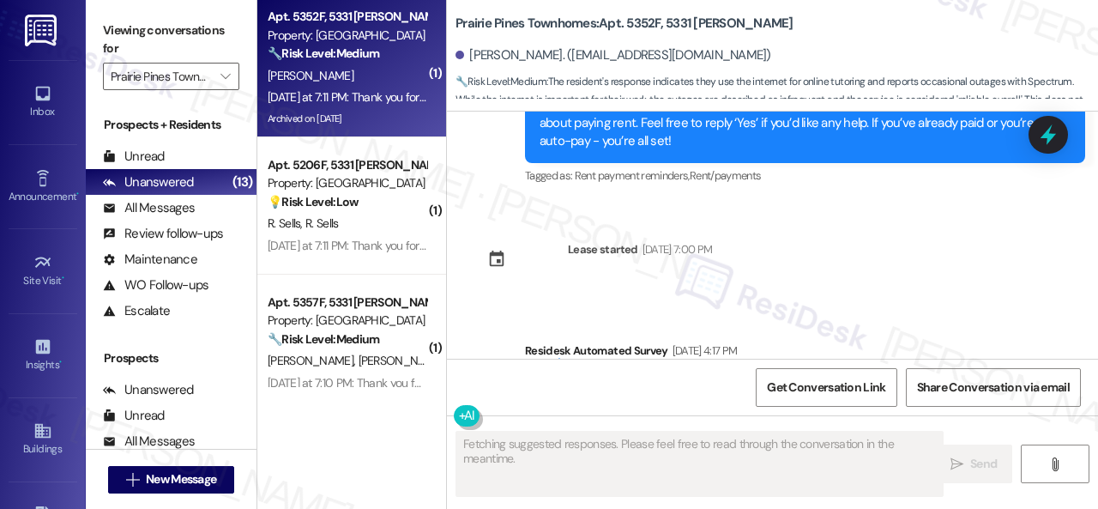
scroll to position [5462, 0]
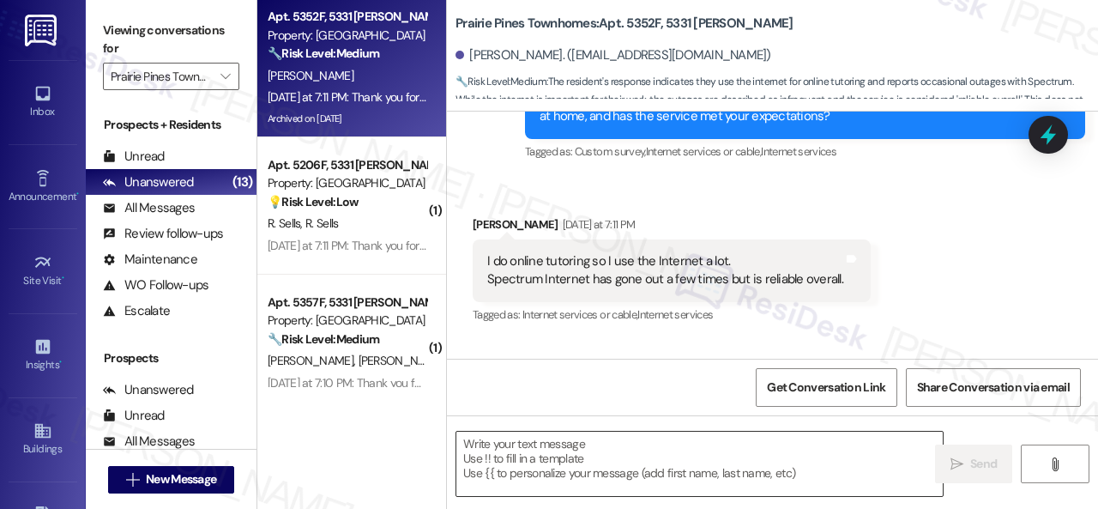
click at [538, 461] on textarea at bounding box center [699, 463] width 486 height 64
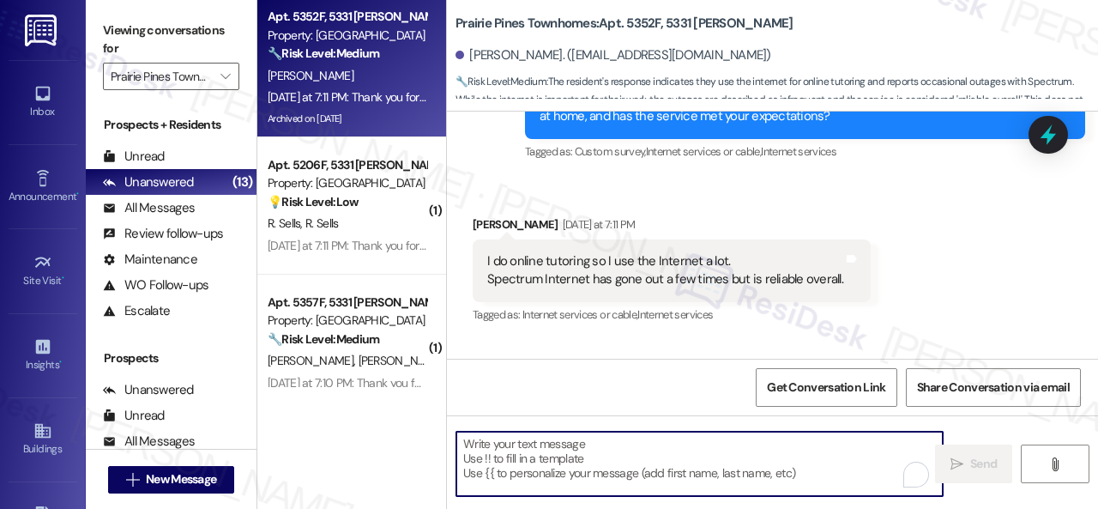
paste textarea "I'm sorry to hear that. How often does this occur?"
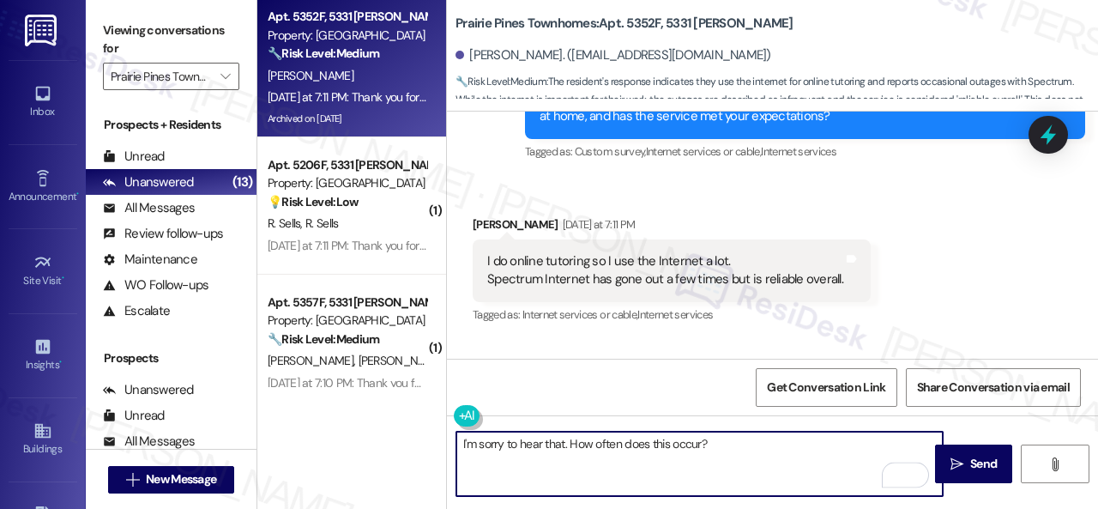
click at [726, 437] on textarea "I'm sorry to hear that. How often does this occur?" at bounding box center [699, 463] width 486 height 64
type textarea "I'm sorry to hear that. How often does this occur?"
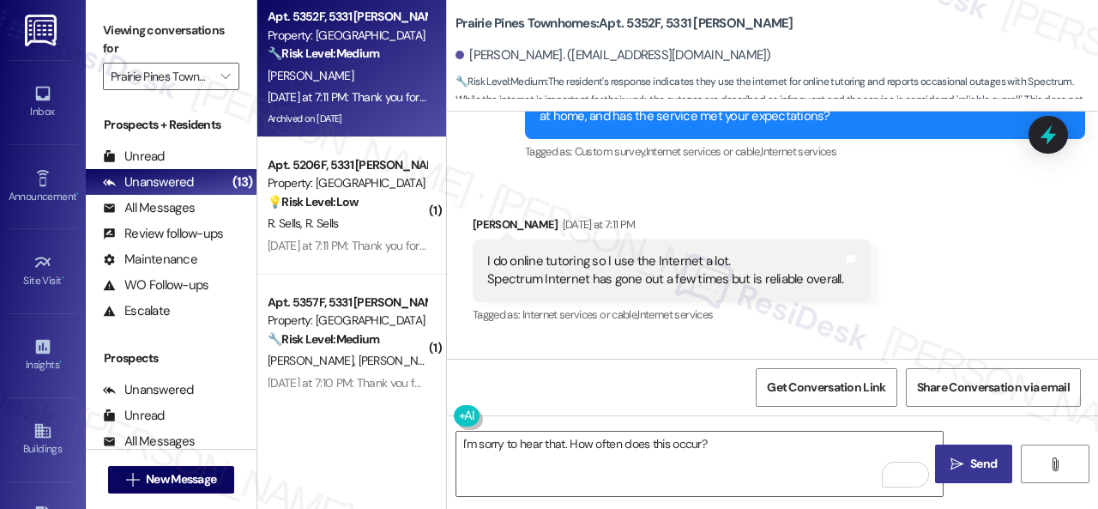
click at [949, 455] on span " Send" at bounding box center [974, 464] width 54 height 18
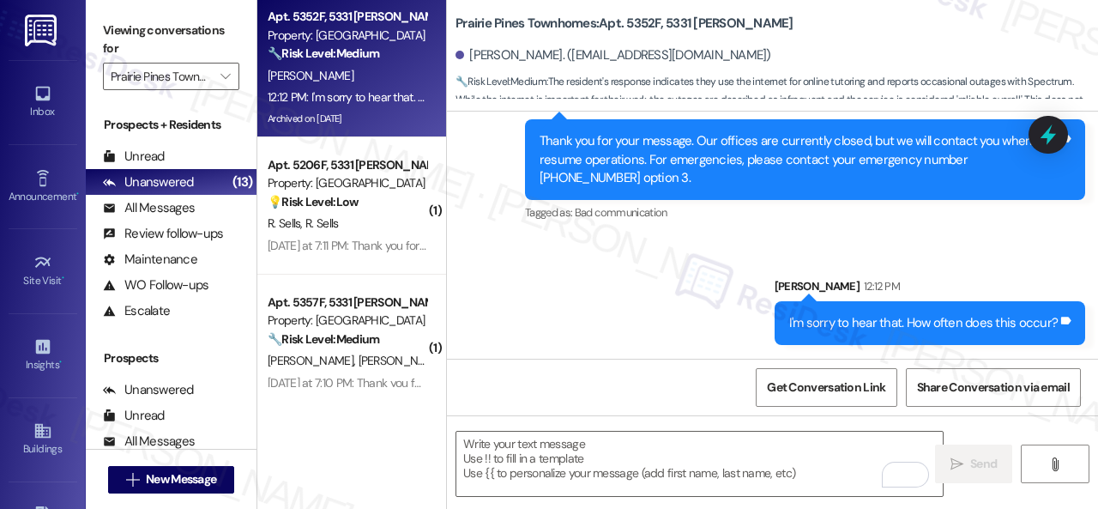
scroll to position [5764, 0]
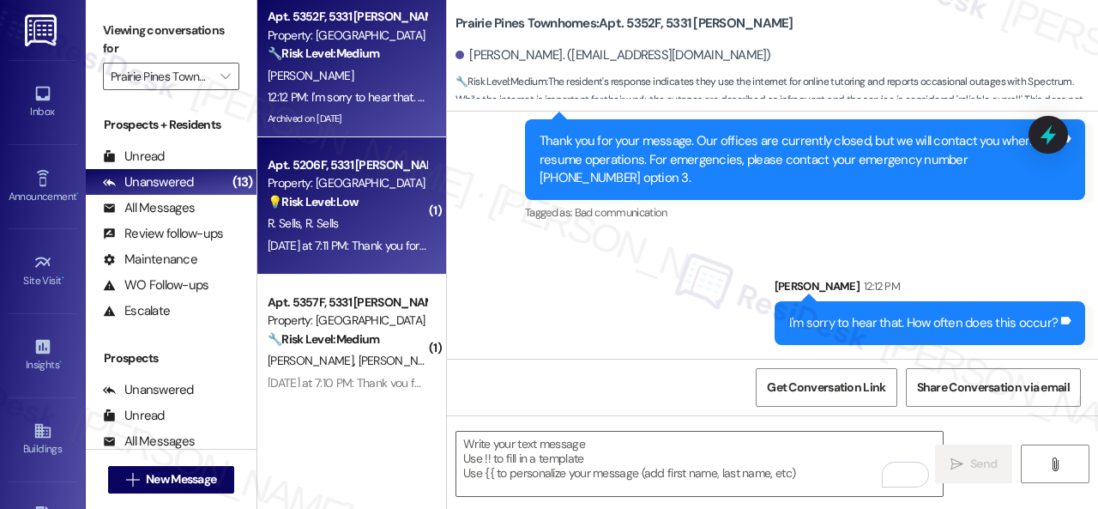
click at [364, 220] on div "R. Sells R. Sells" at bounding box center [347, 223] width 162 height 21
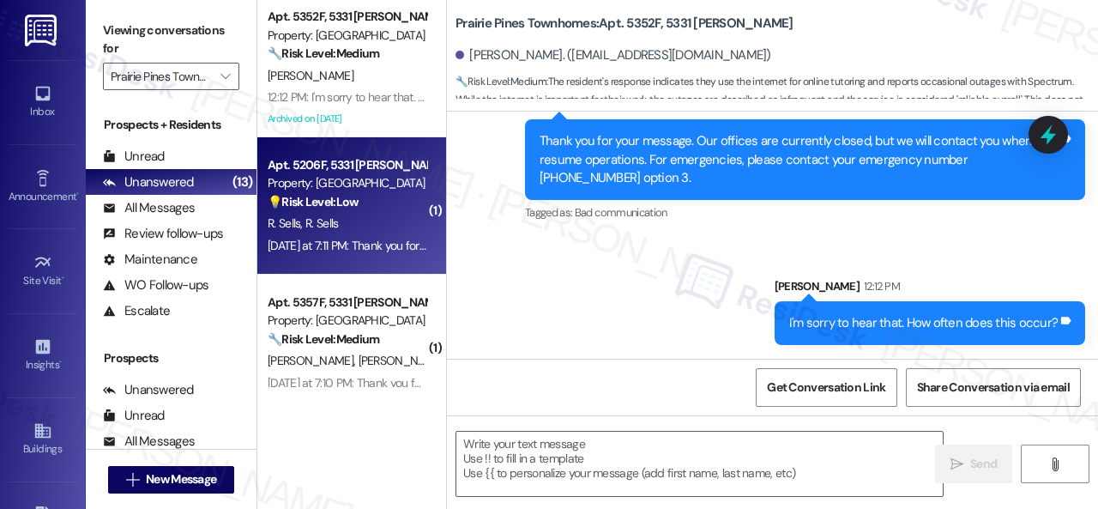
type textarea "Fetching suggested responses. Please feel free to read through the conversation…"
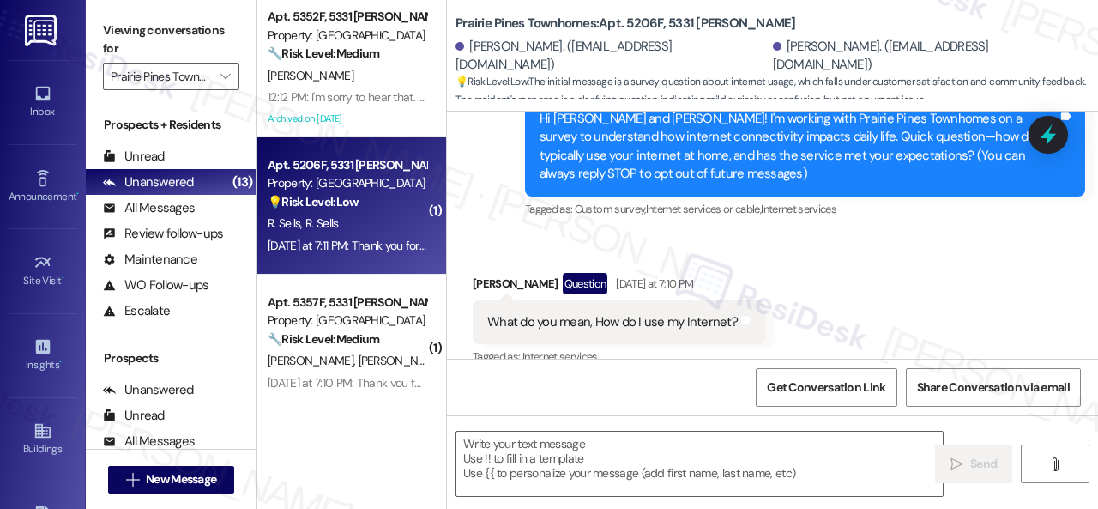
scroll to position [215, 0]
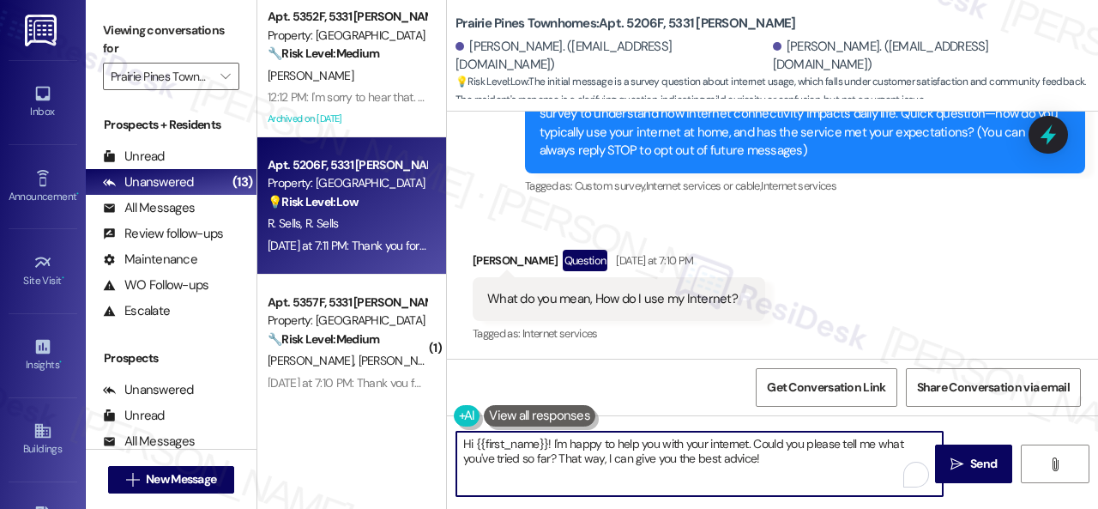
drag, startPoint x: 765, startPoint y: 462, endPoint x: 434, endPoint y: 428, distance: 332.8
click at [434, 428] on div "Apt. 5352F, 5331 [PERSON_NAME] Property: [GEOGRAPHIC_DATA] Townhomes 🔧 Risk Lev…" at bounding box center [677, 254] width 840 height 509
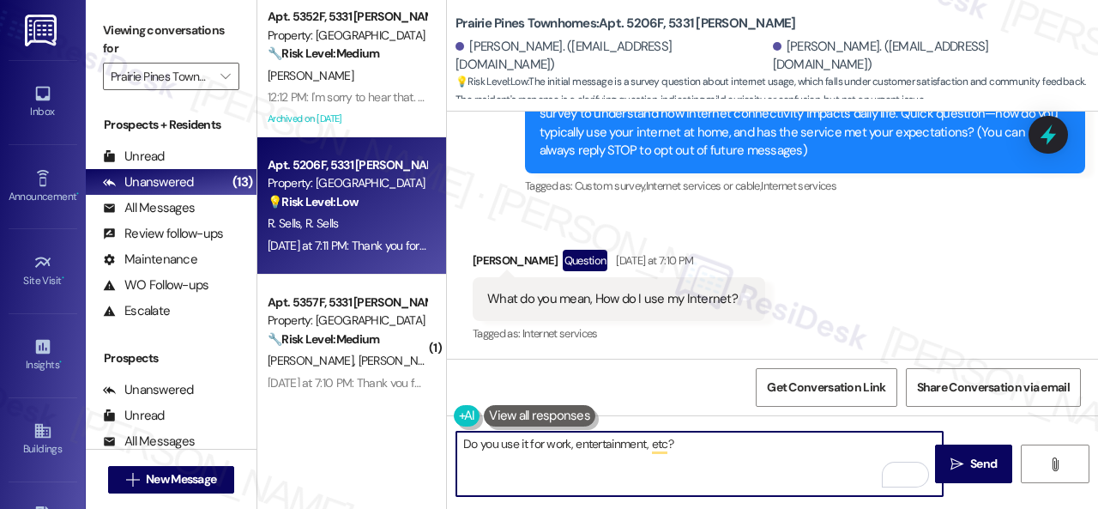
click at [667, 444] on textarea "Do you use it for work, entertainment, etc?" at bounding box center [699, 463] width 486 height 64
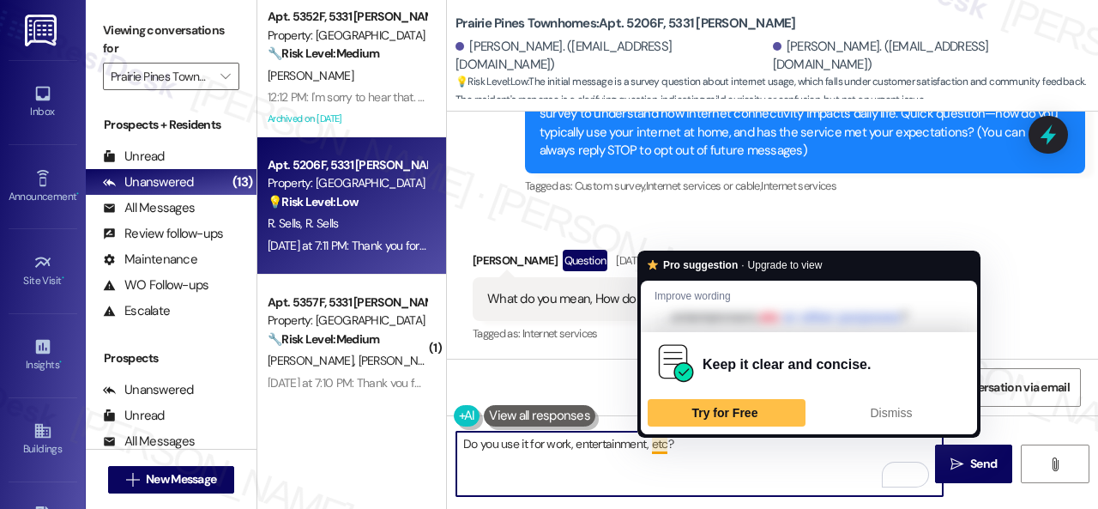
click at [659, 440] on textarea "Do you use it for work, entertainment, etc?" at bounding box center [699, 463] width 486 height 64
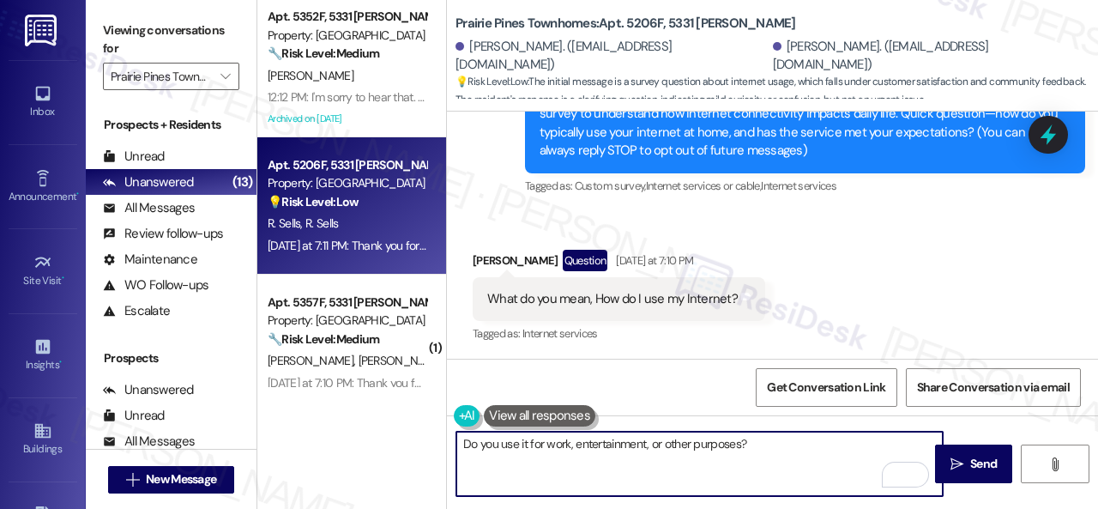
click at [743, 443] on textarea "Do you use it for work, entertainment, or other purposes?" at bounding box center [699, 463] width 486 height 64
click at [739, 442] on textarea "Do you use it for work, entertainment, or other purposes?" at bounding box center [699, 463] width 486 height 64
type textarea "Do you use it for work, entertainment, or other purposes, and are you satisfied…"
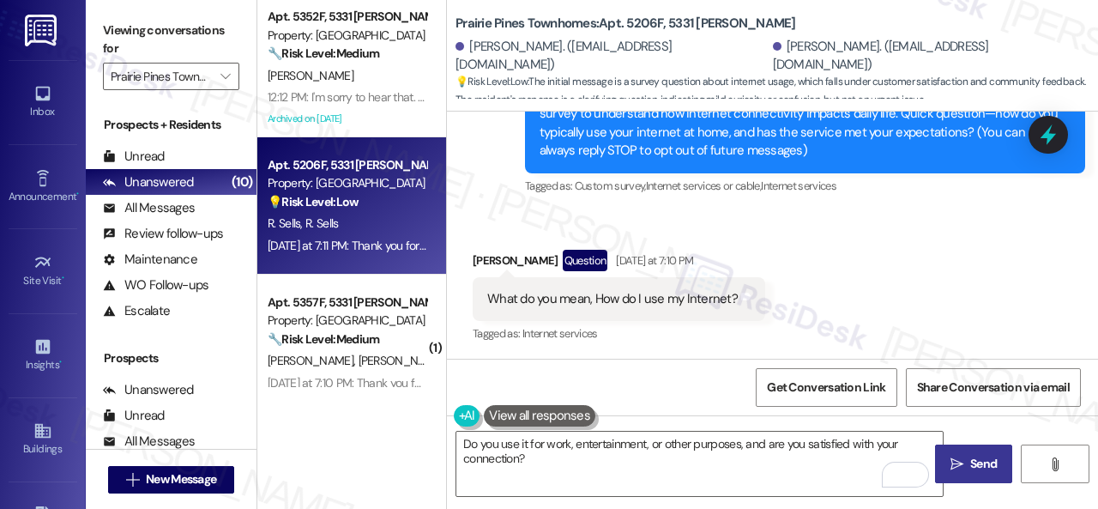
click at [950, 458] on icon "" at bounding box center [956, 464] width 13 height 14
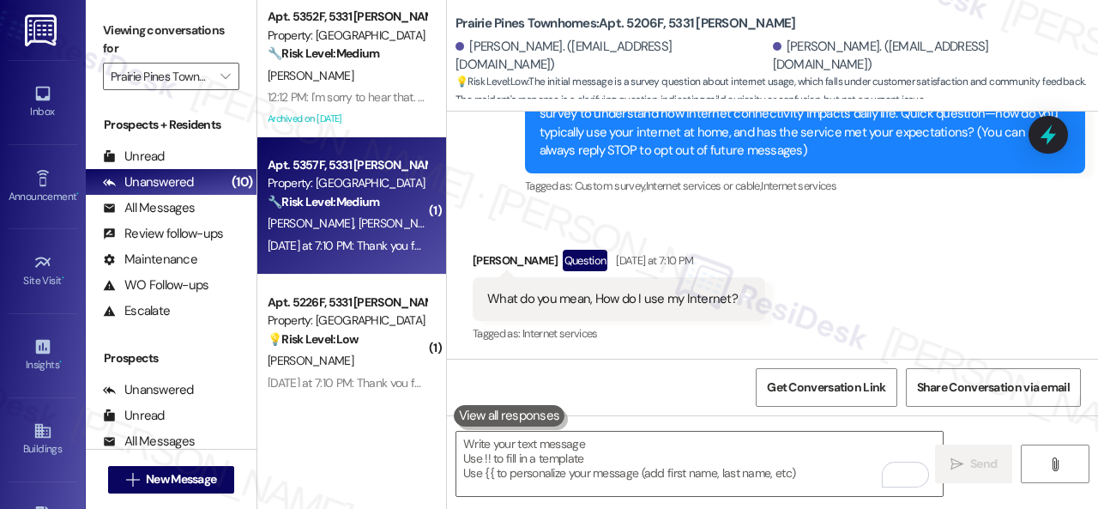
click at [400, 224] on div "[PERSON_NAME] [PERSON_NAME]" at bounding box center [347, 223] width 162 height 21
type textarea "Fetching suggested responses. Please feel free to read through the conversation…"
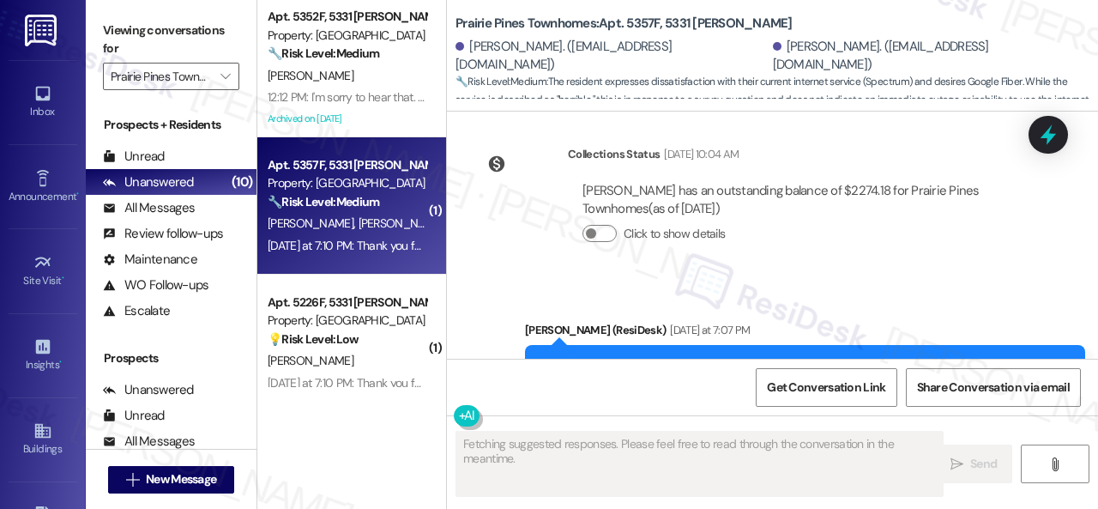
scroll to position [4709, 0]
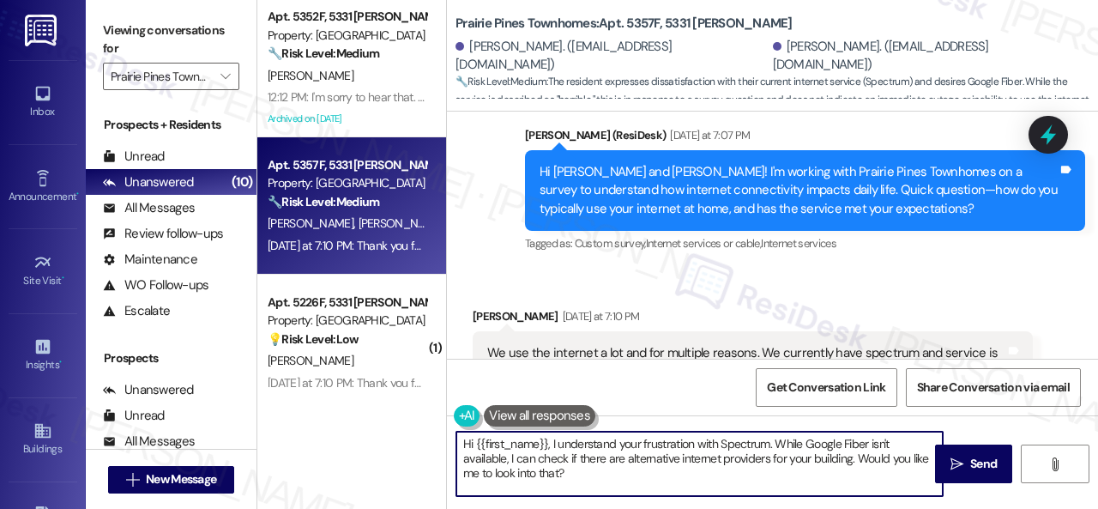
drag, startPoint x: 575, startPoint y: 474, endPoint x: 424, endPoint y: 418, distance: 162.0
click at [381, 426] on div "Apt. 5352F, 5331 [PERSON_NAME] Property: [GEOGRAPHIC_DATA] Townhomes 🔧 Risk Lev…" at bounding box center [677, 254] width 840 height 509
paste textarea "I'm sorry to hear that. What issues do you encounter"
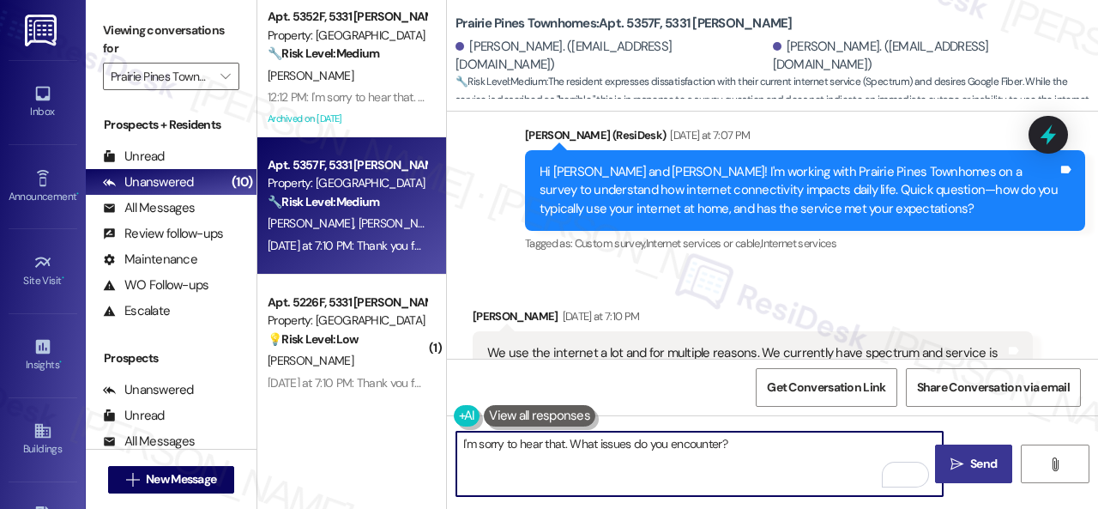
type textarea "I'm sorry to hear that. What issues do you encounter?"
click at [976, 450] on button " Send" at bounding box center [973, 463] width 77 height 39
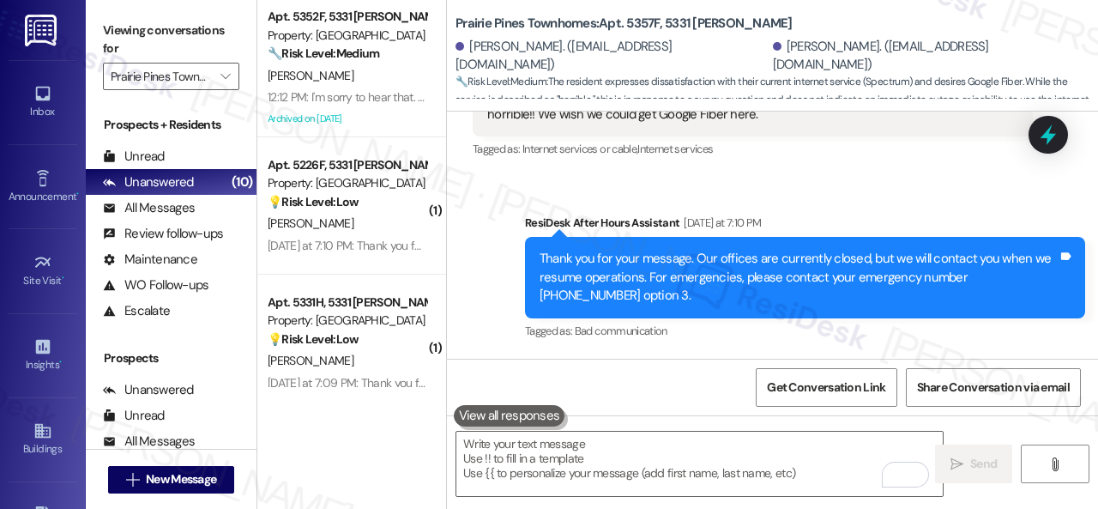
scroll to position [5011, 0]
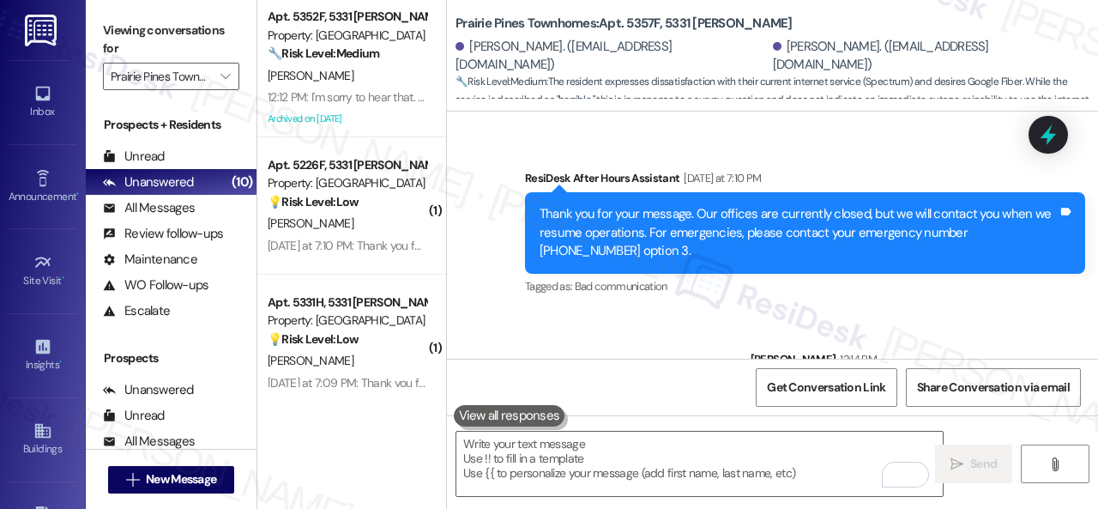
drag, startPoint x: 372, startPoint y: 226, endPoint x: 497, endPoint y: 222, distance: 125.3
click at [374, 226] on div "[PERSON_NAME]" at bounding box center [347, 223] width 162 height 21
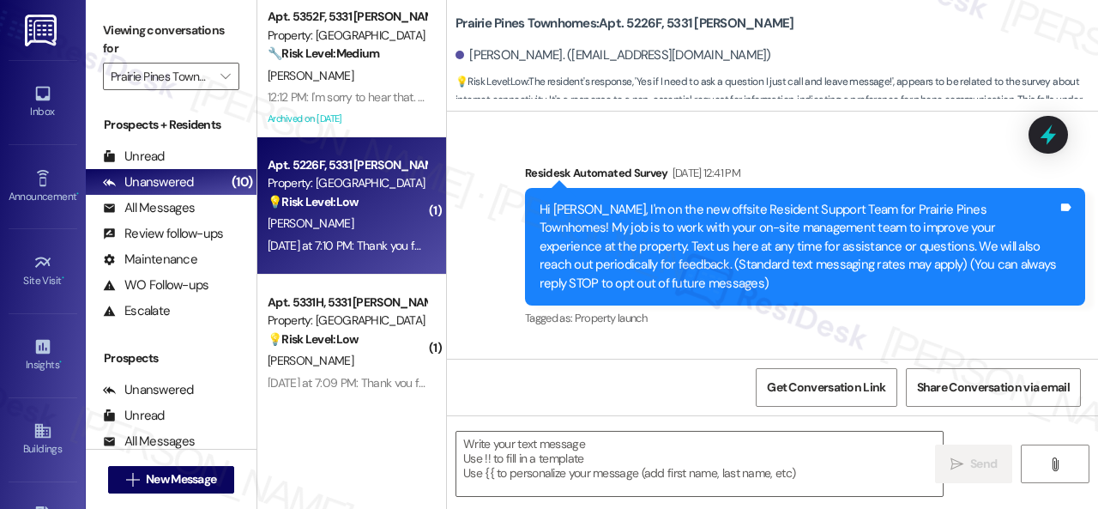
type textarea "Fetching suggested responses. Please feel free to read through the conversation…"
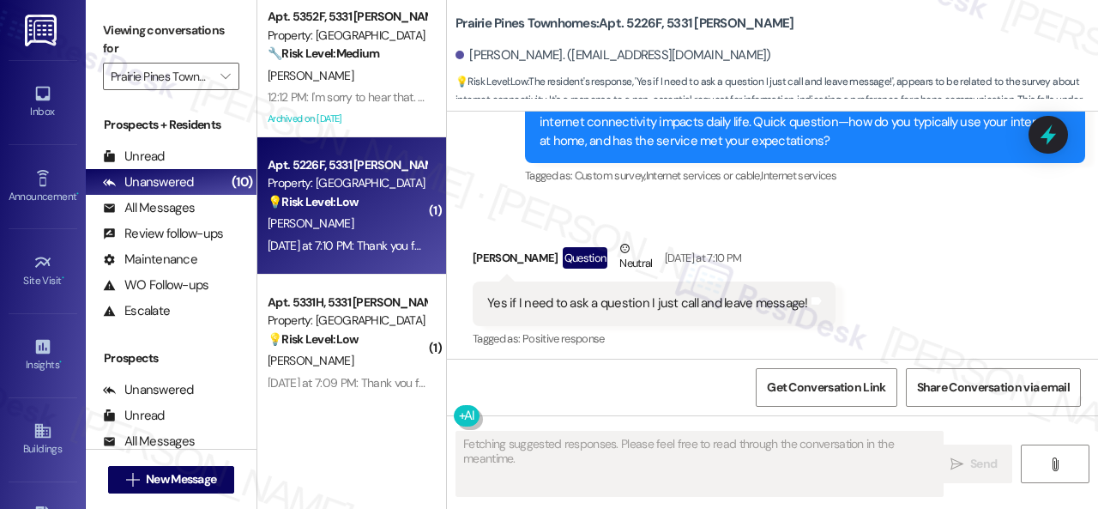
scroll to position [4430, 0]
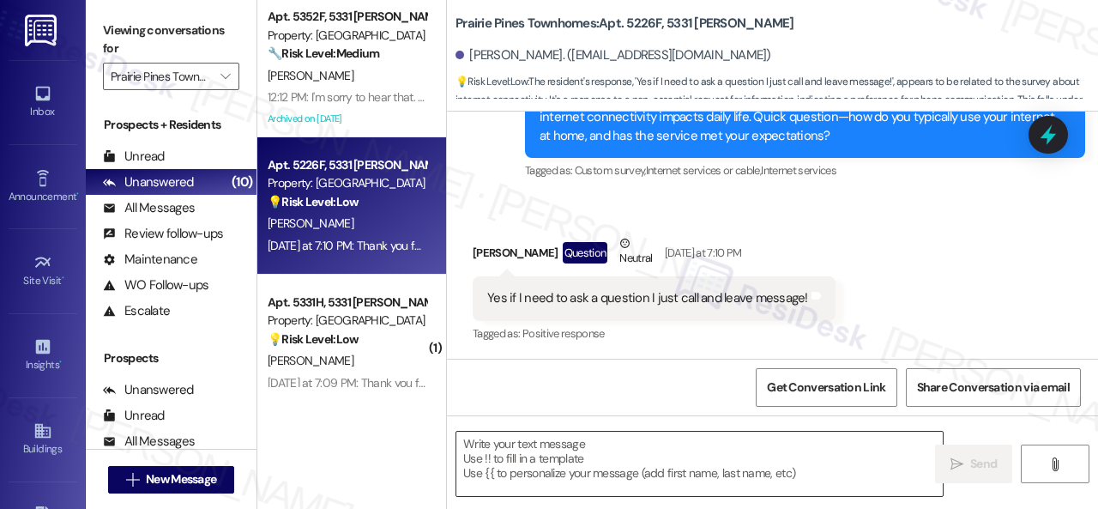
drag, startPoint x: 504, startPoint y: 461, endPoint x: 518, endPoint y: 462, distance: 13.8
click at [505, 461] on textarea at bounding box center [699, 463] width 486 height 64
paste textarea "Feel free to let me know if there's anything else you would like to add regardi…"
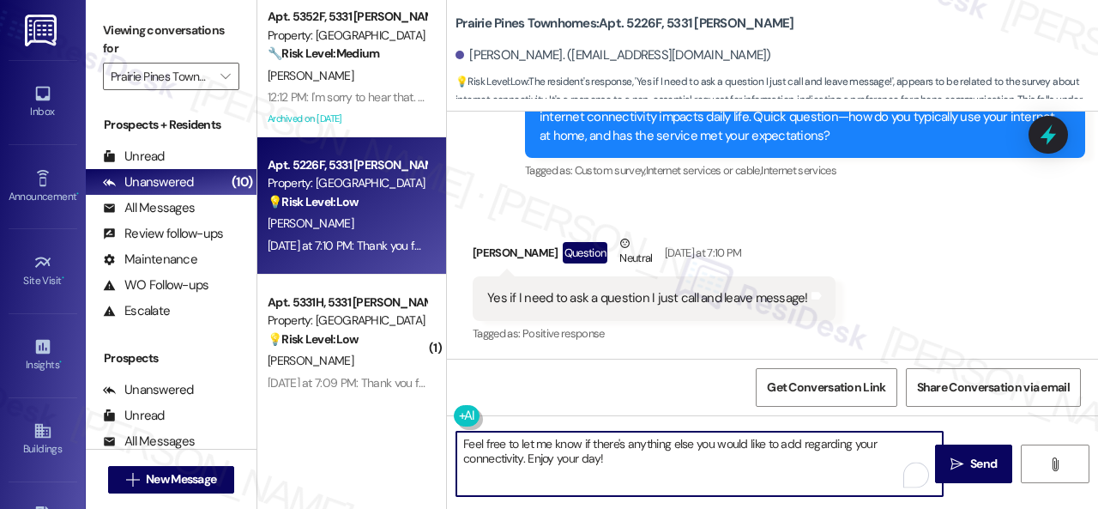
click at [686, 447] on textarea "Feel free to let me know if there's anything else you would like to add regardi…" at bounding box center [699, 463] width 486 height 64
click at [768, 447] on textarea "Feel free to let me know if there's anything you would like to add regarding yo…" at bounding box center [699, 463] width 486 height 64
click at [748, 462] on textarea "Feel free to let me know if there's anything you would like to share regarding …" at bounding box center [699, 463] width 486 height 64
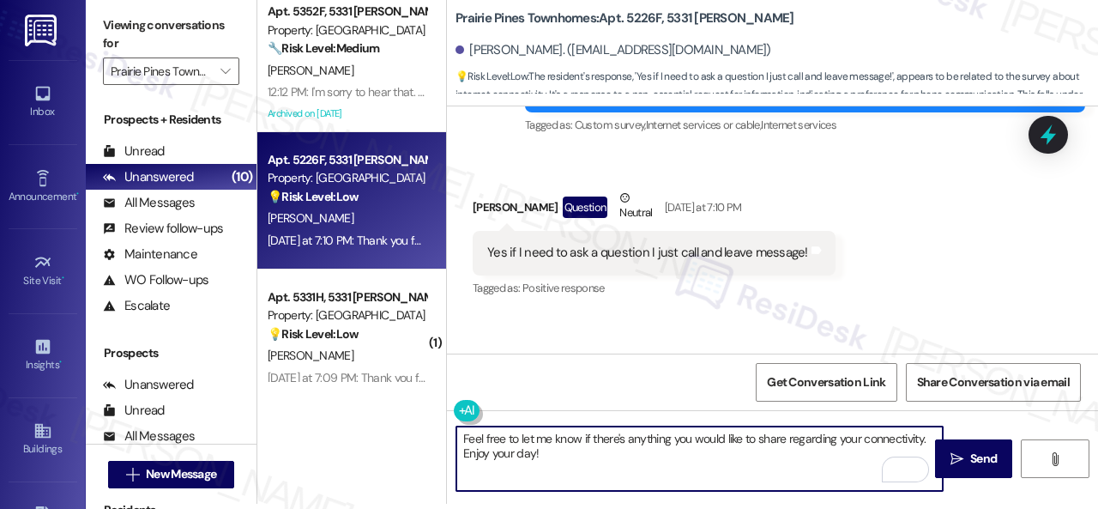
scroll to position [4612, 0]
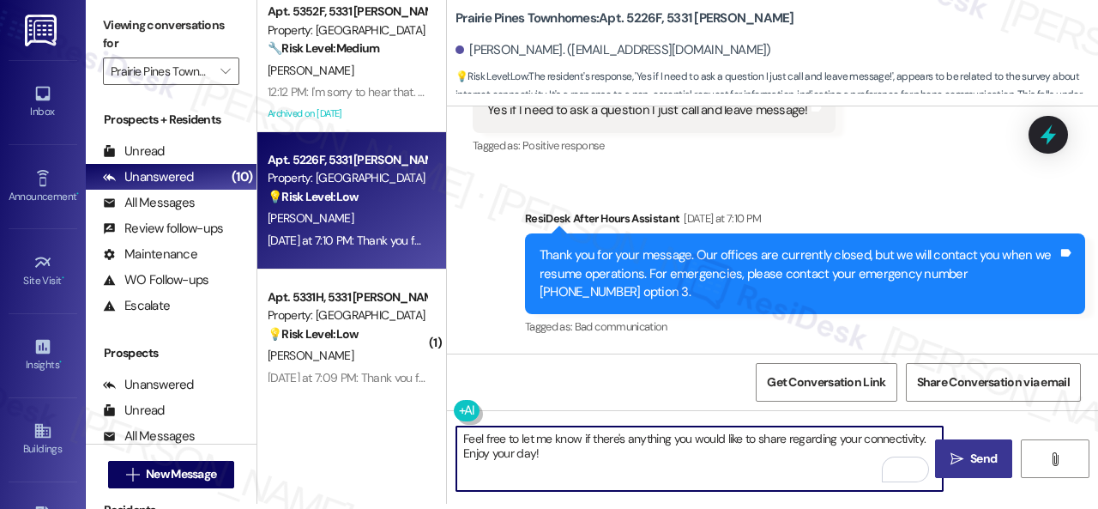
type textarea "Feel free to let me know if there's anything you would like to share regarding …"
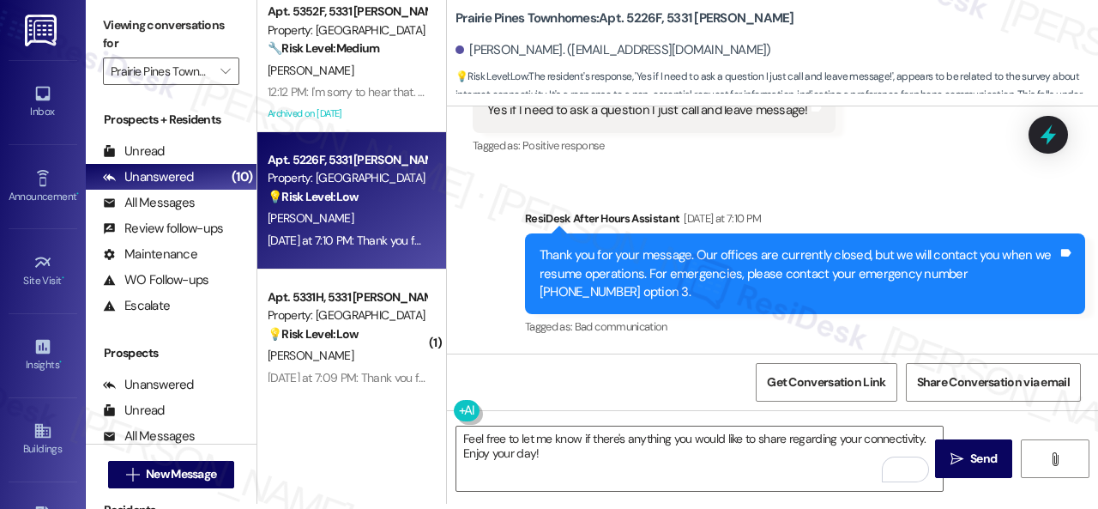
drag, startPoint x: 954, startPoint y: 459, endPoint x: 954, endPoint y: 431, distance: 27.4
click at [954, 459] on icon "" at bounding box center [956, 459] width 13 height 14
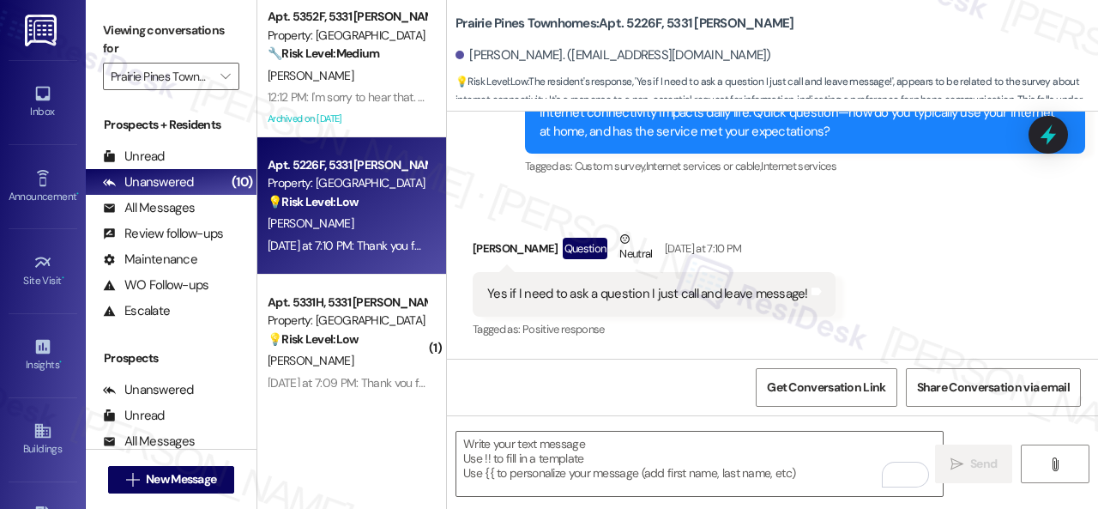
scroll to position [4430, 0]
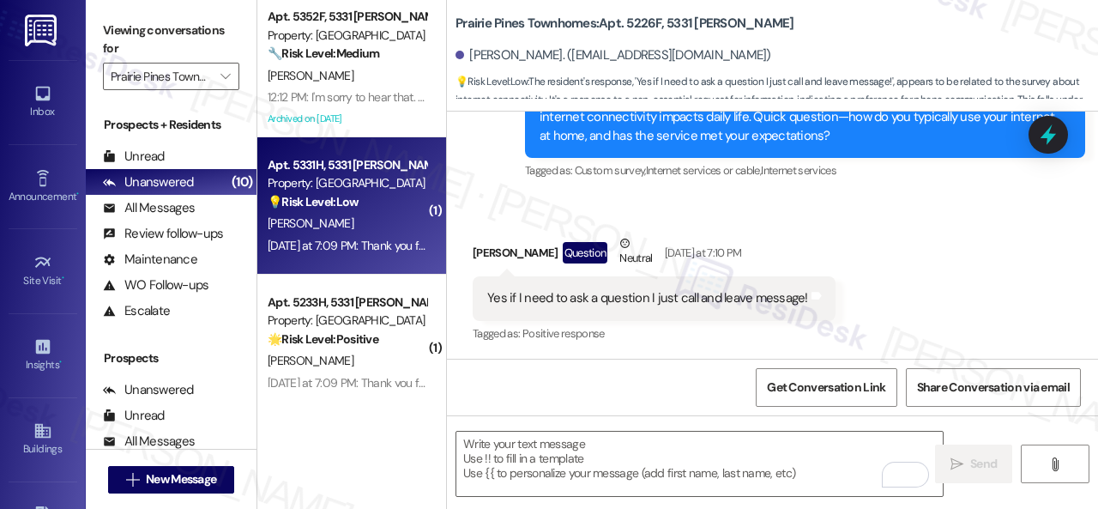
click at [370, 226] on div "[PERSON_NAME]" at bounding box center [347, 223] width 162 height 21
type textarea "Fetching suggested responses. Please feel free to read through the conversation…"
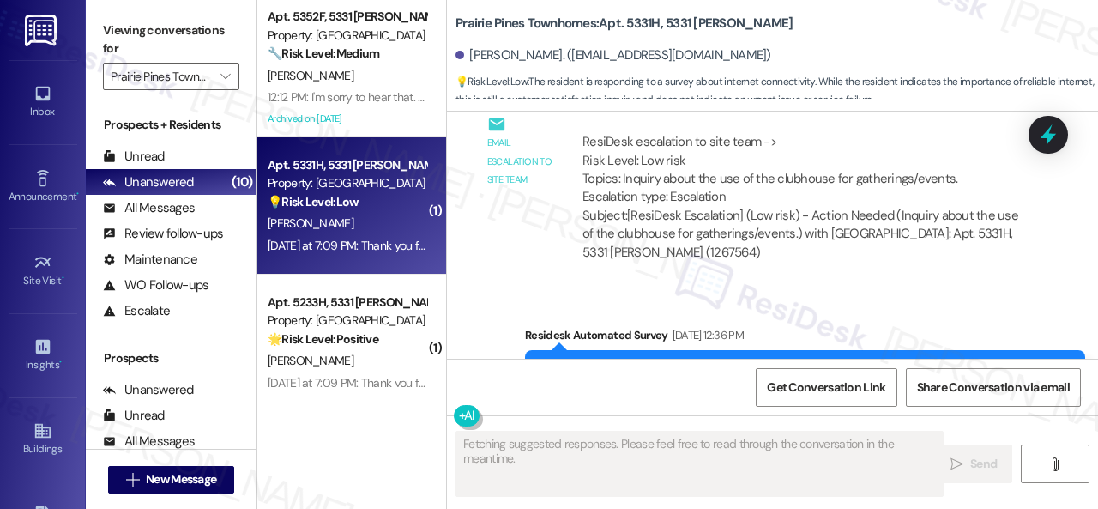
scroll to position [3595, 0]
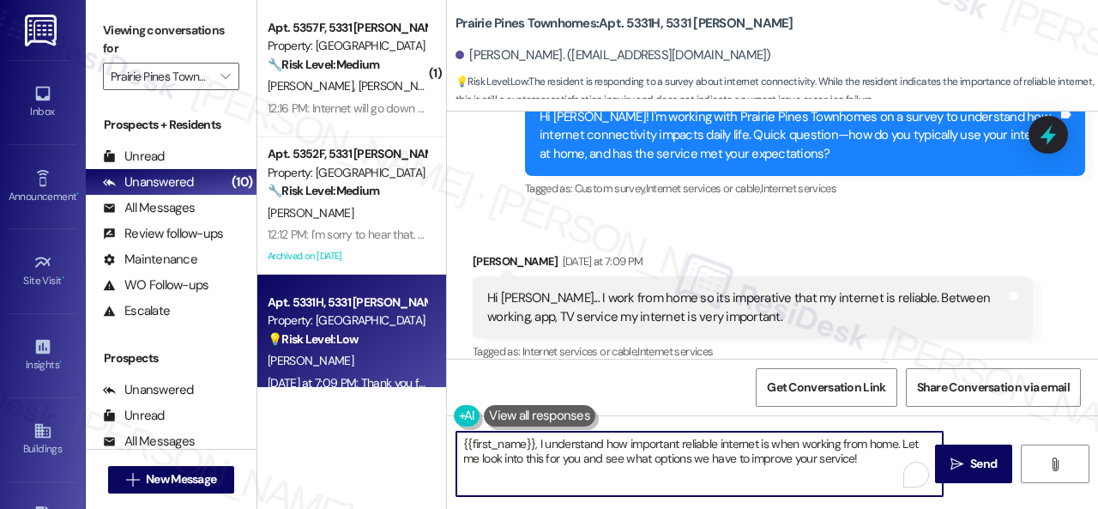
drag, startPoint x: 873, startPoint y: 458, endPoint x: 350, endPoint y: 437, distance: 523.6
click at [350, 437] on div "( 1 ) Apt. 5357F, 5331 [PERSON_NAME] Property: [GEOGRAPHIC_DATA] Townhomes 🔧 Ri…" at bounding box center [677, 254] width 840 height 509
paste textarea "What works well for you?"
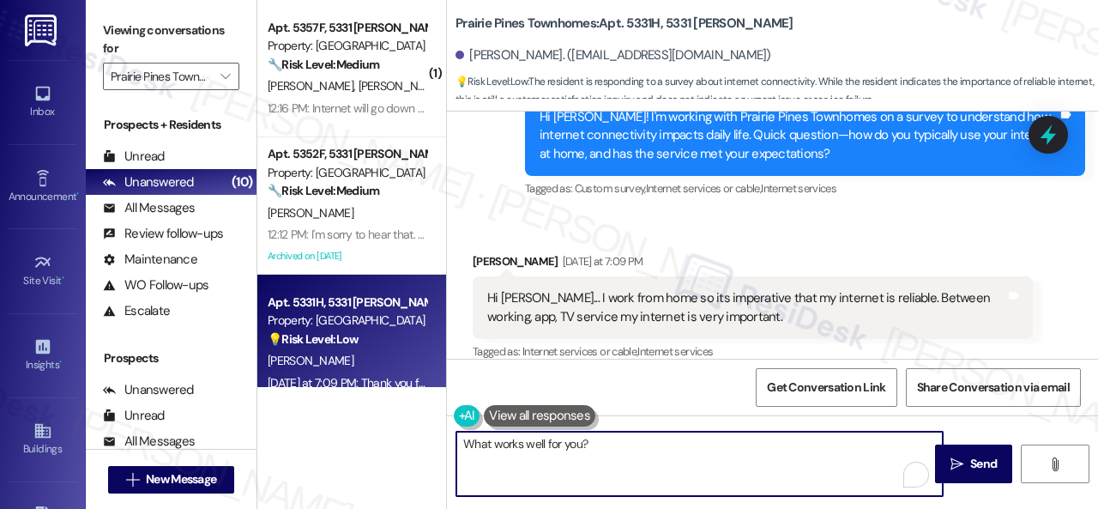
click at [580, 440] on textarea "What works well for you?" at bounding box center [699, 463] width 486 height 64
click at [774, 444] on textarea "What works well for you with your current connection?" at bounding box center [699, 463] width 486 height 64
type textarea "What works well for you with your current connection?"
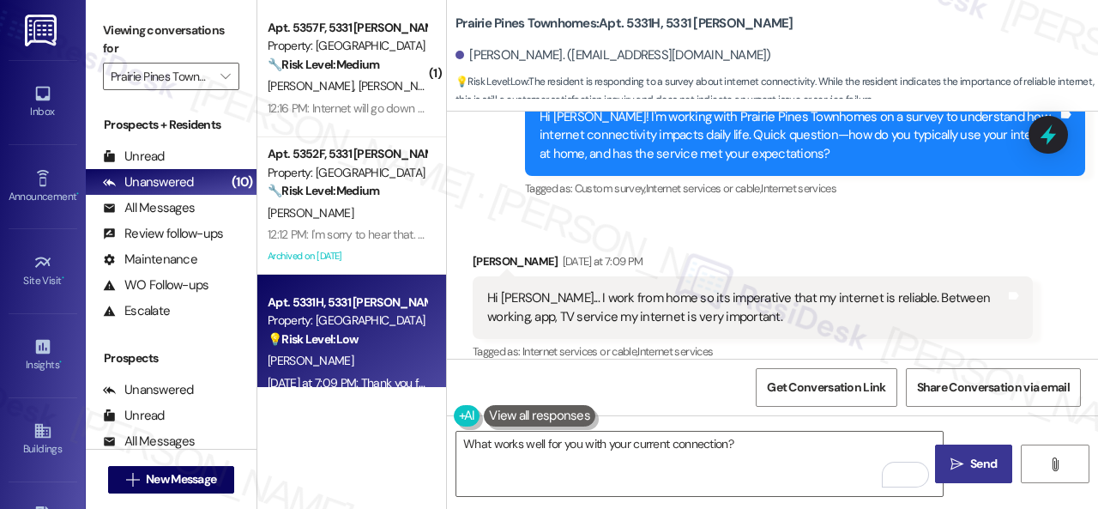
click at [970, 469] on span "Send" at bounding box center [983, 464] width 27 height 18
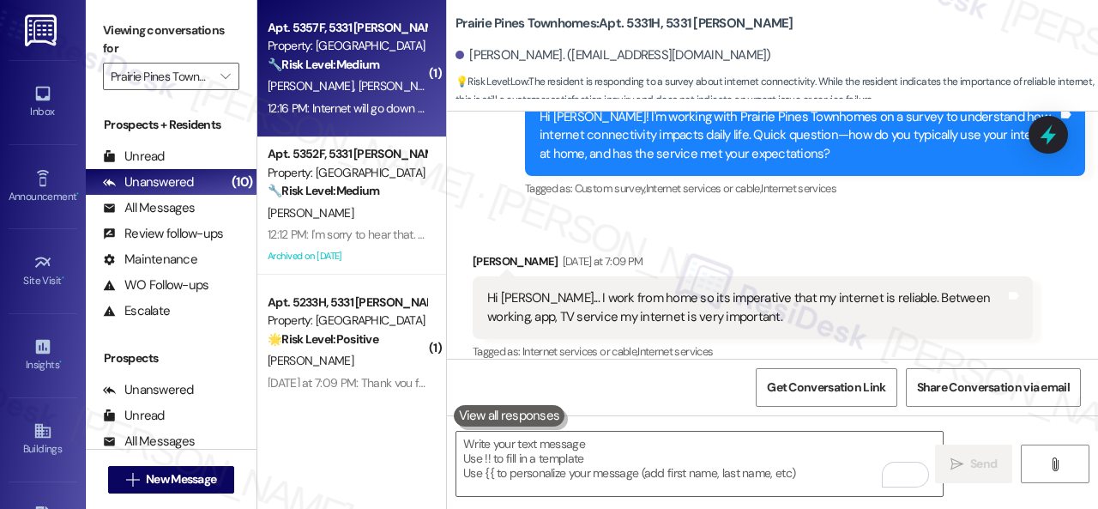
click at [386, 85] on div "[PERSON_NAME] [PERSON_NAME]" at bounding box center [347, 85] width 162 height 21
type textarea "Fetching suggested responses. Please feel free to read through the conversation…"
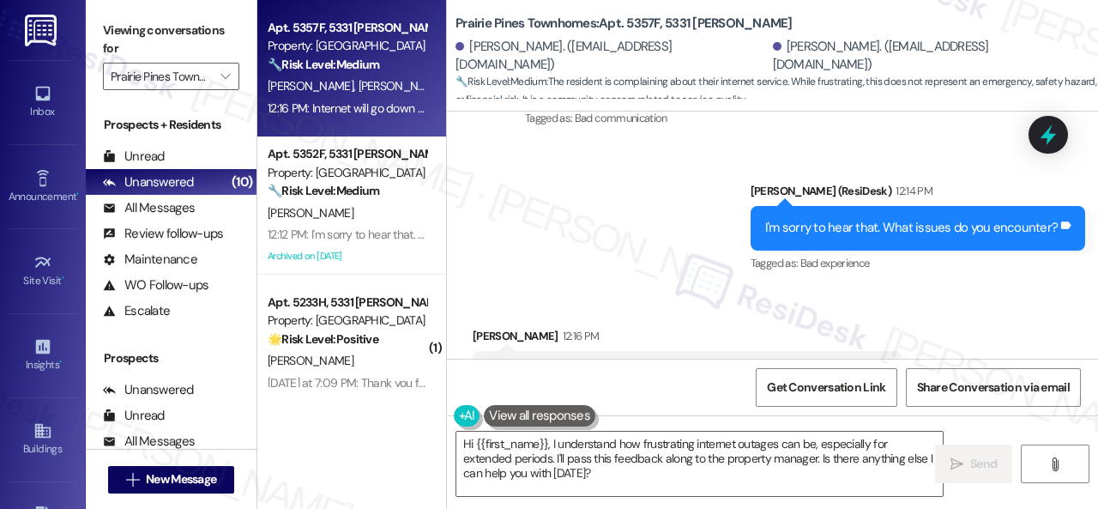
scroll to position [5182, 0]
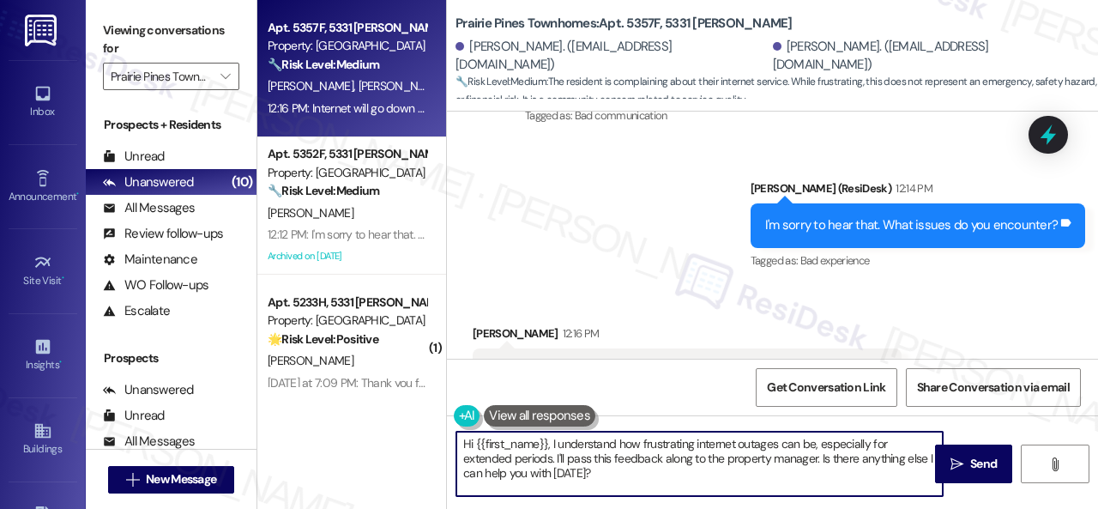
drag, startPoint x: 617, startPoint y: 481, endPoint x: 377, endPoint y: 413, distance: 249.7
click at [336, 406] on div "Apt. 5357F, 5331 Findley Property: Prairie Pines Townhomes 🔧 Risk Level: Medium…" at bounding box center [677, 254] width 840 height 509
paste textarea "Thanks so much for sharing your experience—it really helps us understand what m…"
type textarea "Thanks so much for sharing your experience—it really helps us understand what m…"
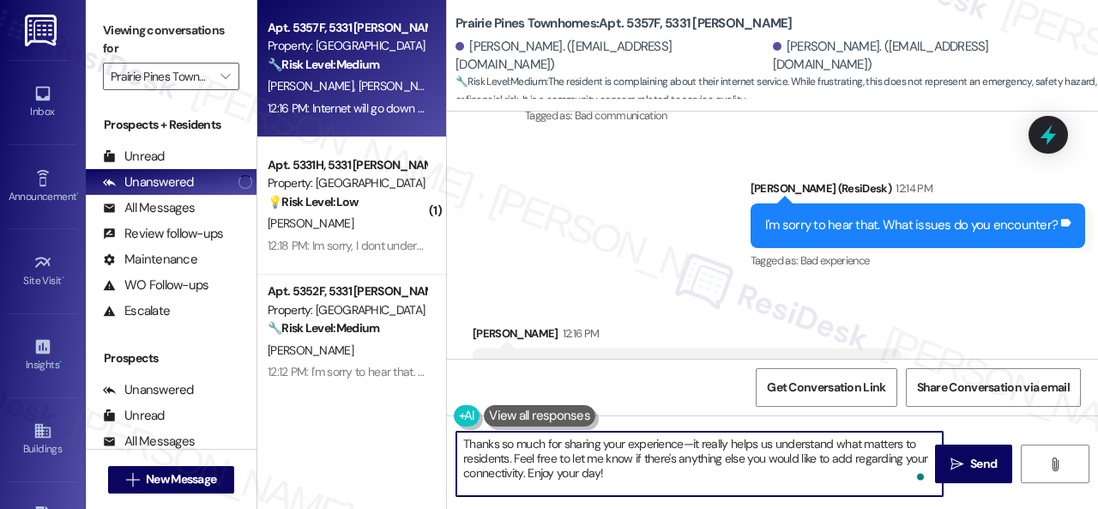
scroll to position [5, 0]
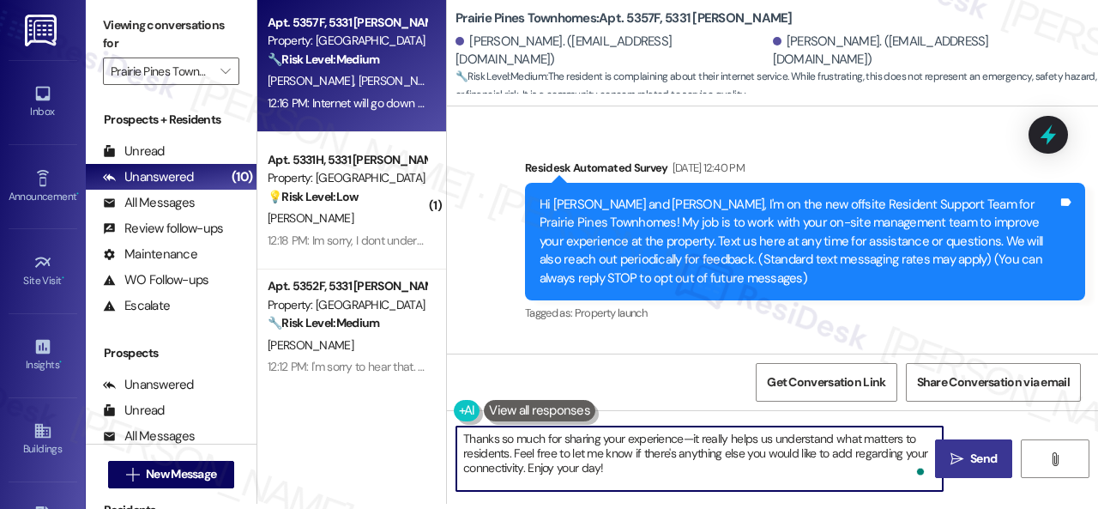
scroll to position [5182, 0]
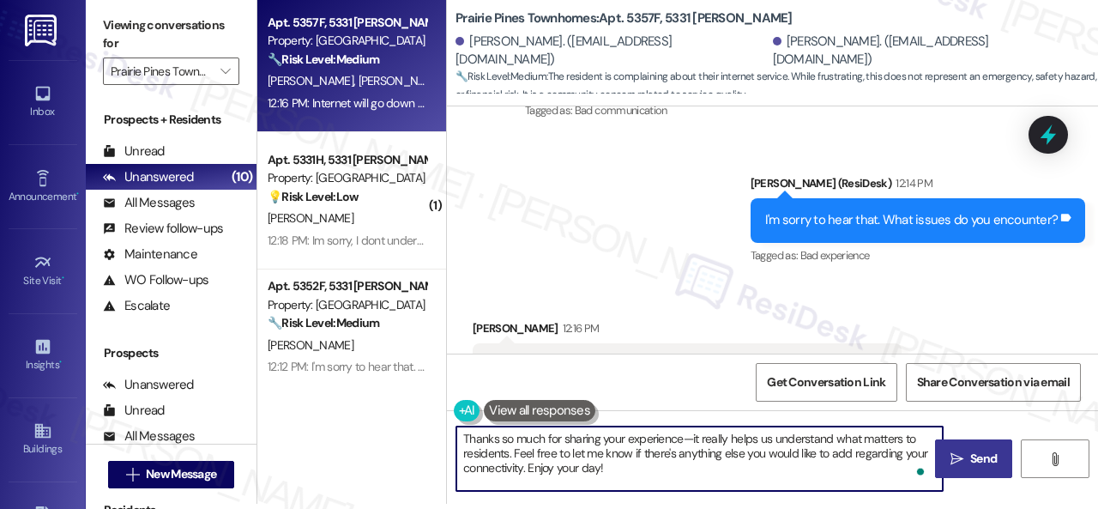
type textarea "Thanks so much for sharing your experience—it really helps us understand what m…"
click at [967, 455] on span "Send" at bounding box center [983, 458] width 33 height 18
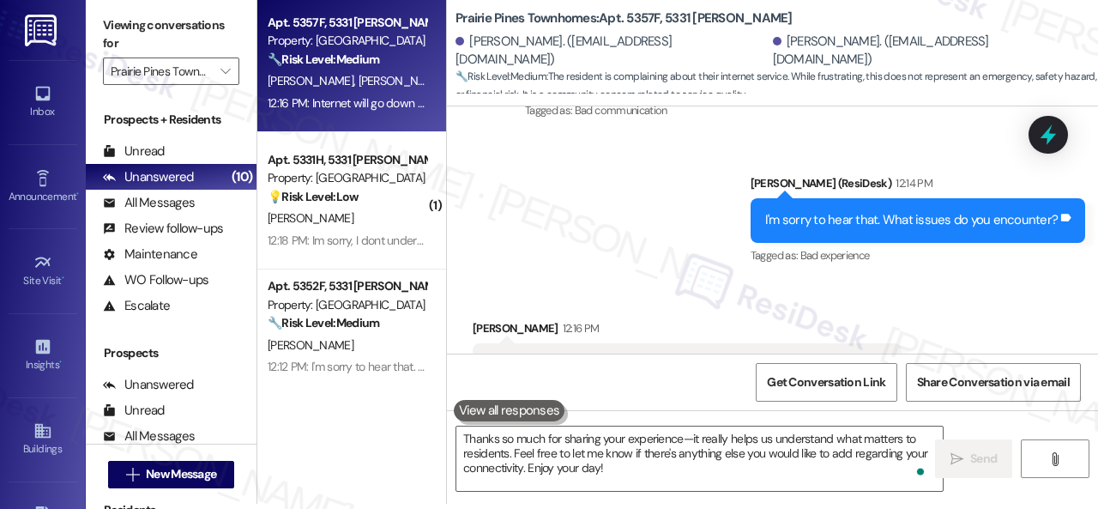
scroll to position [5180, 0]
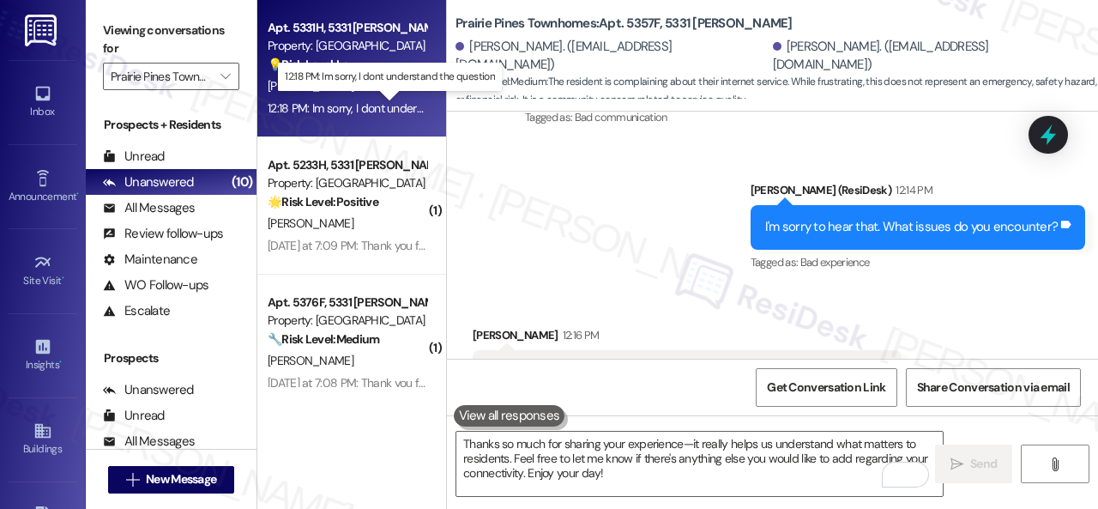
click at [345, 105] on div "12:18 PM: Im sorry, I dont understand the question 12:18 PM: Im sorry, I dont u…" at bounding box center [389, 107] width 243 height 15
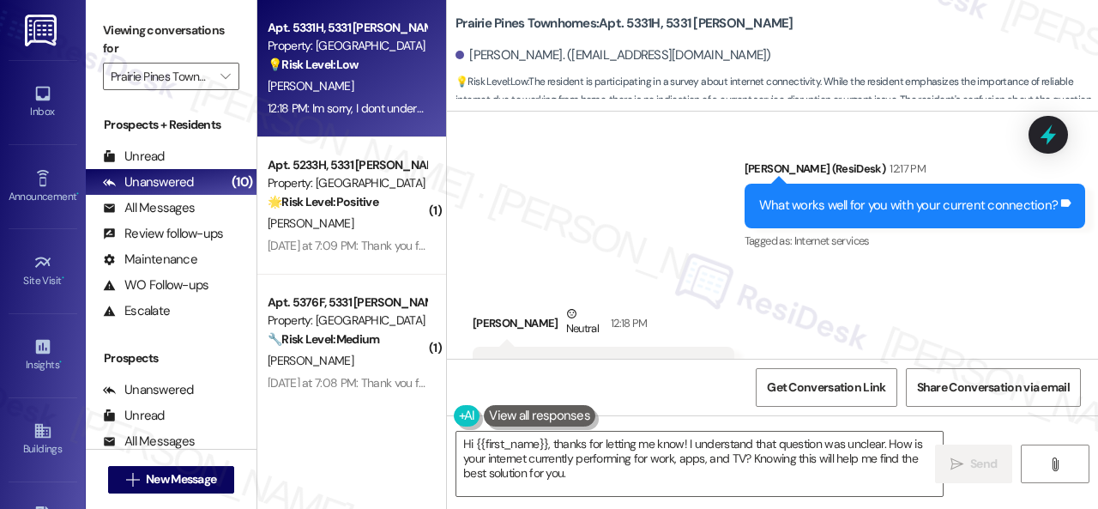
scroll to position [4086, 0]
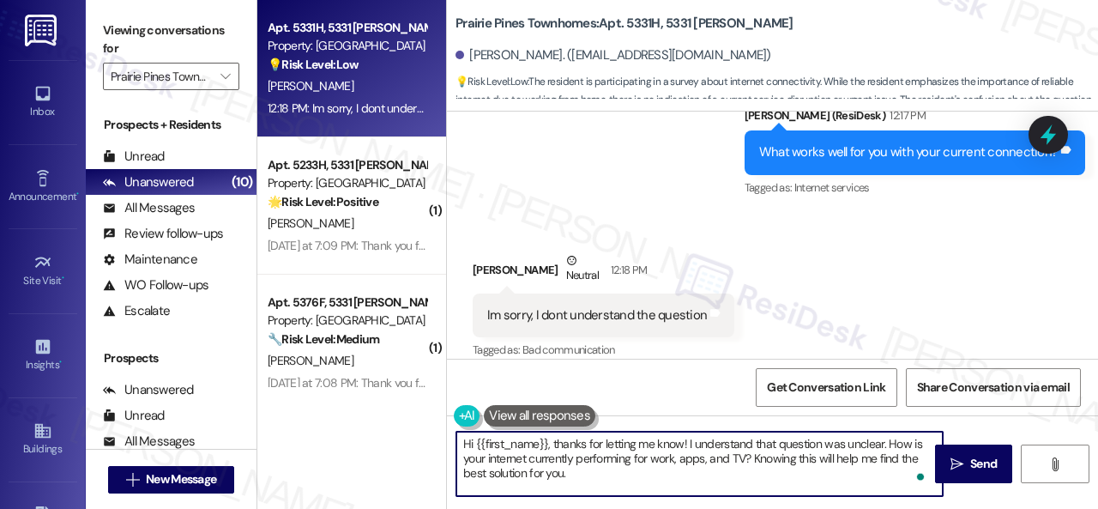
drag, startPoint x: 491, startPoint y: 449, endPoint x: 441, endPoint y: 434, distance: 52.1
click at [441, 434] on div "Apt. 5331H, 5331 Findley Property: Prairie Pines Townhomes 💡 Risk Level: Low Th…" at bounding box center [677, 254] width 840 height 509
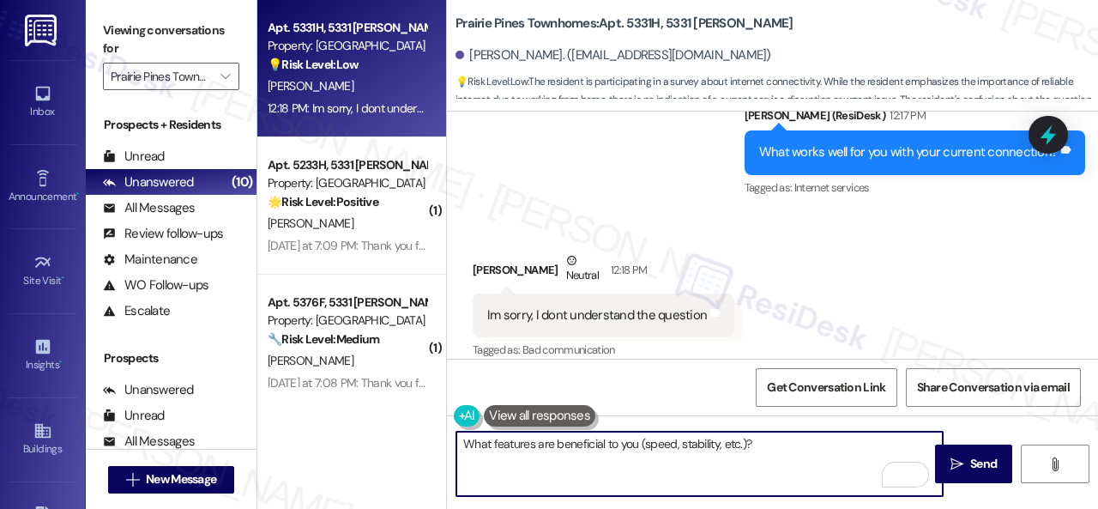
click at [767, 449] on textarea "What features are beneficial to you (speed, stability, etc.)?" at bounding box center [699, 463] width 486 height 64
type textarea "What features are beneficial to you (speed, stability, etc.)?"
click at [967, 455] on span "Send" at bounding box center [983, 464] width 33 height 18
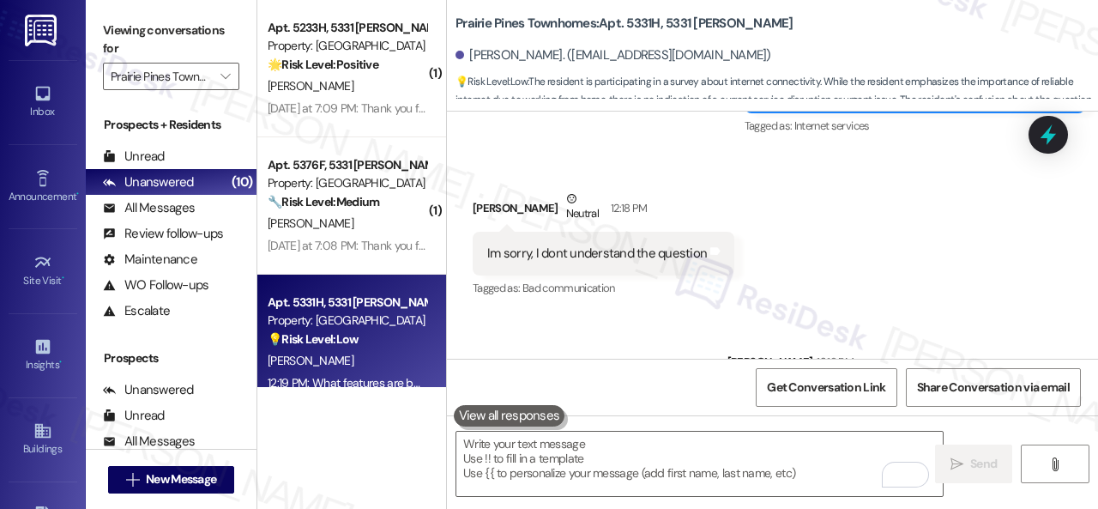
scroll to position [4205, 0]
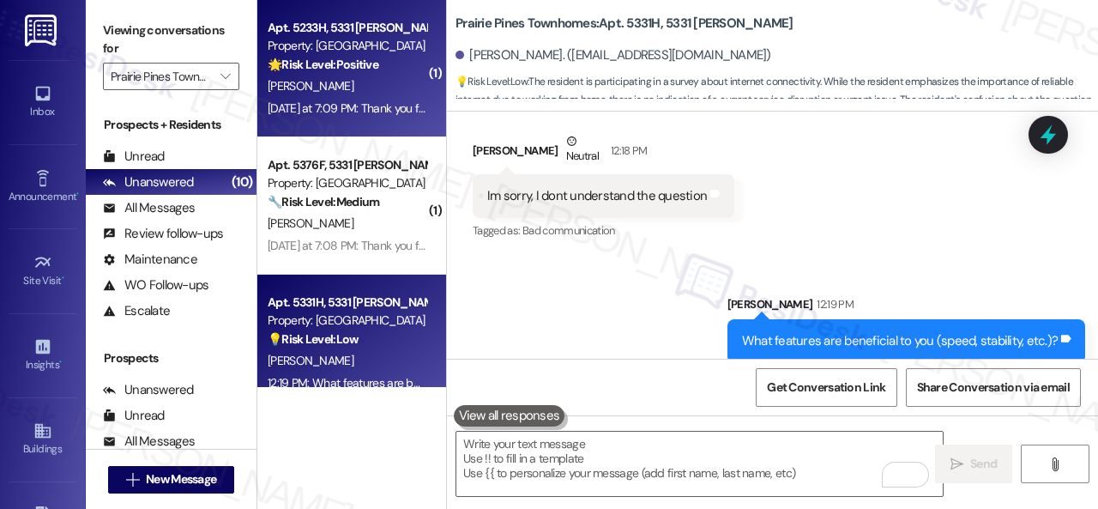
click at [326, 61] on strong "🌟 Risk Level: Positive" at bounding box center [323, 64] width 111 height 15
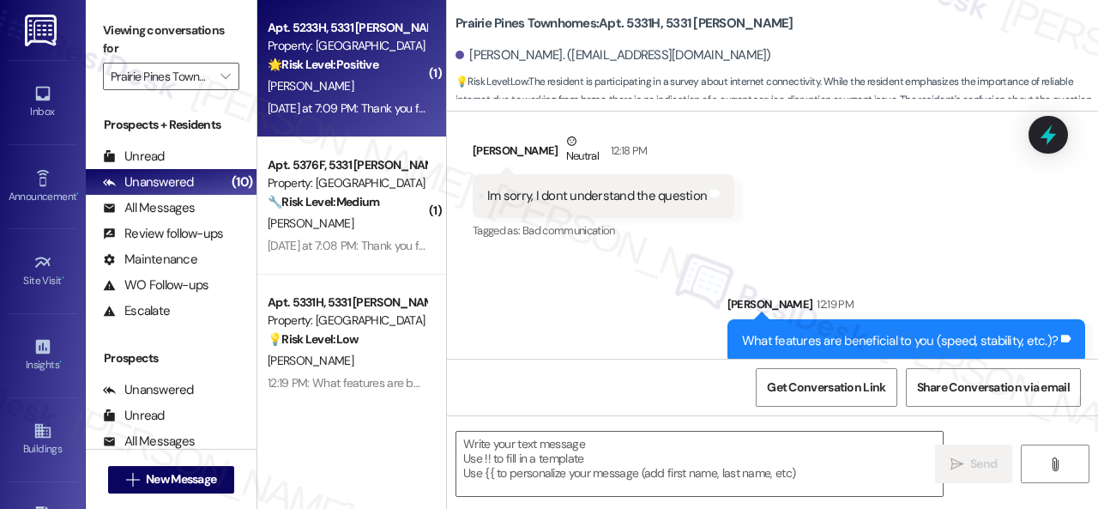
type textarea "Fetching suggested responses. Please feel free to read through the conversation…"
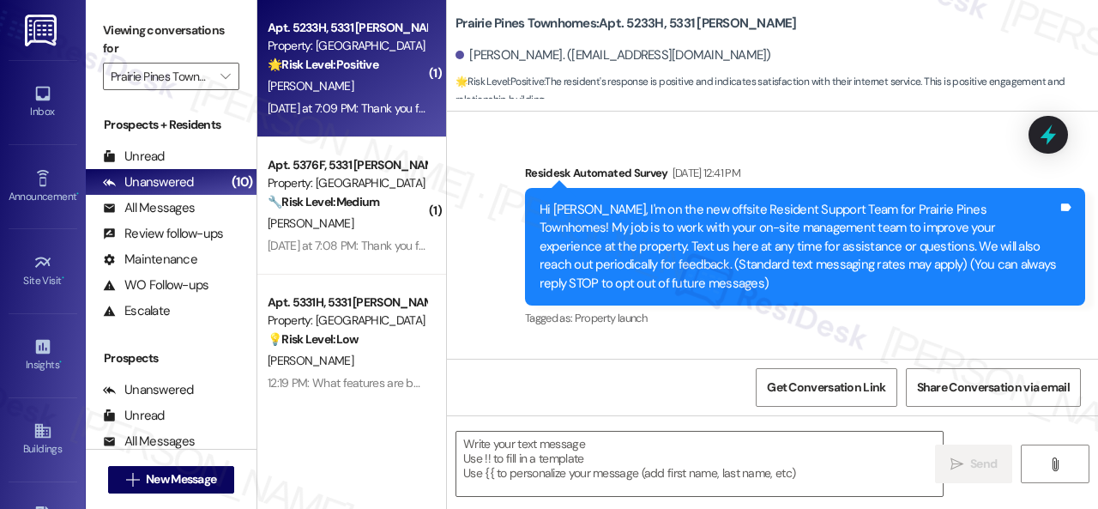
type textarea "Fetching suggested responses. Please feel free to read through the conversation…"
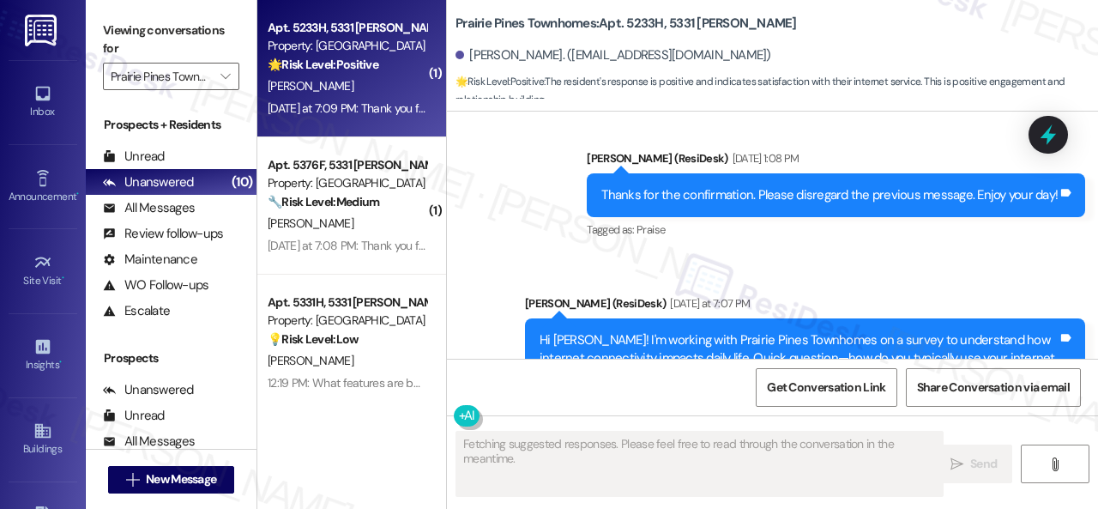
scroll to position [3247, 0]
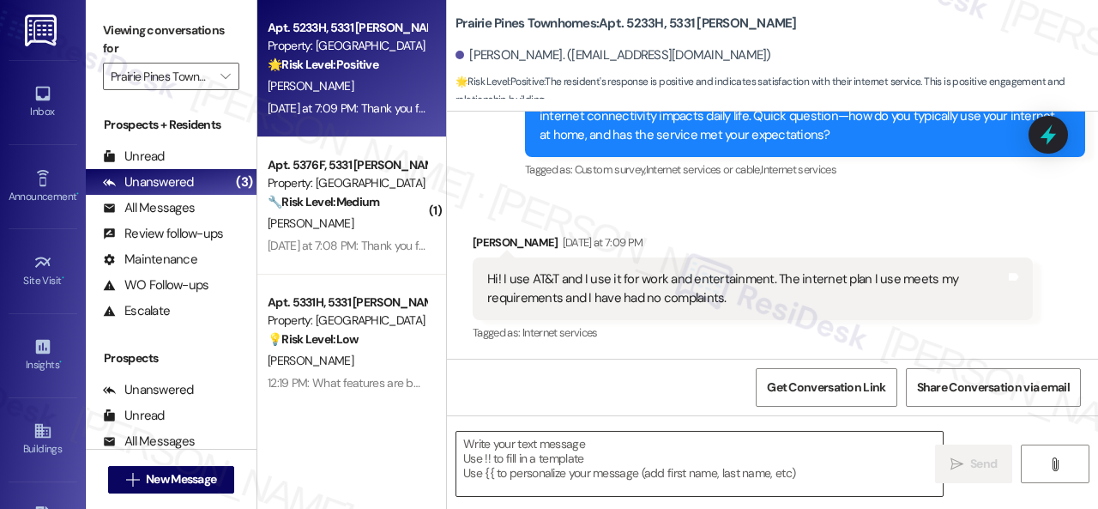
click at [561, 461] on textarea at bounding box center [699, 463] width 486 height 64
paste textarea "That’s great to hear! Is there anything that would make it even better?"
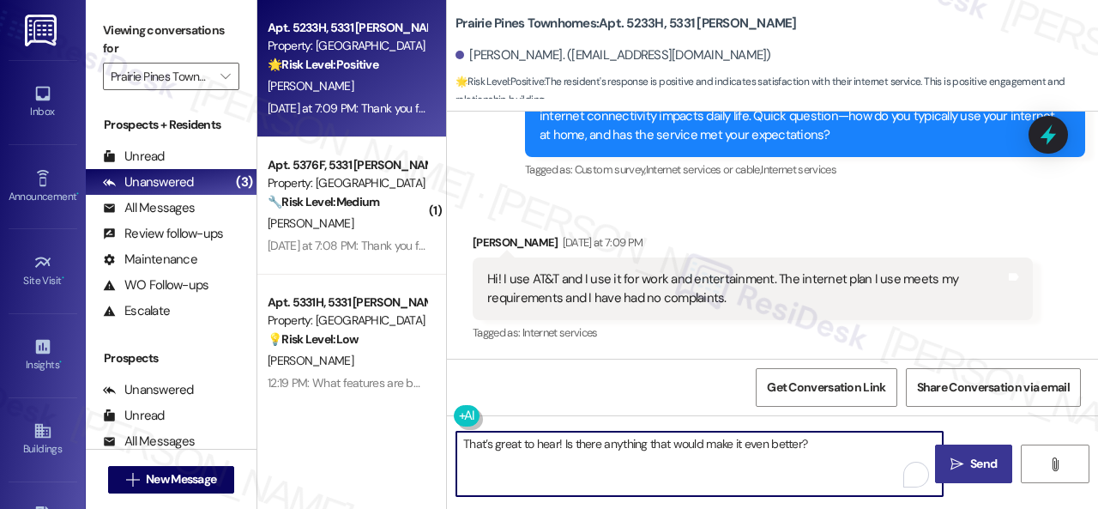
type textarea "That’s great to hear! Is there anything that would make it even better?"
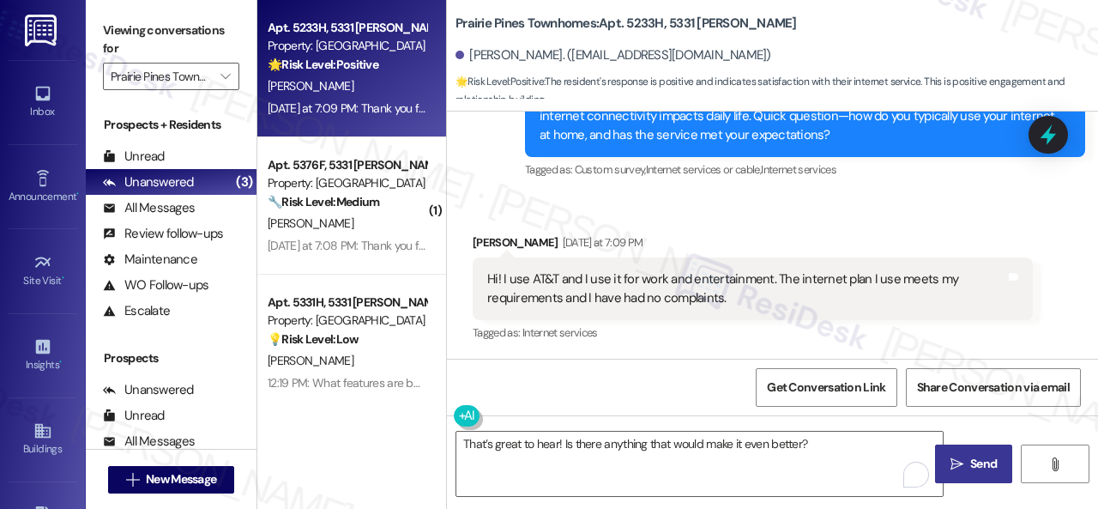
click at [985, 455] on span "Send" at bounding box center [983, 464] width 27 height 18
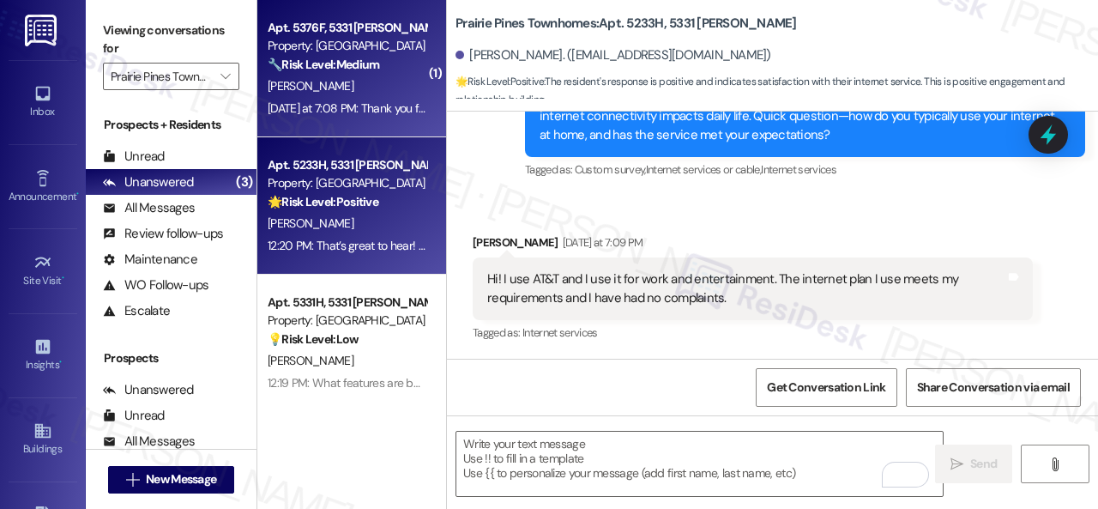
click at [343, 87] on div "[PERSON_NAME]" at bounding box center [347, 85] width 162 height 21
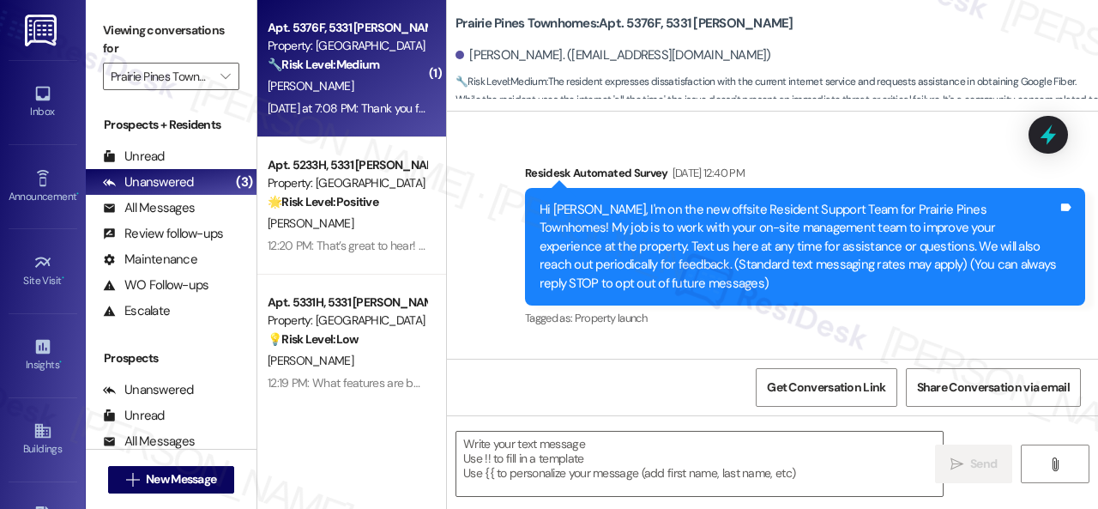
type textarea "Fetching suggested responses. Please feel free to read through the conversation…"
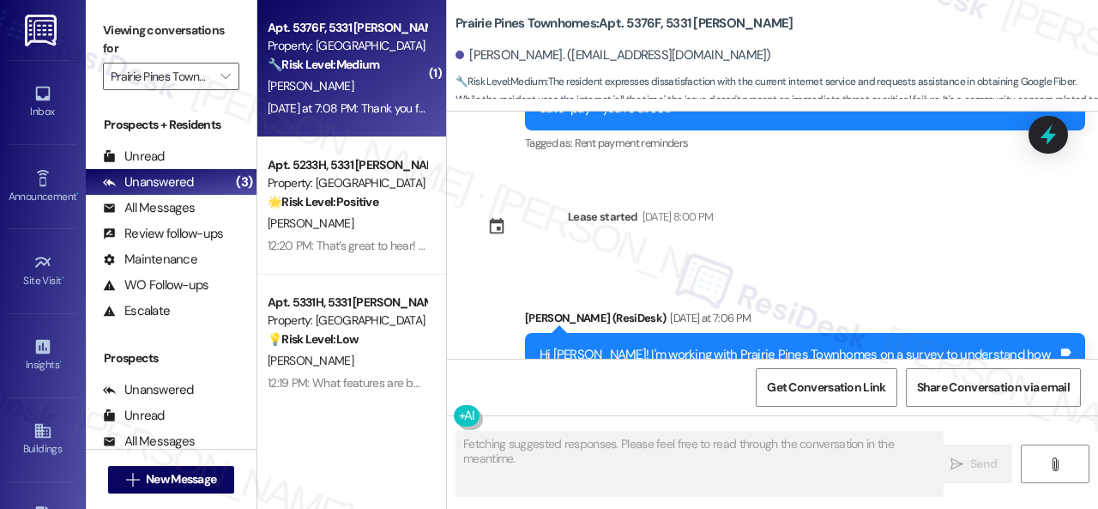
scroll to position [5152, 0]
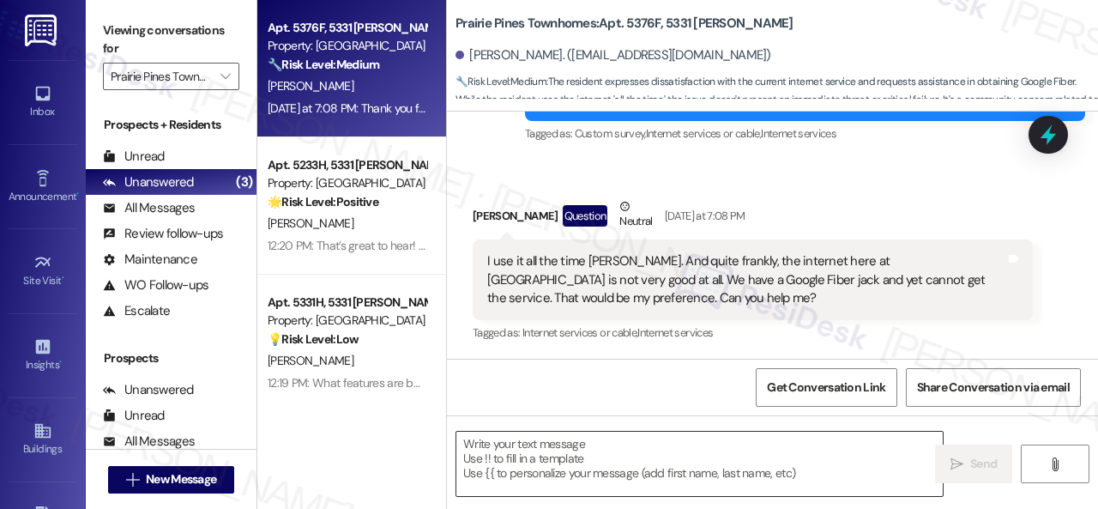
click at [573, 458] on textarea at bounding box center [699, 463] width 486 height 64
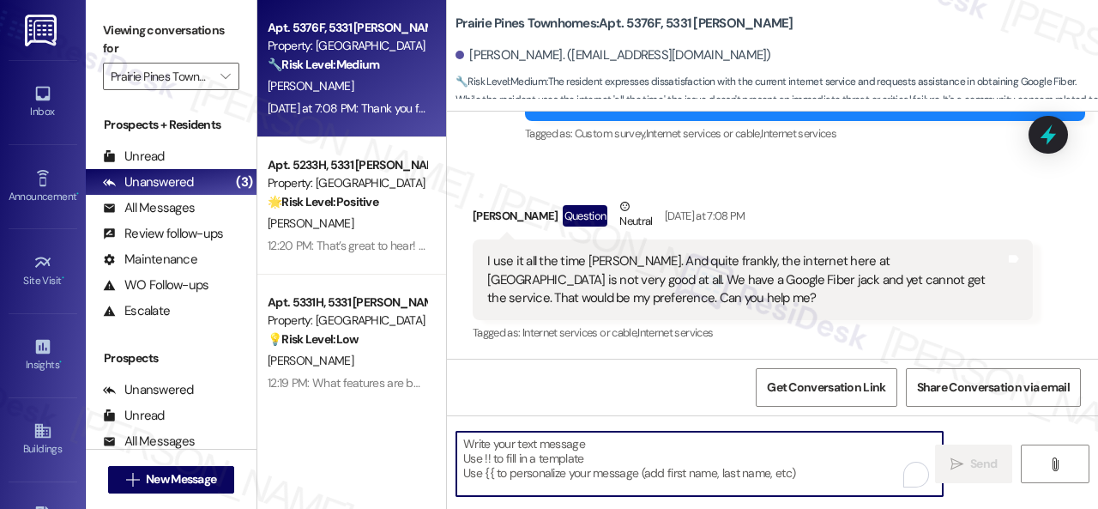
paste textarea "I'm sorry to hear that. What issues do you encounter?"
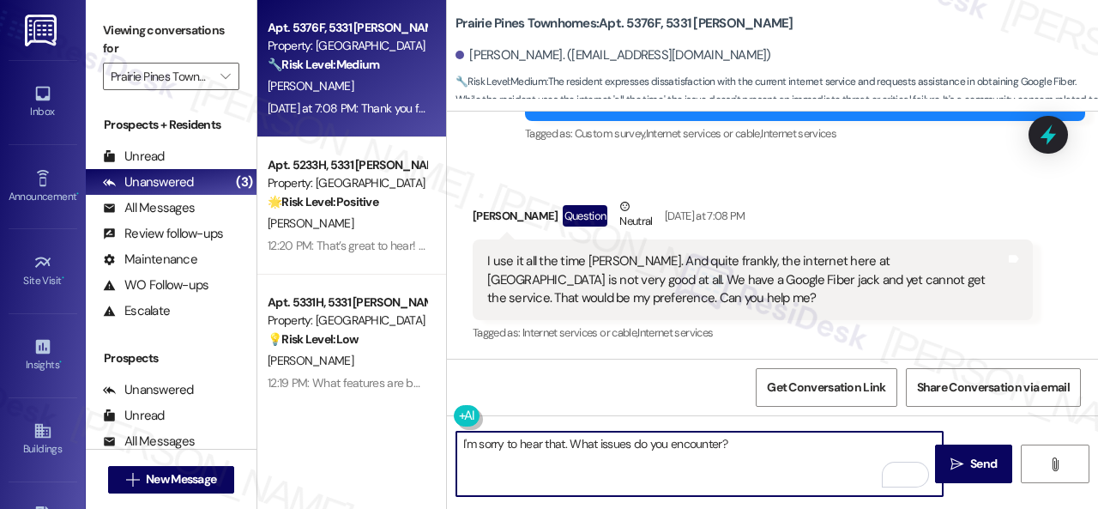
click at [720, 443] on textarea "I'm sorry to hear that. What issues do you encounter?" at bounding box center [699, 463] width 486 height 64
click at [569, 438] on textarea "I'm sorry to hear that. What issues do you encounter with your current connecti…" at bounding box center [699, 463] width 486 height 64
click at [894, 449] on textarea "I'm sorry to hear that. What issues do you encounter with your current connecti…" at bounding box center [699, 463] width 486 height 64
type textarea "I'm sorry to hear that. What issues do you encounter with your current connecti…"
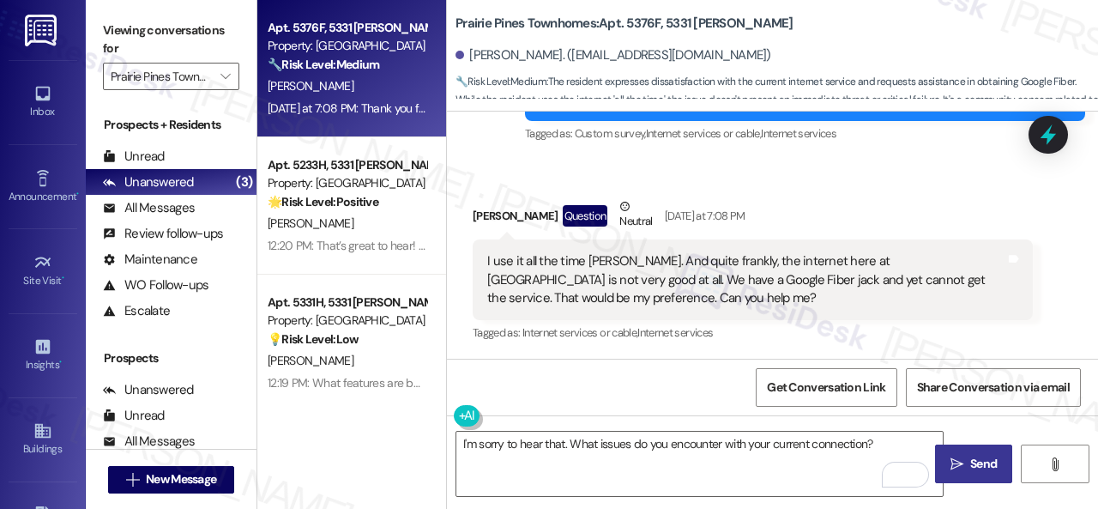
click at [967, 473] on span "Send" at bounding box center [983, 464] width 33 height 18
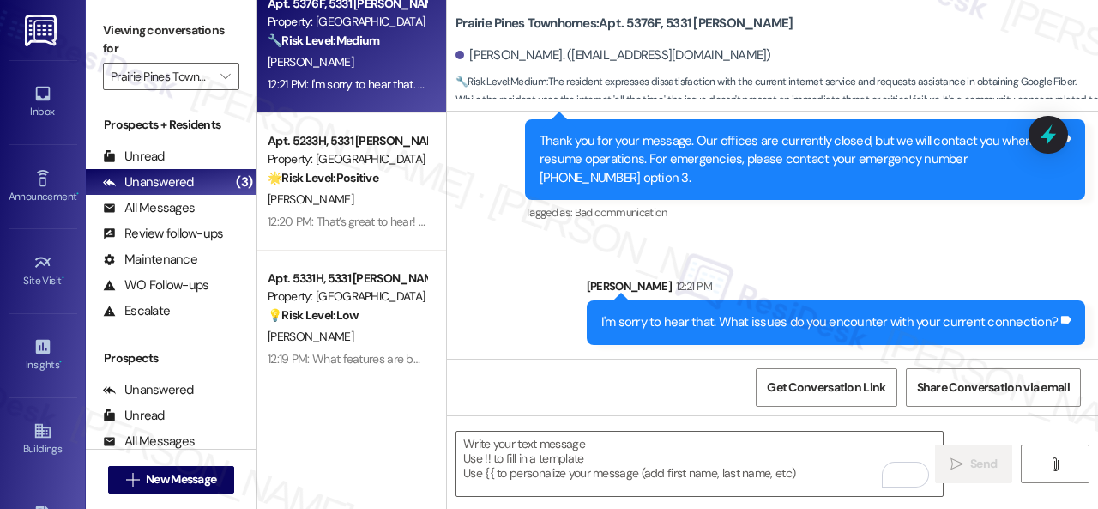
scroll to position [0, 0]
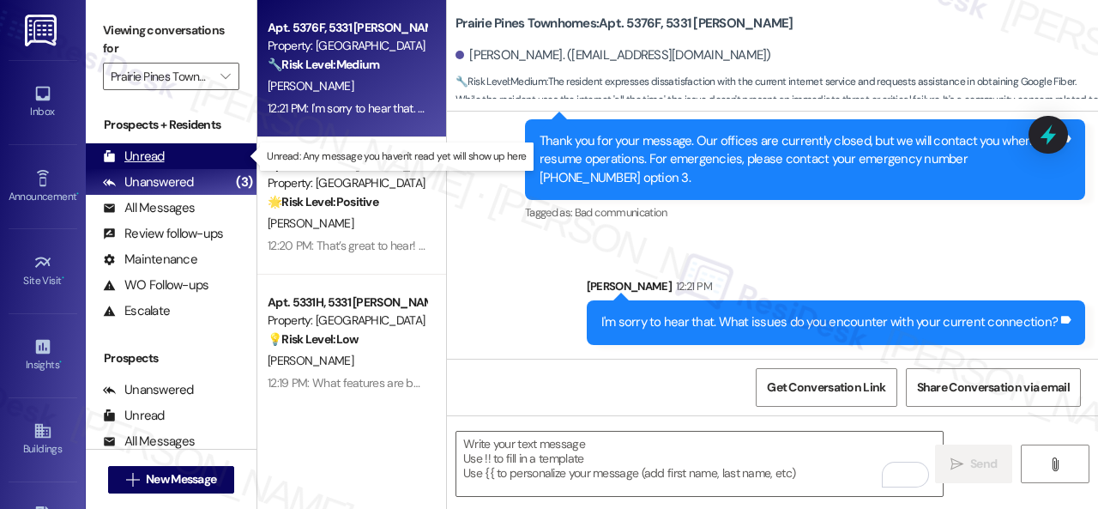
click at [149, 160] on div "Unread" at bounding box center [134, 157] width 62 height 18
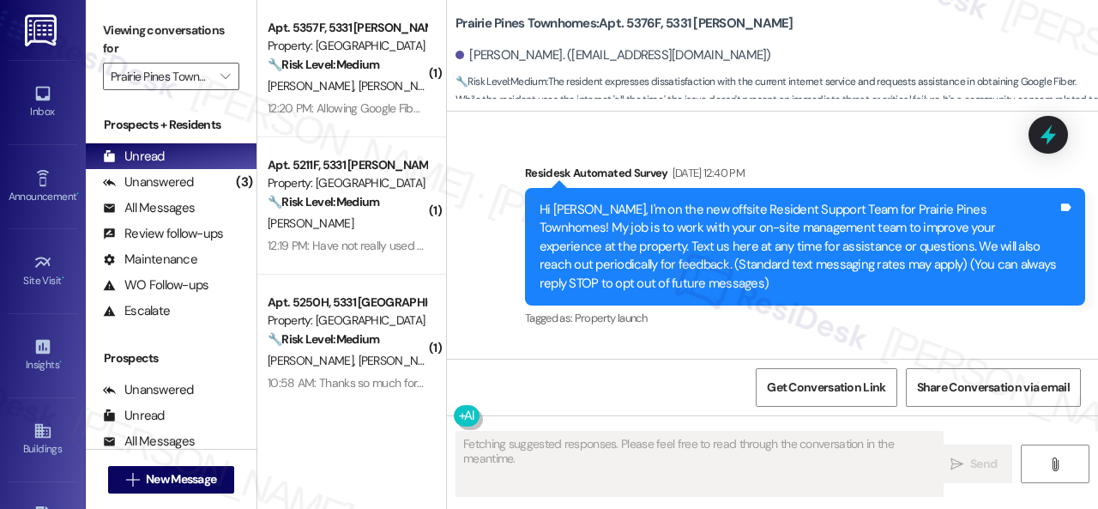
type textarea "Fetching suggested responses. Please feel free to read through the conversation…"
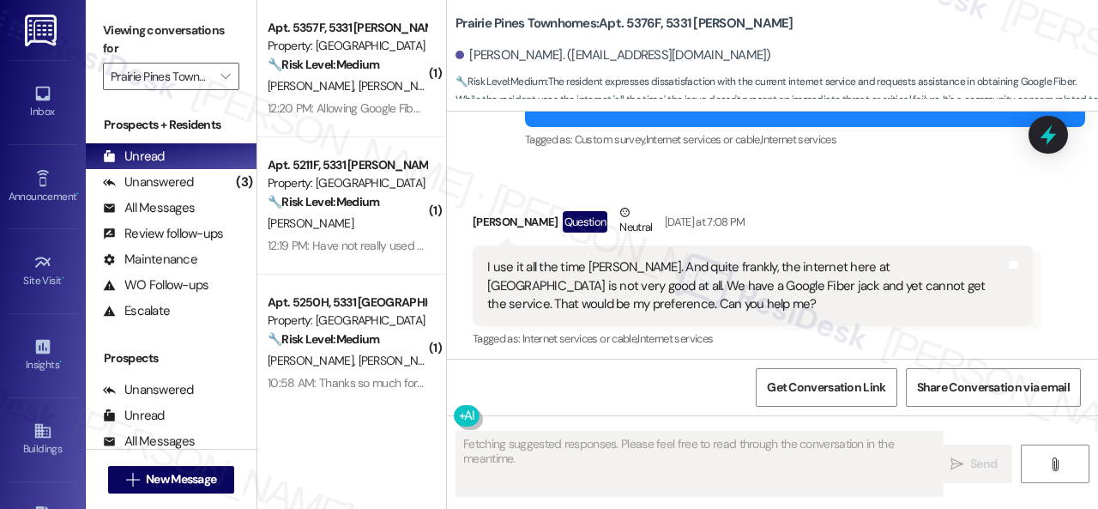
scroll to position [5152, 0]
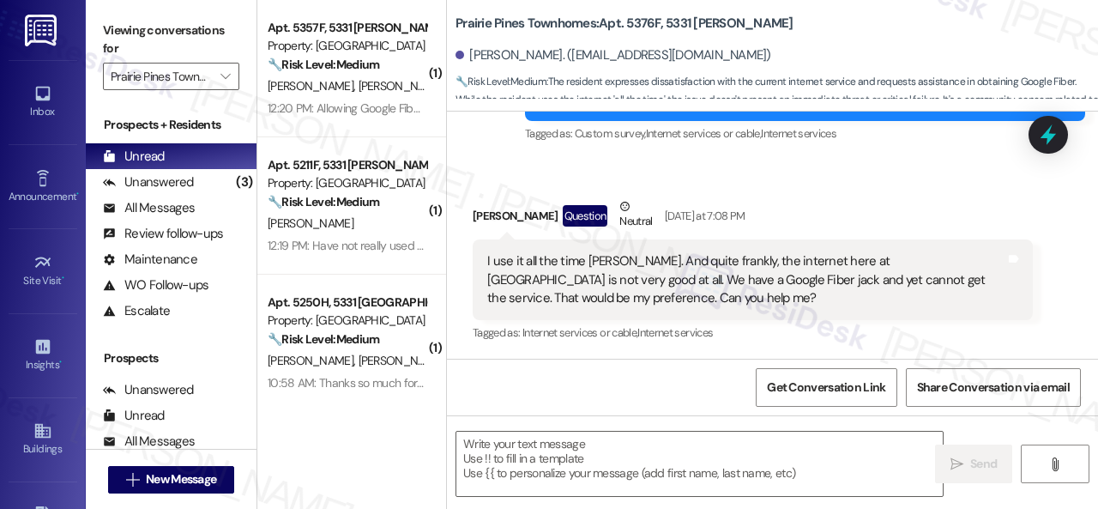
click at [407, 89] on div "L. Kaminski L. Kaminski" at bounding box center [347, 85] width 162 height 21
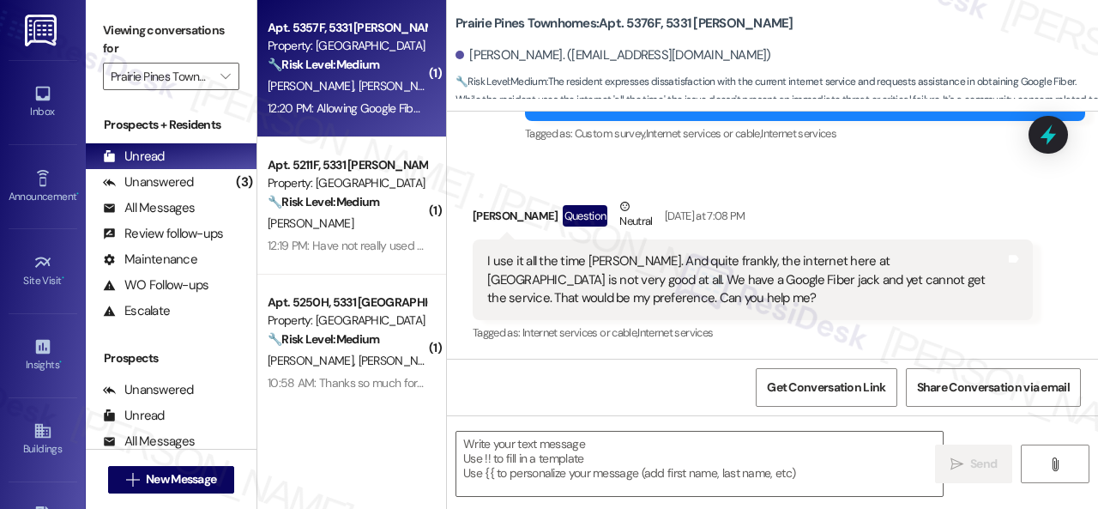
type textarea "Fetching suggested responses. Please feel free to read through the conversation…"
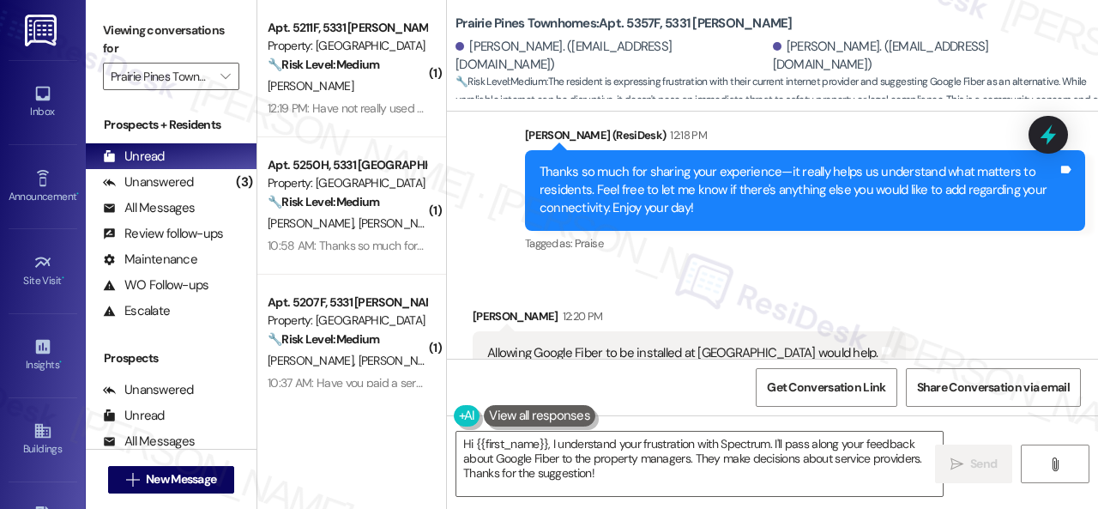
scroll to position [5526, 0]
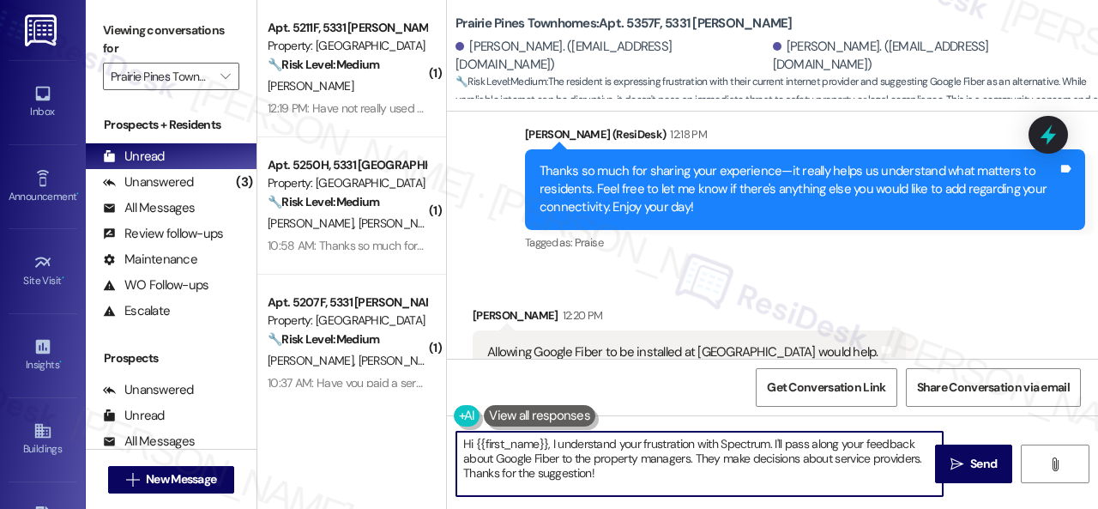
drag, startPoint x: 456, startPoint y: 443, endPoint x: 599, endPoint y: 468, distance: 144.5
click at [681, 500] on div "Hi {{first_name}}, I understand your frustration with Spectrum. I'll pass along…" at bounding box center [772, 479] width 651 height 129
click at [730, 456] on textarea "Hi {{first_name}}, I understand your frustration with Spectrum. I'll pass along…" at bounding box center [699, 463] width 486 height 64
click at [911, 459] on textarea "Hi {{first_name}}, I understand your frustration with Spectrum. I'll pass along…" at bounding box center [699, 463] width 486 height 64
drag, startPoint x: 923, startPoint y: 459, endPoint x: 405, endPoint y: 444, distance: 518.2
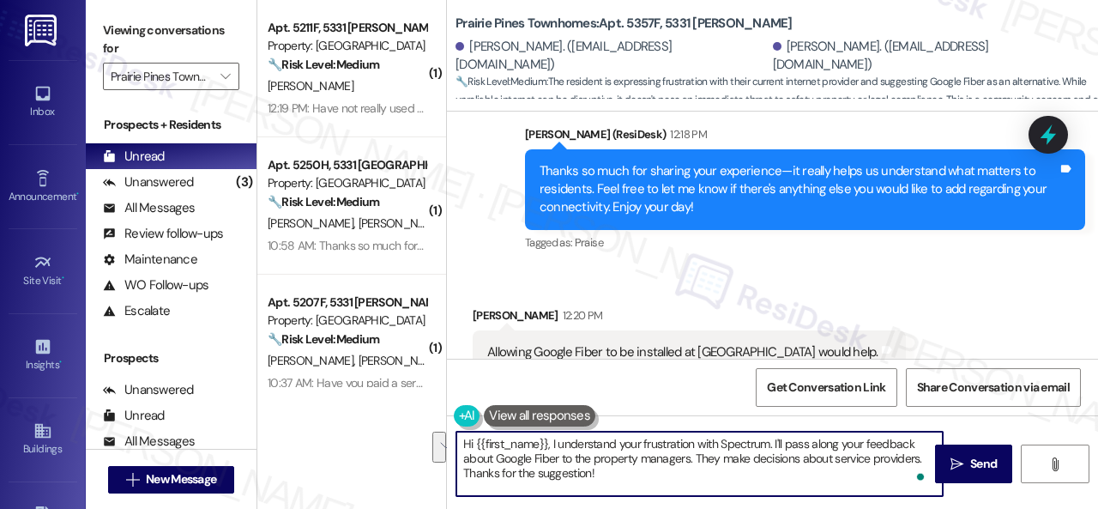
click at [405, 444] on div "( 1 ) Apt. 5211F, 5331 Findley Property: Prairie Pines Townhomes 🔧 Risk Level: …" at bounding box center [677, 254] width 840 height 509
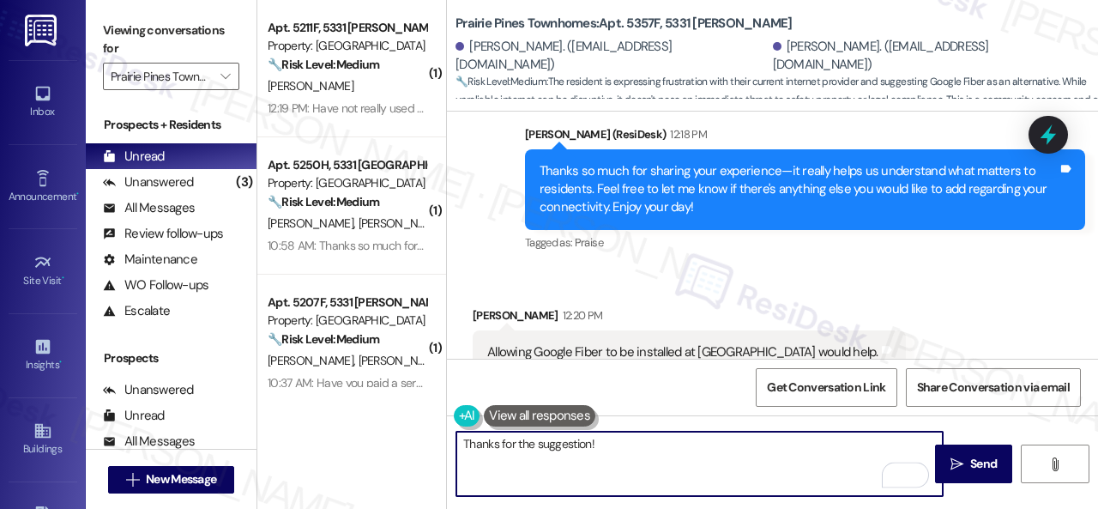
click at [606, 443] on textarea "Thanks for the suggestion!" at bounding box center [699, 463] width 486 height 64
click at [557, 464] on textarea "Thanks for the suggestion! It will be forwarded to the site team for further re…" at bounding box center [699, 463] width 486 height 64
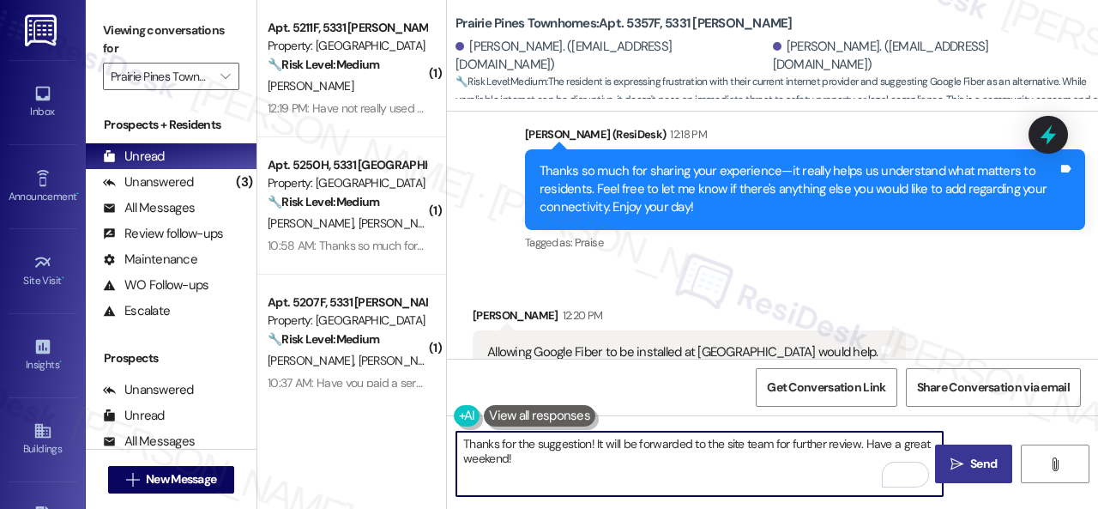
type textarea "Thanks for the suggestion! It will be forwarded to the site team for further re…"
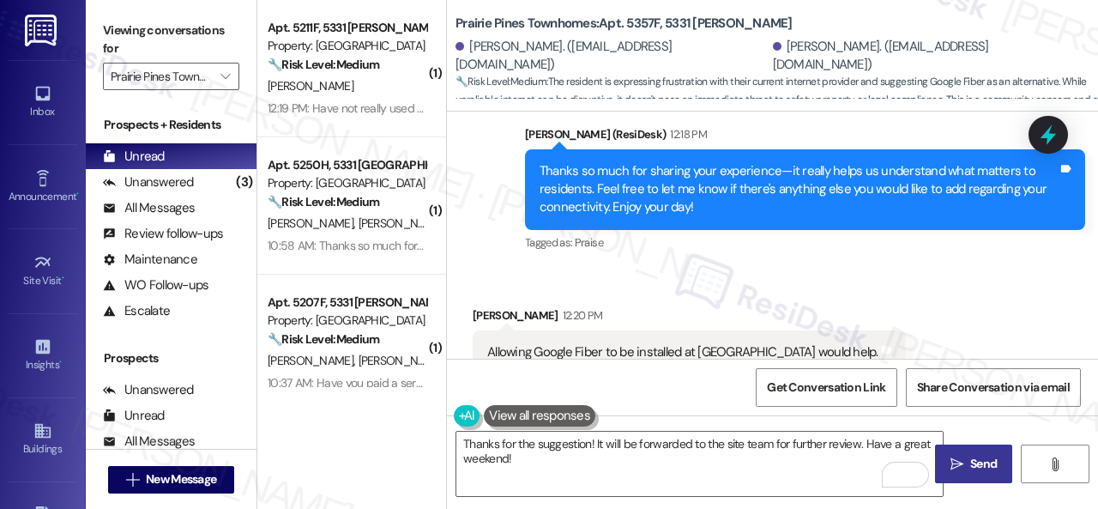
click at [970, 444] on button " Send" at bounding box center [973, 463] width 77 height 39
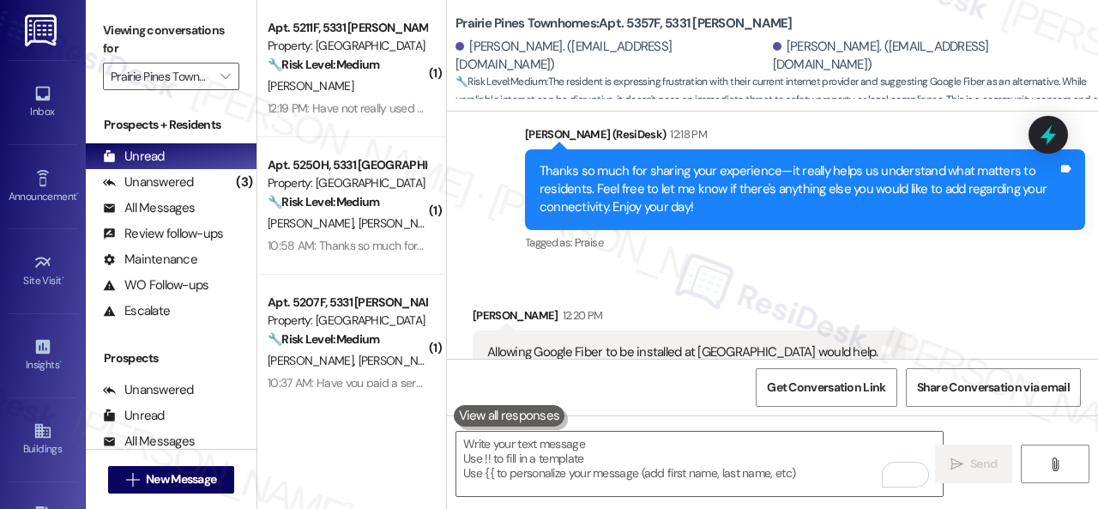
scroll to position [5525, 0]
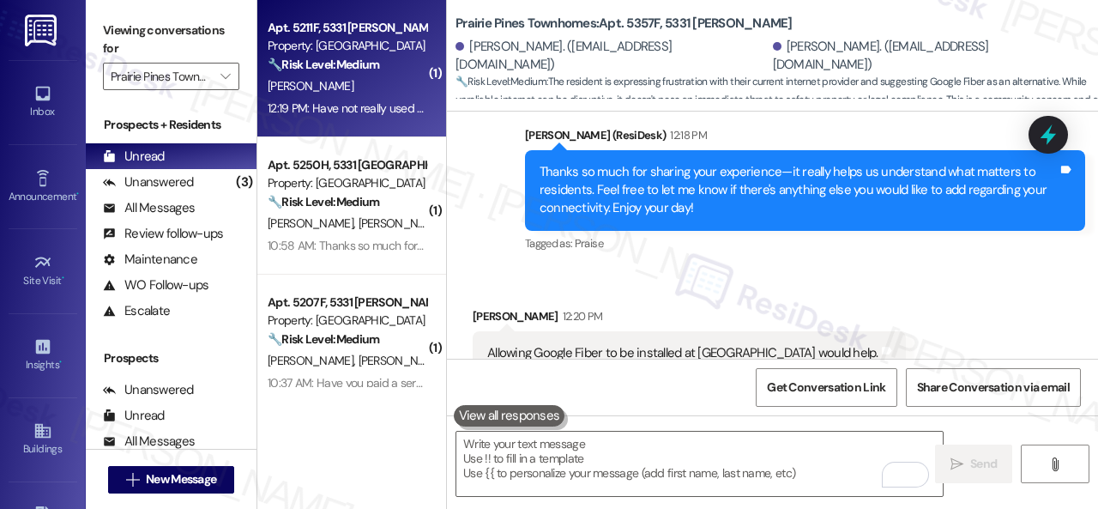
click at [379, 93] on div "M. Tanner" at bounding box center [347, 85] width 162 height 21
type textarea "Fetching suggested responses. Please feel free to read through the conversation…"
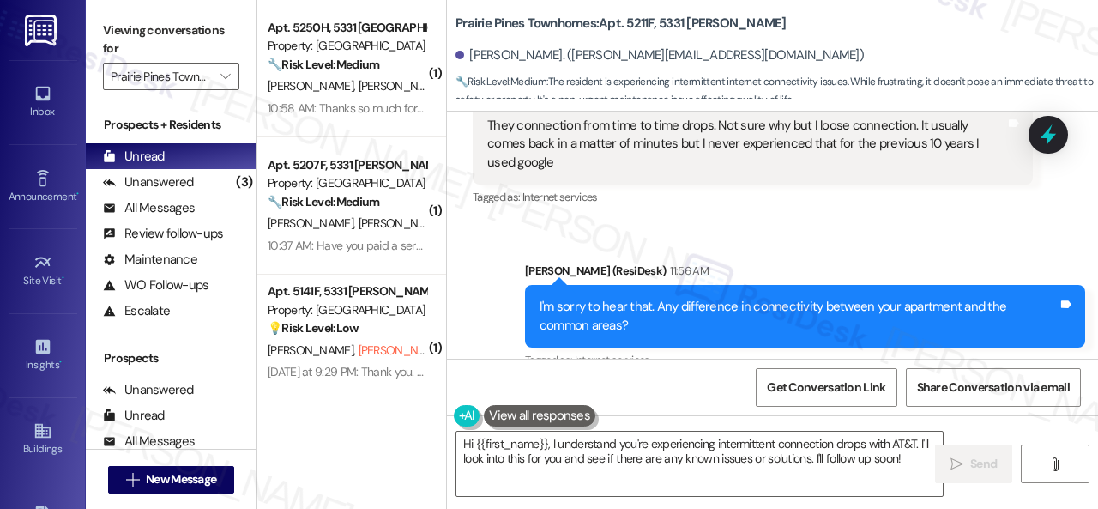
scroll to position [2894, 0]
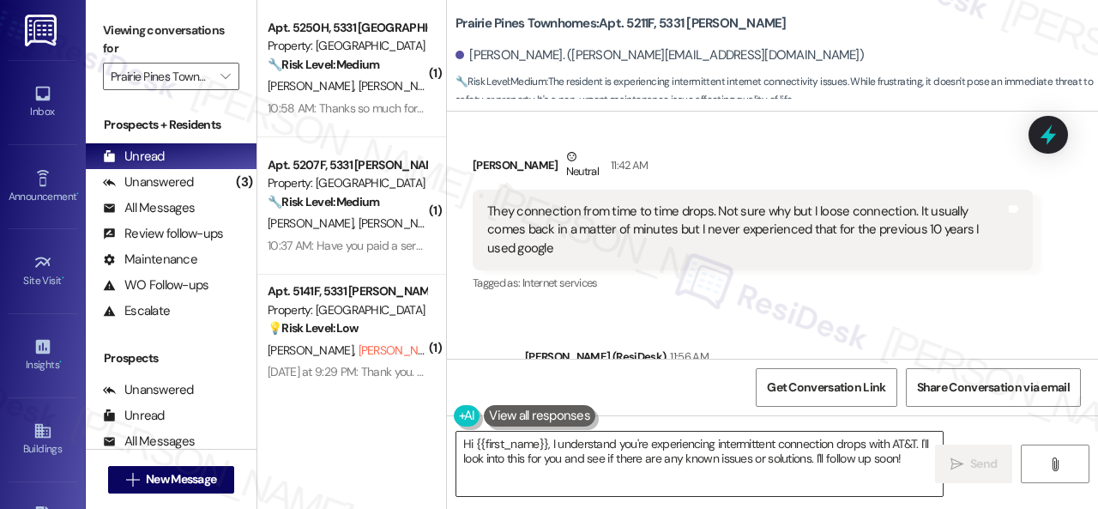
click at [605, 471] on textarea "Hi {{first_name}}, I understand you're experiencing intermittent connection dro…" at bounding box center [699, 463] width 486 height 64
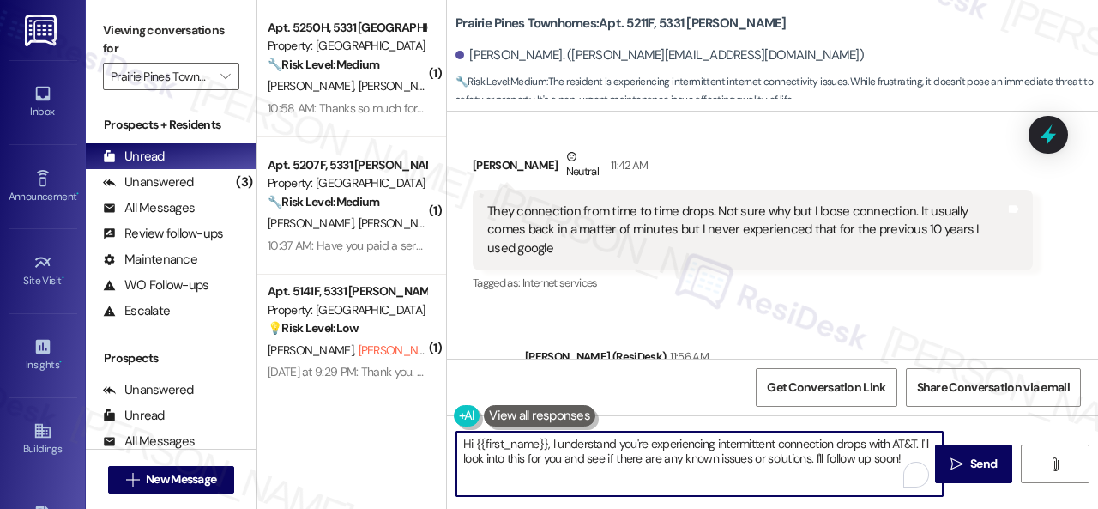
paste textarea "Thanks so much for sharing your experience—it really helps us understand what m…"
click at [844, 485] on textarea "Thanks so much for sharing your experience—it really helps us understand what m…" at bounding box center [699, 463] width 486 height 64
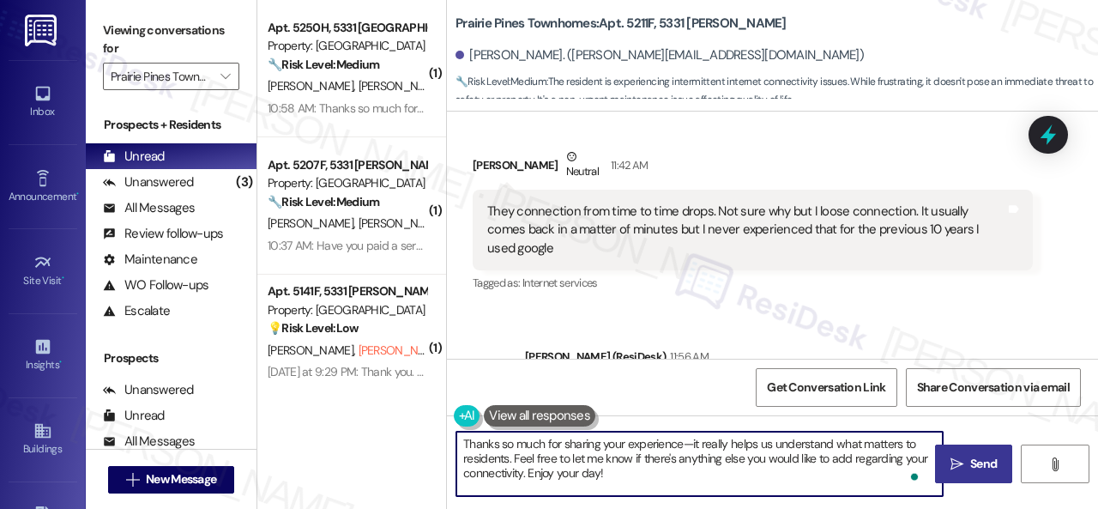
type textarea "Thanks so much for sharing your experience—it really helps us understand what m…"
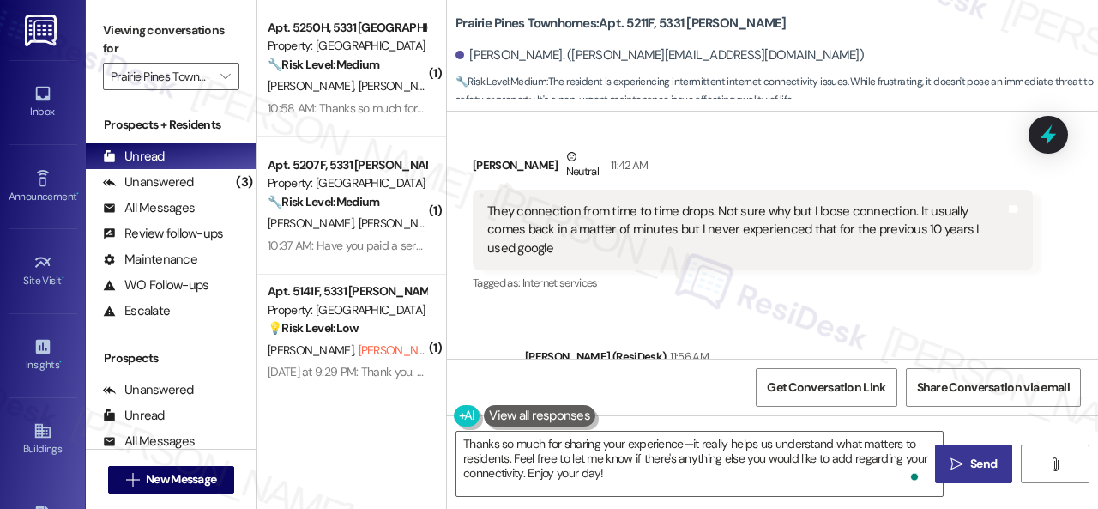
click at [950, 458] on icon "" at bounding box center [956, 464] width 13 height 14
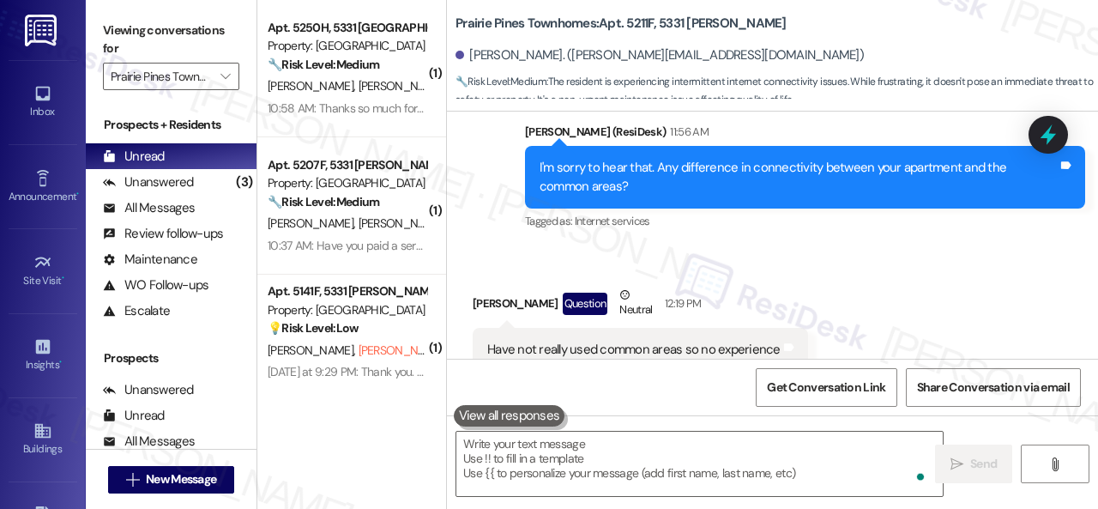
scroll to position [3151, 0]
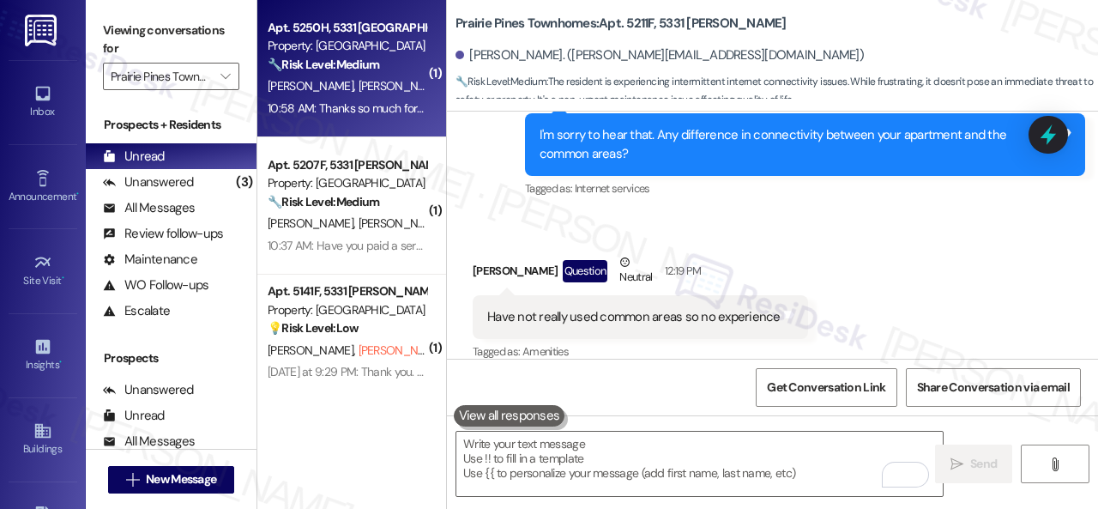
click at [362, 85] on span "G. Blankenship" at bounding box center [401, 85] width 86 height 15
type textarea "Fetching suggested responses. Please feel free to read through the conversation…"
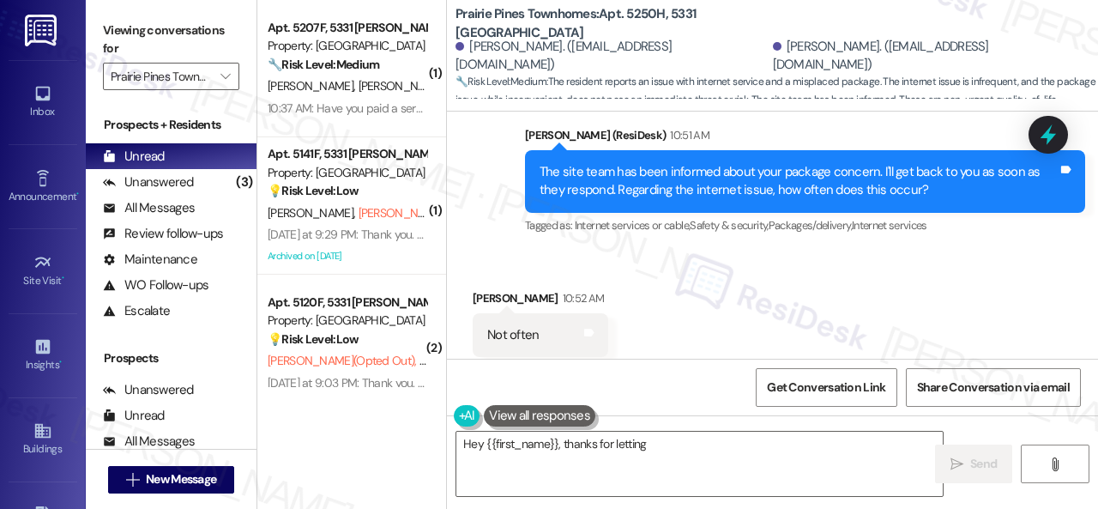
scroll to position [8988, 0]
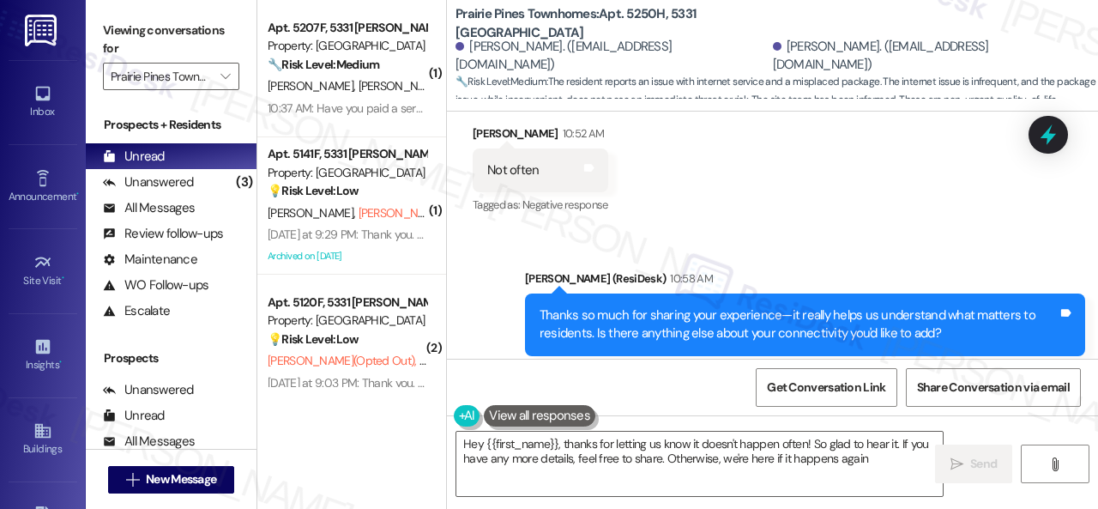
type textarea "Hey {{first_name}}, thanks for letting us know it doesn't happen often! So glad…"
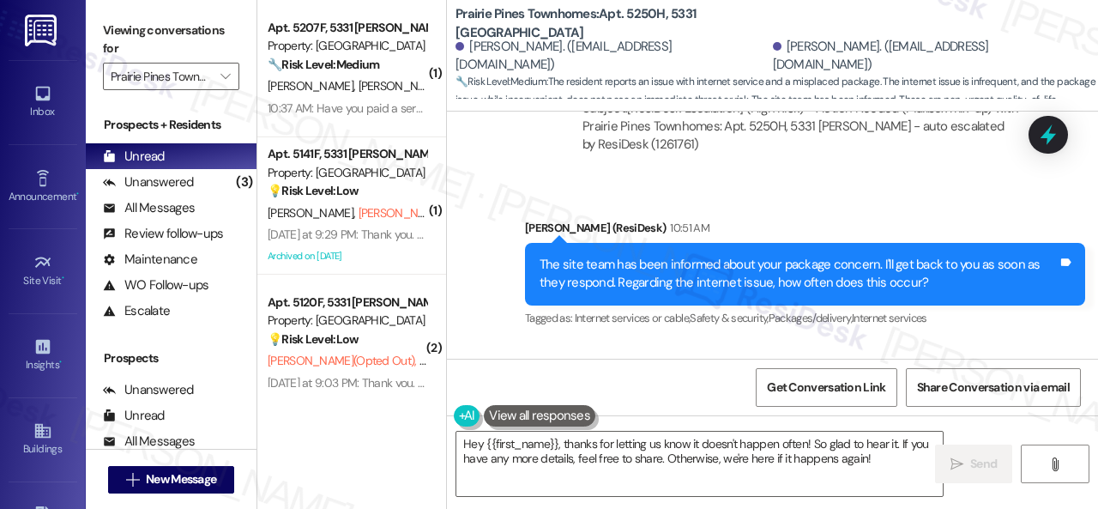
scroll to position [8902, 0]
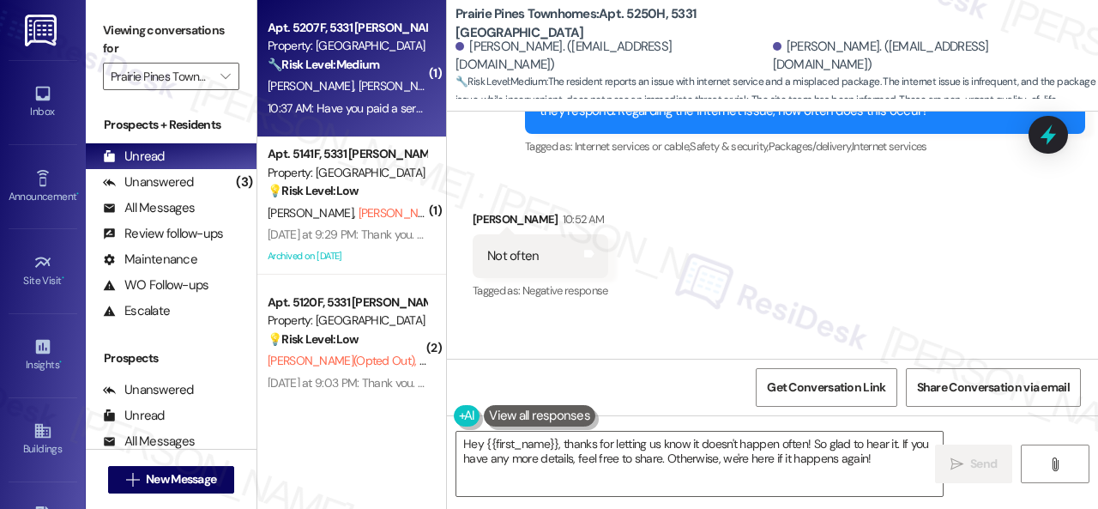
click at [379, 99] on div "10:37 AM: Have you paid a service fee before, or received a notification about …" at bounding box center [347, 108] width 162 height 21
type textarea "Fetching suggested responses. Please feel free to read through the conversation…"
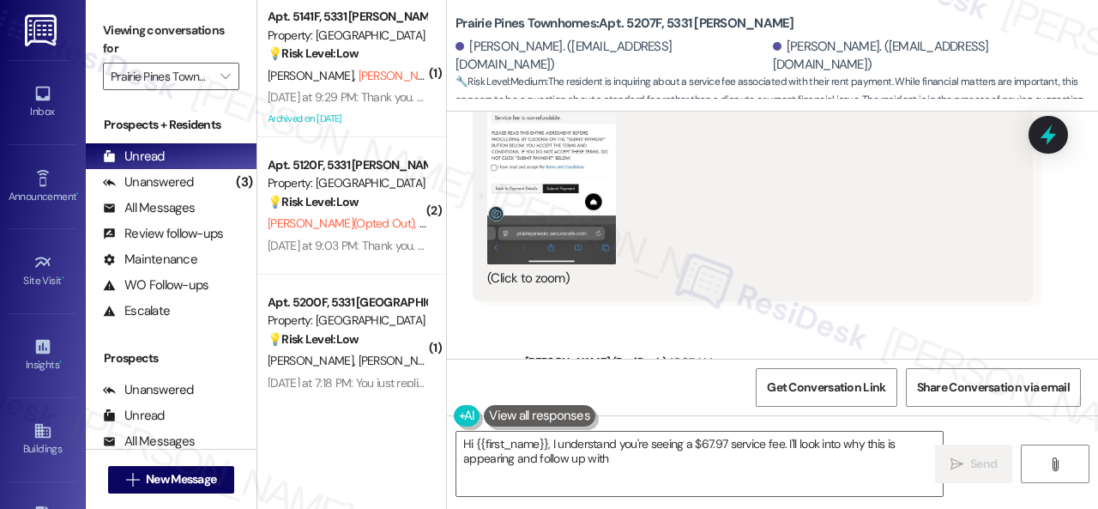
scroll to position [6928, 0]
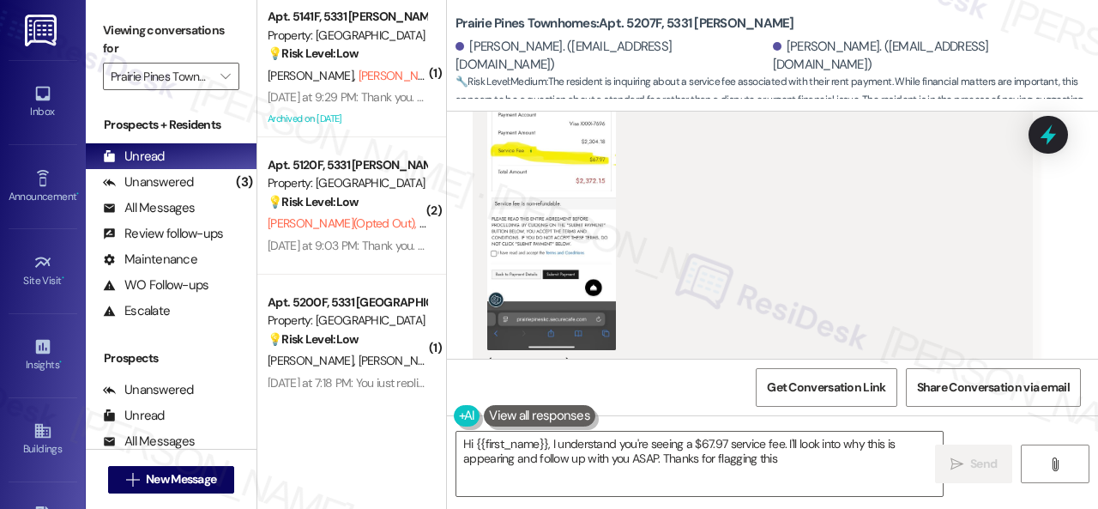
type textarea "Hi {{first_name}}, I understand you're seeing a $67.97 service fee. I'll look i…"
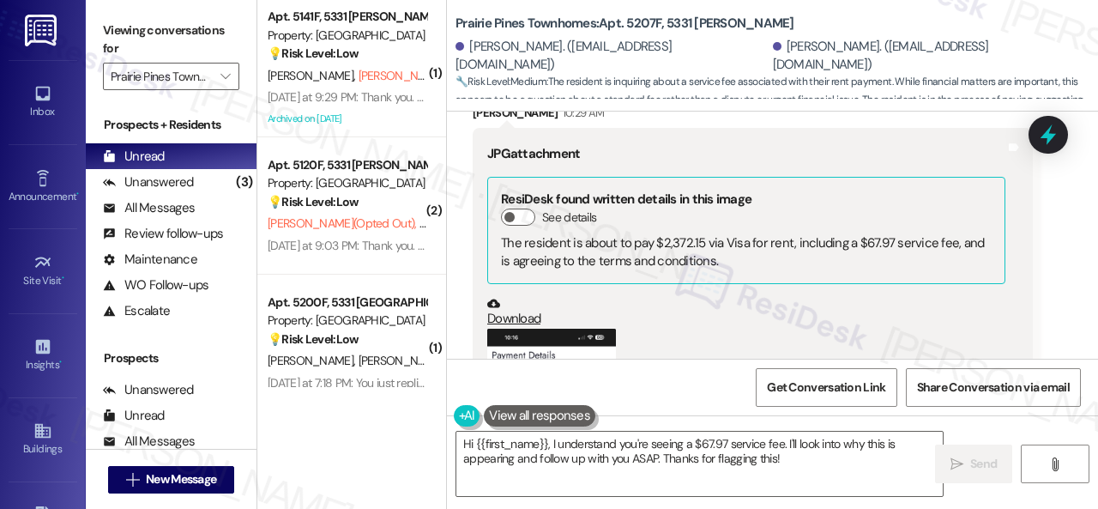
scroll to position [7271, 0]
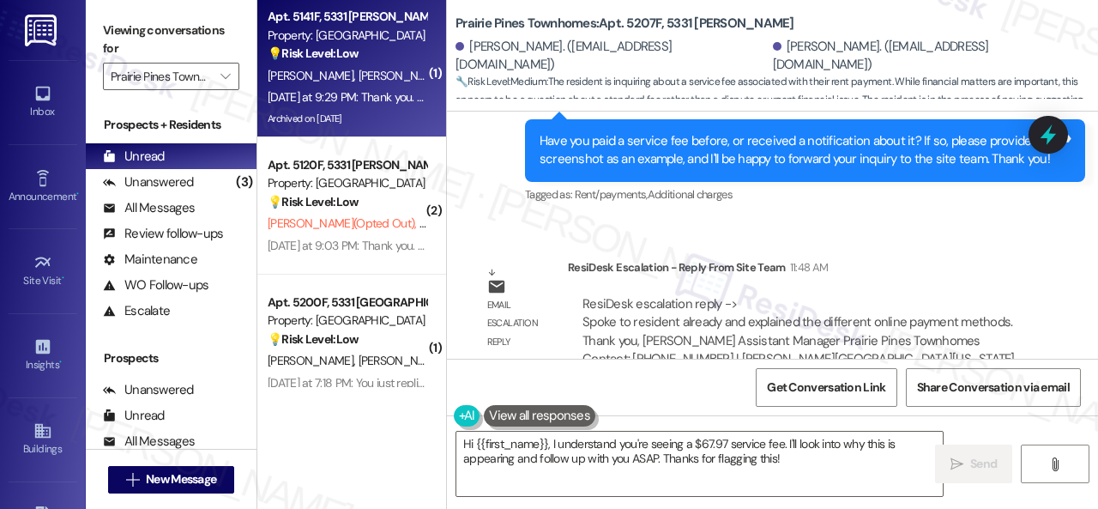
click at [377, 63] on div "Apt. 5141F, 5331 Findley Property: Prairie Pines Townhomes 💡 Risk Level: Low Th…" at bounding box center [347, 35] width 162 height 58
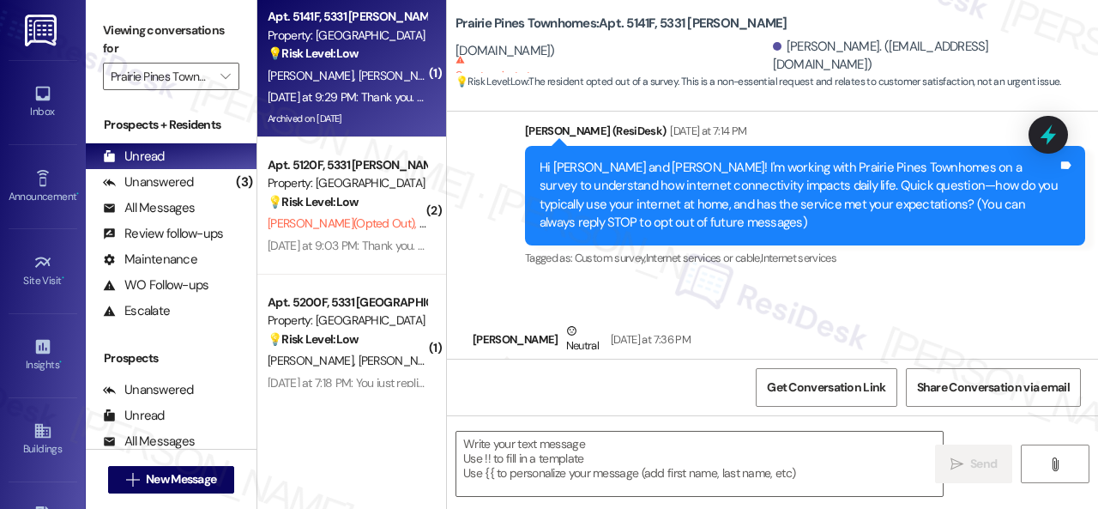
type textarea "Fetching suggested responses. Please feel free to read through the conversation…"
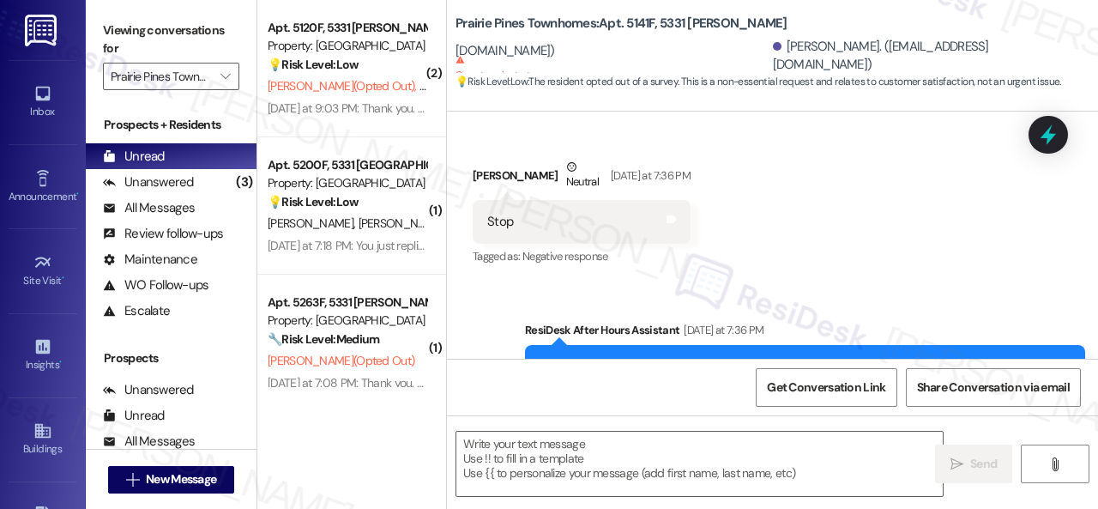
scroll to position [214, 0]
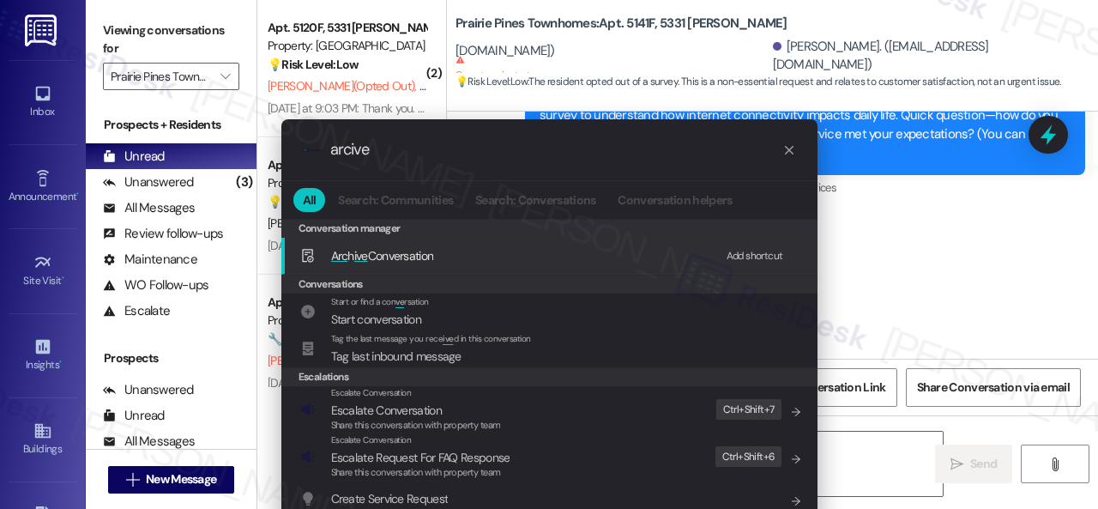
click at [734, 255] on div "Add shortcut" at bounding box center [754, 256] width 57 height 18
drag, startPoint x: 382, startPoint y: 148, endPoint x: 240, endPoint y: 146, distance: 141.5
click at [240, 146] on div ".cls-1{fill:#0a055f;}.cls-2{fill:#0cc4c4;} resideskLogoBlueOrange arcive All Se…" at bounding box center [549, 254] width 1098 height 509
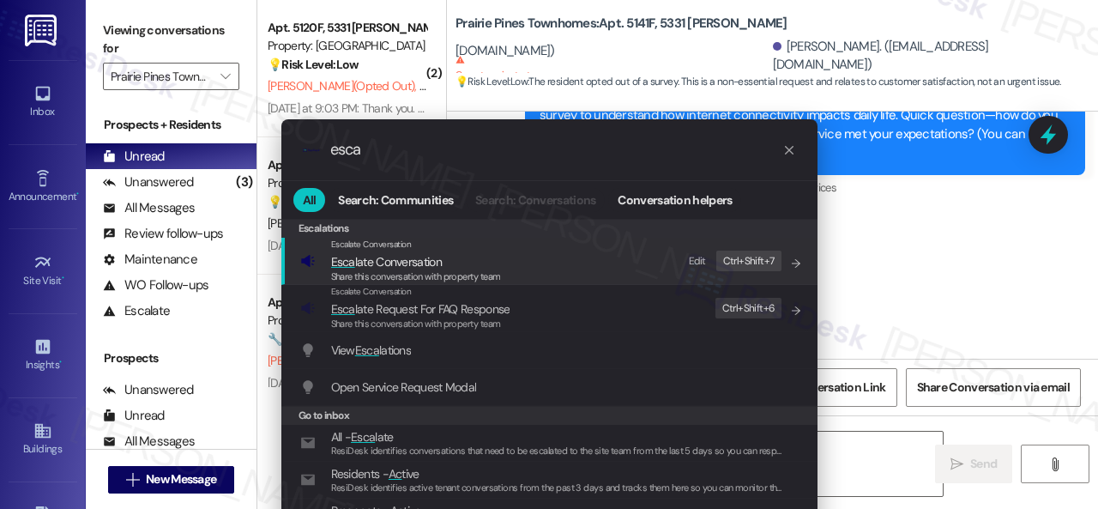
click at [696, 256] on div "Edit" at bounding box center [697, 261] width 17 height 18
drag, startPoint x: 389, startPoint y: 148, endPoint x: 293, endPoint y: 148, distance: 96.1
click at [293, 148] on div ".cls-1{fill:#0a055f;}.cls-2{fill:#0cc4c4;} resideskLogoBlueOrange esca" at bounding box center [549, 149] width 536 height 61
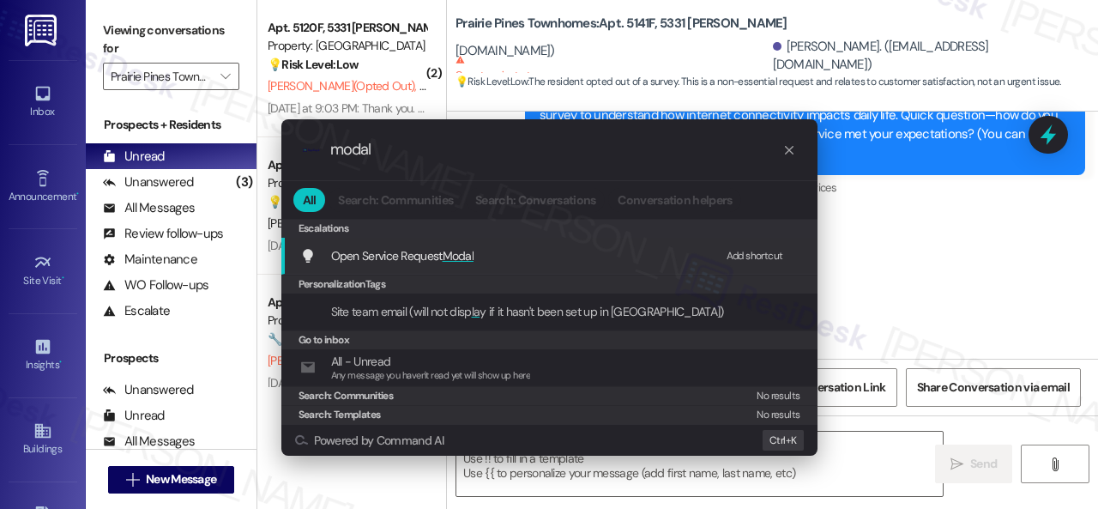
click at [745, 256] on div "Add shortcut" at bounding box center [754, 256] width 57 height 18
drag, startPoint x: 386, startPoint y: 143, endPoint x: 201, endPoint y: 142, distance: 185.3
click at [201, 142] on div ".cls-1{fill:#0a055f;}.cls-2{fill:#0cc4c4;} resideskLogoBlueOrange modal All Sea…" at bounding box center [549, 254] width 1098 height 509
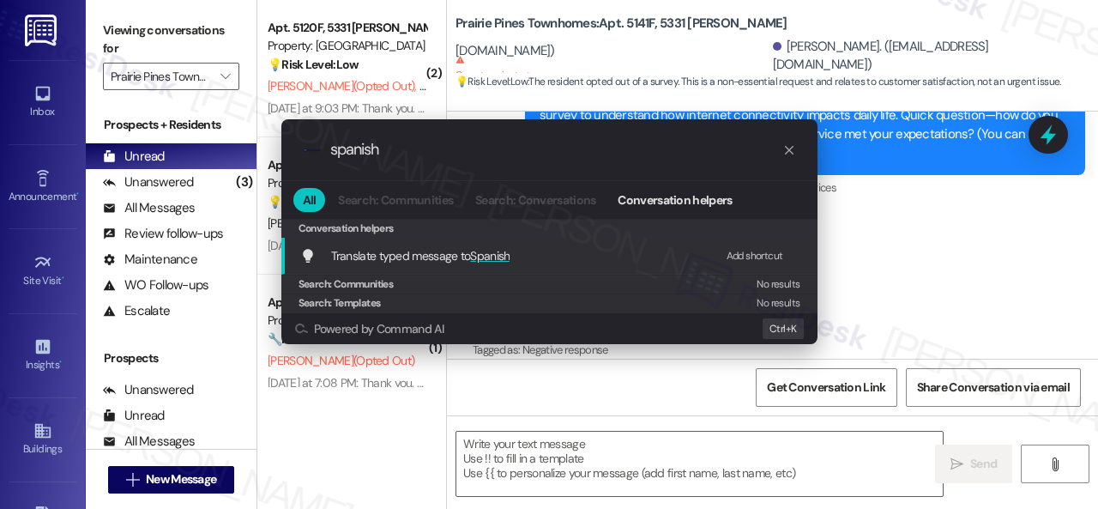
click at [744, 255] on div "Add shortcut" at bounding box center [754, 256] width 57 height 18
drag, startPoint x: 401, startPoint y: 143, endPoint x: 242, endPoint y: 172, distance: 162.2
click at [242, 172] on div ".cls-1{fill:#0a055f;}.cls-2{fill:#0cc4c4;} resideskLogoBlueOrange spanish All S…" at bounding box center [549, 254] width 1098 height 509
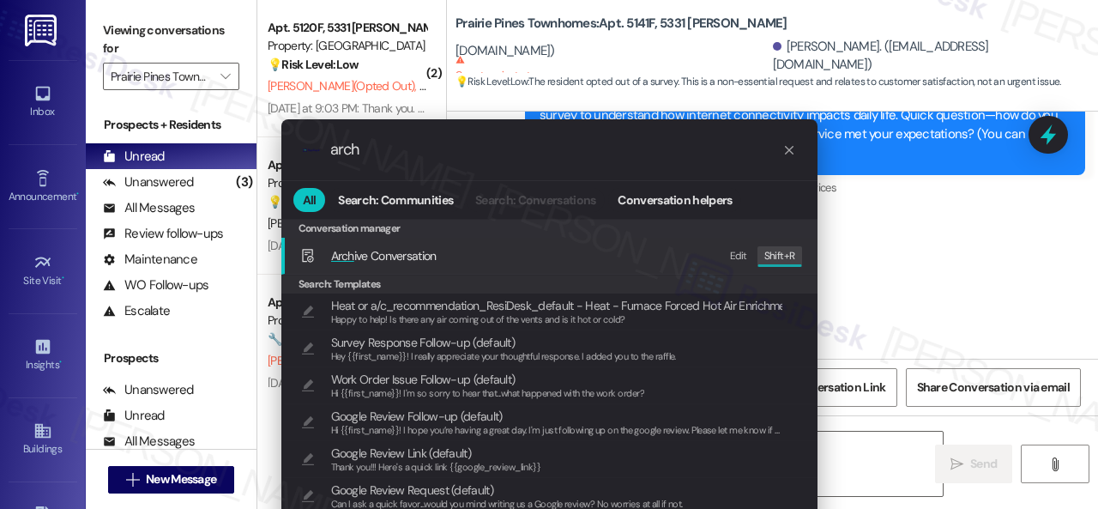
type input "arch"
click at [350, 258] on span "Arch ive Conversation" at bounding box center [383, 255] width 105 height 15
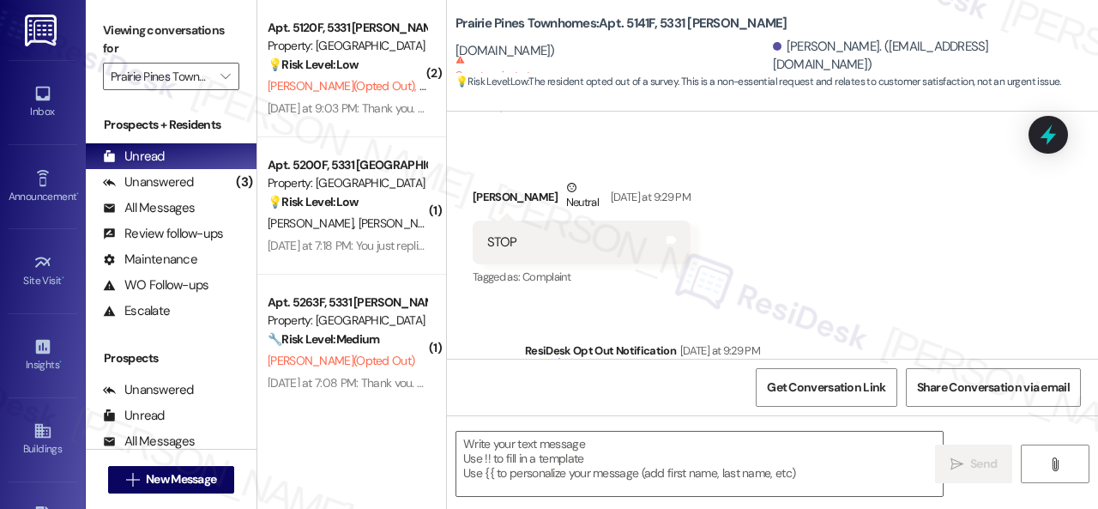
scroll to position [979, 0]
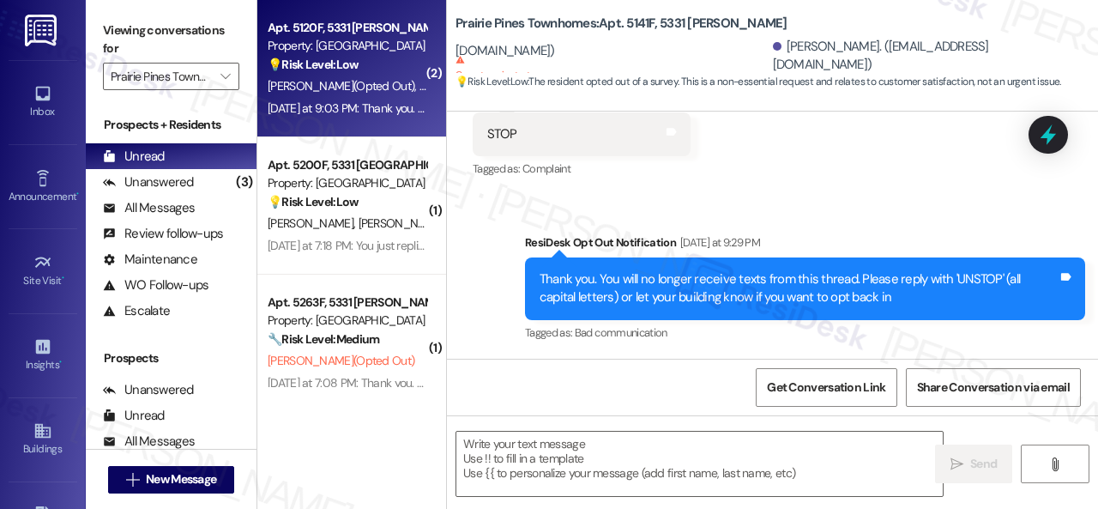
click at [364, 87] on span "S. Hoit (Opted Out)" at bounding box center [344, 85] width 152 height 15
type textarea "Fetching suggested responses. Please feel free to read through the conversation…"
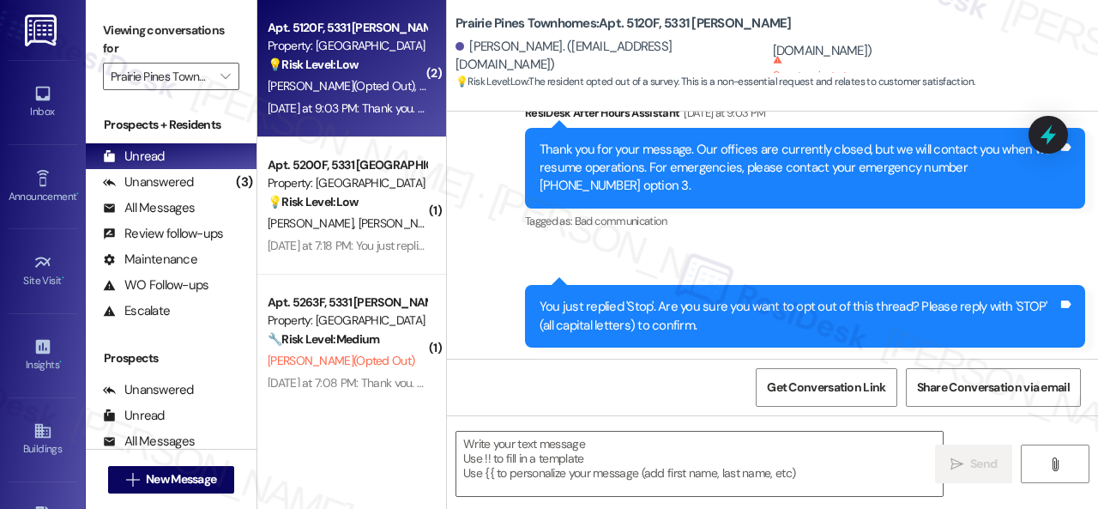
type textarea "Fetching suggested responses. Please feel free to read through the conversation…"
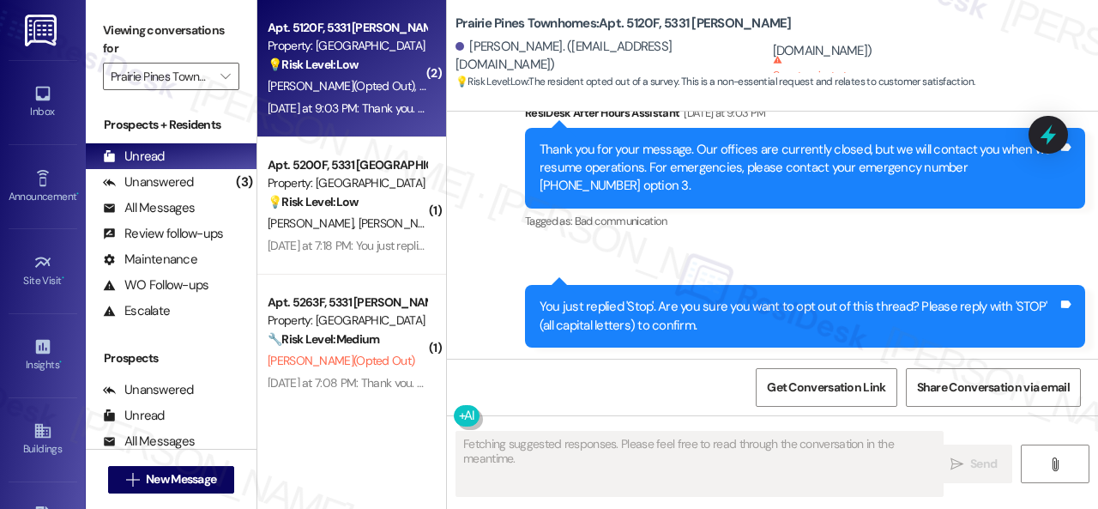
scroll to position [688, 0]
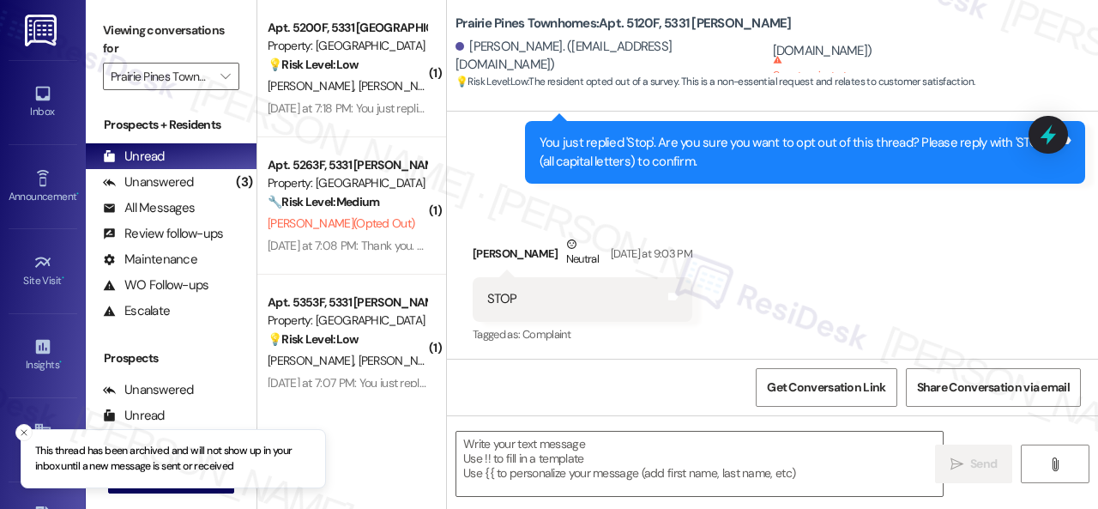
click at [400, 210] on div "🔧 Risk Level: Medium The resident opted out of the survey. This is a standard o…" at bounding box center [347, 202] width 159 height 18
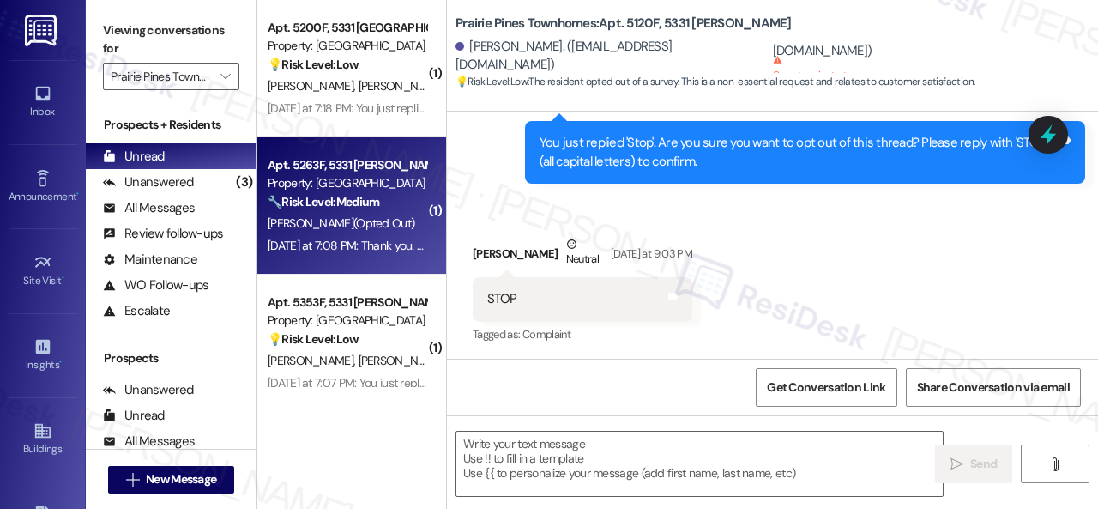
type textarea "Fetching suggested responses. Please feel free to read through the conversation…"
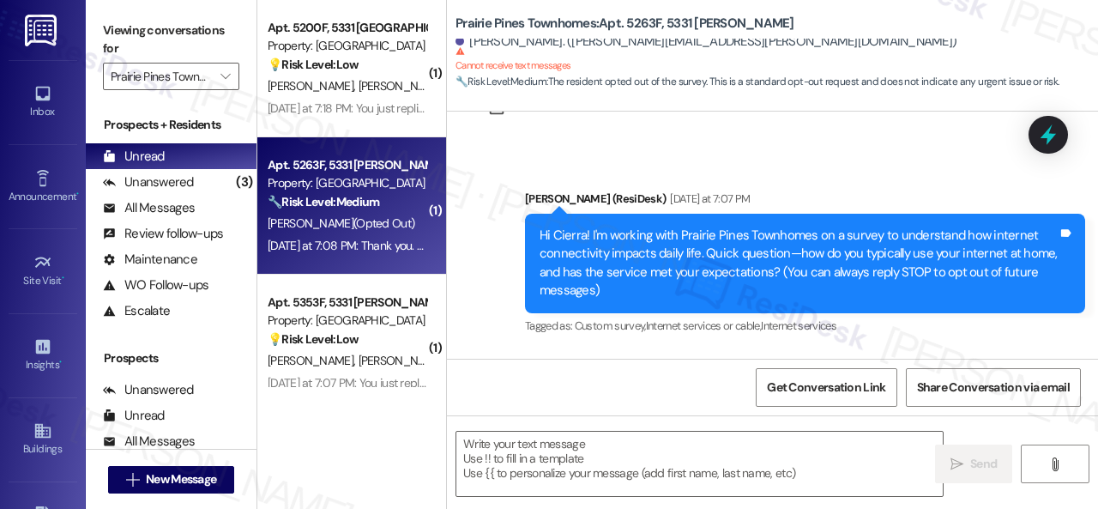
type textarea "Fetching suggested responses. Please feel free to read through the conversation…"
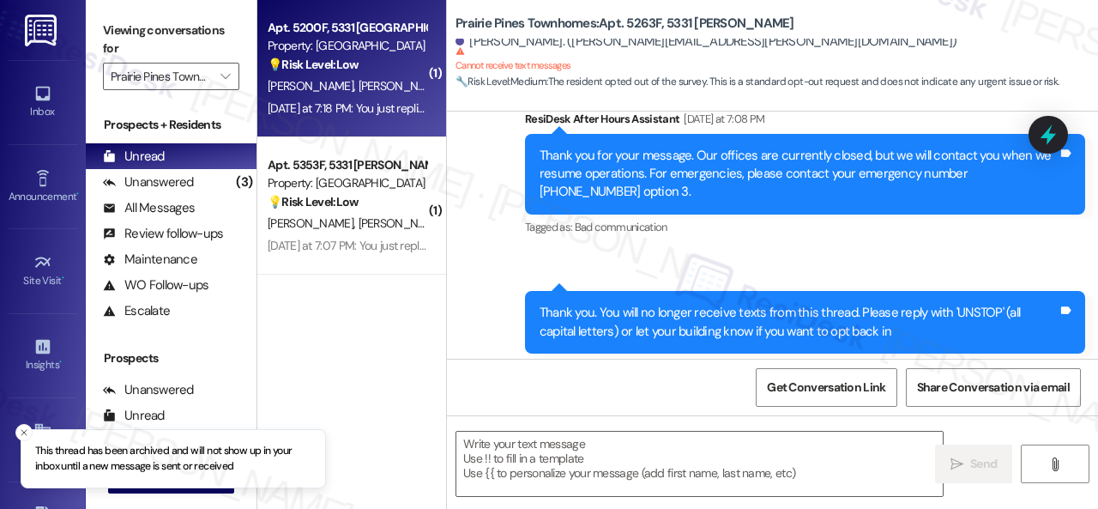
scroll to position [467, 0]
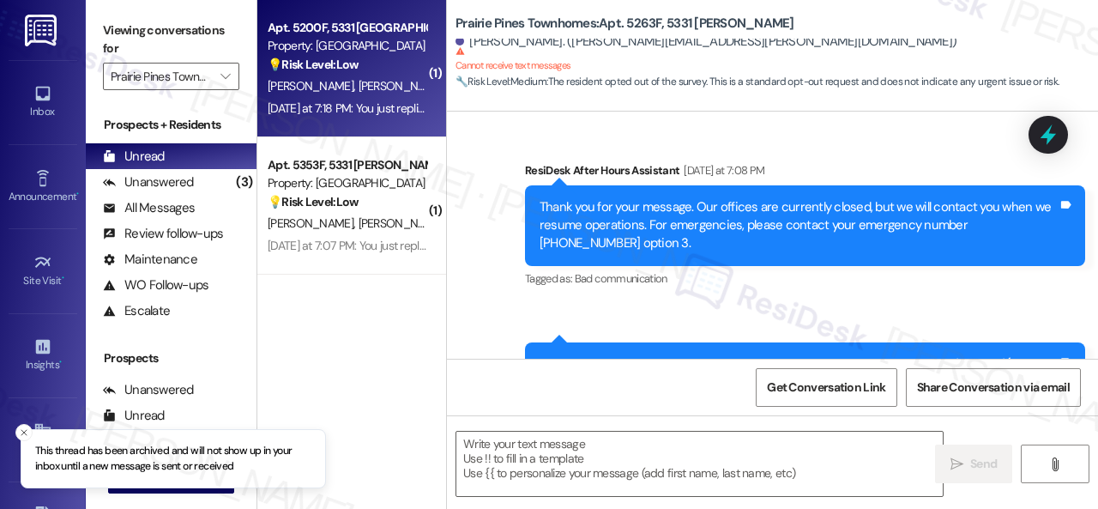
click at [405, 69] on div "💡 Risk Level: Low The resident responded to a survey request with 'Stop,' indic…" at bounding box center [347, 65] width 159 height 18
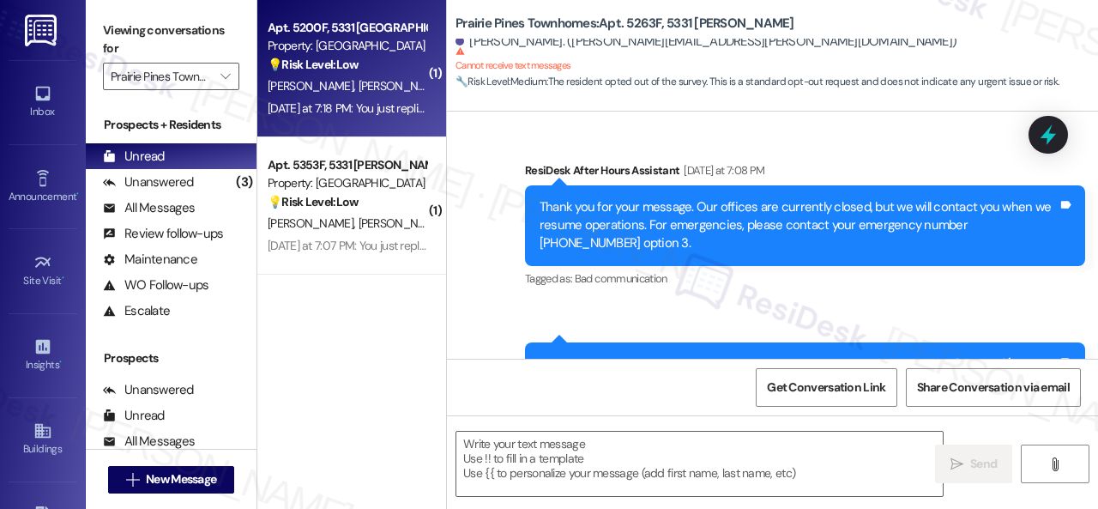
type textarea "Fetching suggested responses. Please feel free to read through the conversation…"
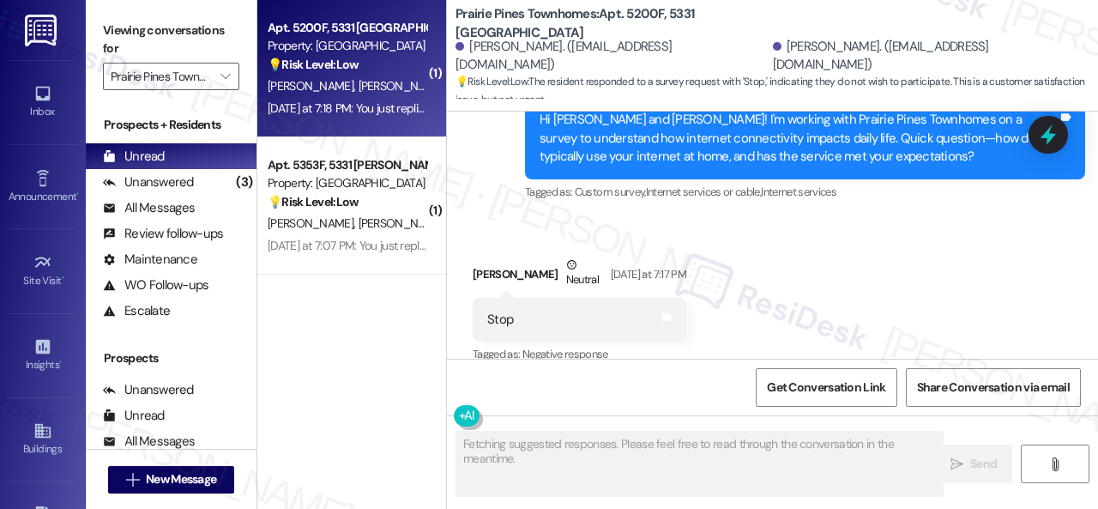
scroll to position [393, 0]
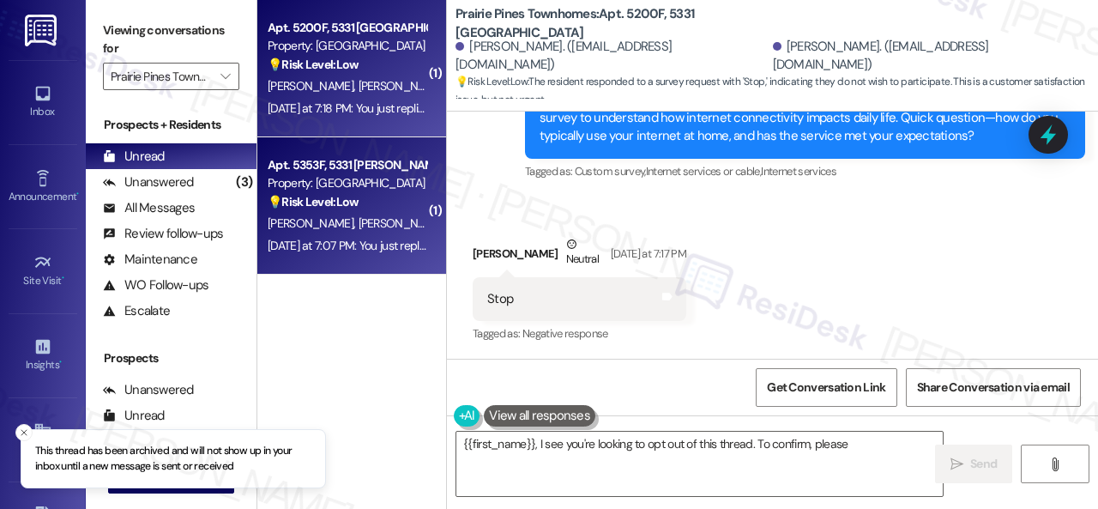
type textarea "{{first_name}}, I see you're looking to opt out of this thread. To confirm, ple…"
click at [386, 210] on div "💡 Risk Level: Low The resident replied 'Stop' to a survey request, indicating t…" at bounding box center [347, 202] width 159 height 18
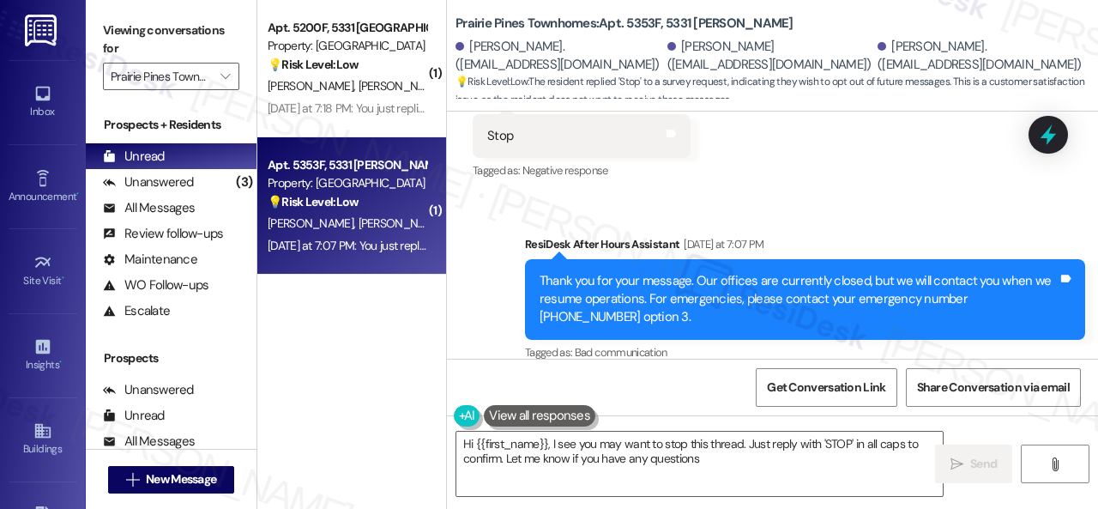
type textarea "Hi {{first_name}}, I see you may want to stop this thread. Just reply with 'STO…"
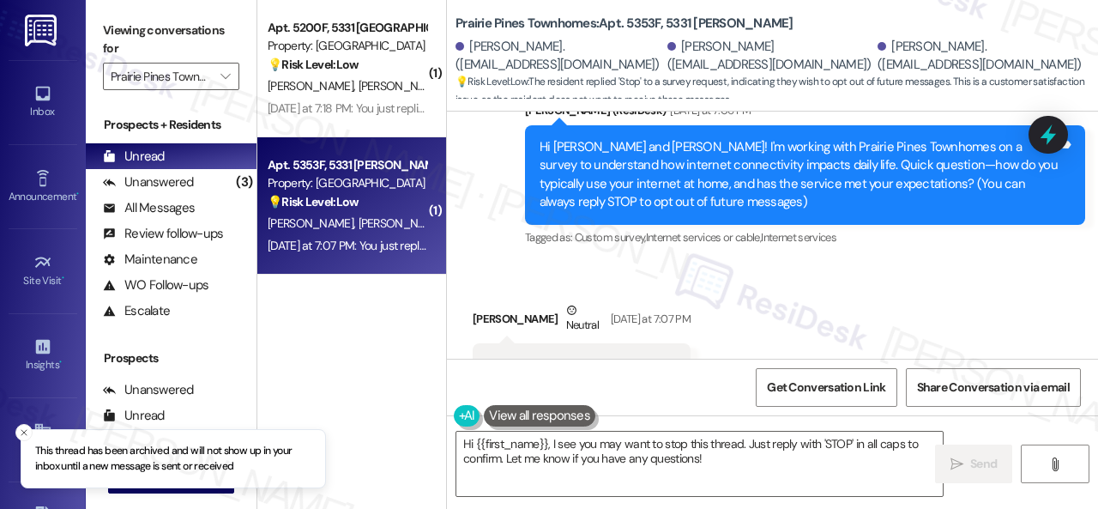
scroll to position [136, 0]
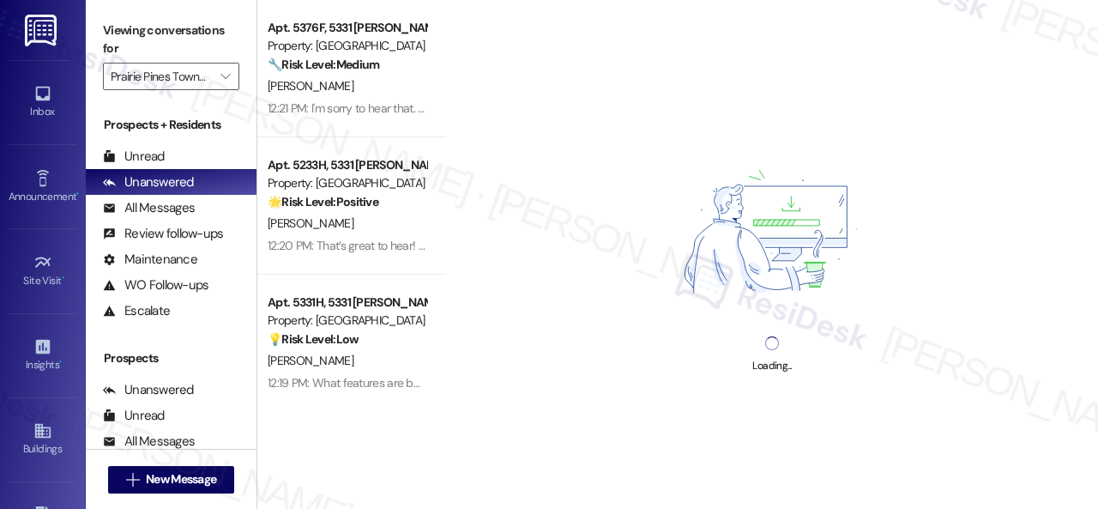
type input "Prairie Pines Townhomes"
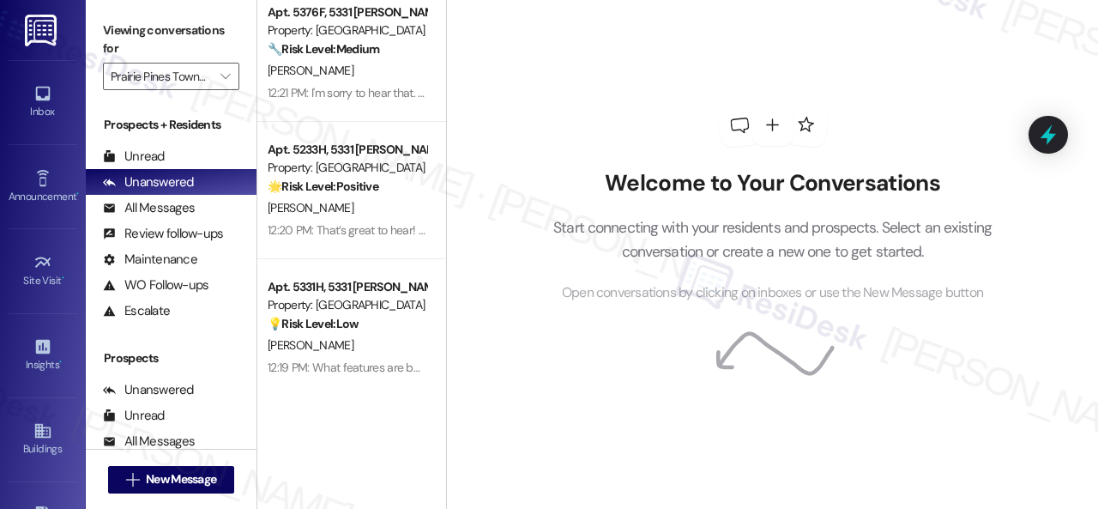
scroll to position [24, 0]
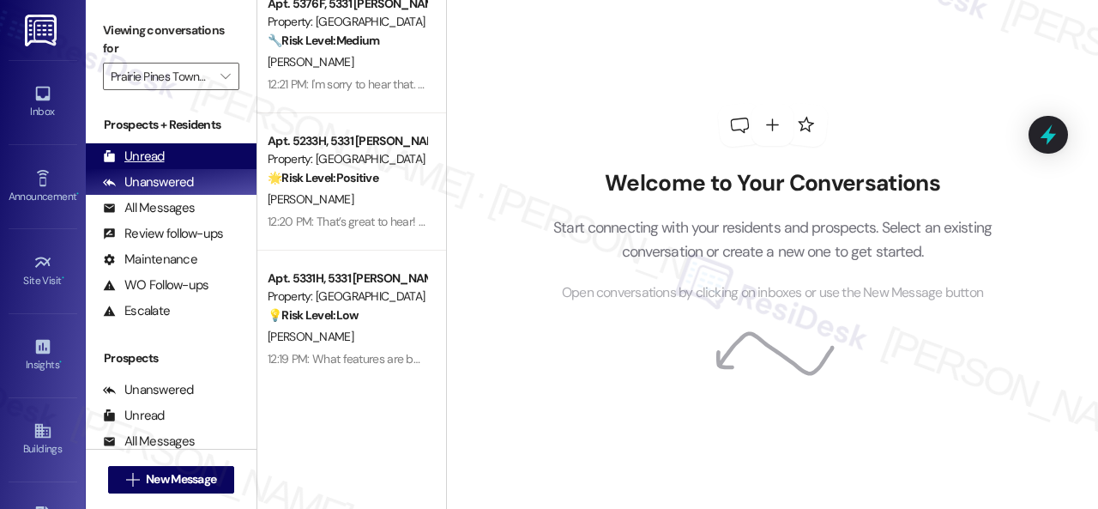
click at [158, 158] on div "Unread" at bounding box center [134, 157] width 62 height 18
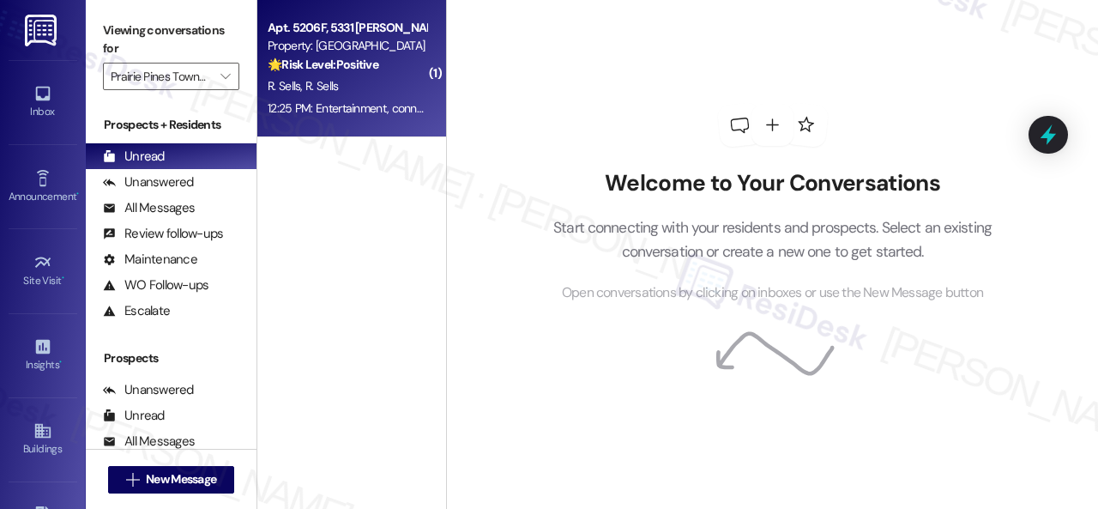
click at [365, 95] on div "R. Sells R. Sells" at bounding box center [347, 85] width 162 height 21
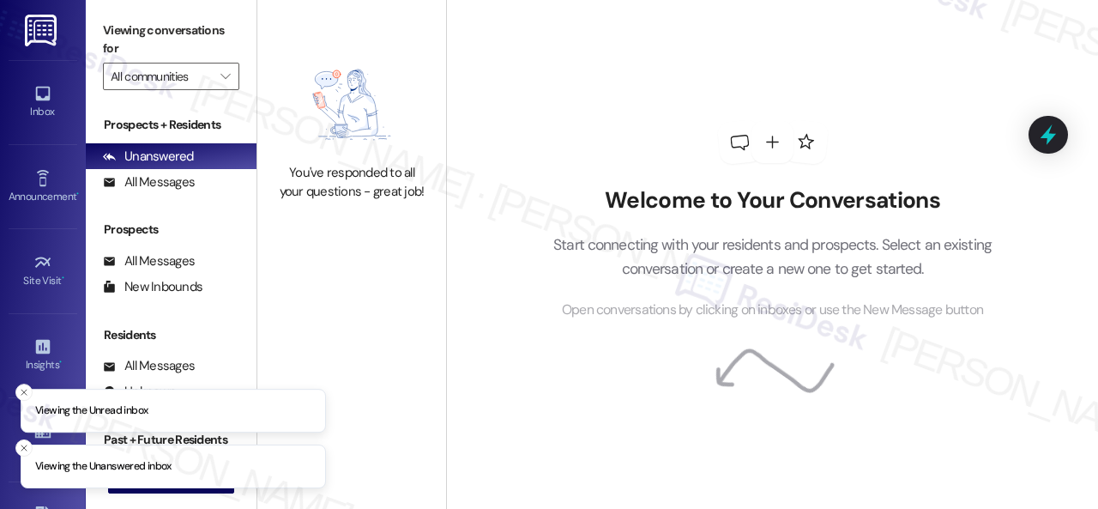
type input "Prairie Pines Townhomes"
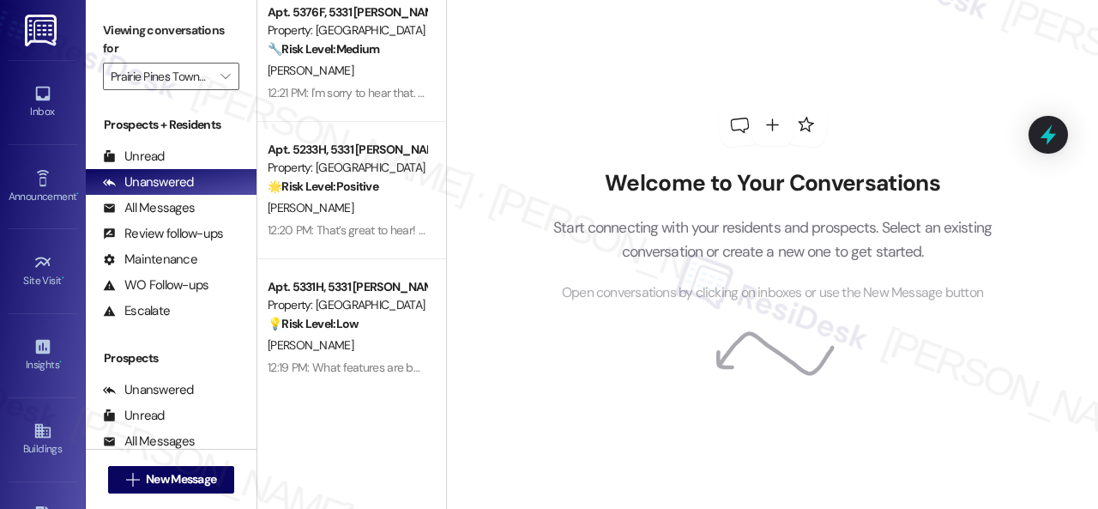
scroll to position [24, 0]
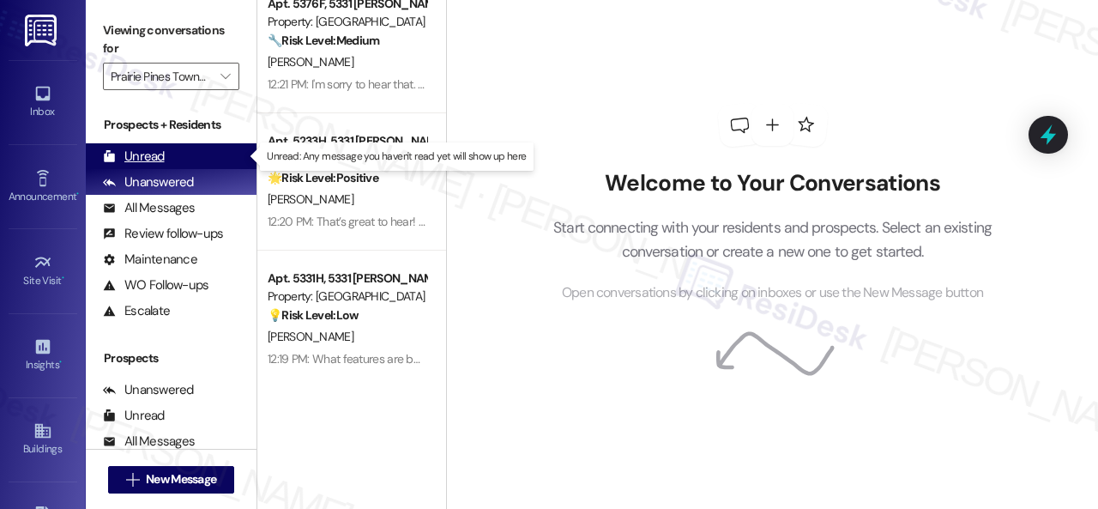
click at [141, 160] on div "Unread" at bounding box center [134, 157] width 62 height 18
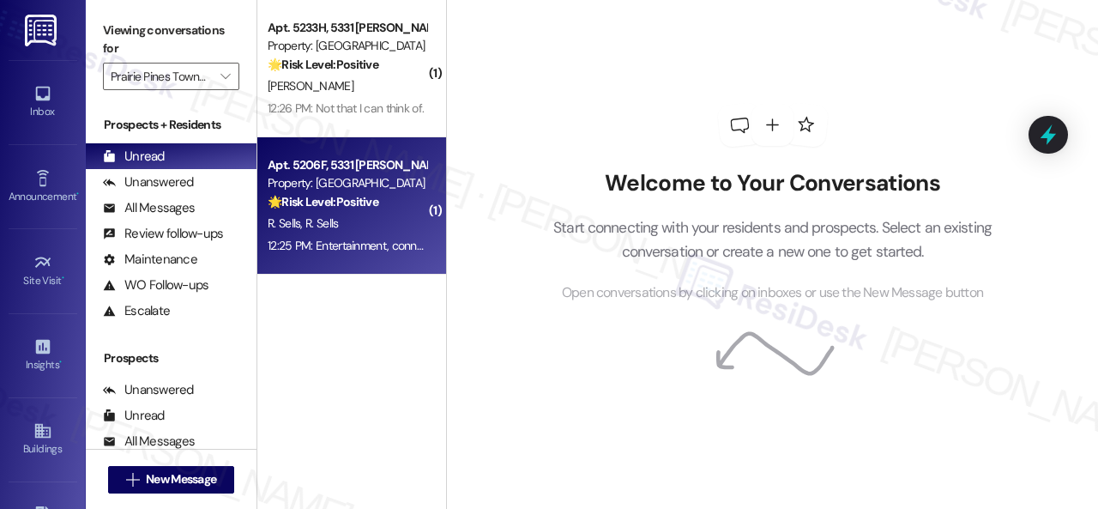
click at [395, 228] on div "R. Sells R. Sells" at bounding box center [347, 223] width 162 height 21
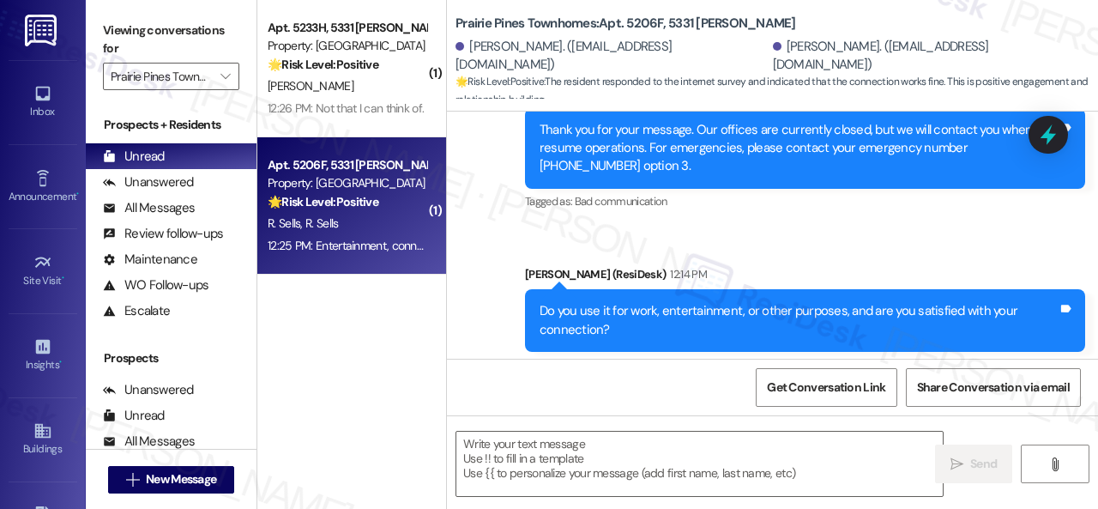
scroll to position [705, 0]
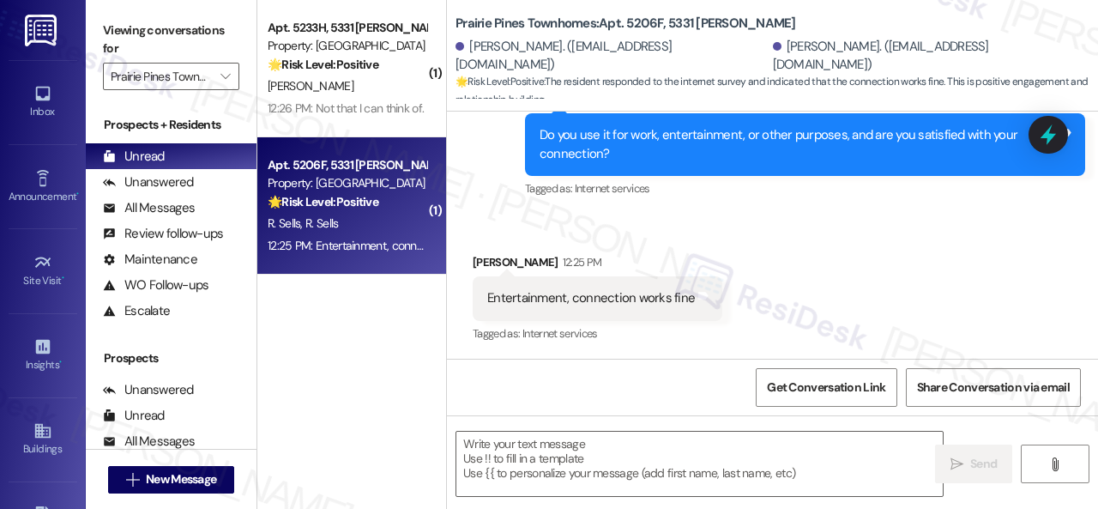
type textarea "Fetching suggested responses. Please feel free to read through the conversation…"
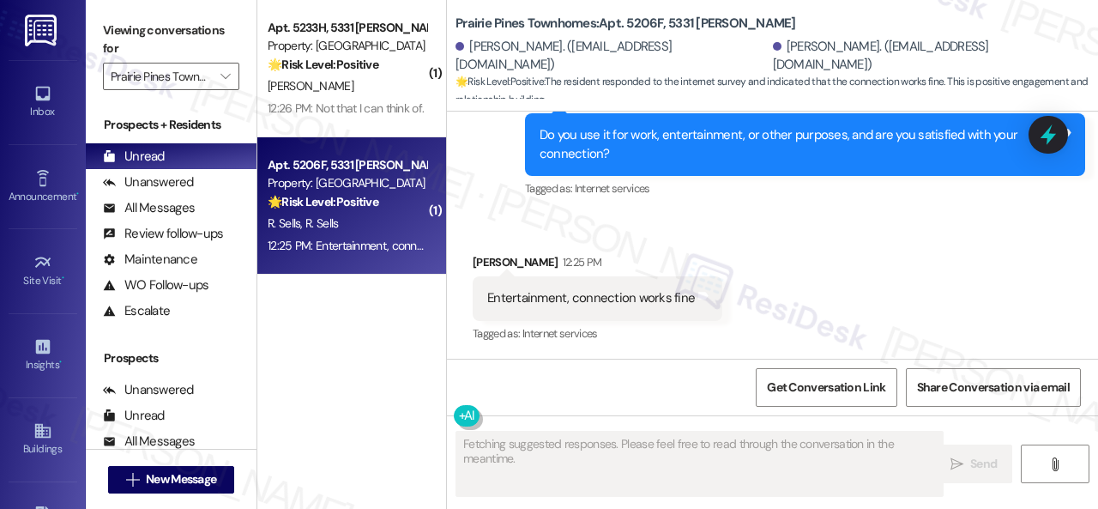
scroll to position [706, 0]
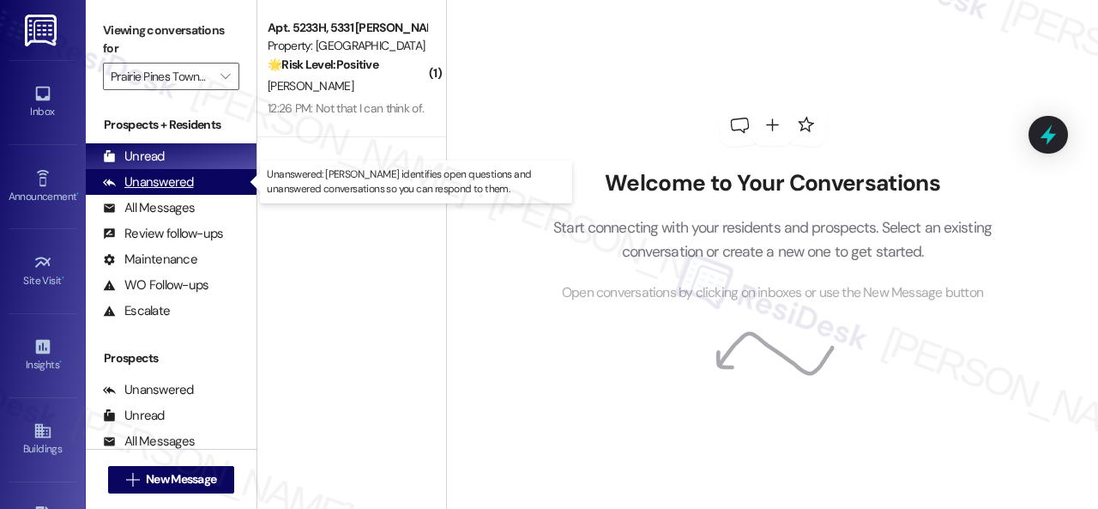
click at [139, 184] on div "Unanswered" at bounding box center [148, 182] width 91 height 18
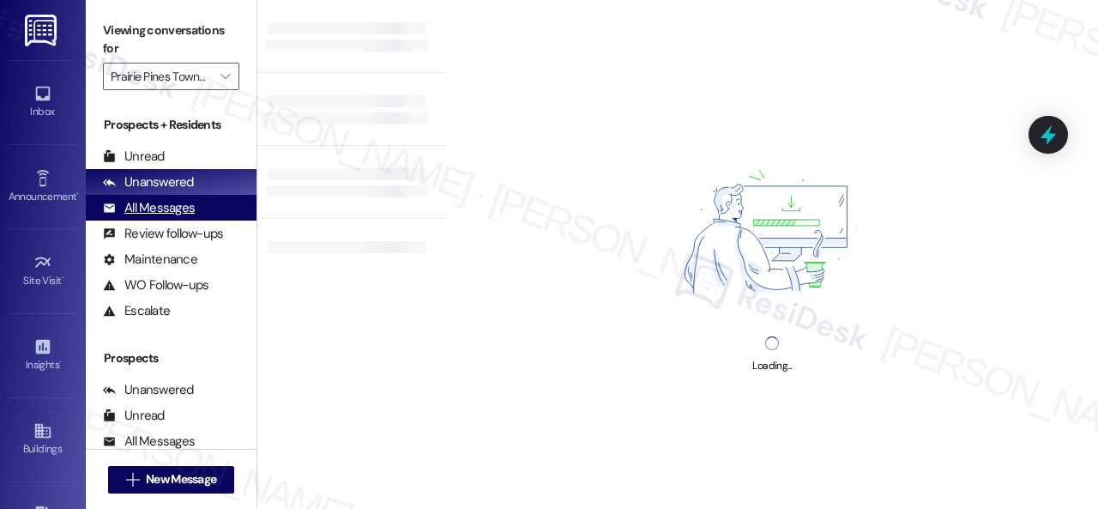
click at [139, 200] on div "All Messages" at bounding box center [149, 208] width 92 height 18
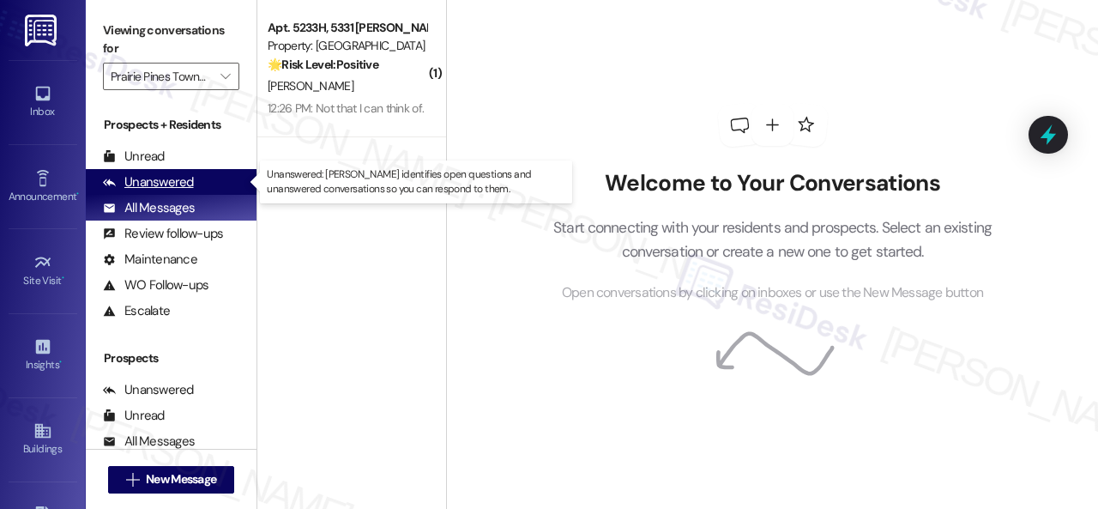
click at [156, 178] on div "Unanswered" at bounding box center [148, 182] width 91 height 18
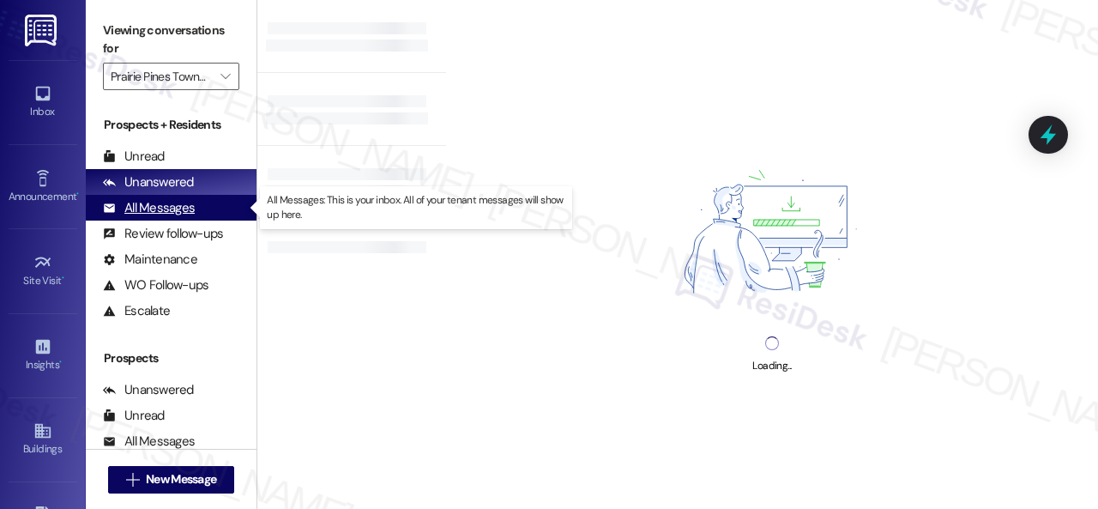
click at [177, 208] on div "All Messages" at bounding box center [149, 208] width 92 height 18
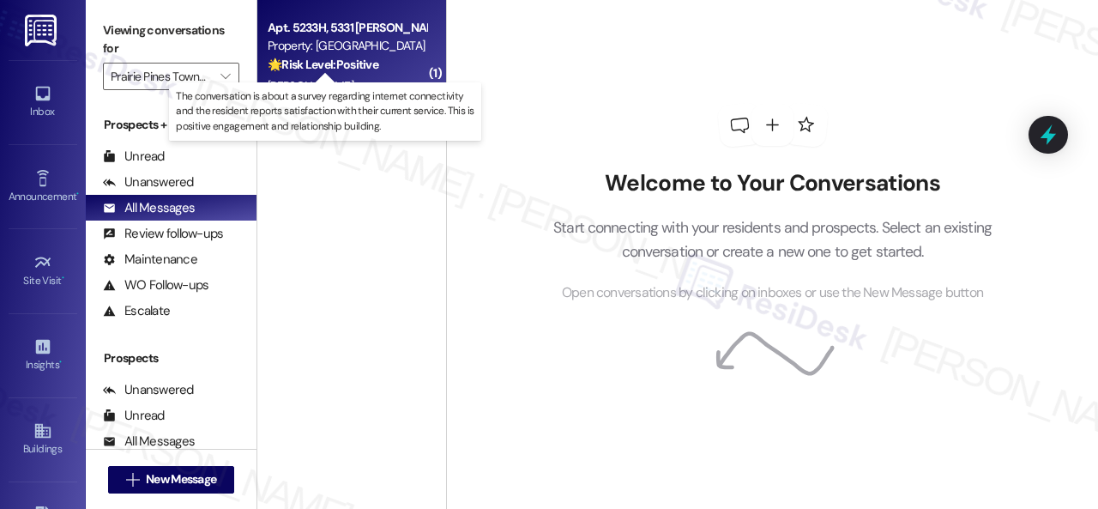
click at [372, 95] on p "The conversation is about a survey regarding internet connectivity and the resi…" at bounding box center [325, 111] width 298 height 44
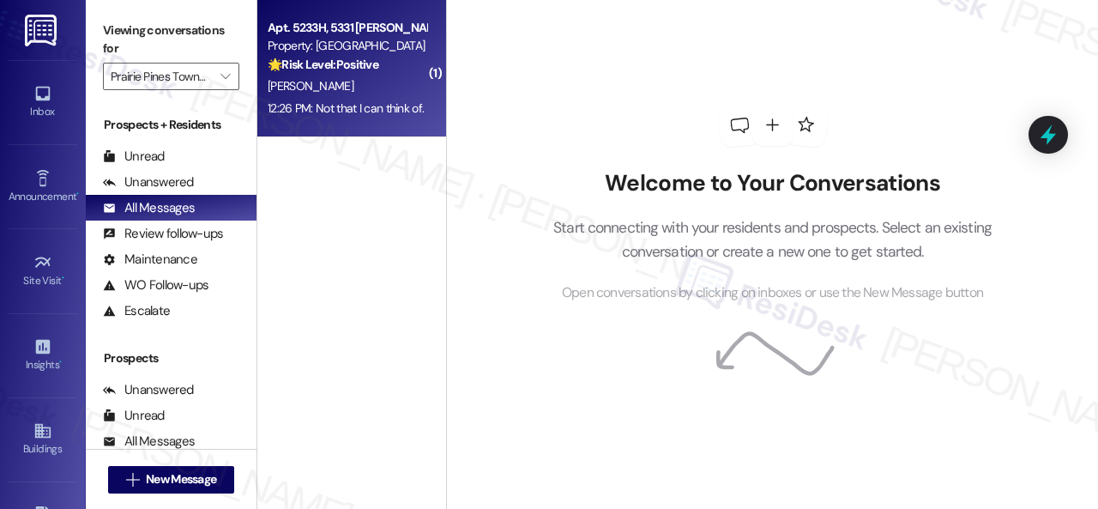
click at [404, 79] on div "[PERSON_NAME]" at bounding box center [347, 85] width 162 height 21
click at [358, 101] on div "12:26 PM: Not that I can think of. 12:26 PM: Not that I can think of." at bounding box center [346, 107] width 156 height 15
click at [395, 61] on div "🌟 Risk Level: Positive The conversation is about a survey regarding internet co…" at bounding box center [347, 65] width 159 height 18
